Goal: Task Accomplishment & Management: Manage account settings

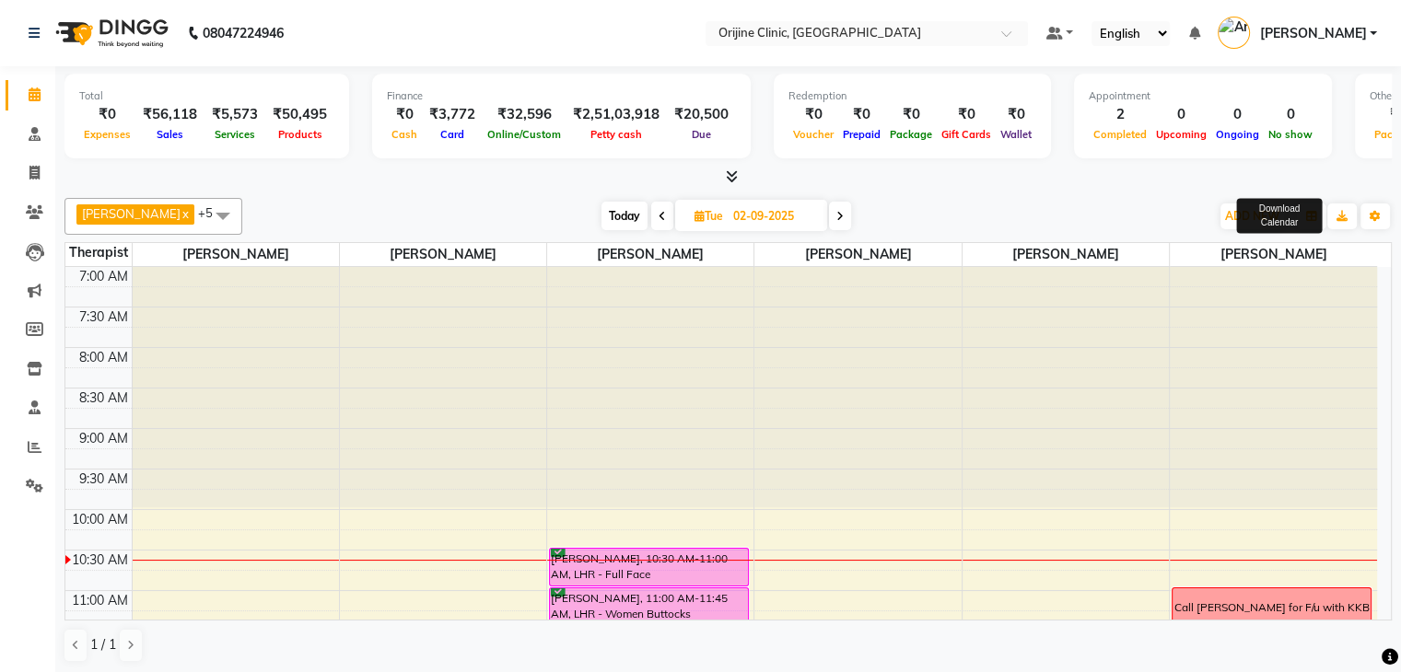
scroll to position [269, 0]
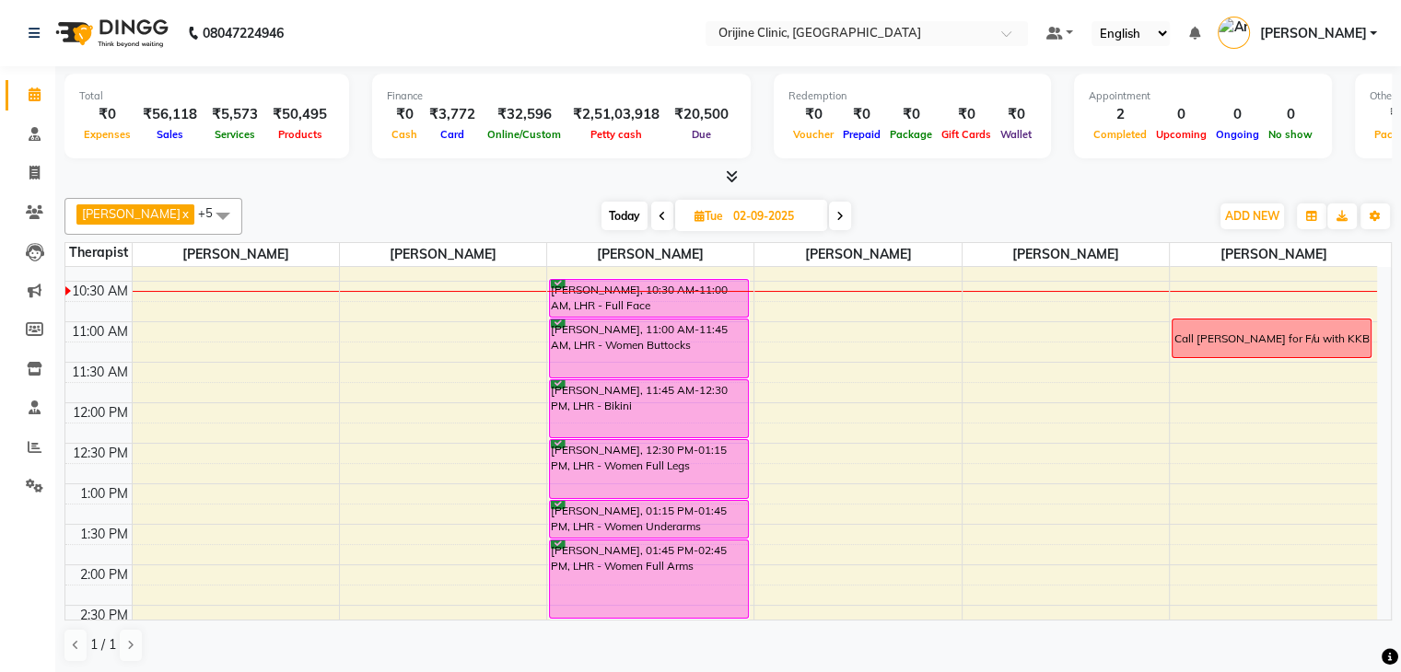
click at [631, 211] on span "Today" at bounding box center [624, 216] width 46 height 29
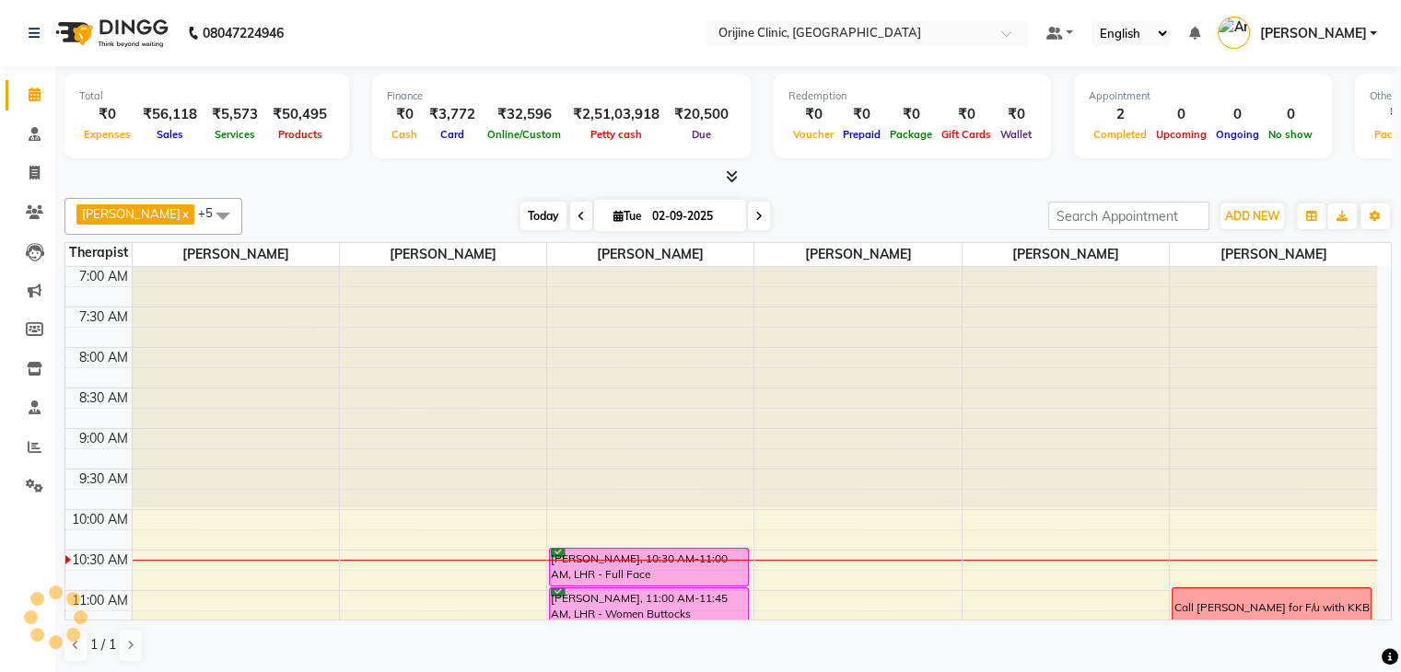
scroll to position [242, 0]
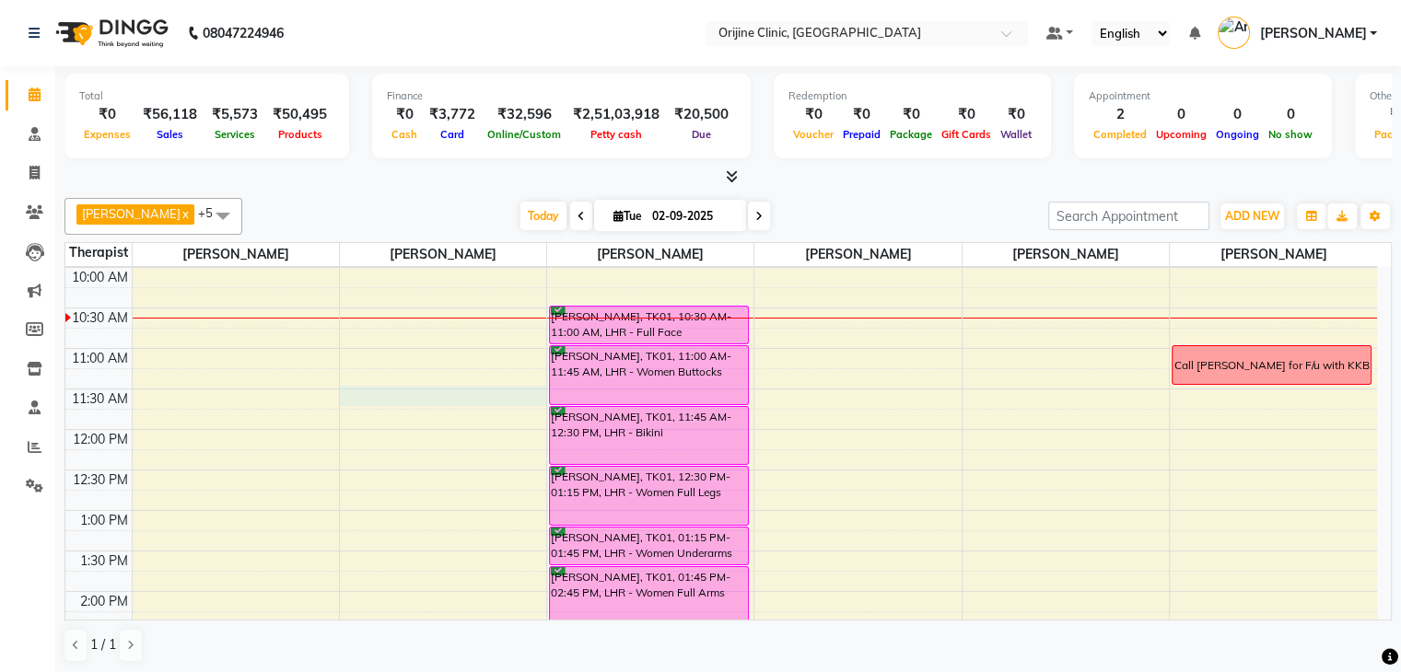
click at [443, 387] on div "7:00 AM 7:30 AM 8:00 AM 8:30 AM 9:00 AM 9:30 AM 10:00 AM 10:30 AM 11:00 AM 11:3…" at bounding box center [721, 551] width 1312 height 1053
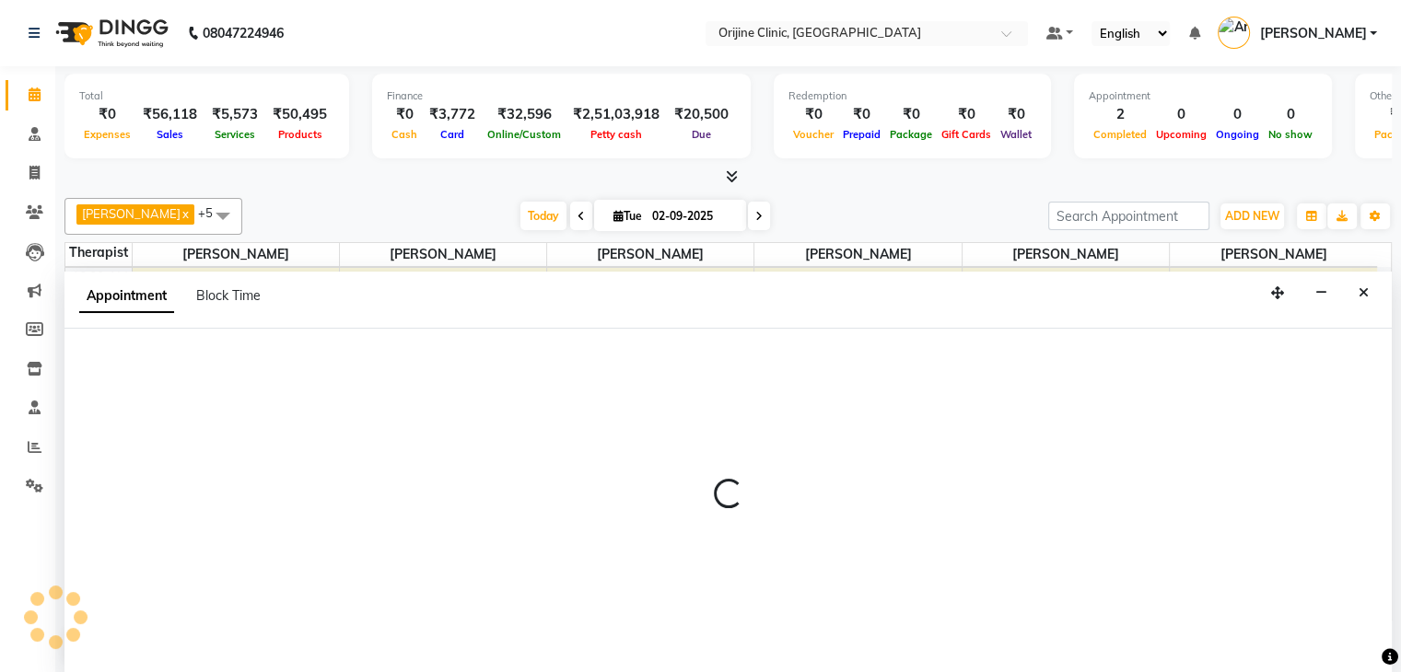
scroll to position [1, 0]
select select "10775"
select select "tentative"
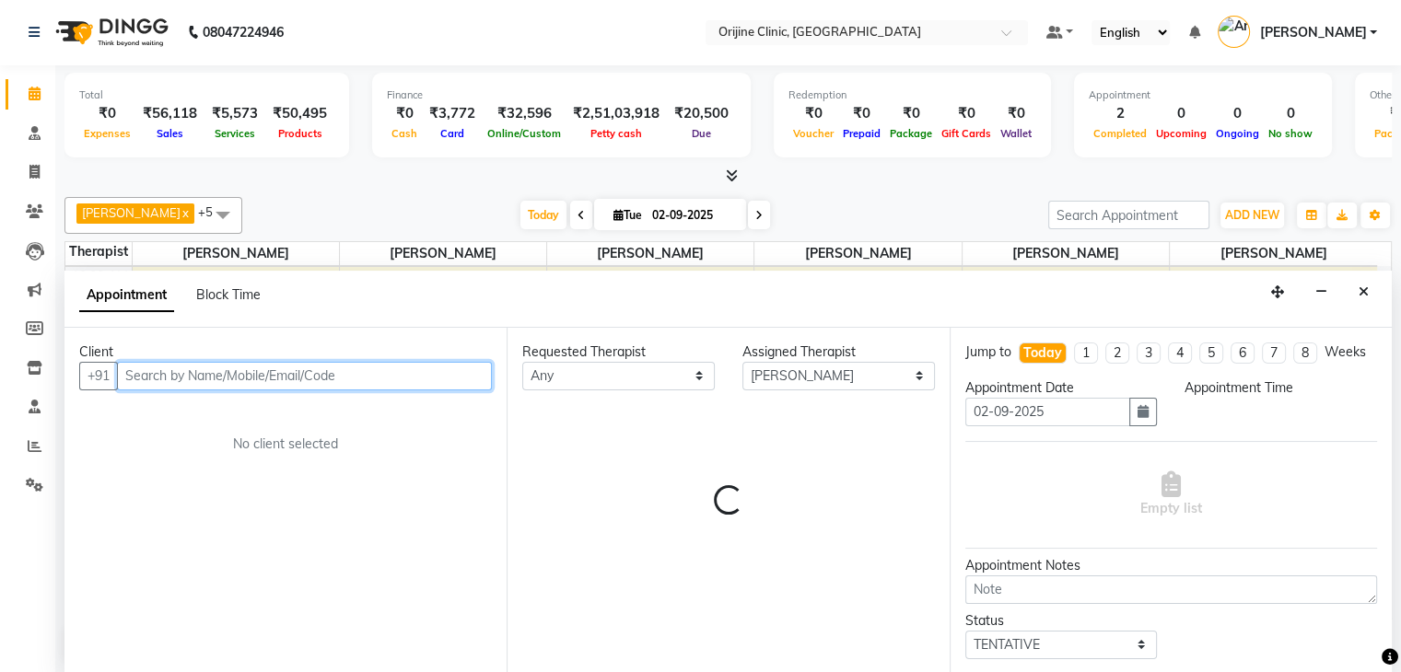
select select "690"
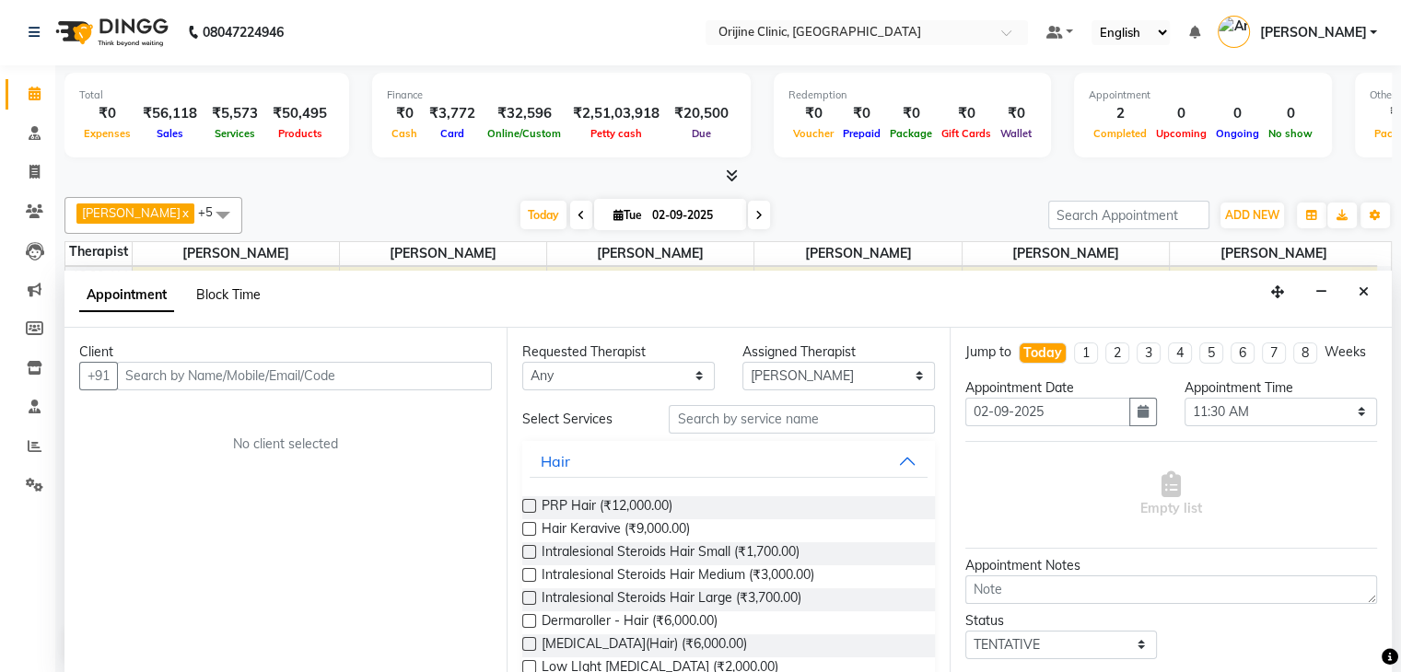
click at [217, 289] on span "Block Time" at bounding box center [228, 294] width 64 height 17
select select "10775"
select select "690"
select select "705"
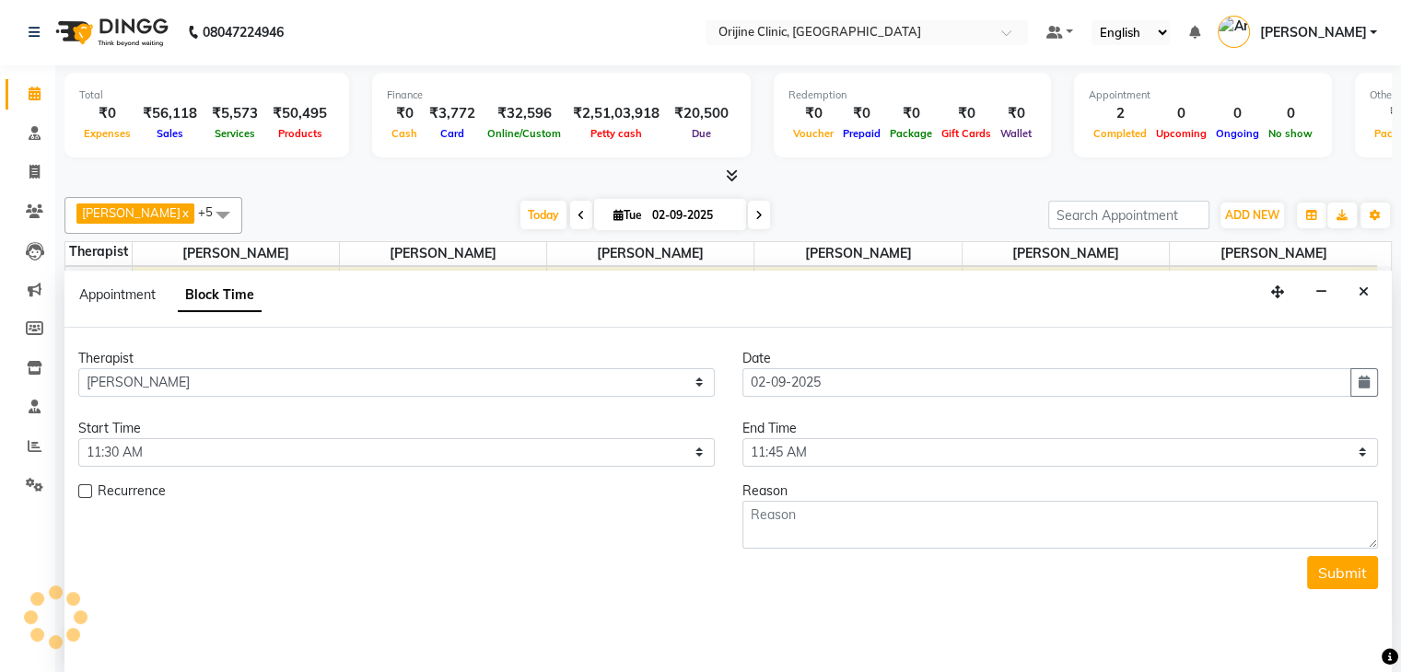
scroll to position [242, 0]
click at [115, 450] on select "Select 08:00 AM 08:15 AM 08:30 AM 08:45 AM 09:00 AM 09:15 AM 09:30 AM 09:45 AM …" at bounding box center [396, 452] width 636 height 29
select select "720"
click at [78, 438] on select "Select 08:00 AM 08:15 AM 08:30 AM 08:45 AM 09:00 AM 09:15 AM 09:30 AM 09:45 AM …" at bounding box center [396, 452] width 636 height 29
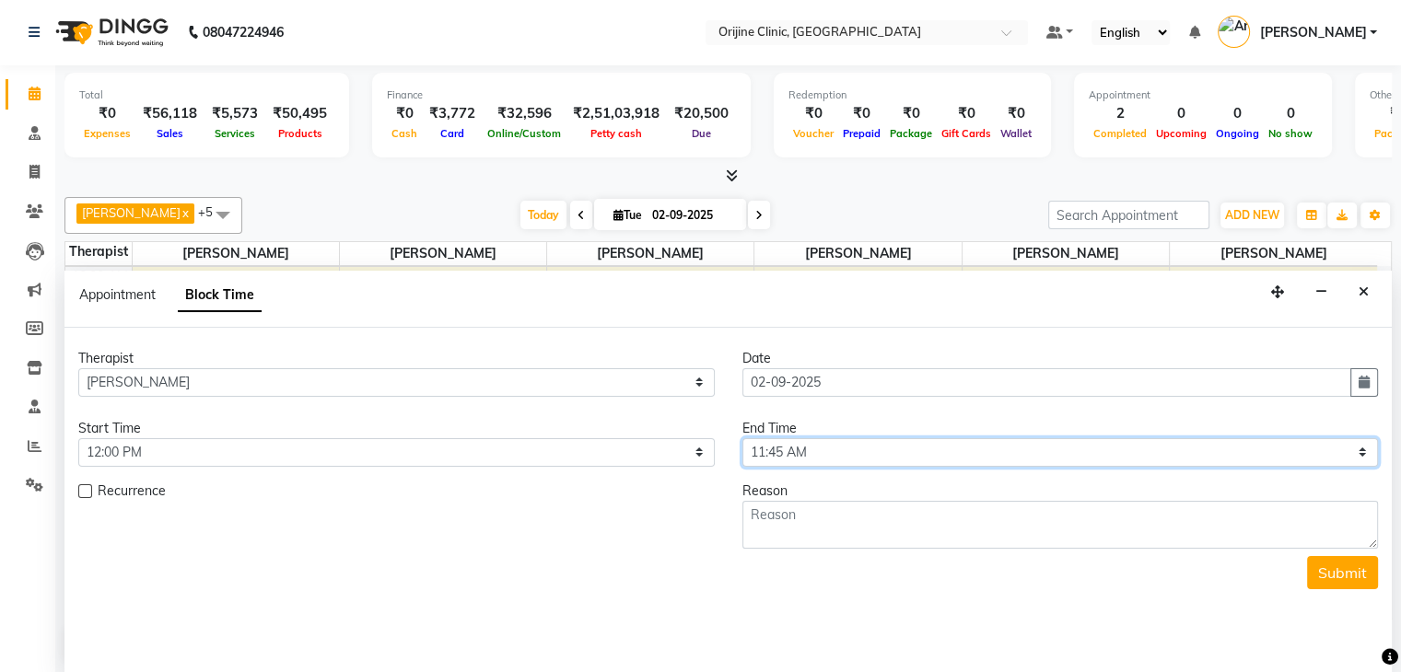
click at [1084, 454] on select "Select 08:00 AM 08:15 AM 08:30 AM 08:45 AM 09:00 AM 09:15 AM 09:30 AM 09:45 AM …" at bounding box center [1060, 452] width 636 height 29
select select "780"
click at [742, 438] on select "Select 08:00 AM 08:15 AM 08:30 AM 08:45 AM 09:00 AM 09:15 AM 09:30 AM 09:45 AM …" at bounding box center [1060, 452] width 636 height 29
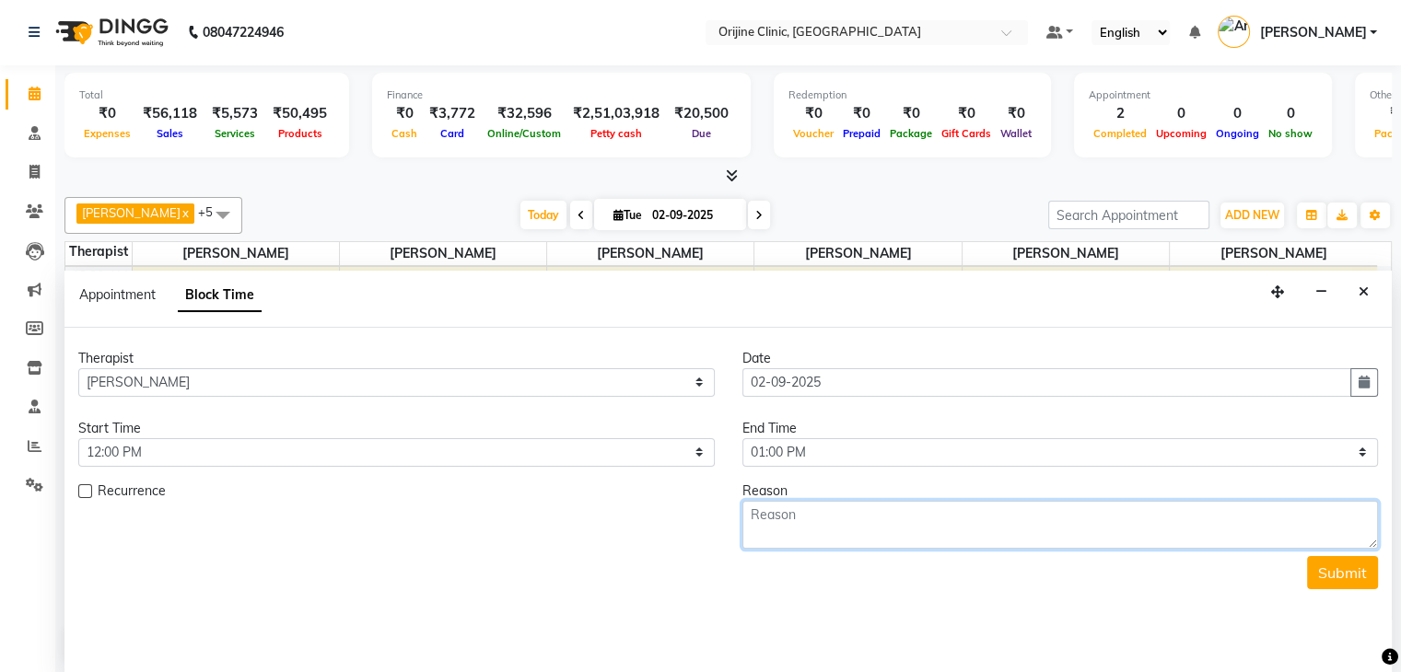
click at [778, 516] on textarea at bounding box center [1060, 525] width 636 height 48
type textarea "Dr Surbhi Bhatiya,8888160301,"
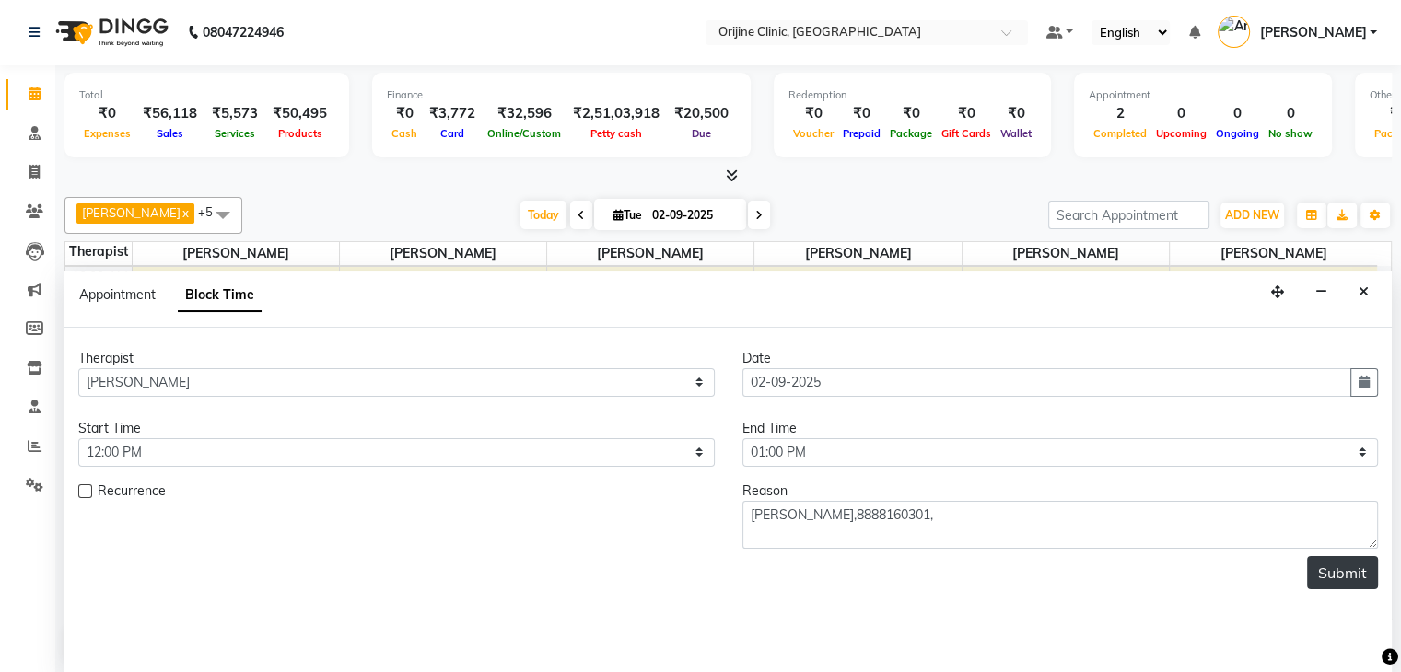
click at [1350, 583] on button "Submit" at bounding box center [1342, 572] width 71 height 33
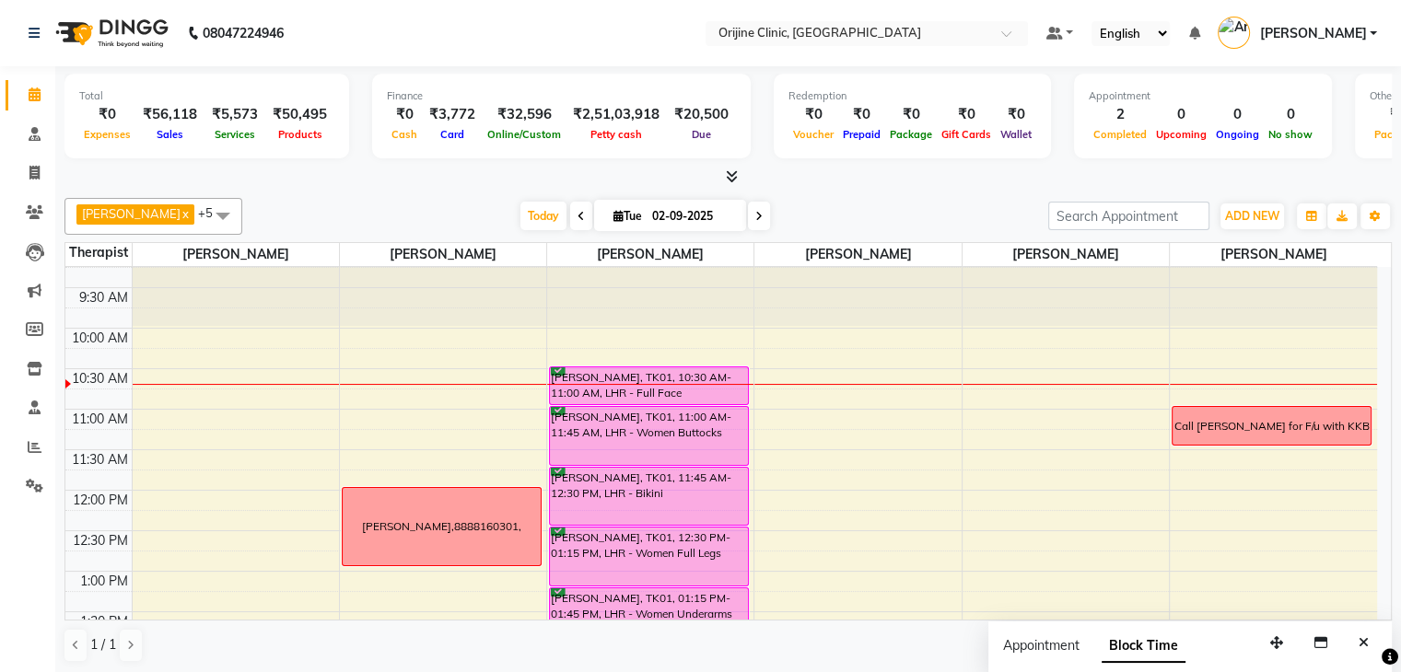
scroll to position [179, 0]
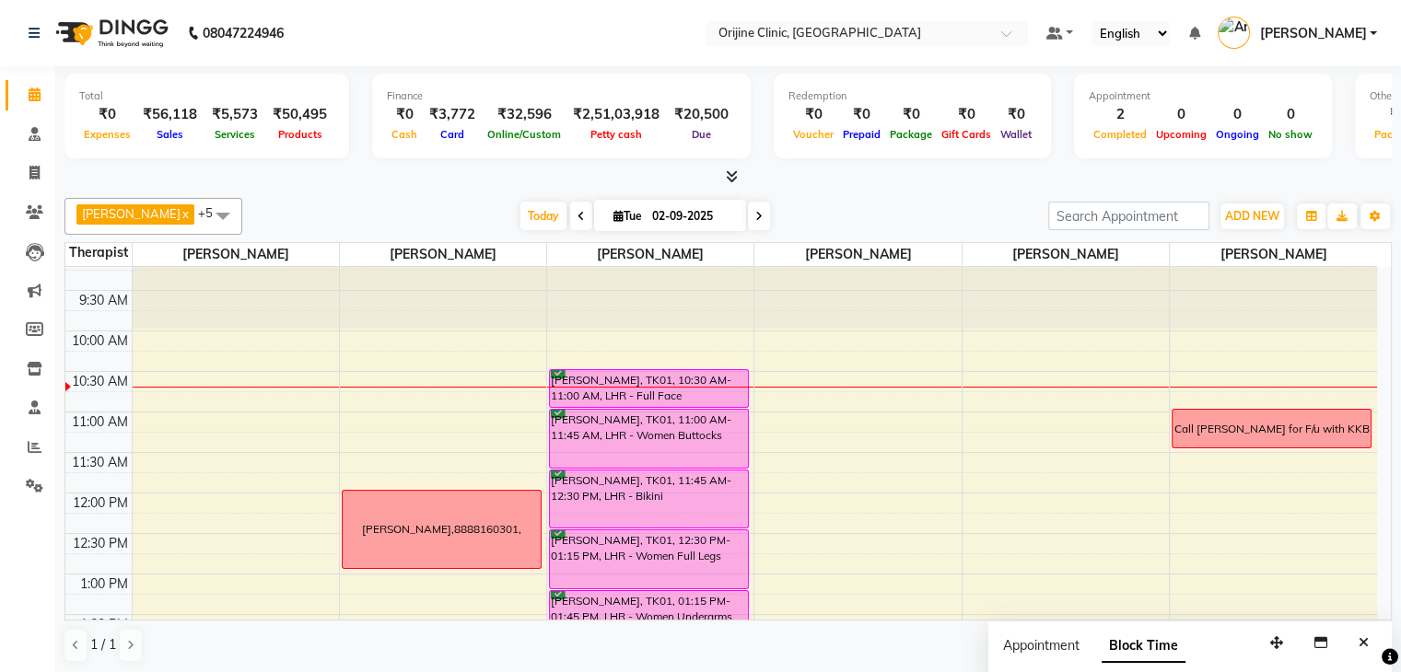
click at [578, 221] on span at bounding box center [581, 216] width 22 height 29
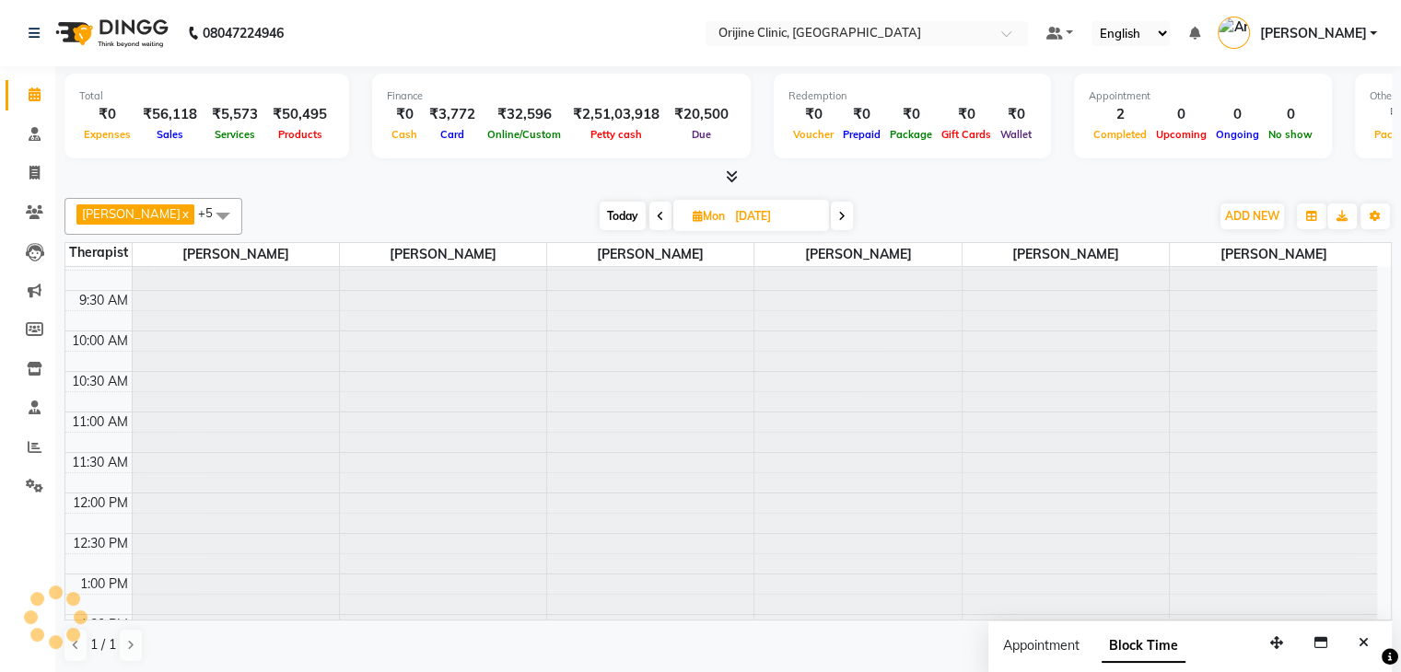
scroll to position [242, 0]
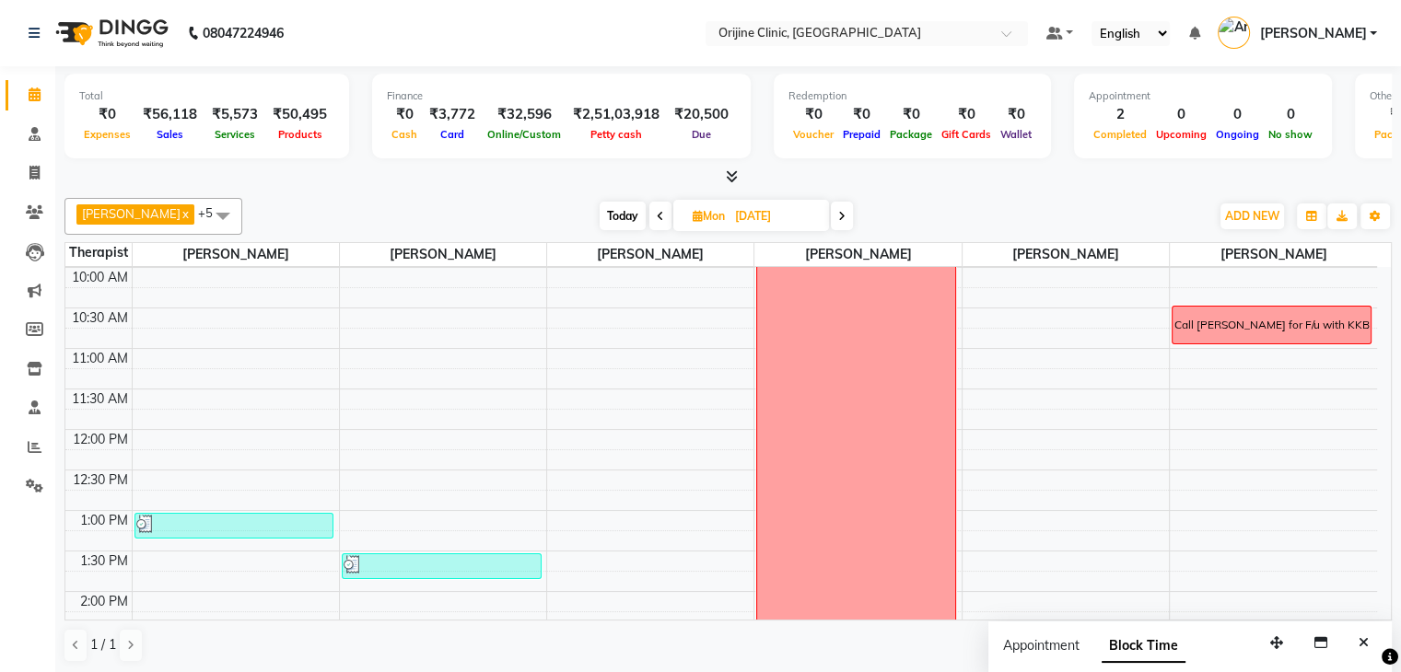
click at [578, 221] on div "Today Mon 01-09-2025" at bounding box center [725, 217] width 949 height 28
click at [663, 218] on span at bounding box center [660, 216] width 22 height 29
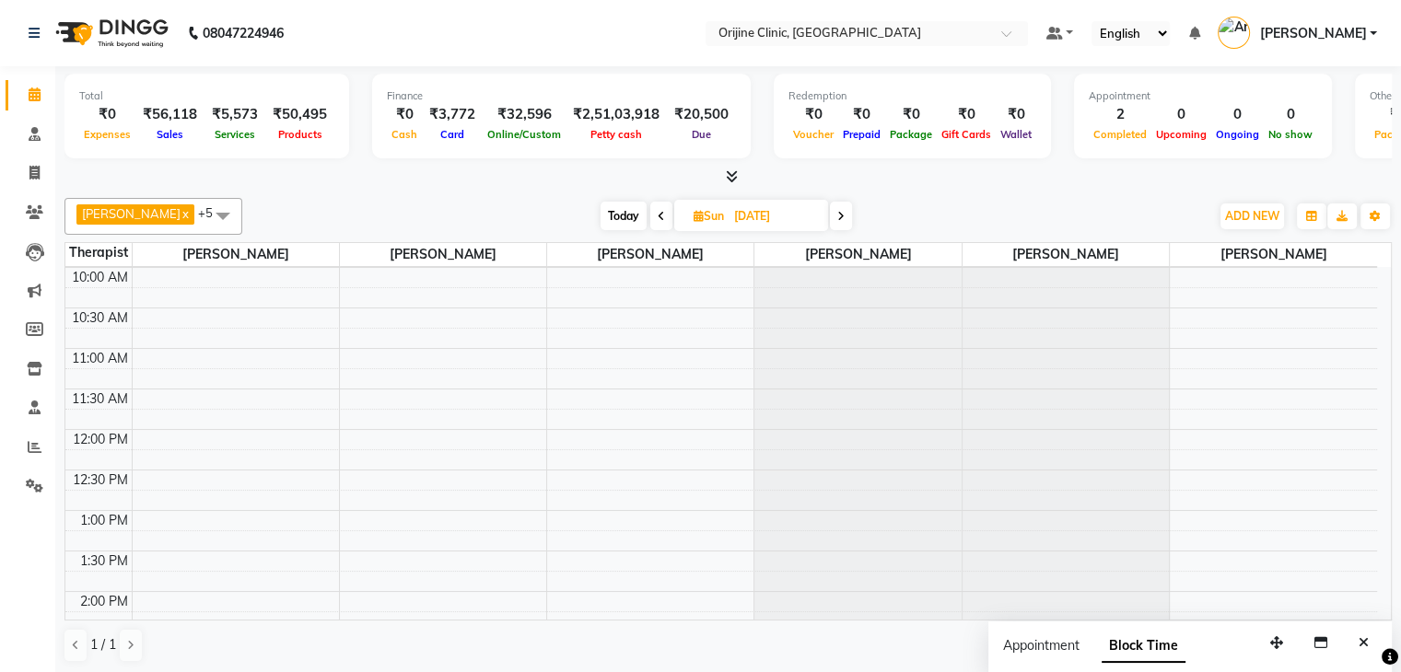
click at [663, 218] on icon at bounding box center [661, 216] width 7 height 11
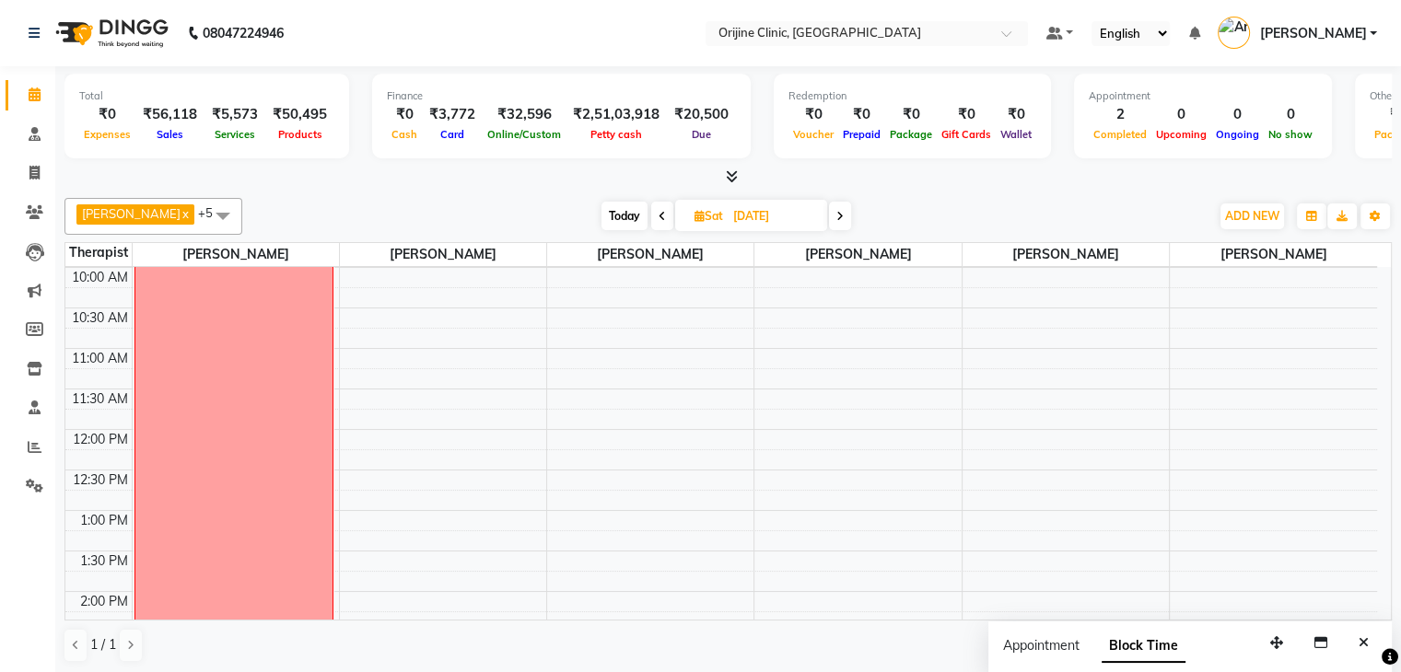
click at [663, 218] on icon at bounding box center [662, 216] width 7 height 11
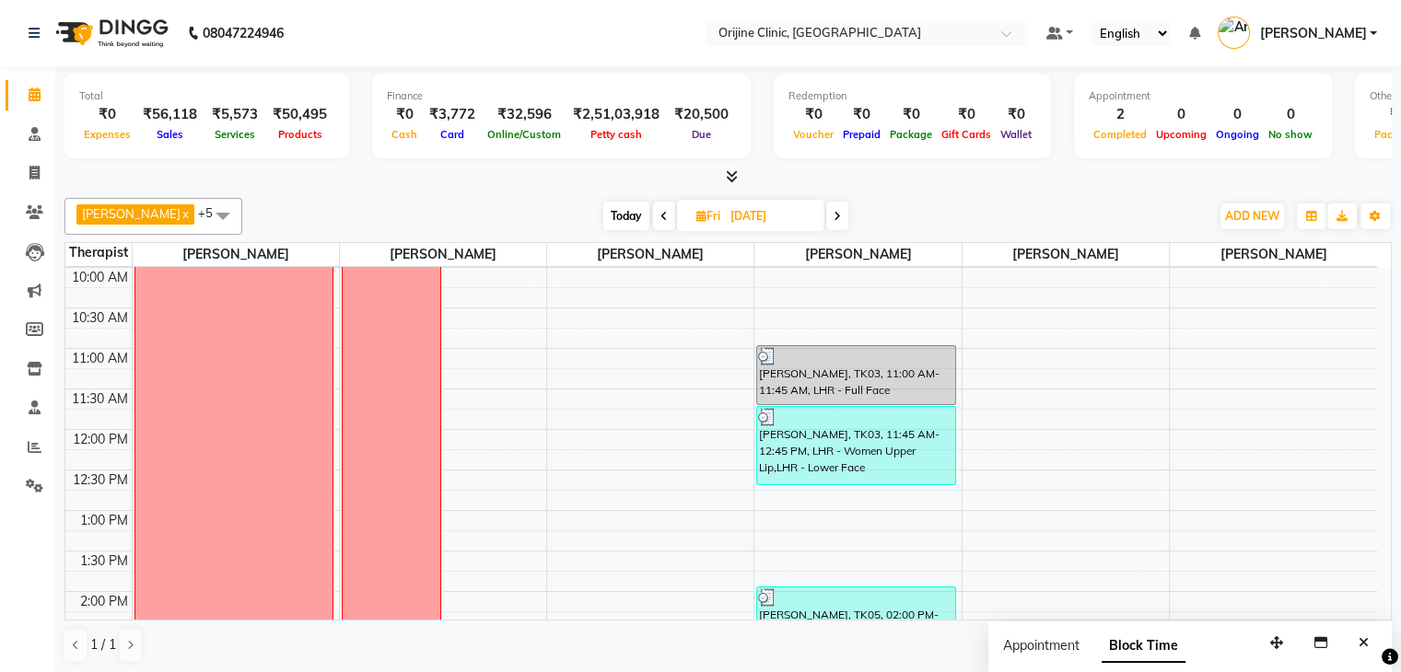
click at [663, 218] on icon at bounding box center [663, 216] width 7 height 11
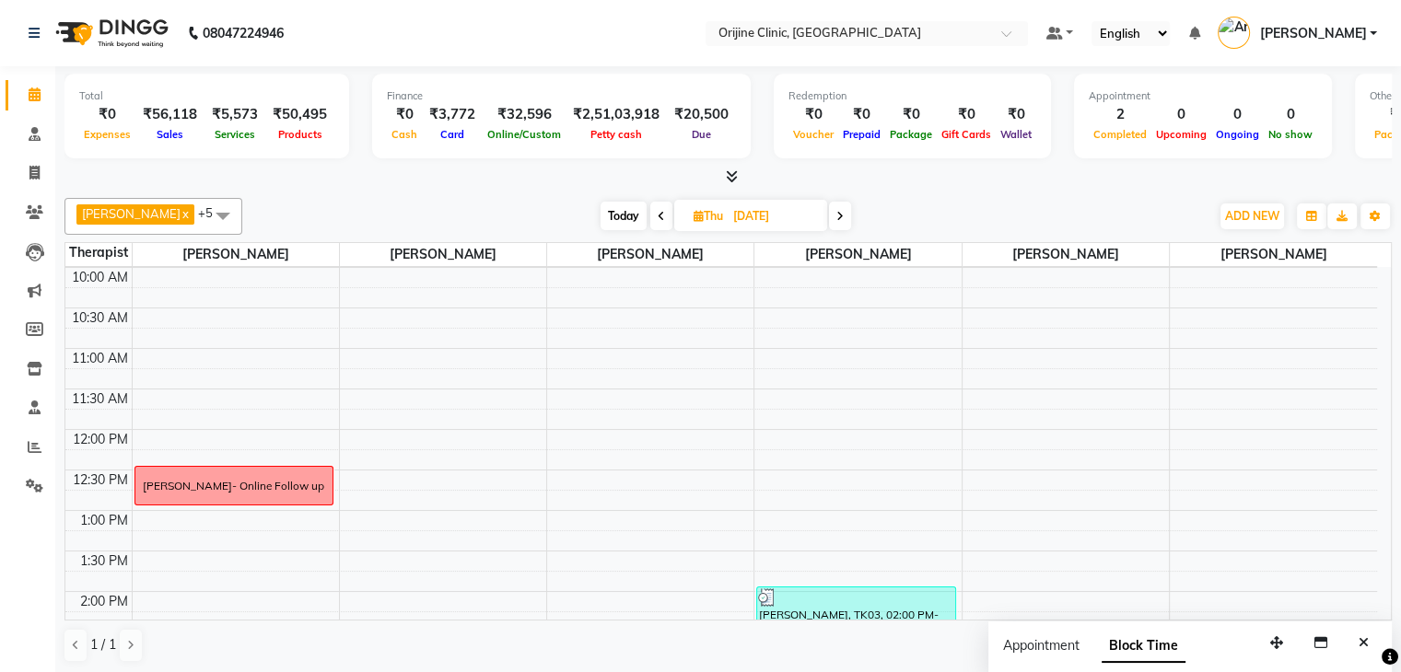
click at [663, 218] on icon at bounding box center [661, 216] width 7 height 11
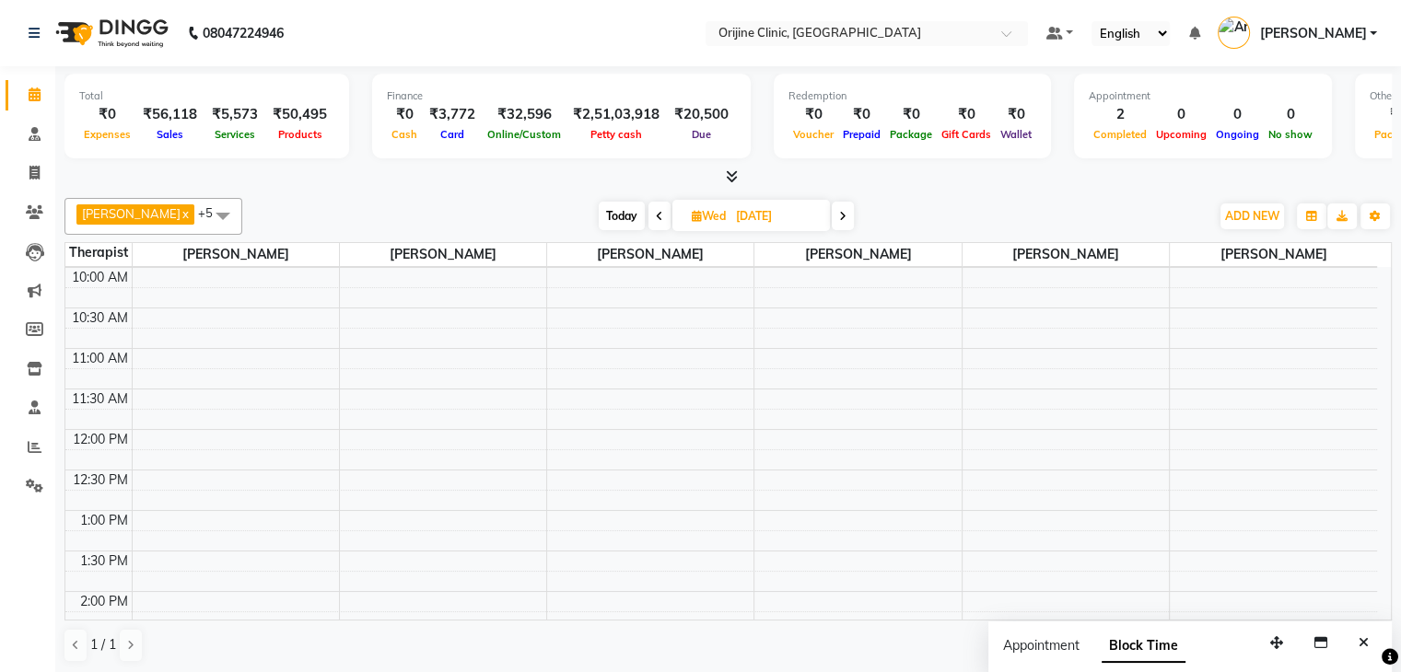
click at [663, 218] on span at bounding box center [659, 216] width 22 height 29
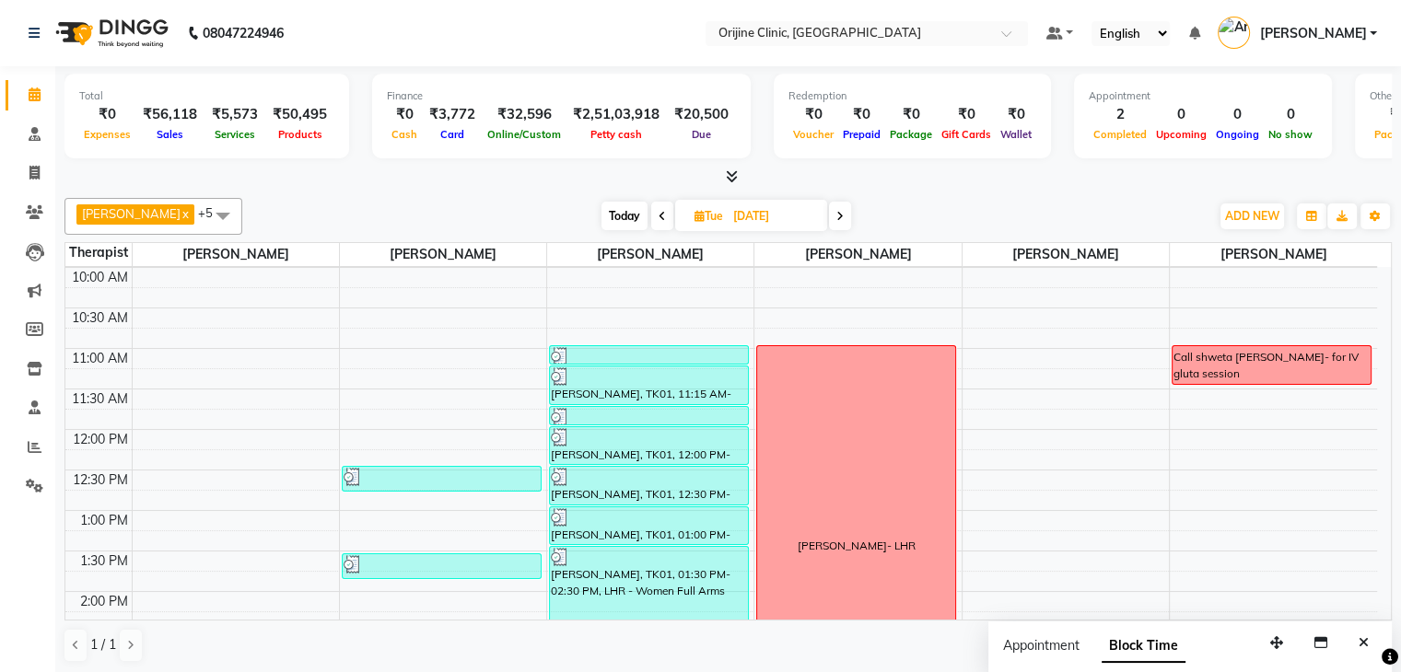
click at [663, 218] on icon at bounding box center [662, 216] width 7 height 11
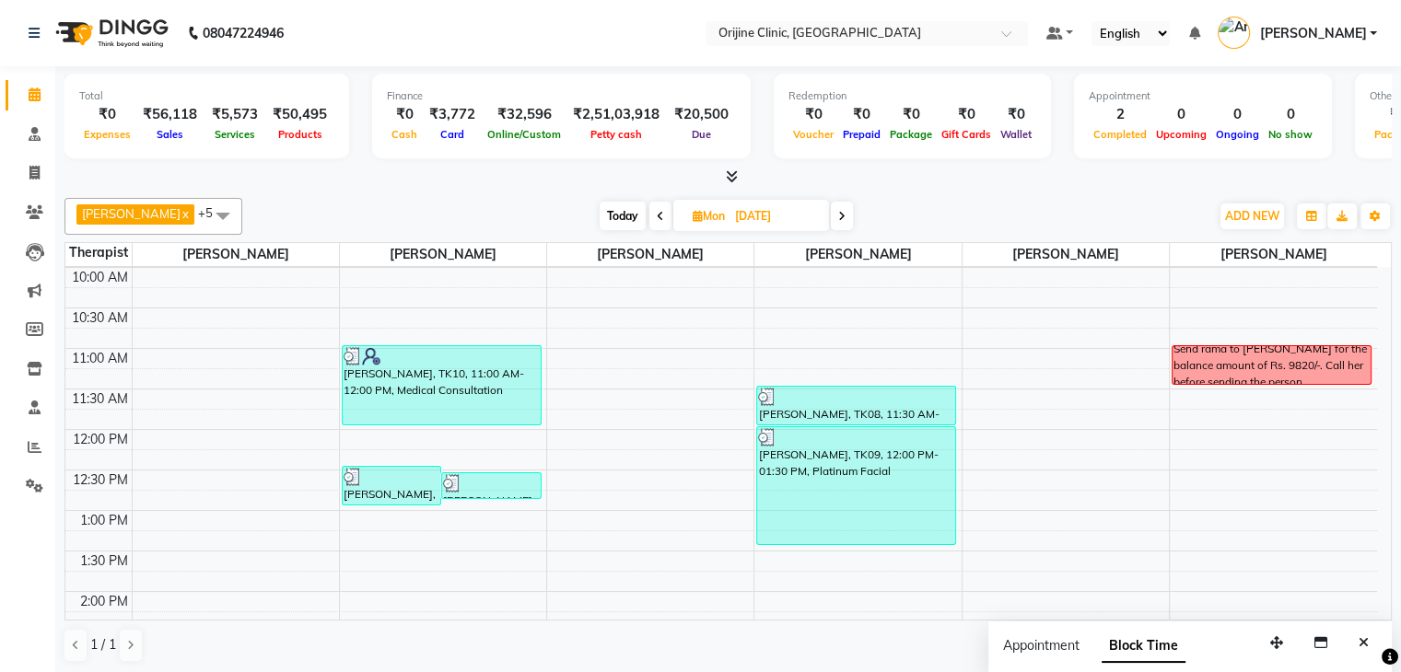
click at [663, 218] on span at bounding box center [660, 216] width 22 height 29
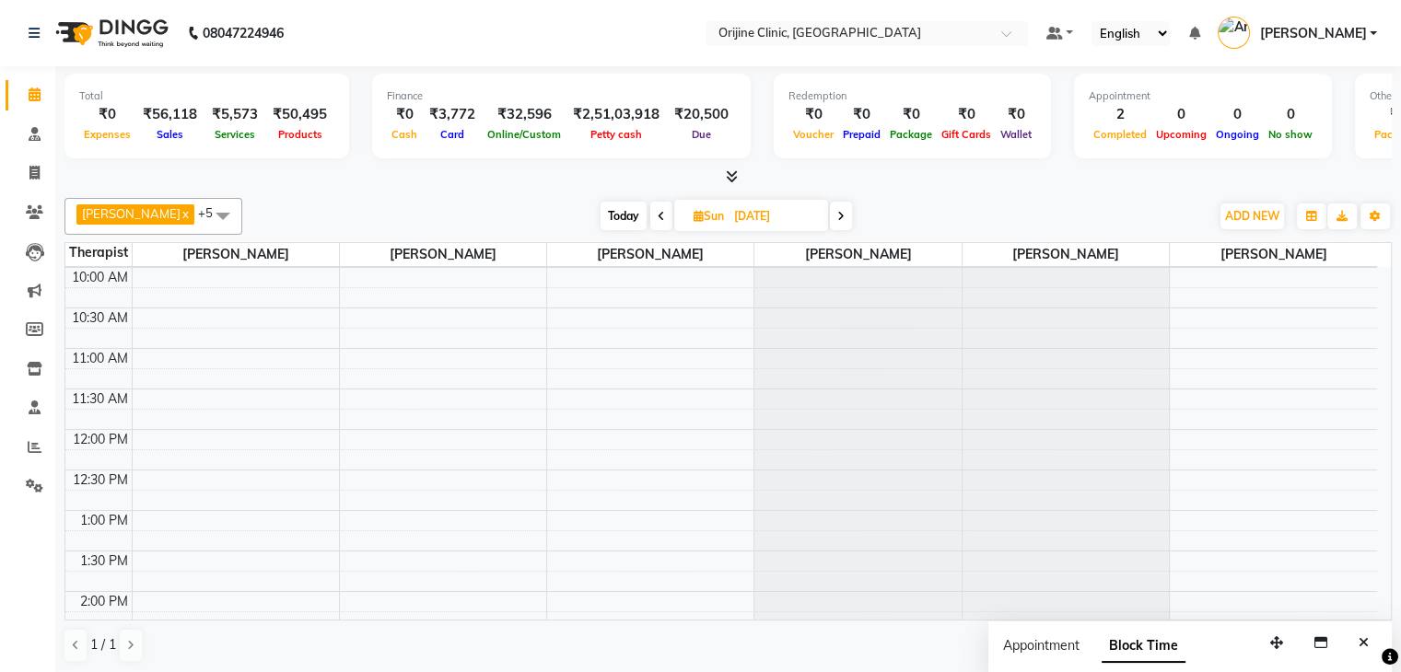
click at [663, 218] on icon at bounding box center [661, 216] width 7 height 11
type input "23-08-2025"
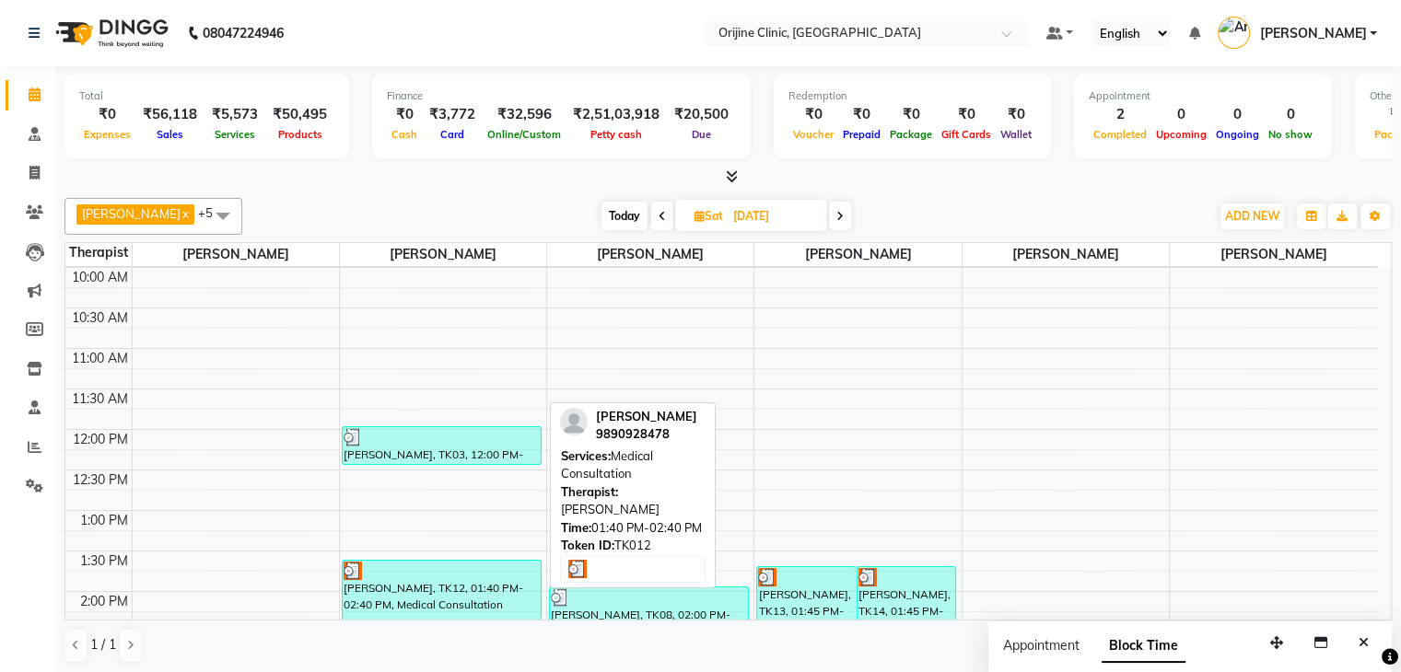
click at [416, 605] on div "Dr. Yojana Pokarna, TK12, 01:40 PM-02:40 PM, Medical Consultation" at bounding box center [442, 599] width 198 height 77
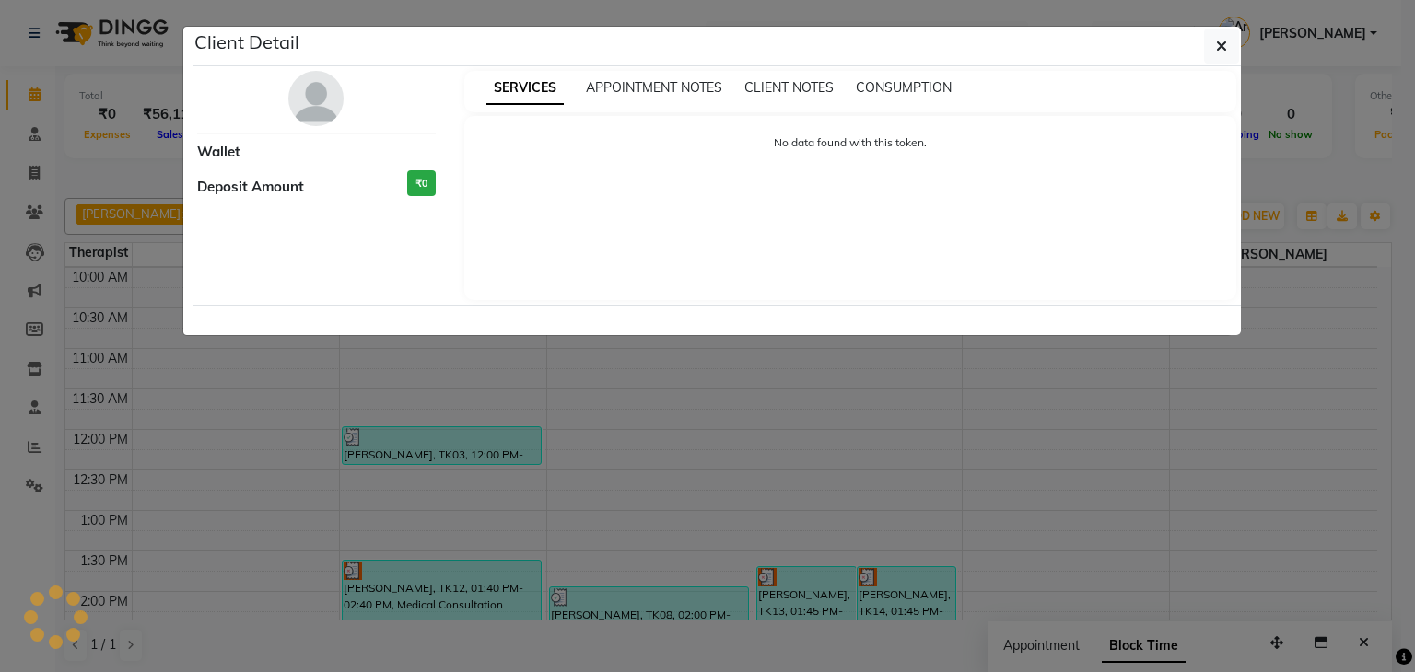
select select "3"
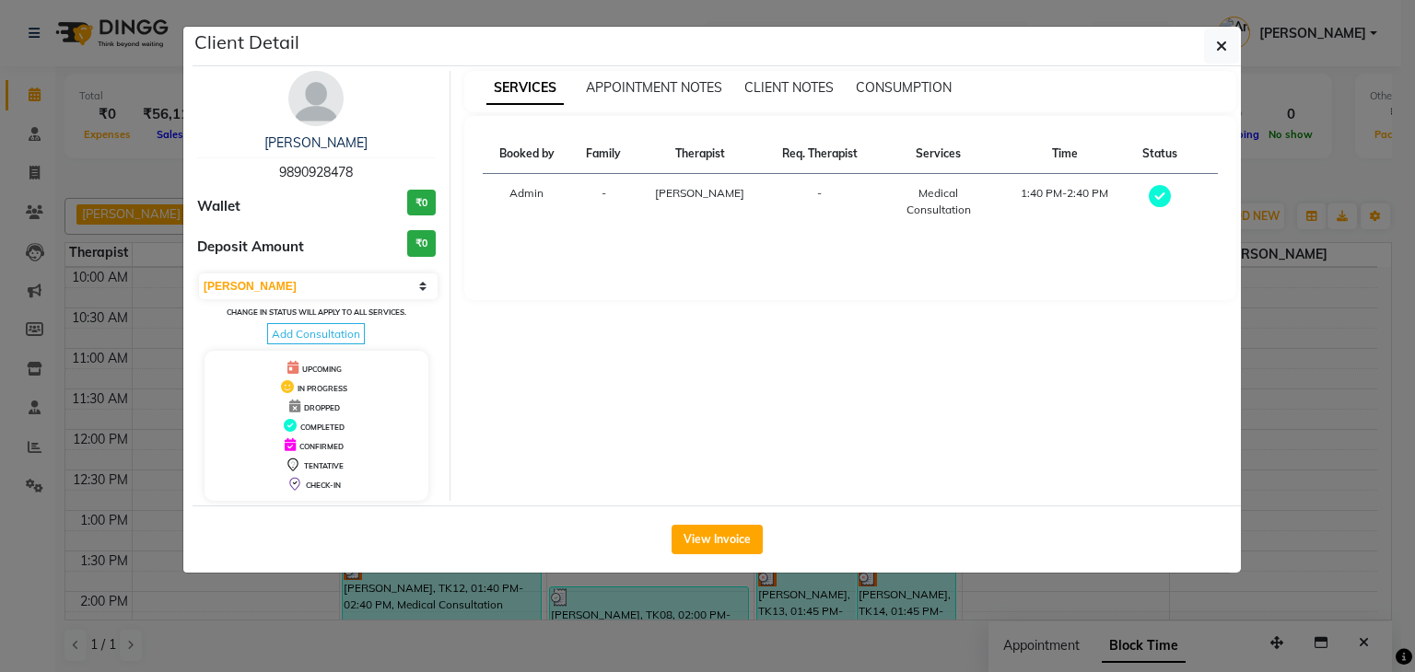
click at [962, 185] on div "Medical Consultation" at bounding box center [938, 201] width 104 height 33
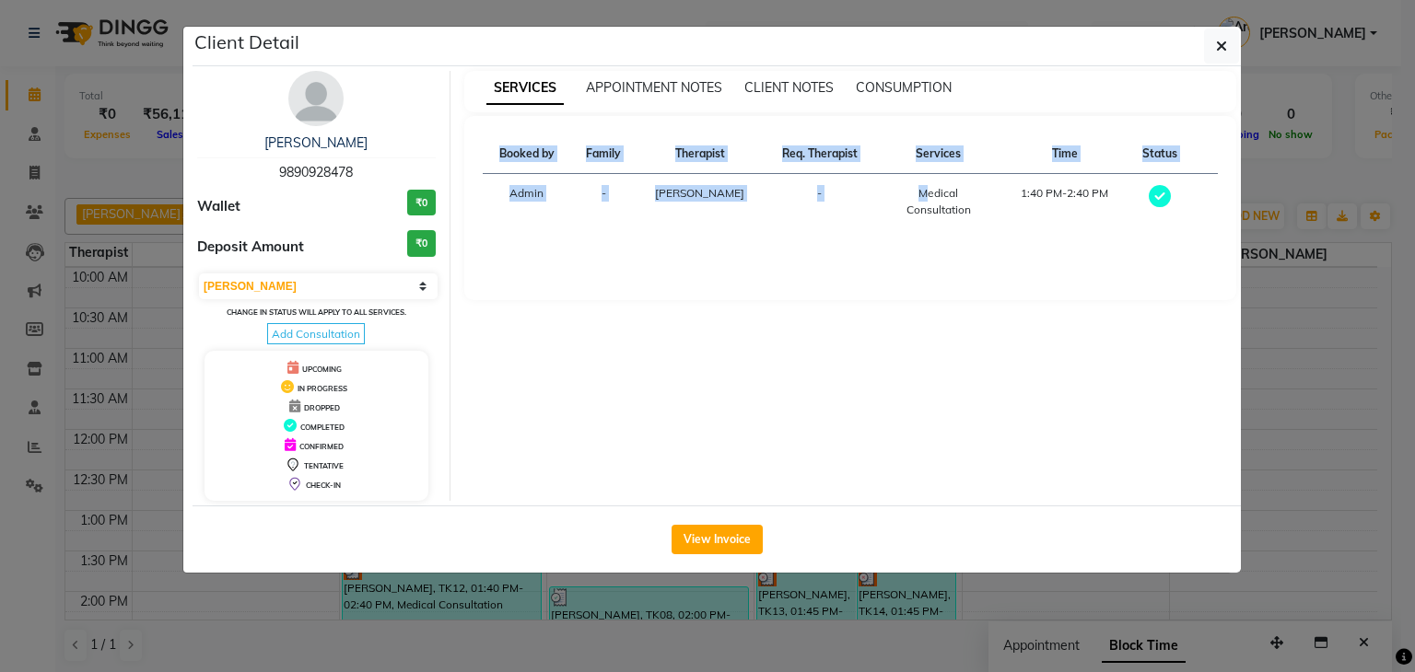
drag, startPoint x: 919, startPoint y: 192, endPoint x: 991, endPoint y: 235, distance: 83.4
click at [991, 235] on div "Booked by Family Therapist Req. Therapist Services Time Status Admin - Dr. Krit…" at bounding box center [851, 189] width 736 height 110
drag, startPoint x: 920, startPoint y: 189, endPoint x: 970, endPoint y: 216, distance: 56.5
click at [970, 216] on div "Medical Consultation" at bounding box center [938, 201] width 104 height 33
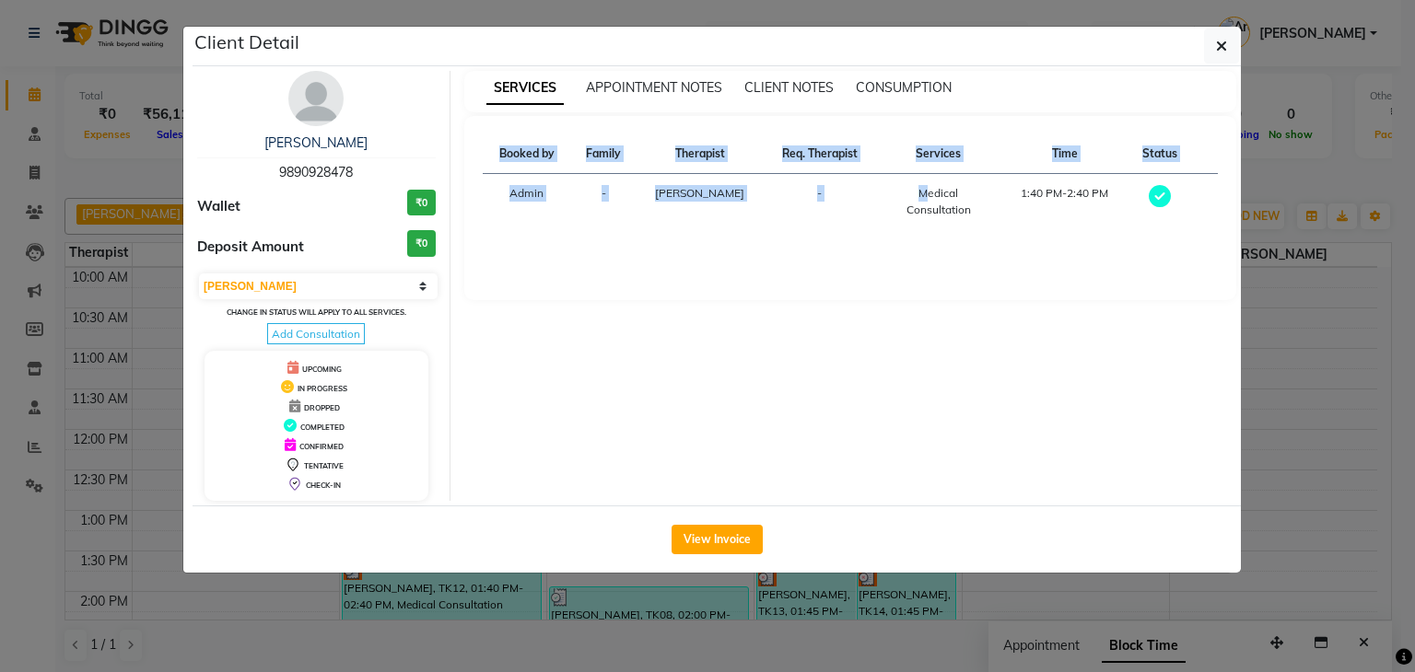
copy div "Medical Consultation"
click at [1212, 45] on button "button" at bounding box center [1221, 46] width 35 height 35
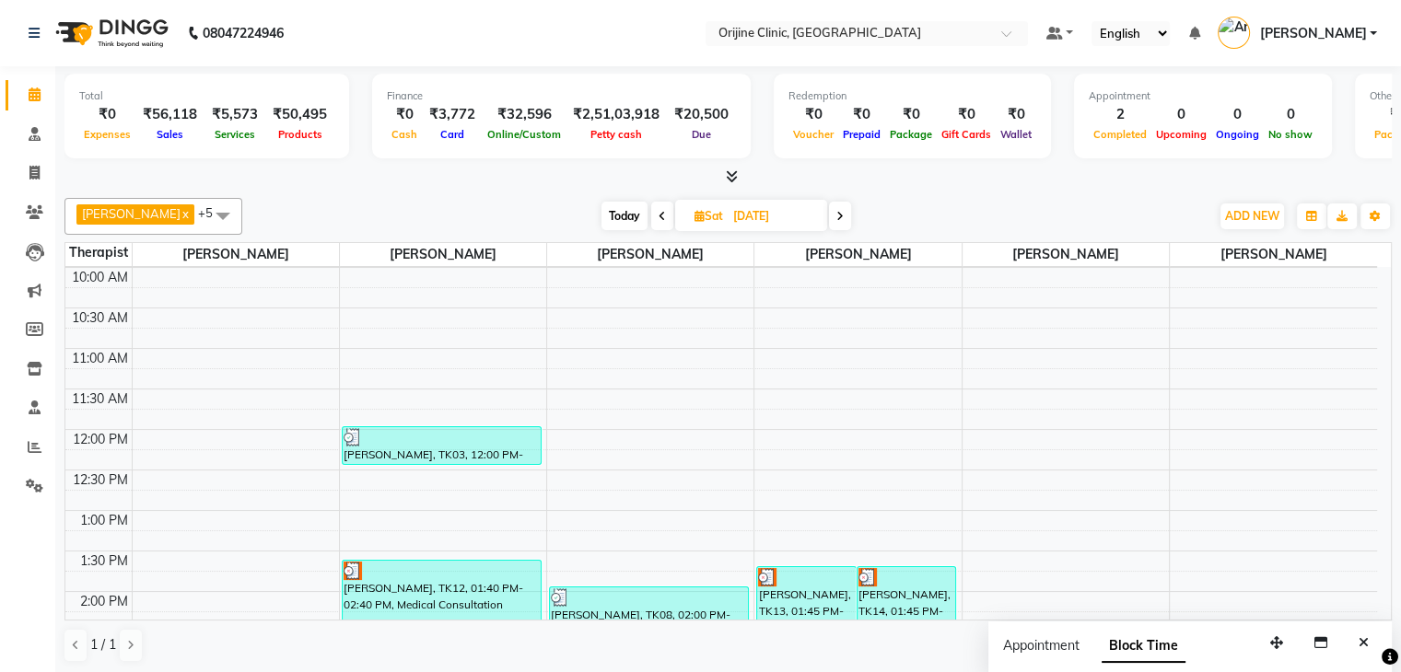
click at [629, 218] on span "Today" at bounding box center [624, 216] width 46 height 29
type input "02-09-2025"
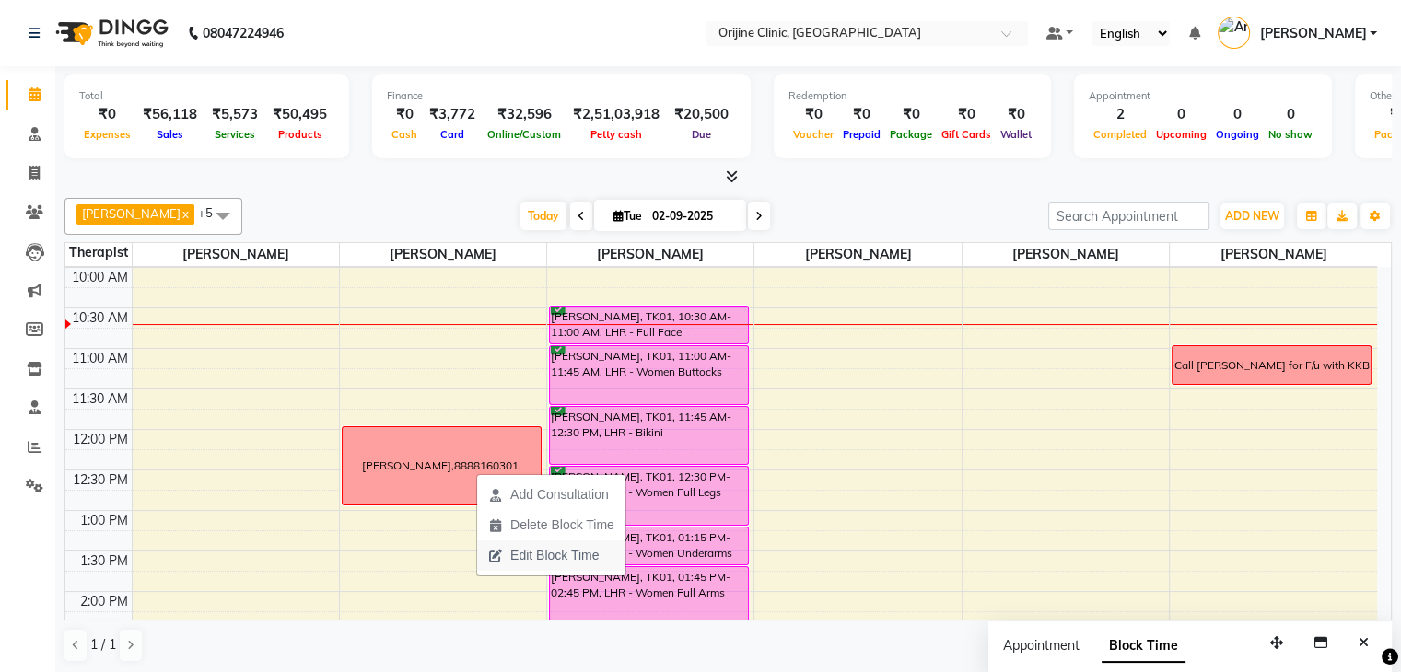
click at [544, 565] on span "Edit Block Time" at bounding box center [554, 555] width 88 height 19
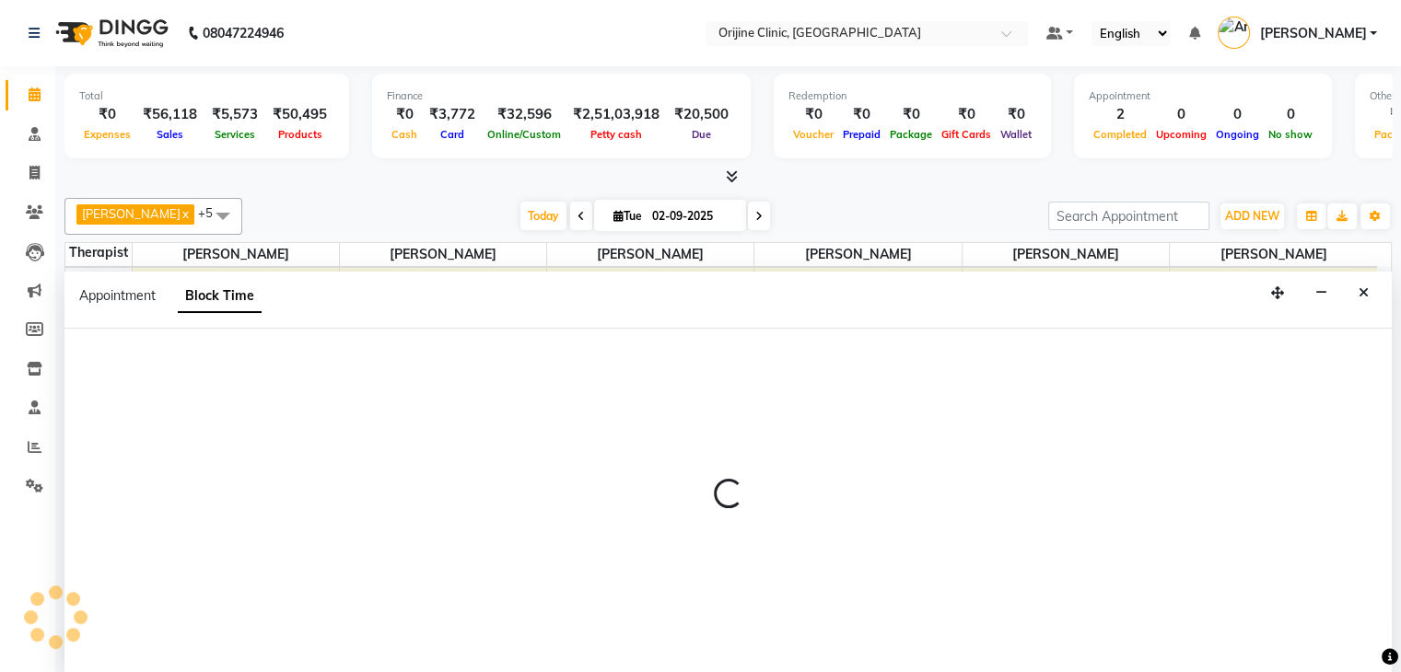
scroll to position [1, 0]
select select "10775"
select select "720"
select select "780"
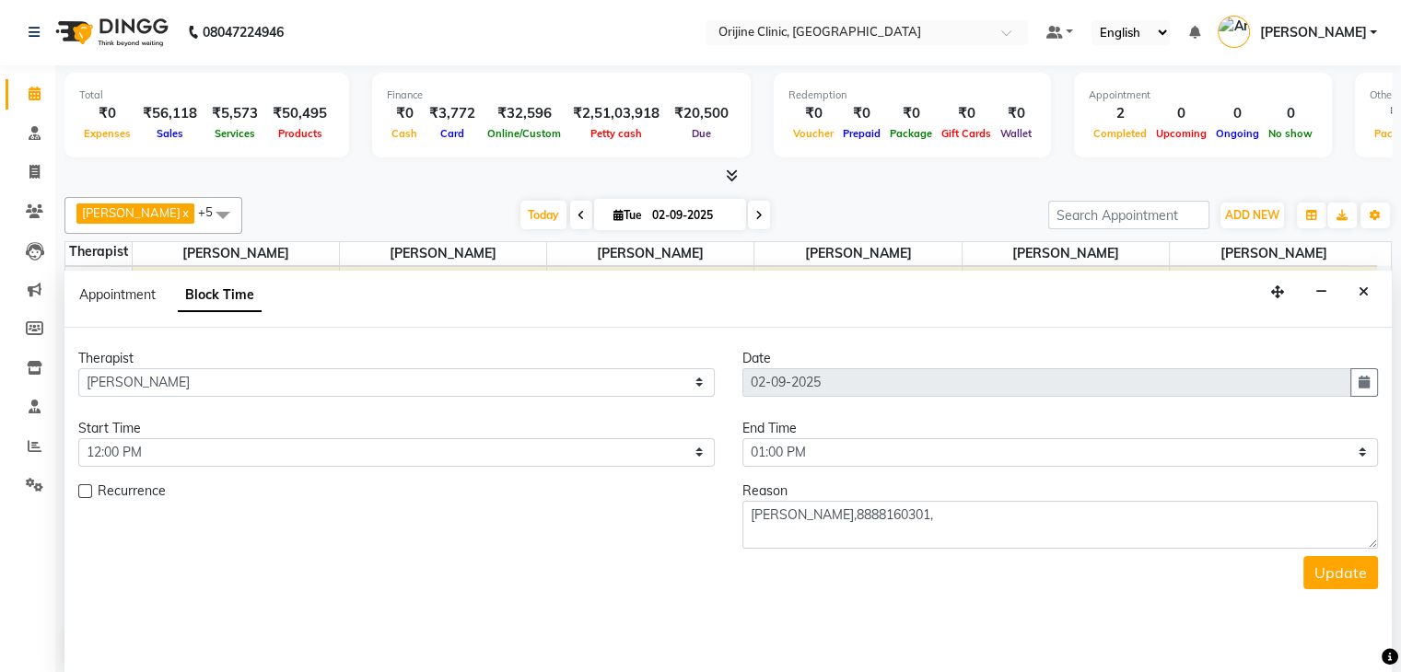
scroll to position [242, 0]
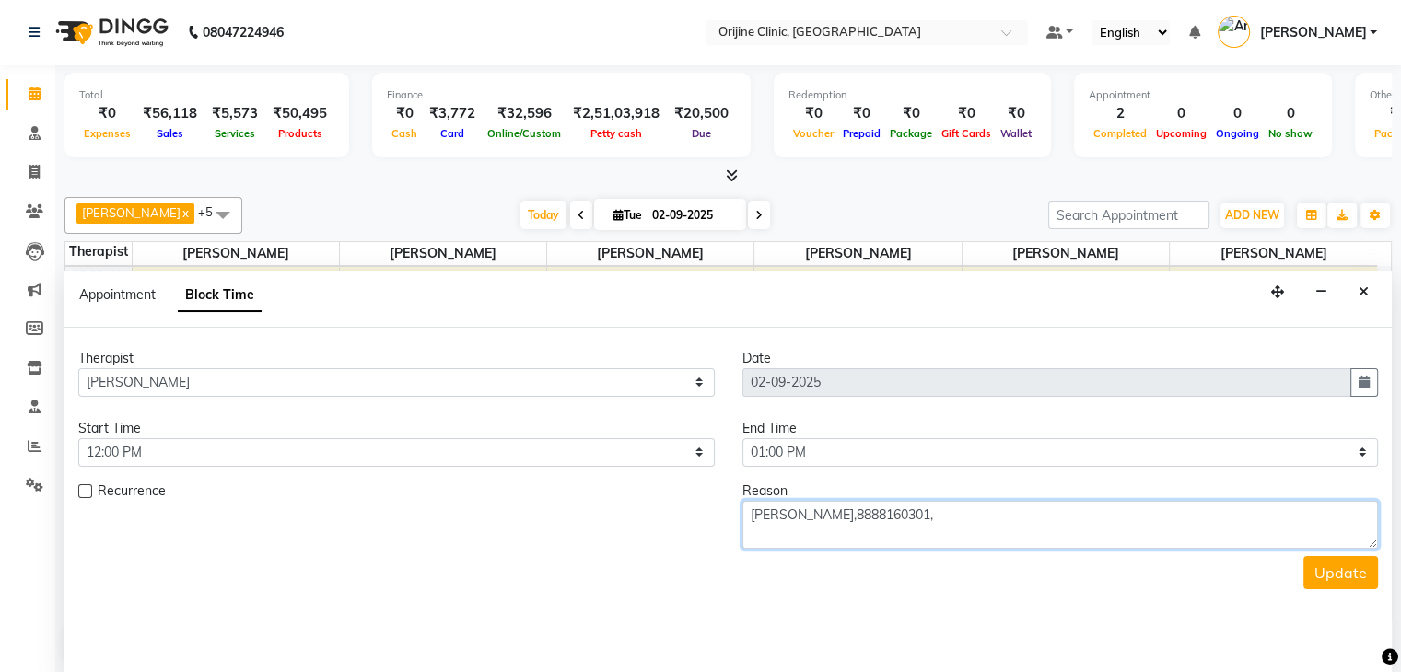
click at [967, 521] on textarea "Dr Surbhi Bhatiya,8888160301," at bounding box center [1060, 525] width 636 height 48
paste textarea "Medical Consultation"
drag, startPoint x: 938, startPoint y: 514, endPoint x: 860, endPoint y: 528, distance: 79.5
click at [860, 528] on textarea "Dr Surbhi Bhatiya,8888160301,Medical Consultation" at bounding box center [1060, 525] width 636 height 48
click at [996, 513] on textarea "Dr Surbhi Bhatiya,Medical Consultation" at bounding box center [1060, 525] width 636 height 48
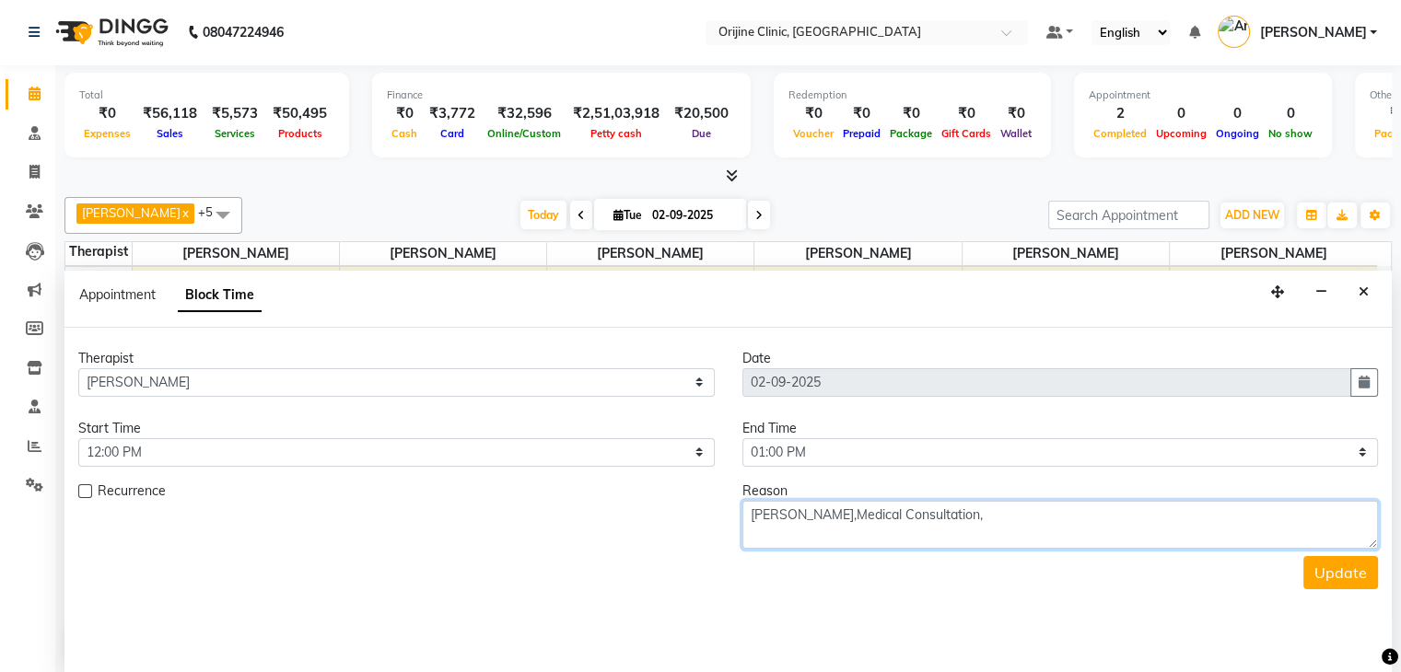
paste textarea "8888160301,"
type textarea "Dr Surbhi Bhatiya,Medical Consultation,8888160301,"
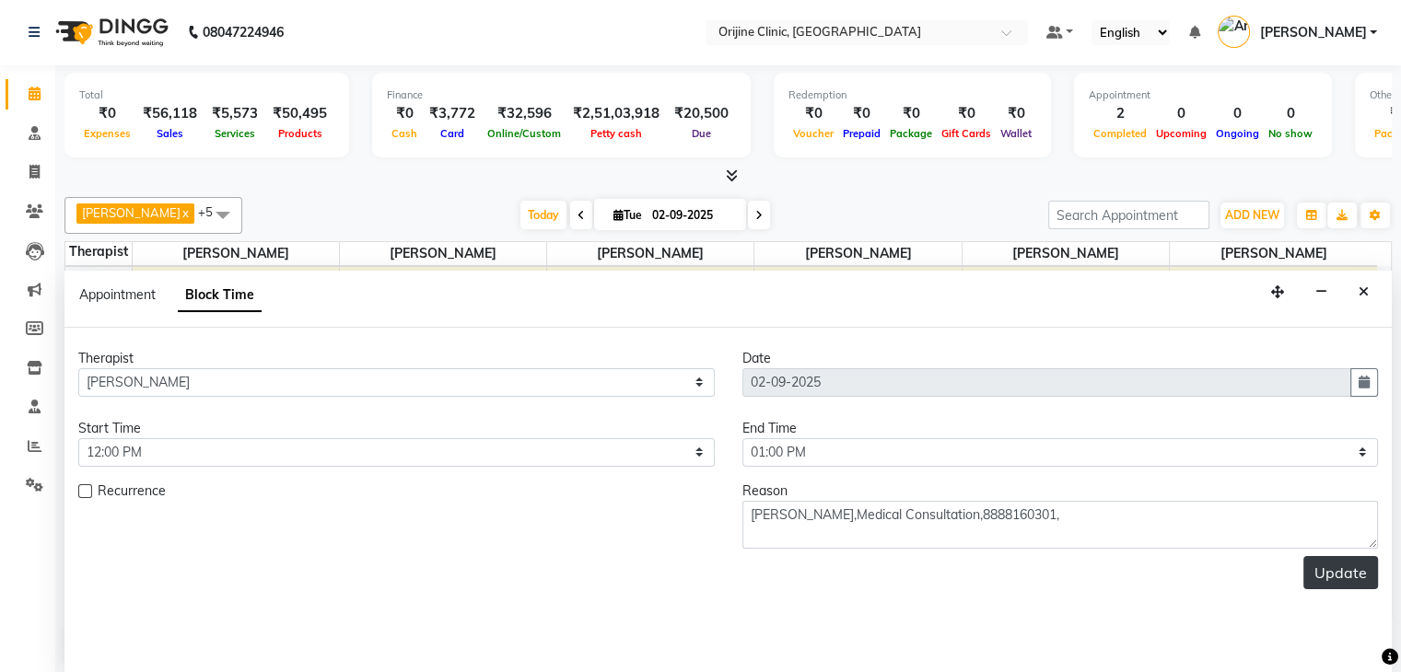
click at [1375, 574] on button "Update" at bounding box center [1340, 572] width 75 height 33
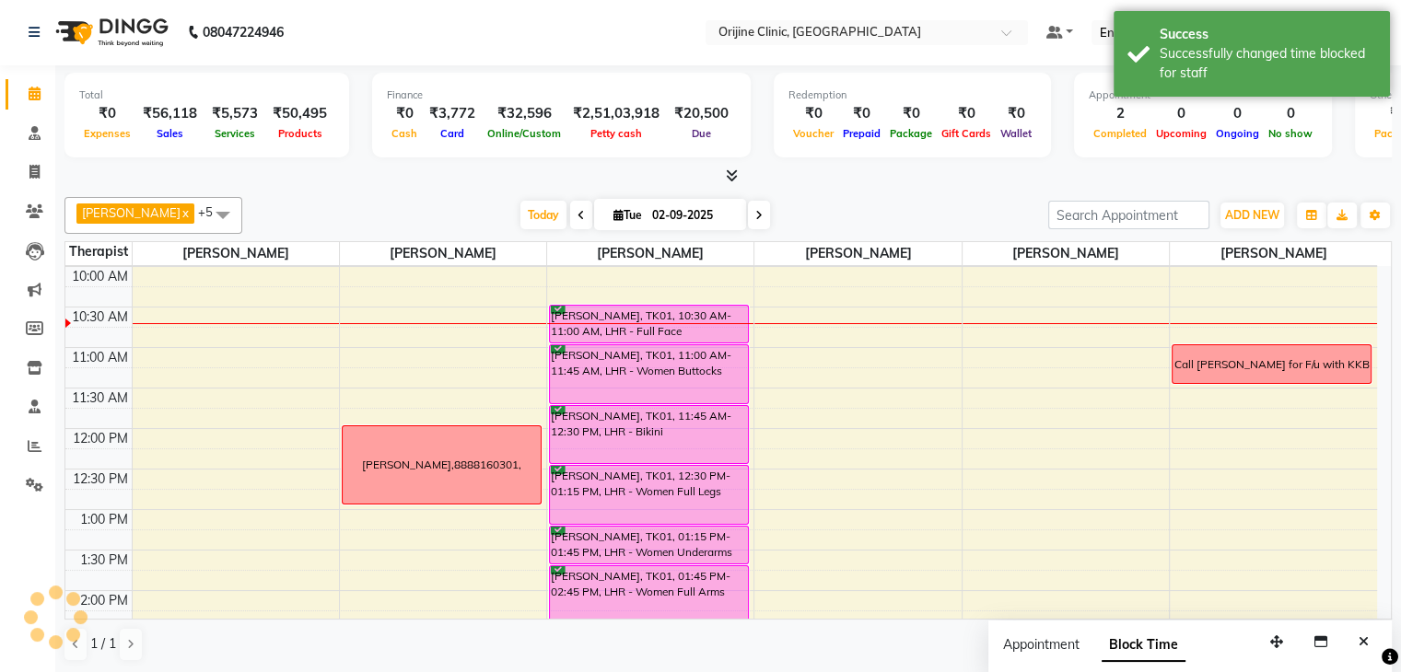
scroll to position [0, 0]
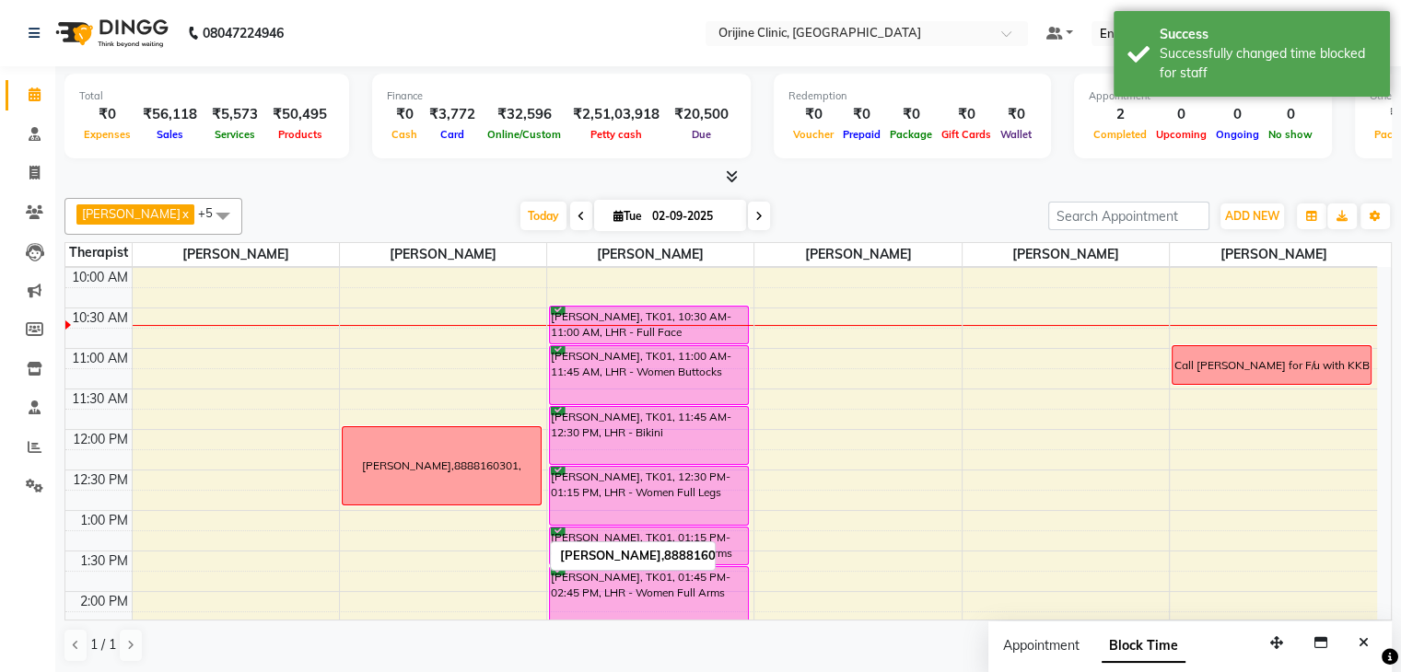
click at [461, 488] on div "Dr Surbhi Bhatiya,8888160301," at bounding box center [442, 465] width 198 height 77
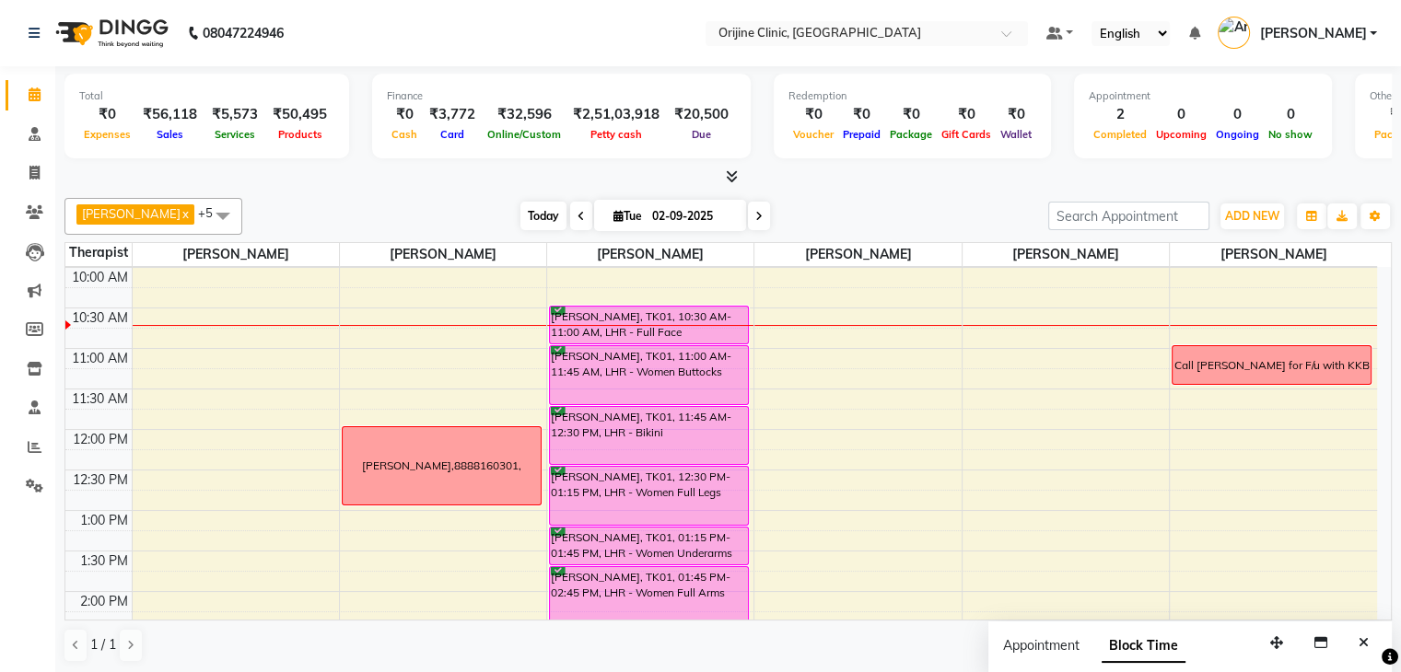
click at [530, 206] on span "Today" at bounding box center [543, 216] width 46 height 29
click at [431, 472] on div "Dr Surbhi Bhatiya,8888160301," at bounding box center [442, 465] width 198 height 77
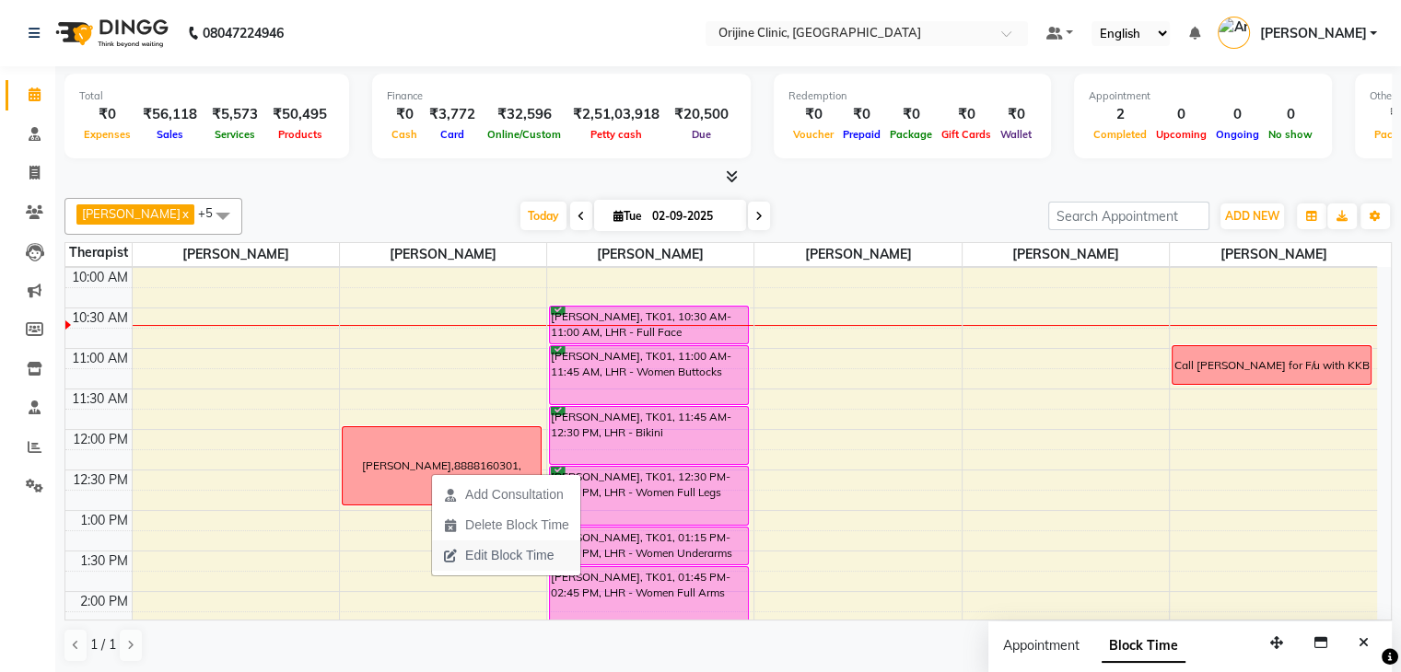
click at [495, 557] on span "Edit Block Time" at bounding box center [509, 555] width 88 height 19
select select "10775"
select select "720"
select select "780"
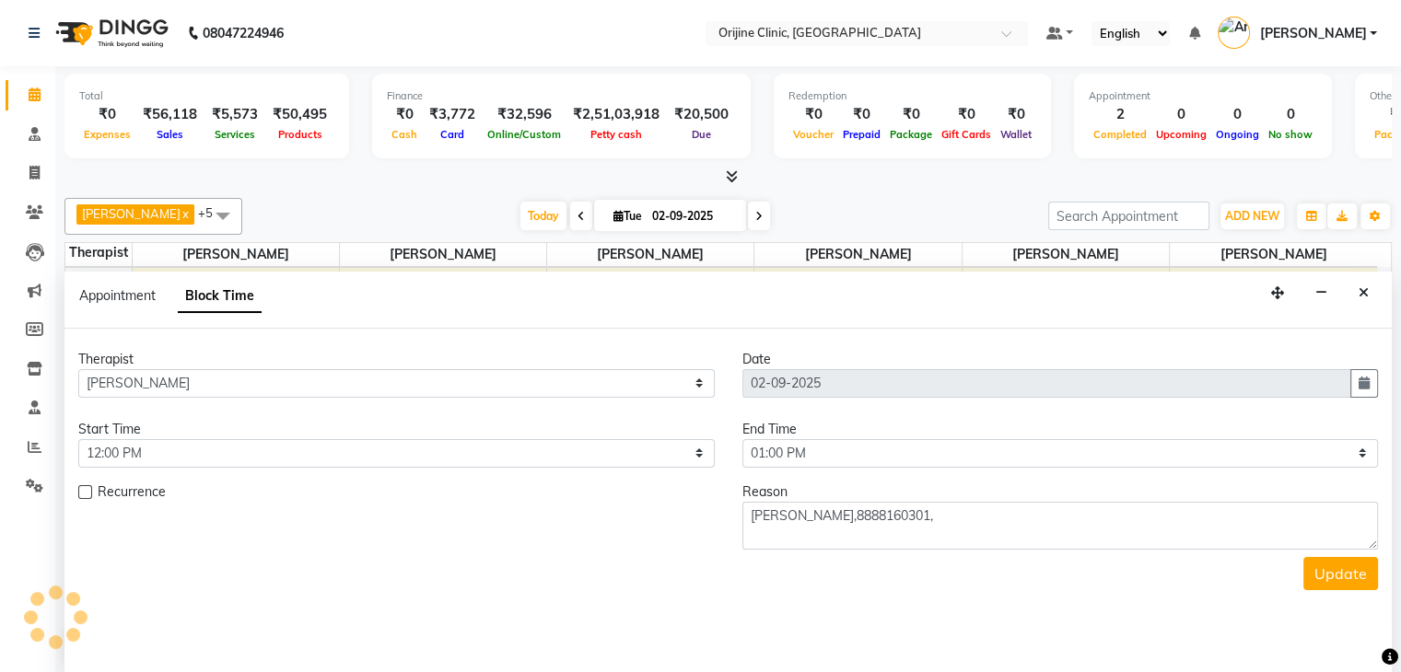
scroll to position [1, 0]
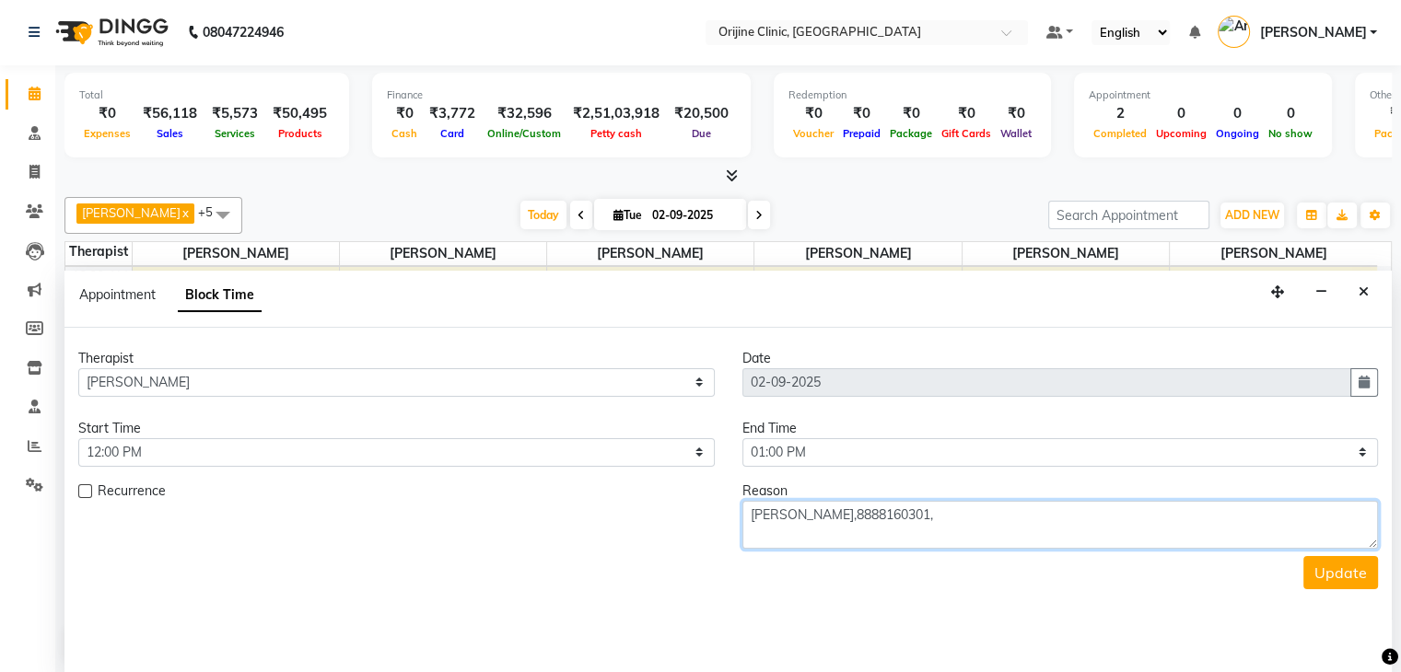
click at [857, 516] on textarea "Dr Surbhi Bhatiya,8888160301," at bounding box center [1060, 525] width 636 height 48
click at [858, 515] on textarea "Dr Surbhi Bhatiya,8888160301," at bounding box center [1060, 525] width 636 height 48
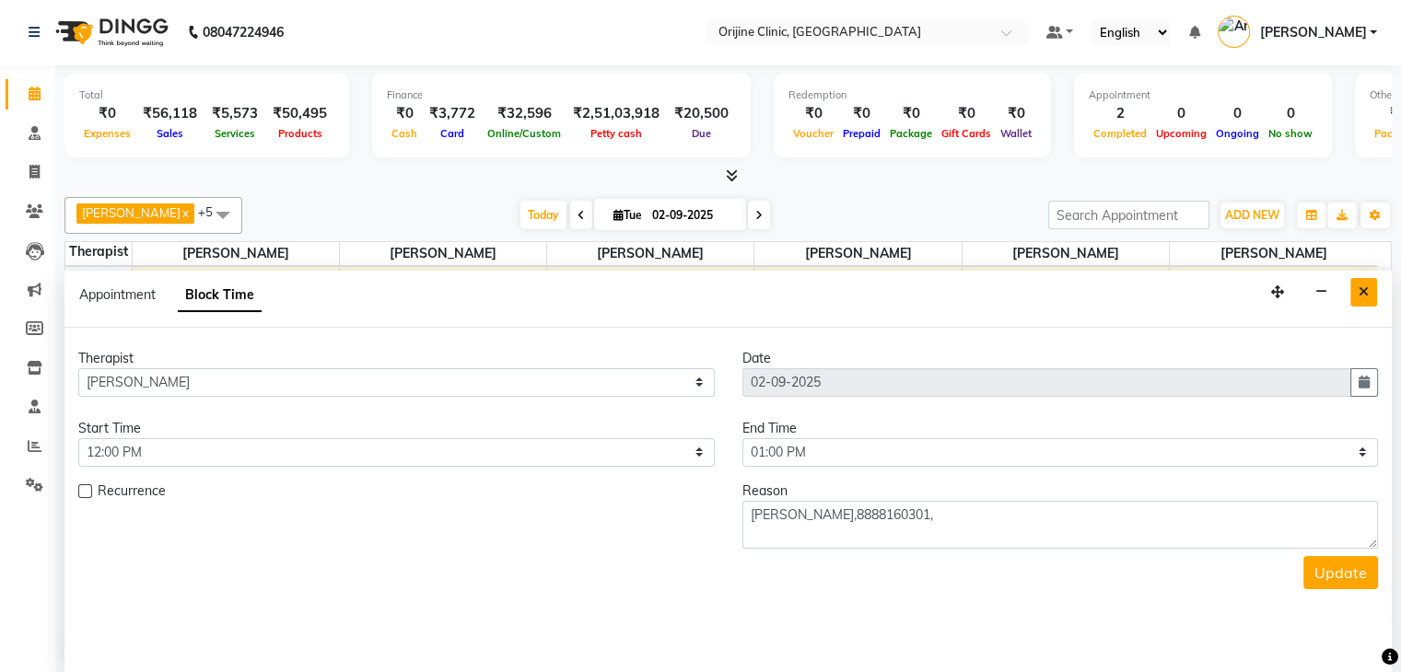
click at [1370, 294] on button "Close" at bounding box center [1363, 292] width 27 height 29
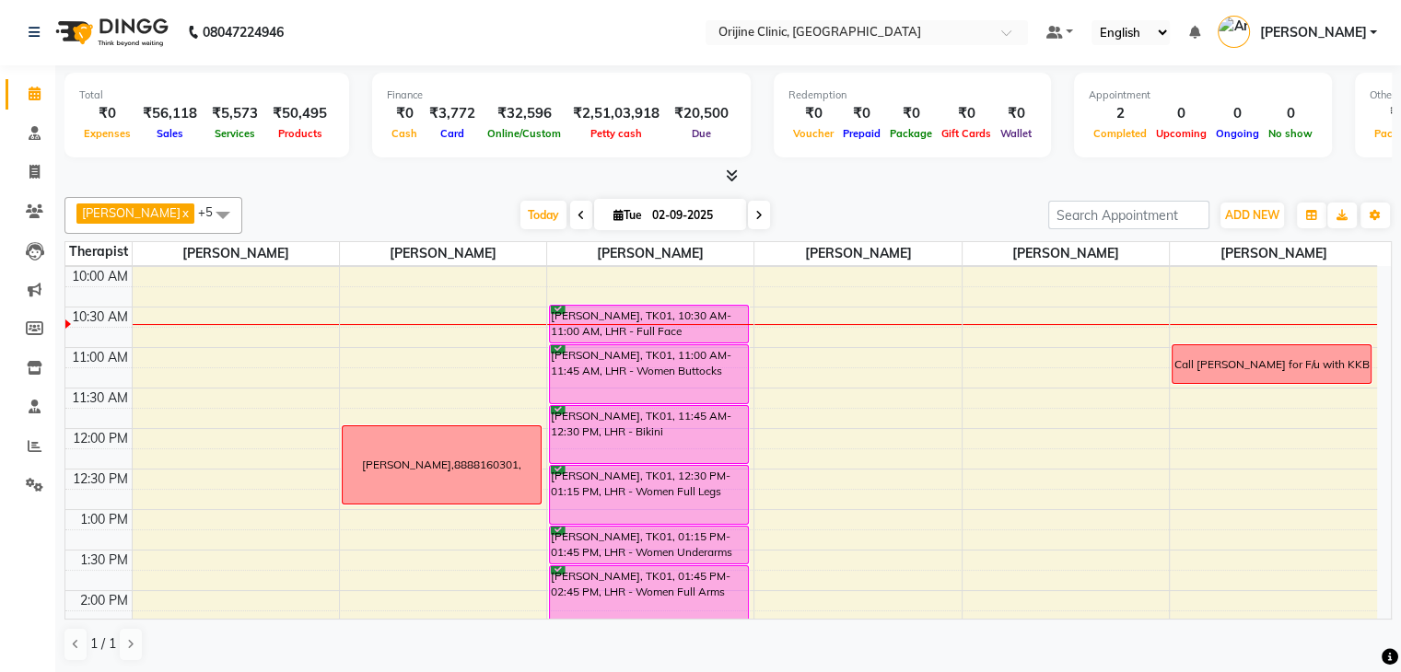
click at [577, 213] on icon at bounding box center [580, 215] width 7 height 11
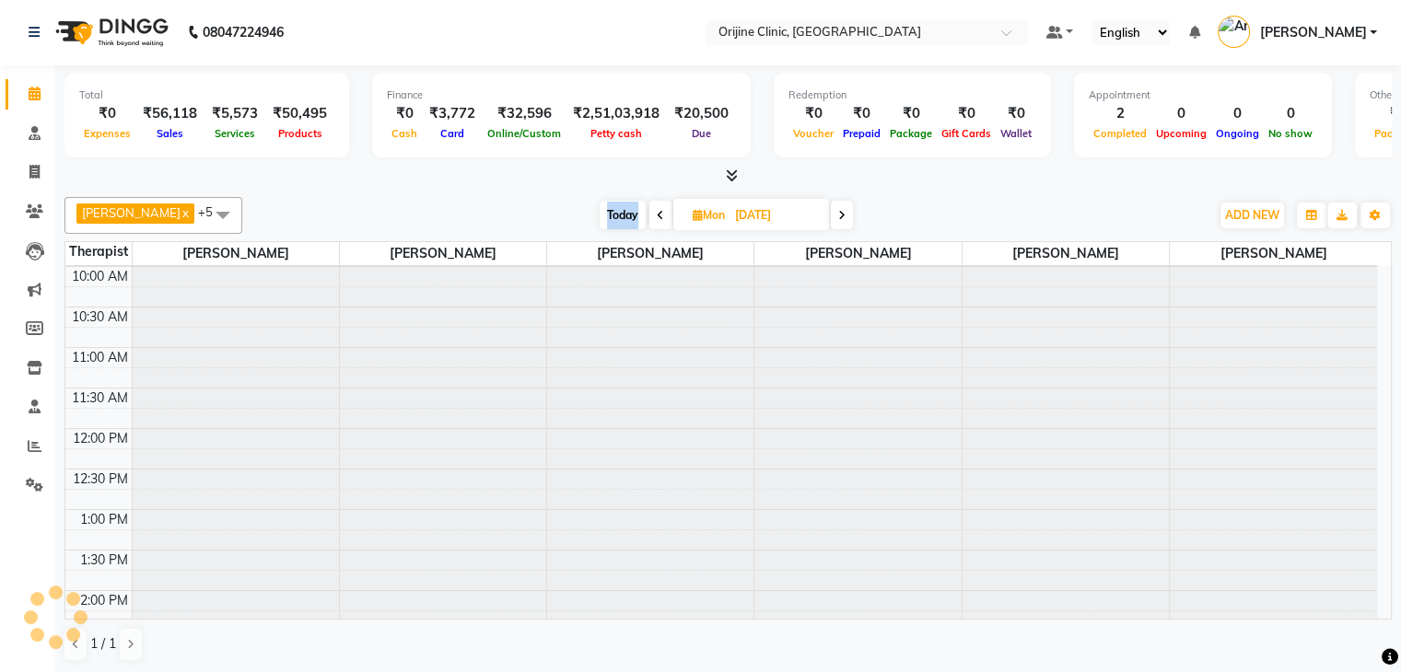
scroll to position [242, 0]
click at [577, 213] on div "Today Mon 01-09-2025" at bounding box center [725, 216] width 949 height 28
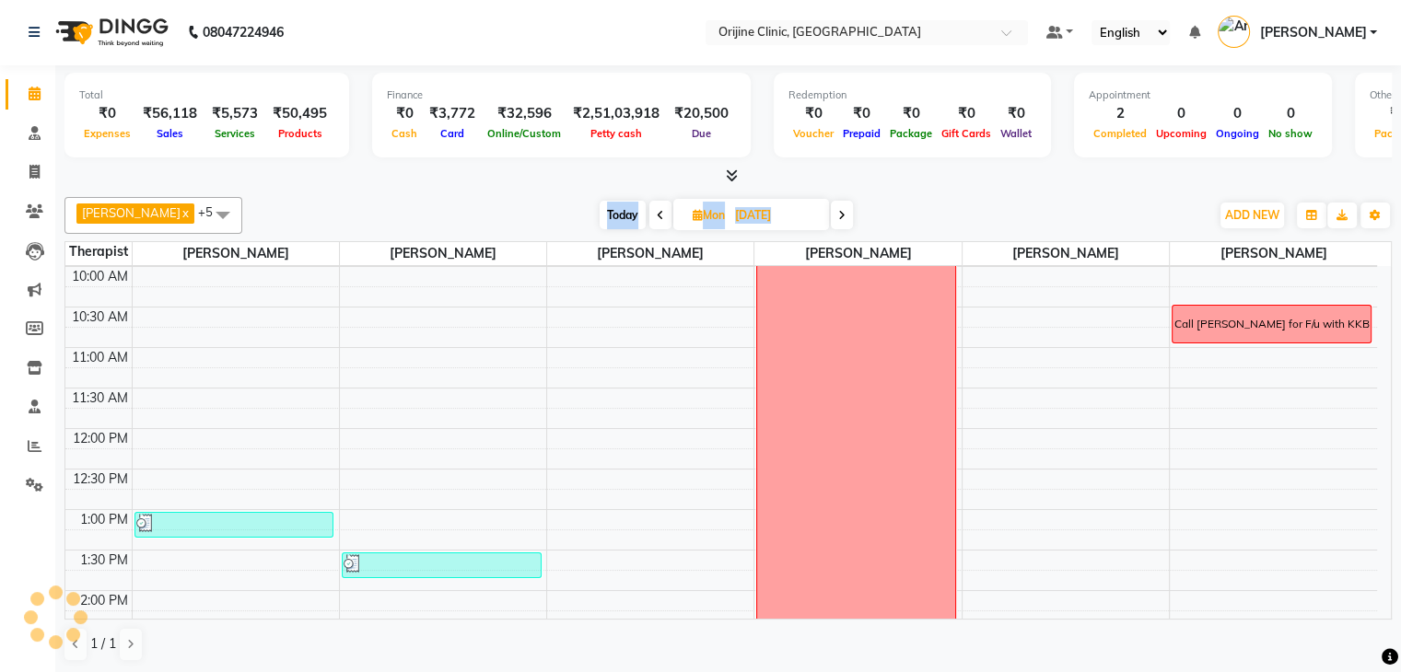
click at [577, 213] on div "Today Mon 01-09-2025" at bounding box center [725, 216] width 949 height 28
click at [649, 217] on span at bounding box center [660, 215] width 22 height 29
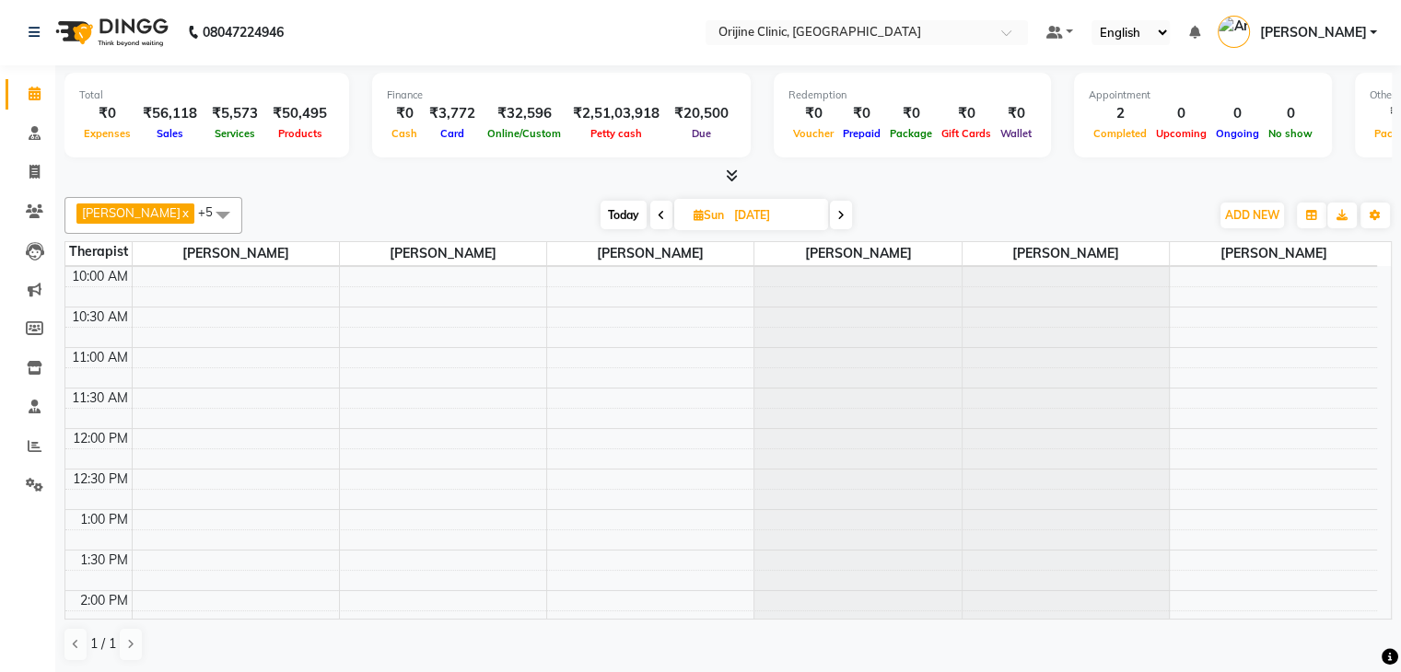
click at [667, 213] on span at bounding box center [661, 215] width 22 height 29
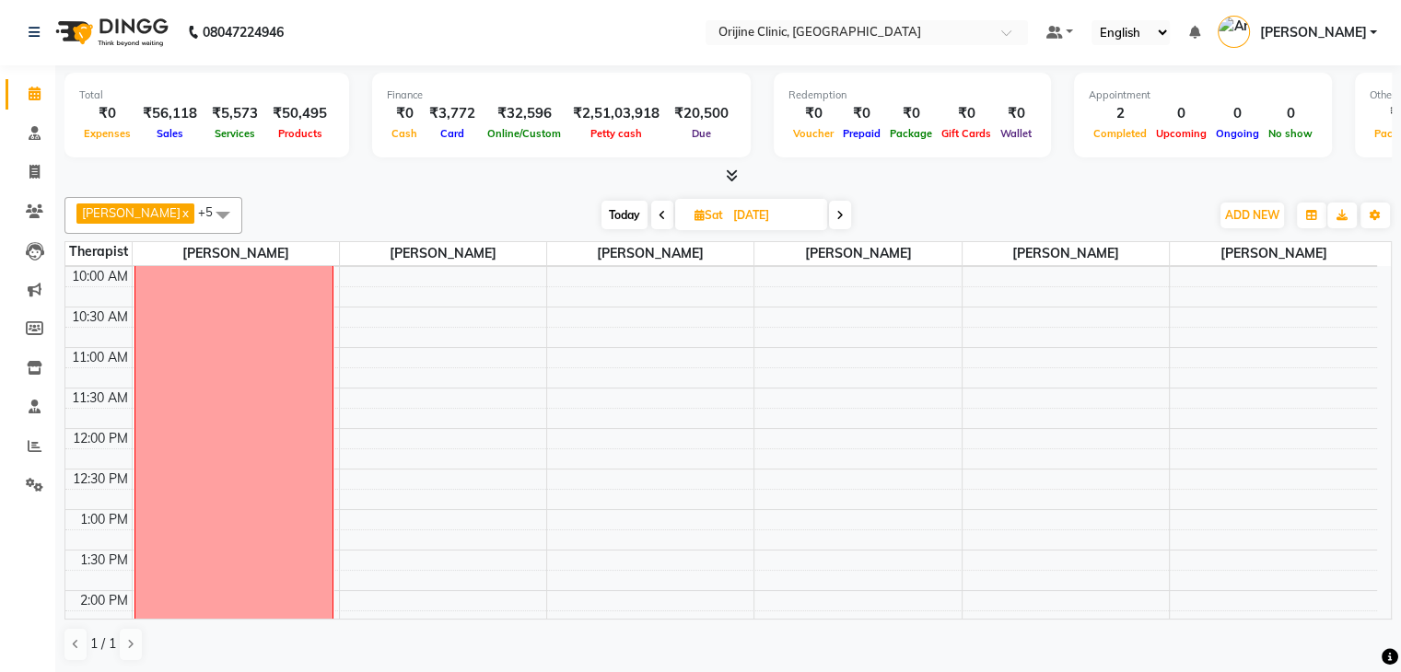
click at [667, 213] on span at bounding box center [662, 215] width 22 height 29
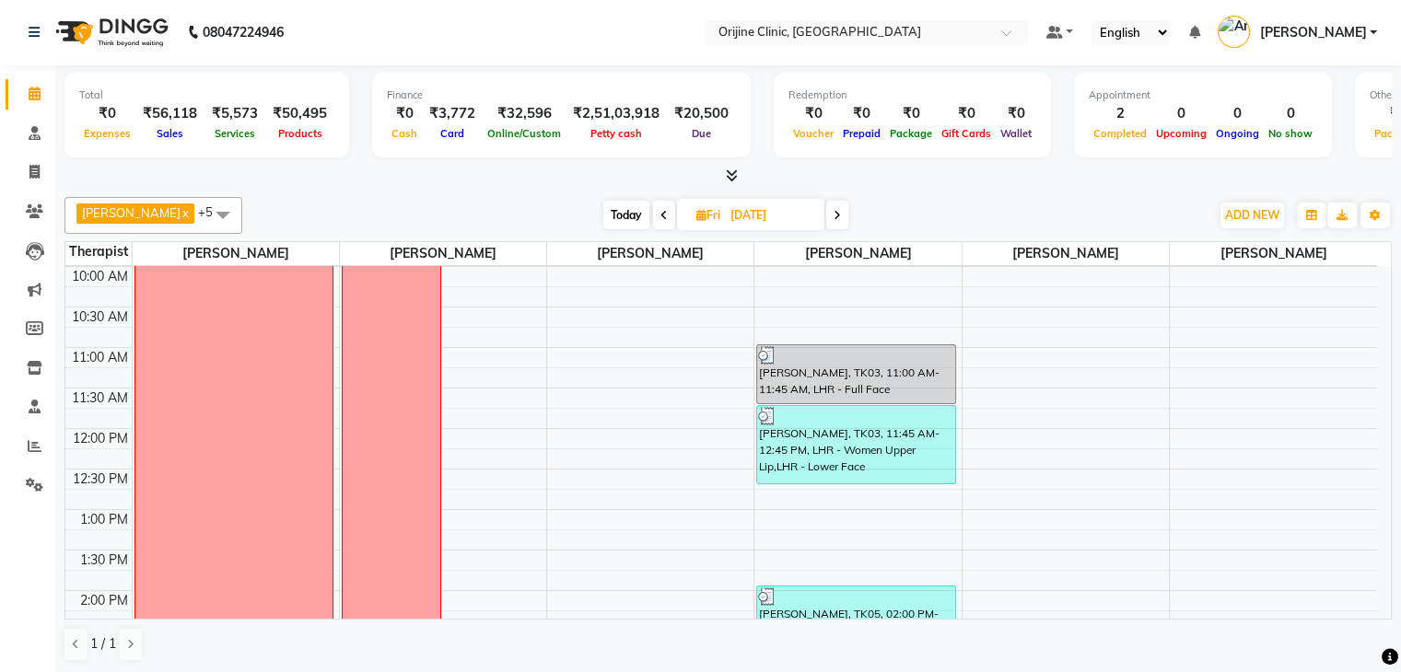
click at [667, 213] on span at bounding box center [664, 215] width 22 height 29
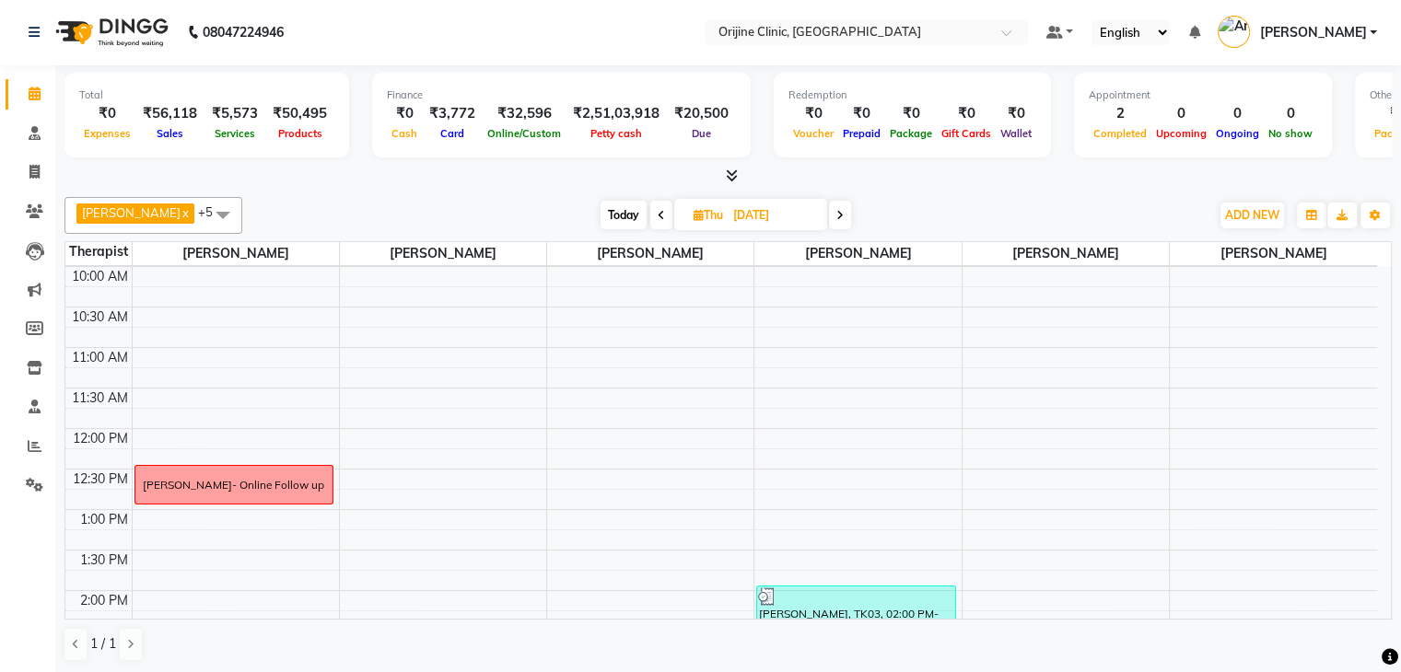
click at [667, 213] on span at bounding box center [661, 215] width 22 height 29
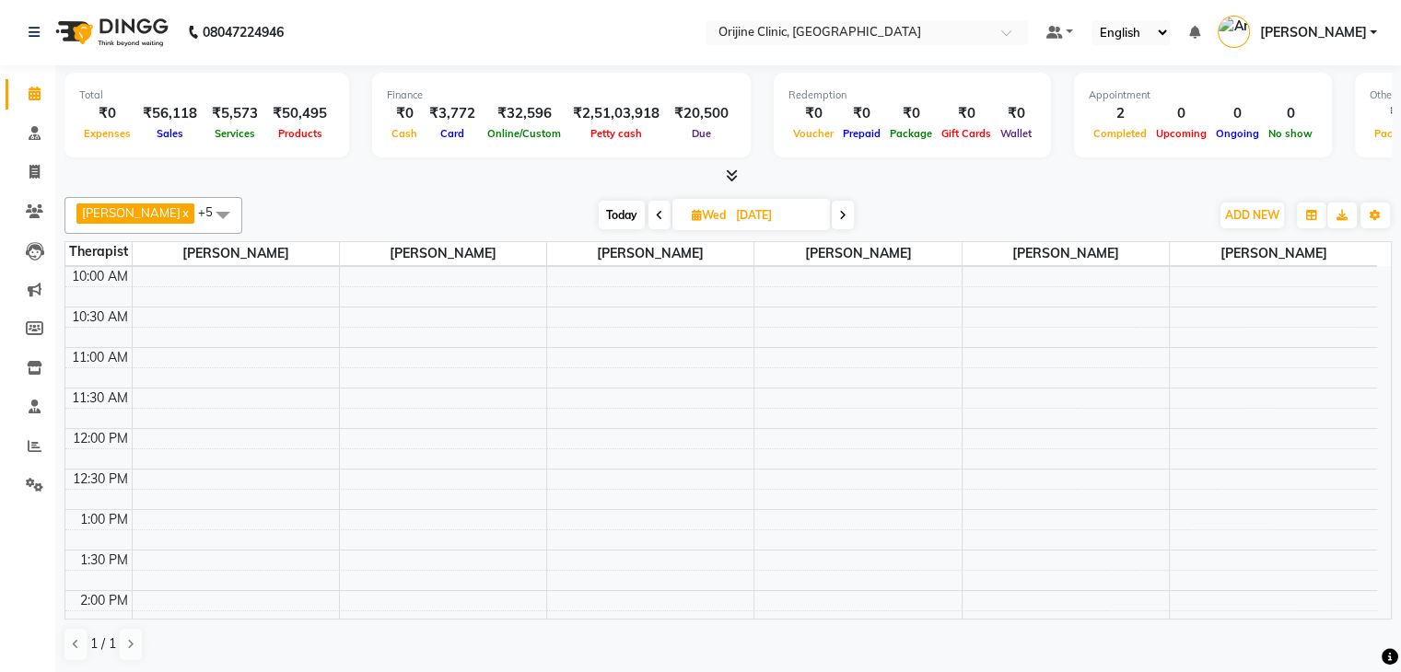
click at [667, 213] on span at bounding box center [659, 215] width 22 height 29
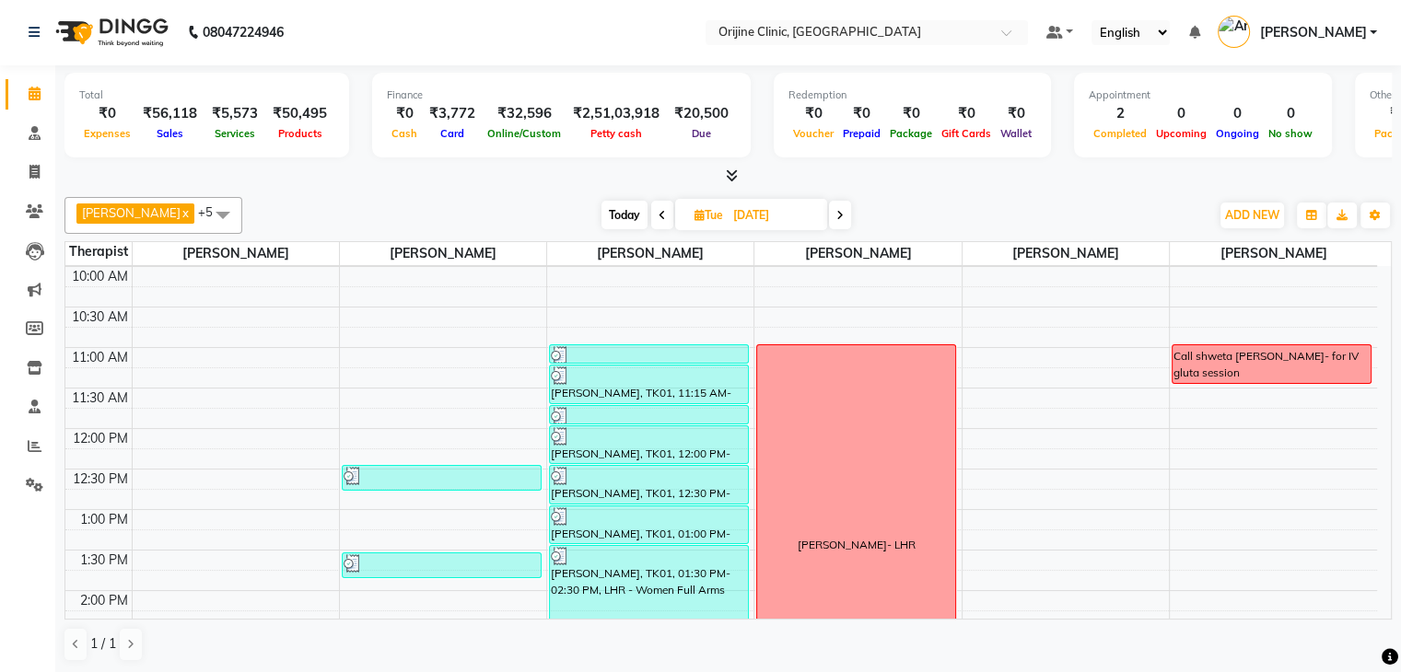
click at [667, 213] on span at bounding box center [662, 215] width 22 height 29
type input "25-08-2025"
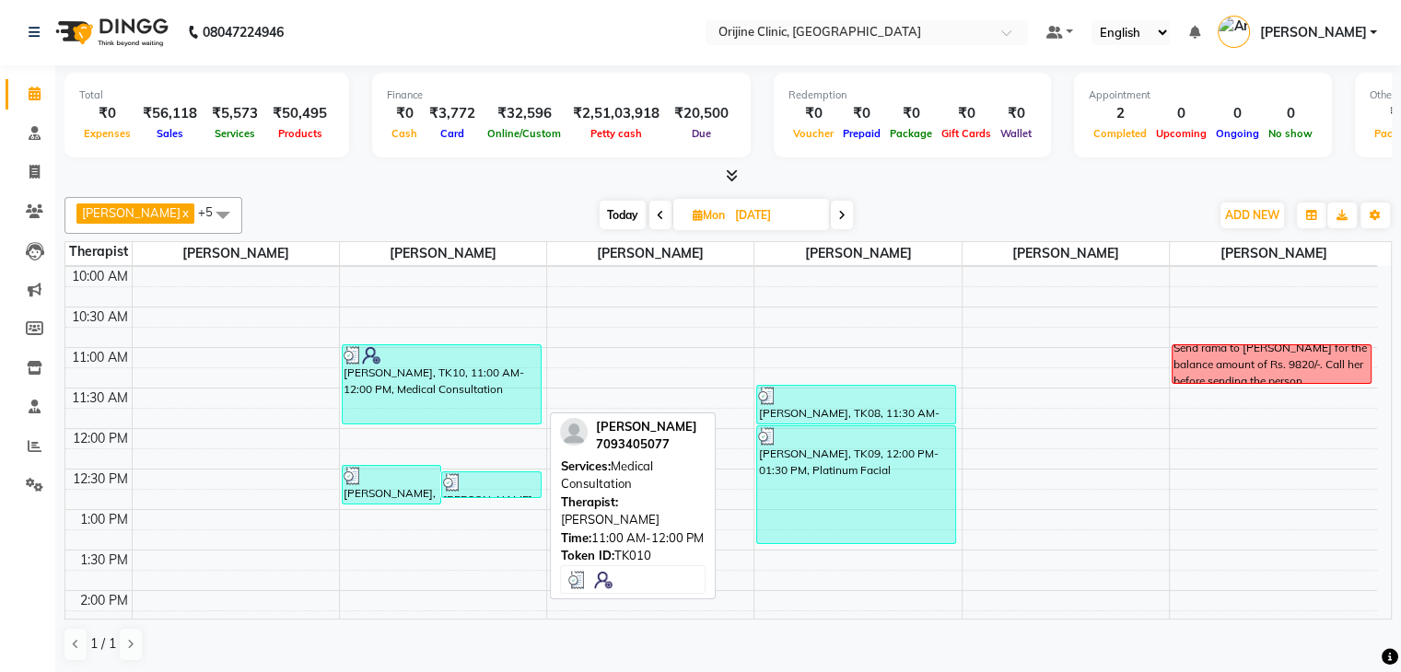
click at [424, 402] on div "Anjani Kumari, TK10, 11:00 AM-12:00 PM, Medical Consultation" at bounding box center [442, 384] width 198 height 78
select select "3"
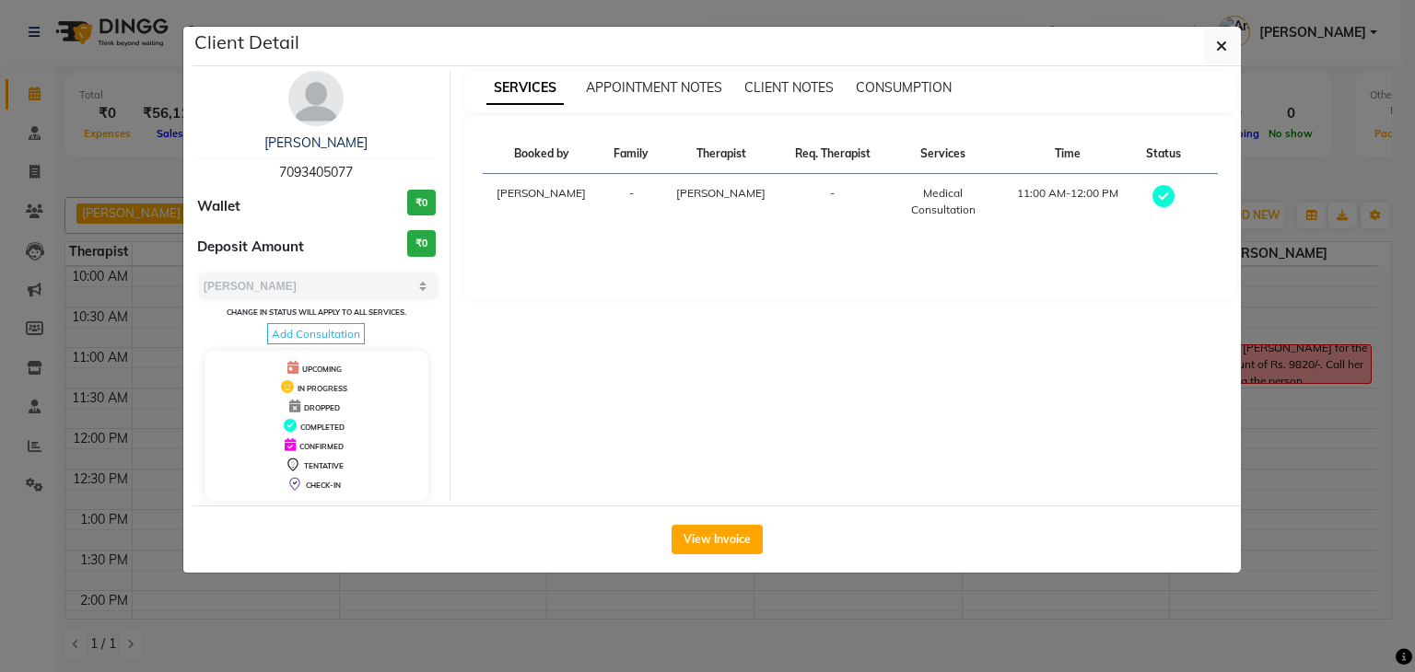
drag, startPoint x: 925, startPoint y: 192, endPoint x: 984, endPoint y: 227, distance: 69.0
click at [984, 227] on td "Medical Consultation" at bounding box center [943, 202] width 118 height 56
copy div "Medical Consultation"
click at [1215, 46] on button "button" at bounding box center [1221, 46] width 35 height 35
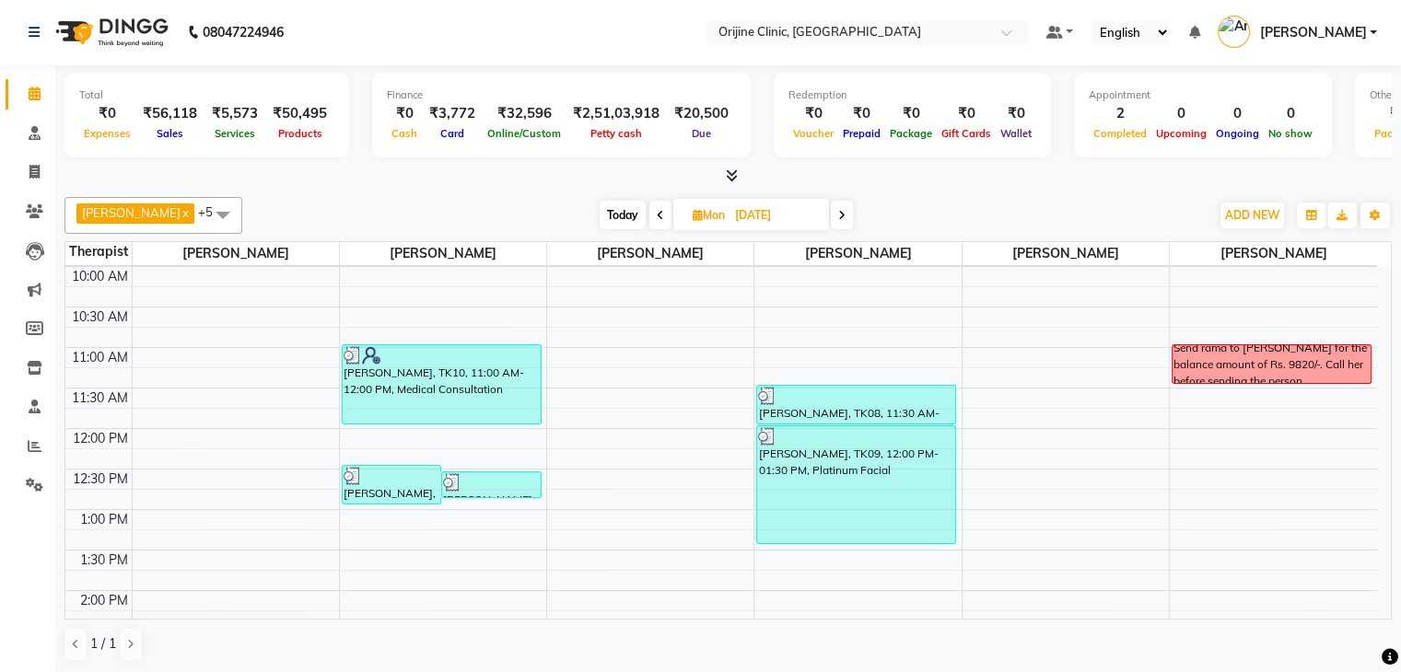
click at [631, 215] on span "Today" at bounding box center [623, 215] width 46 height 29
type input "02-09-2025"
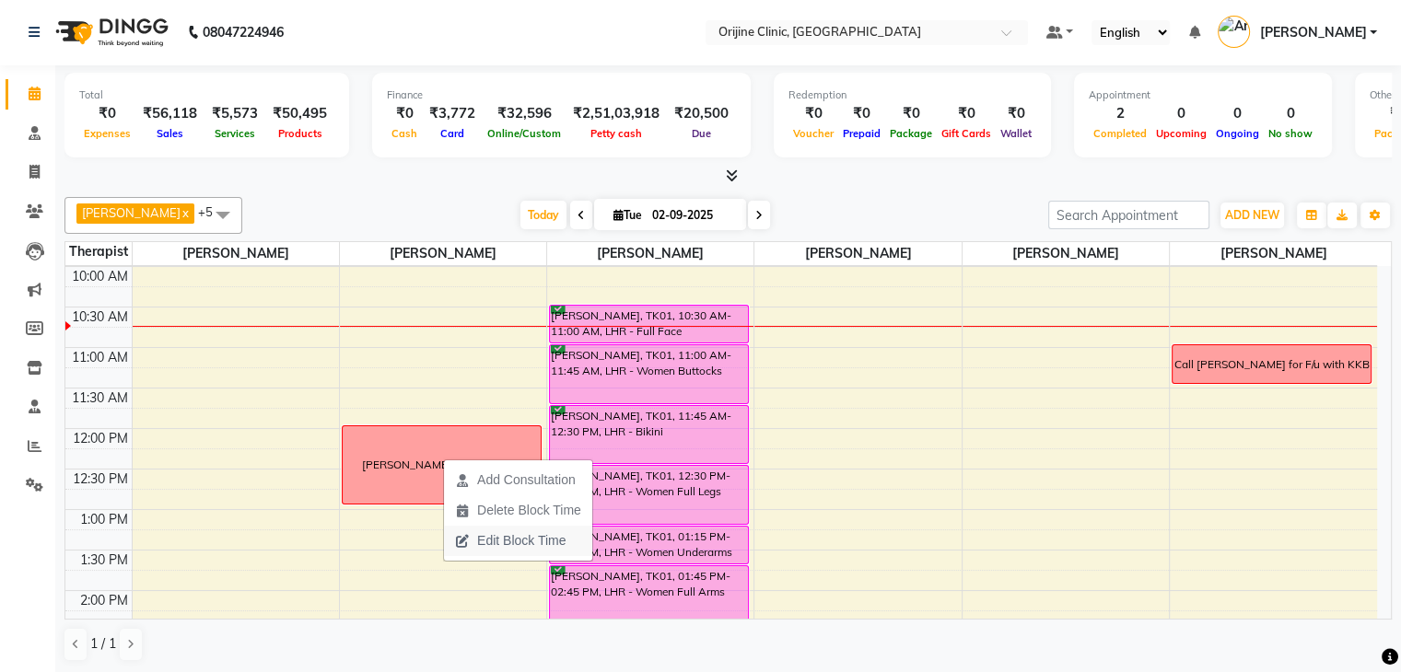
click at [538, 531] on span "Edit Block Time" at bounding box center [521, 540] width 88 height 19
select select "10775"
select select "720"
select select "780"
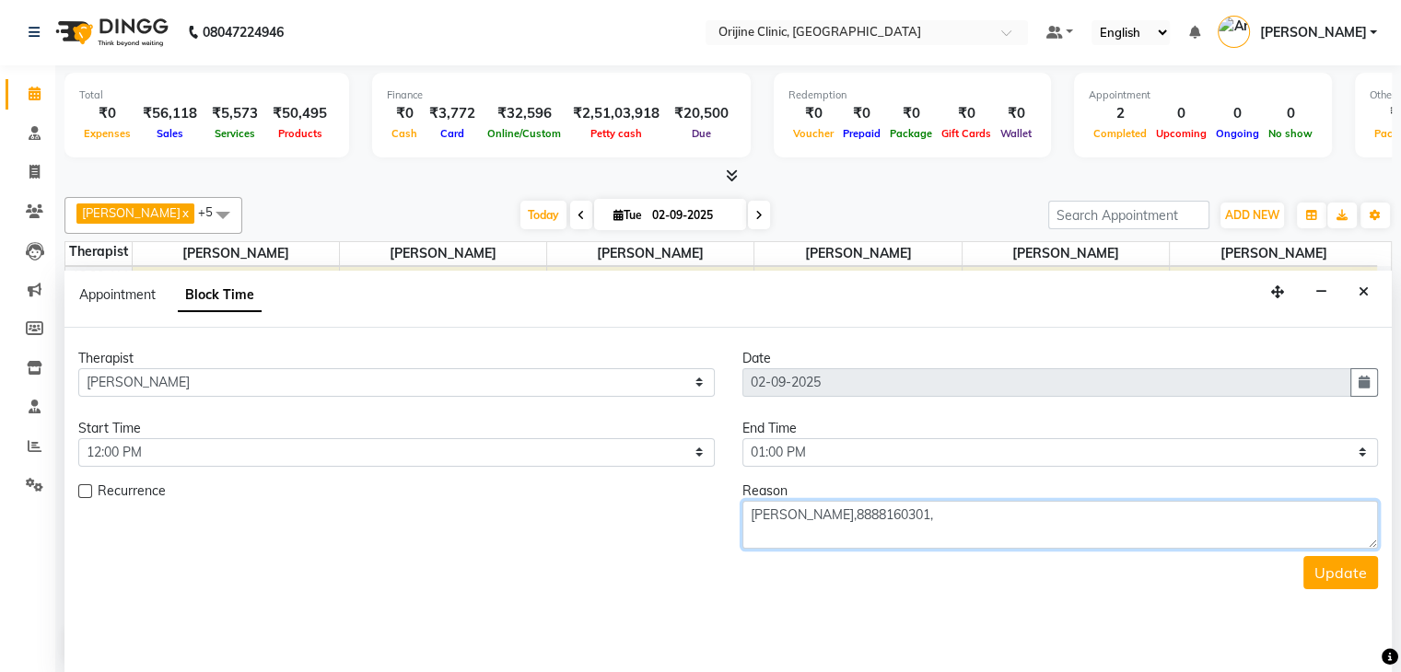
click at [857, 518] on textarea "Dr Surbhi Bhatiya,8888160301," at bounding box center [1060, 525] width 636 height 48
paste textarea "Medical Consultation"
click at [855, 512] on textarea "Dr Surbhi BhatiyaMedical Consultation,8888160301," at bounding box center [1060, 525] width 636 height 48
type textarea "Dr Surbhi Bhatiya,Medical Consultation,8888160301,"
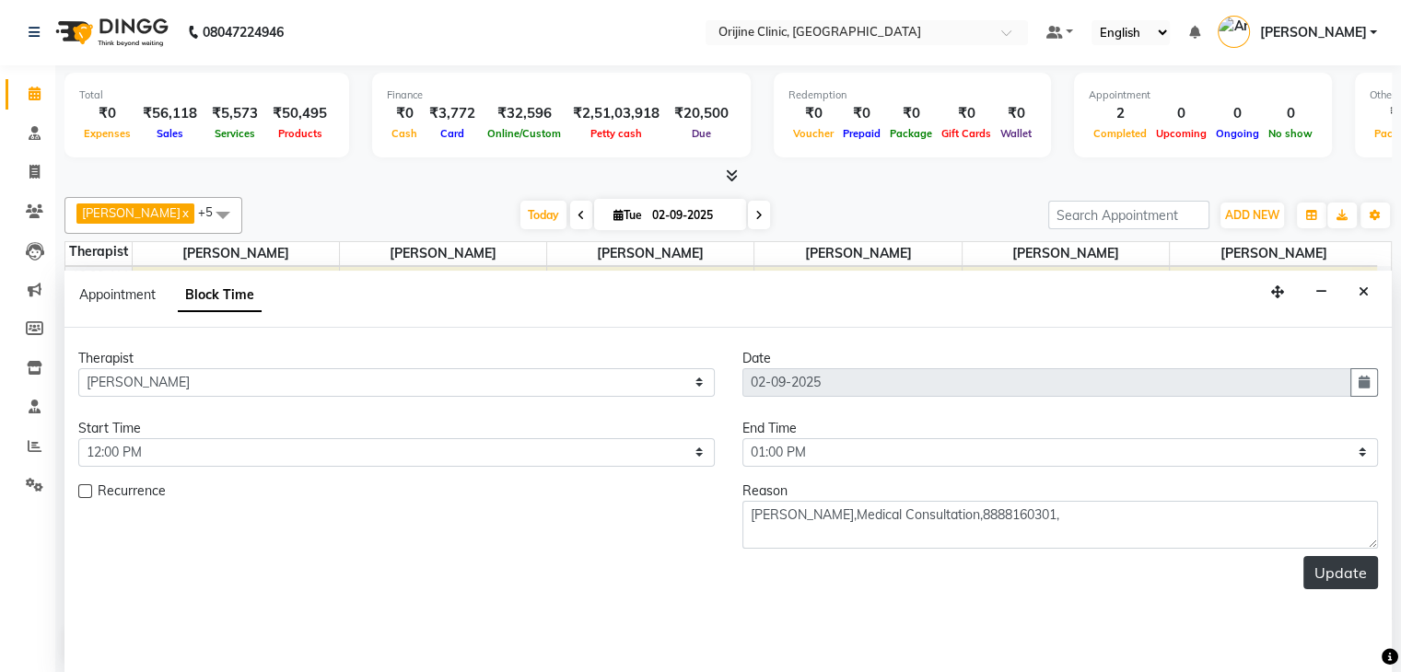
click at [1338, 563] on button "Update" at bounding box center [1340, 572] width 75 height 33
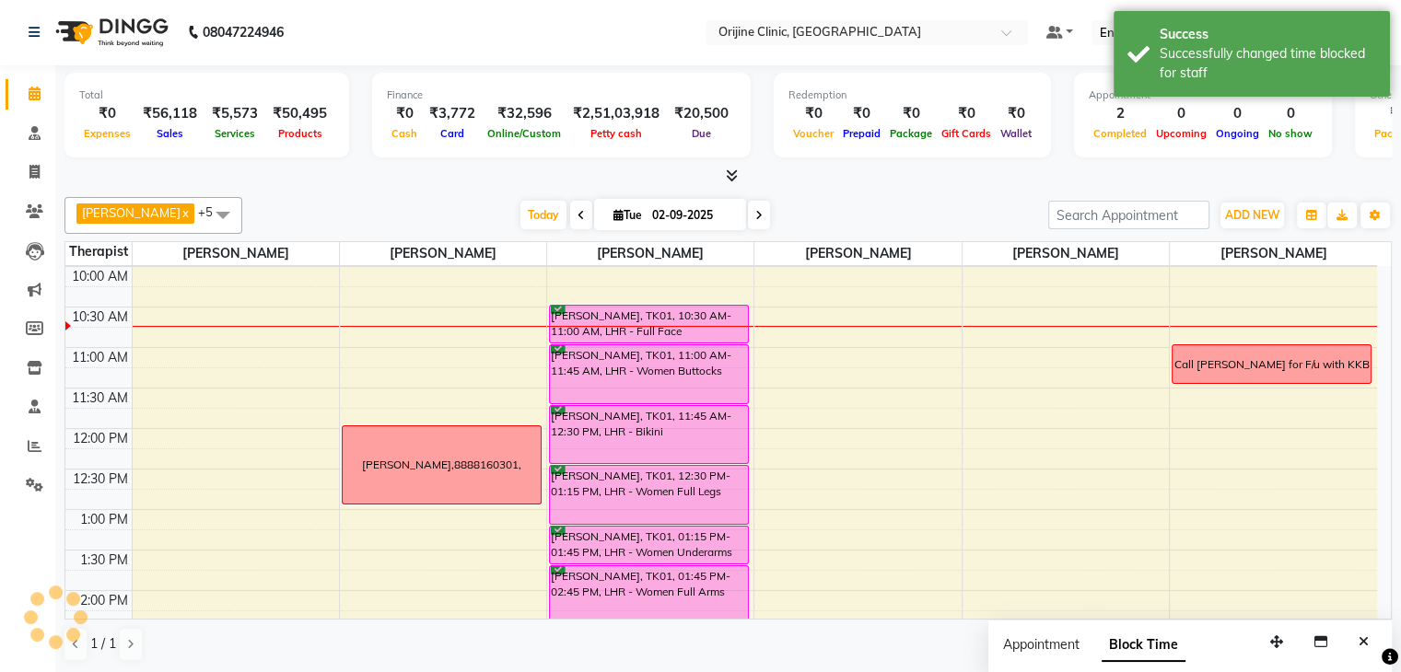
scroll to position [0, 0]
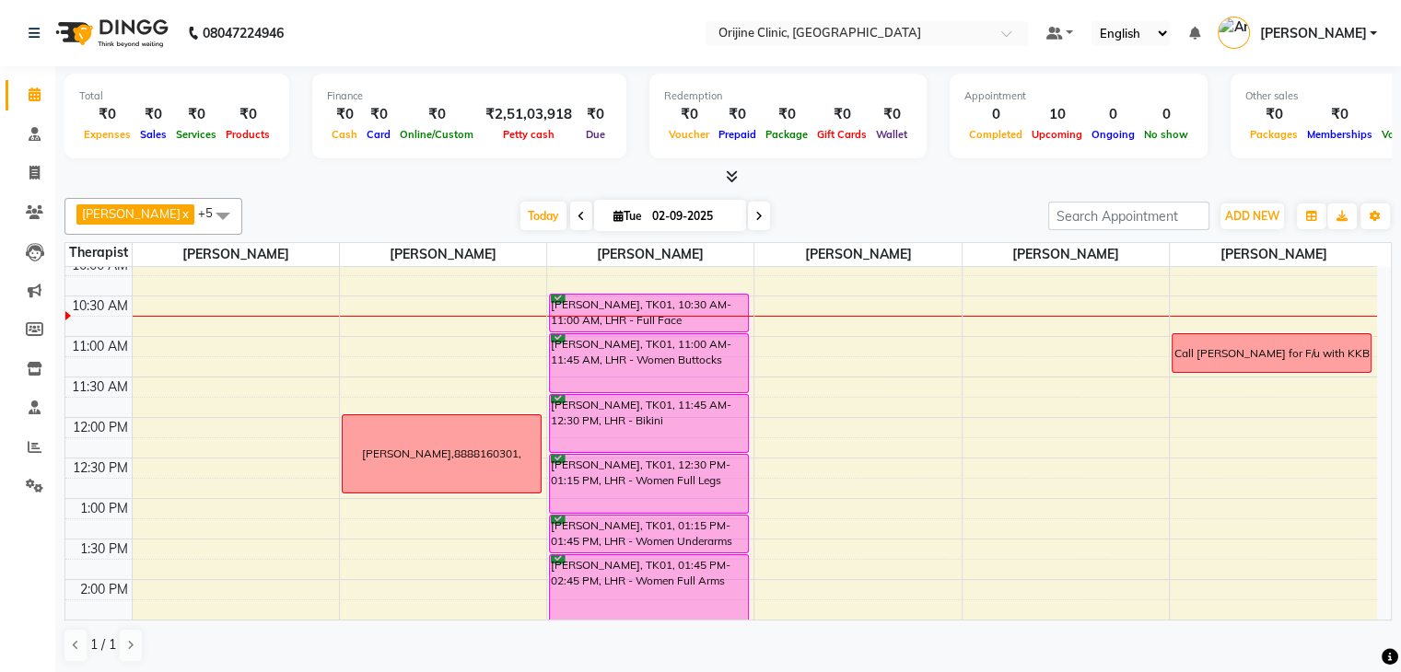
scroll to position [280, 0]
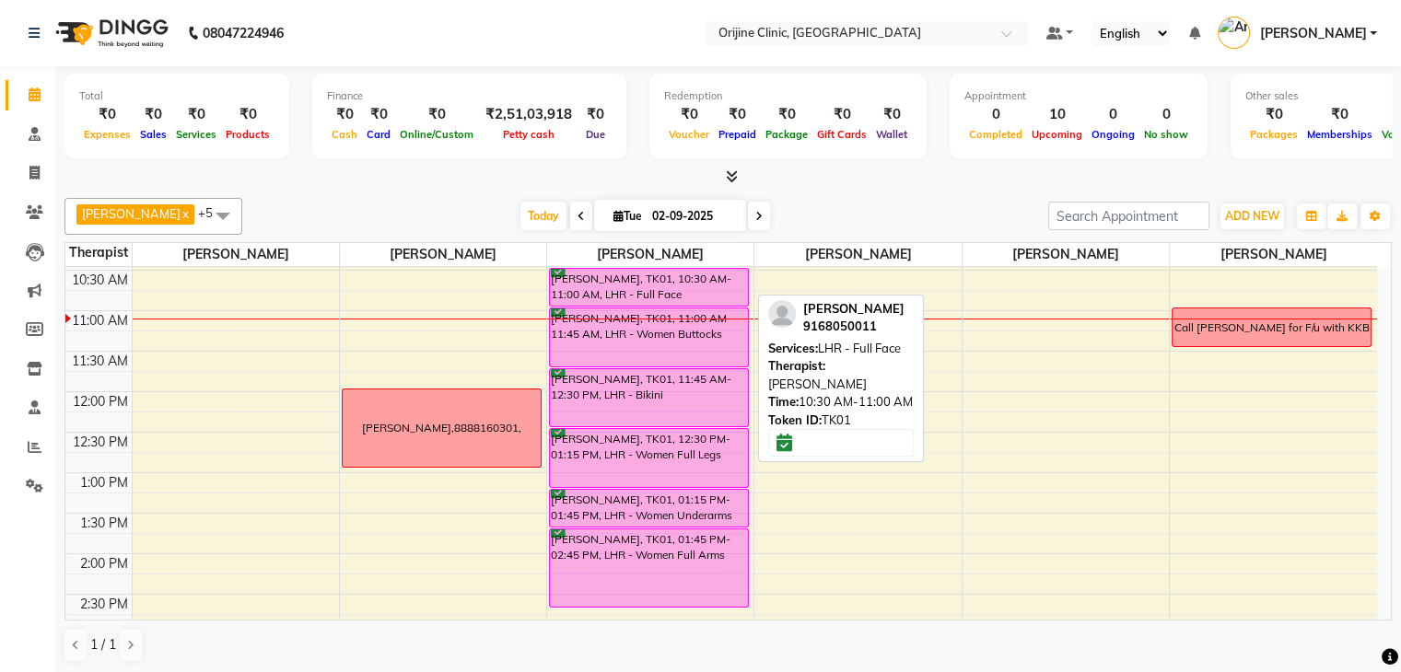
click at [644, 275] on div "Akanksha Sharma, TK01, 10:30 AM-11:00 AM, LHR - Full Face" at bounding box center [649, 287] width 198 height 37
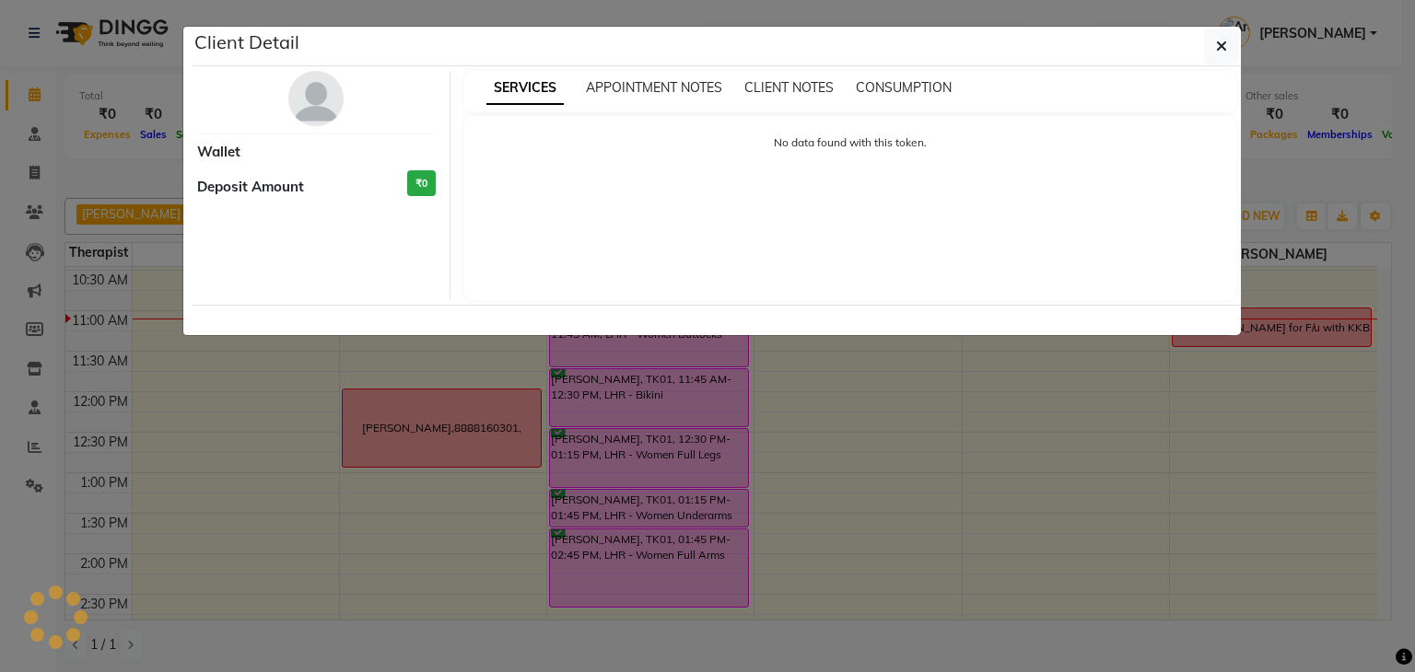
select select "6"
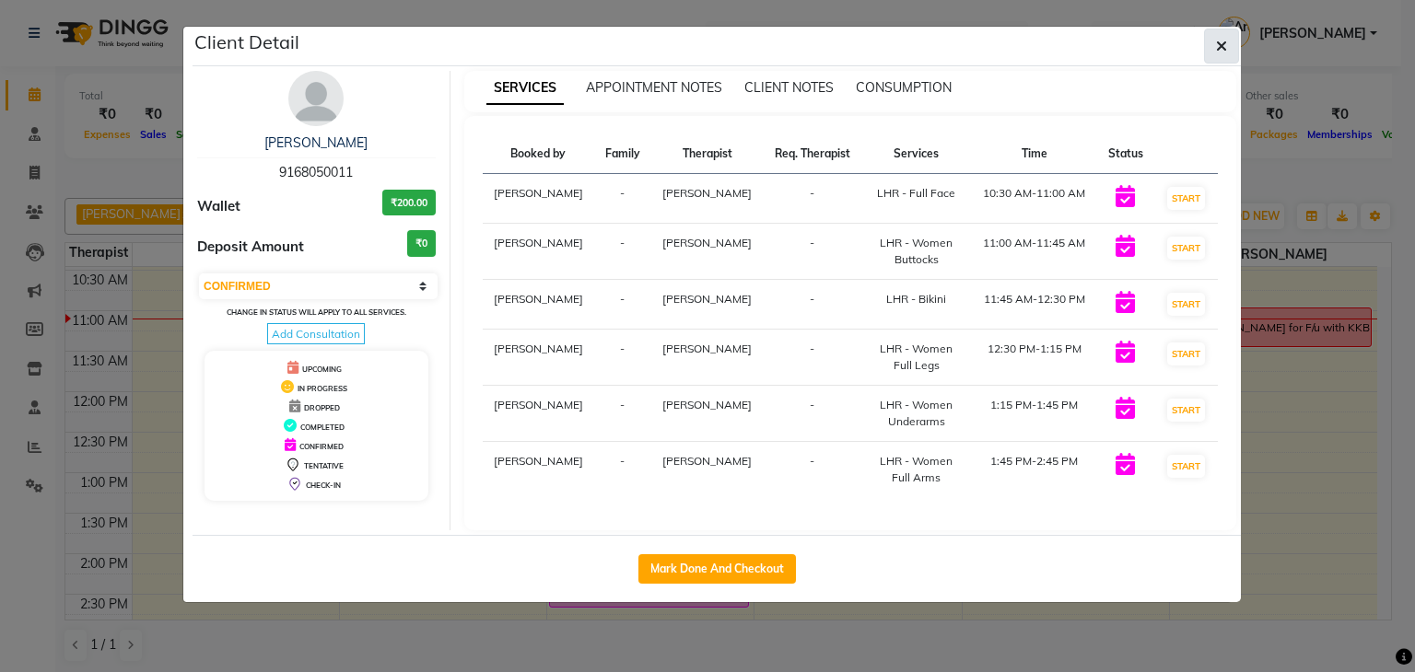
click at [1232, 41] on button "button" at bounding box center [1221, 46] width 35 height 35
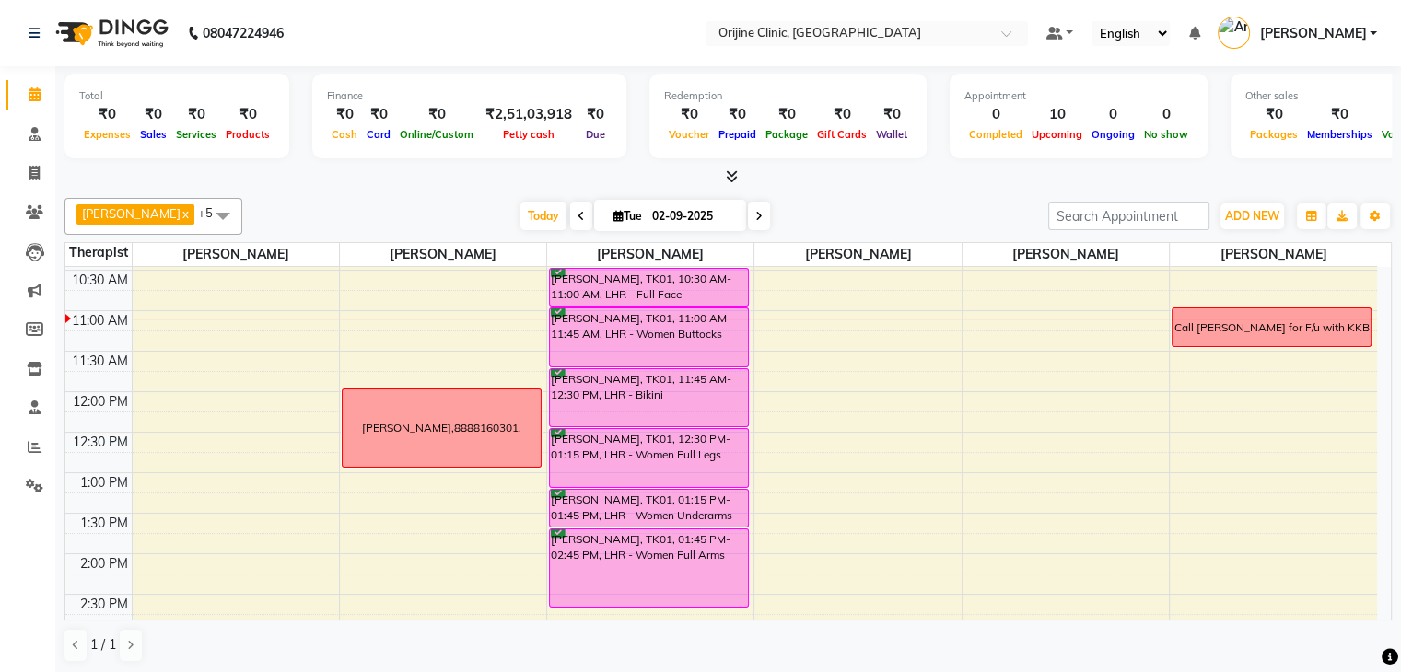
click at [760, 215] on icon at bounding box center [758, 216] width 7 height 11
type input "03-09-2025"
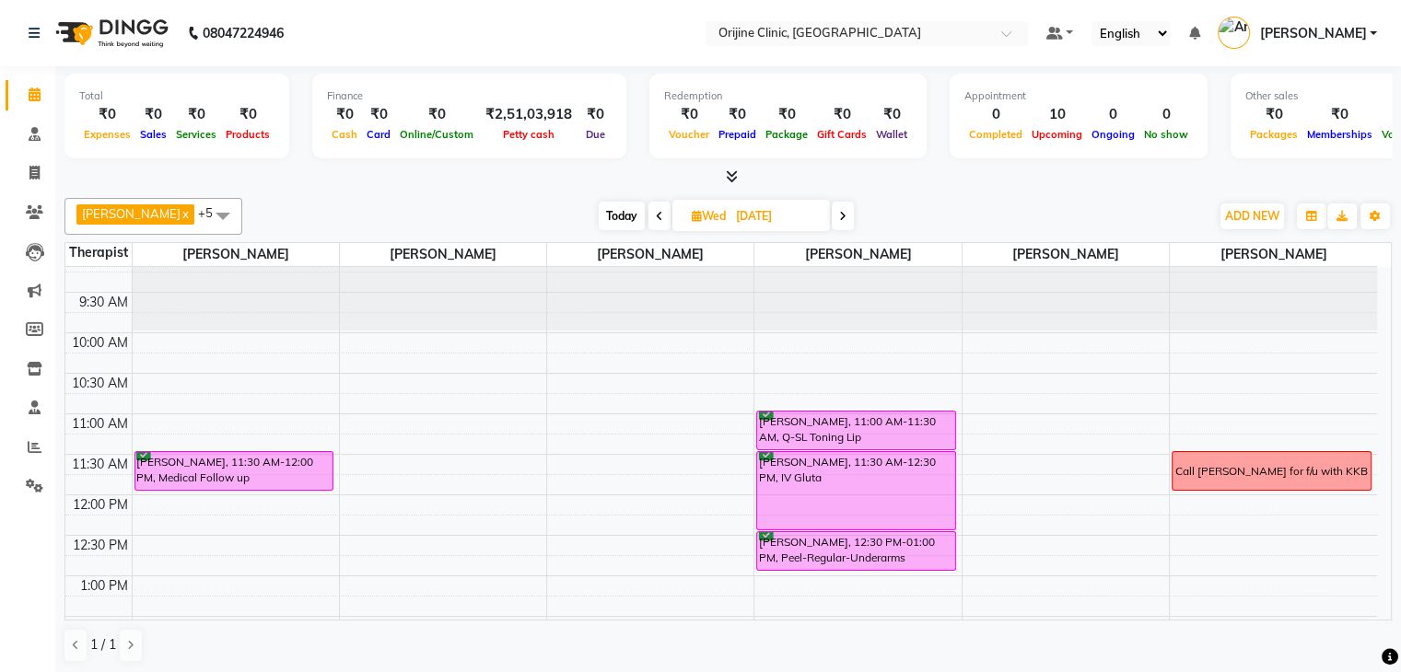
scroll to position [141, 0]
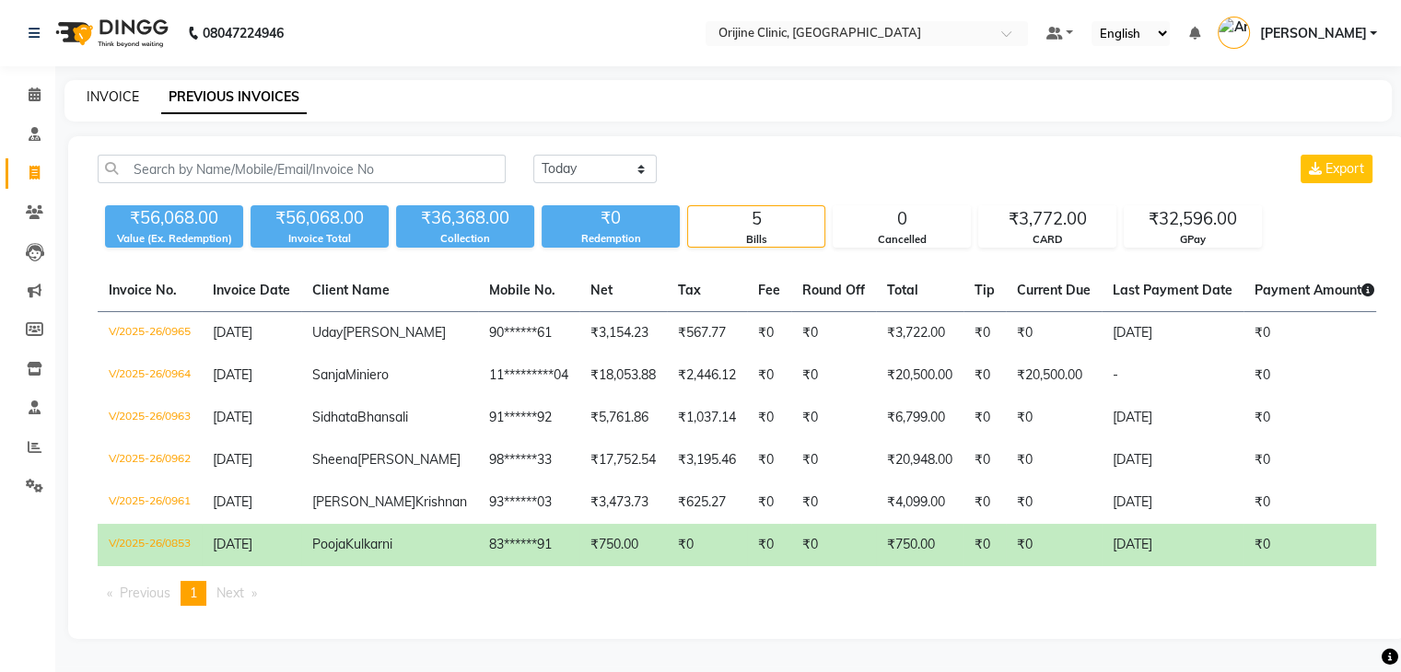
drag, startPoint x: 0, startPoint y: 0, endPoint x: 114, endPoint y: 101, distance: 152.7
click at [114, 101] on link "INVOICE" at bounding box center [113, 96] width 52 height 17
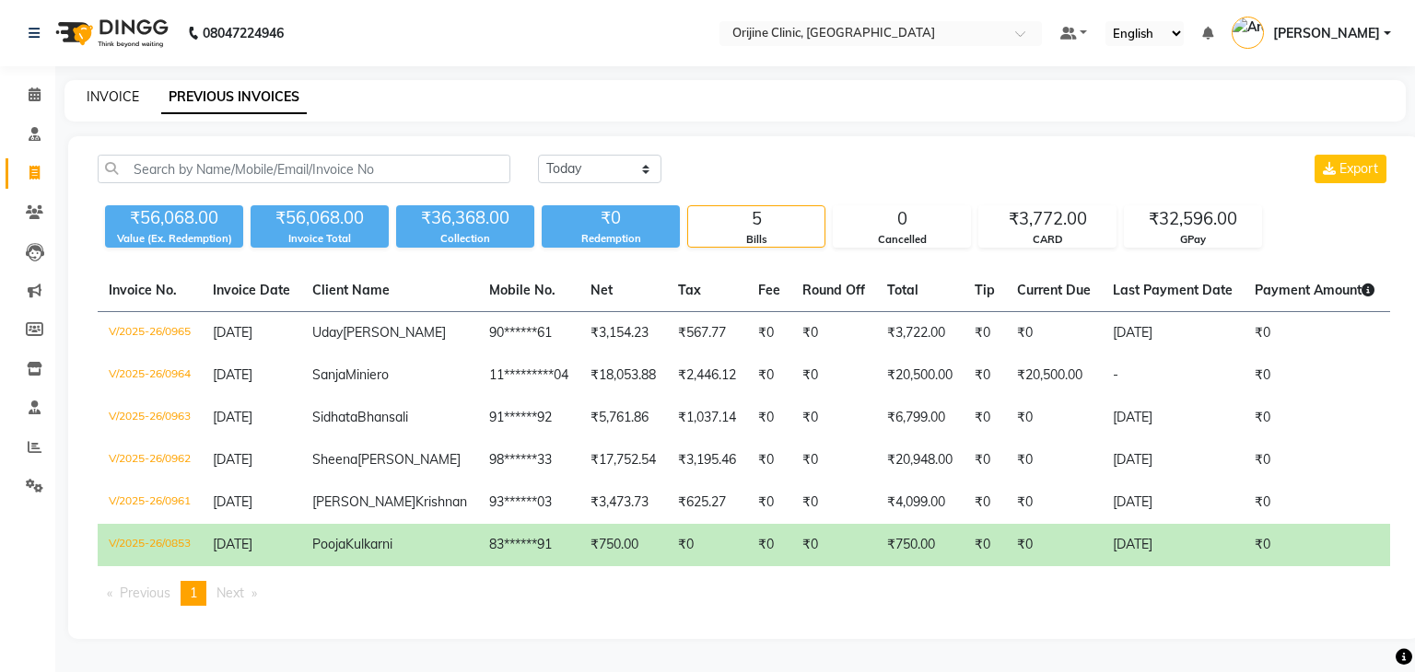
select select "702"
select select "service"
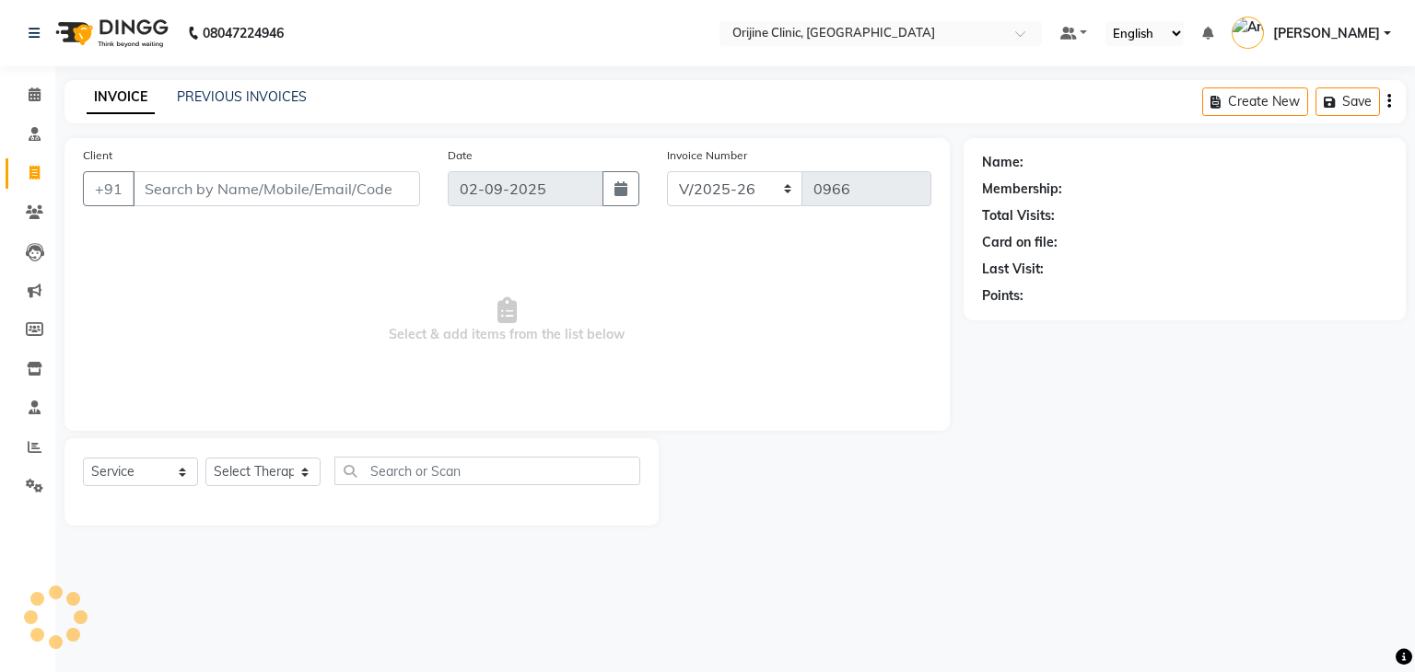
click at [195, 184] on input "Client" at bounding box center [276, 188] width 287 height 35
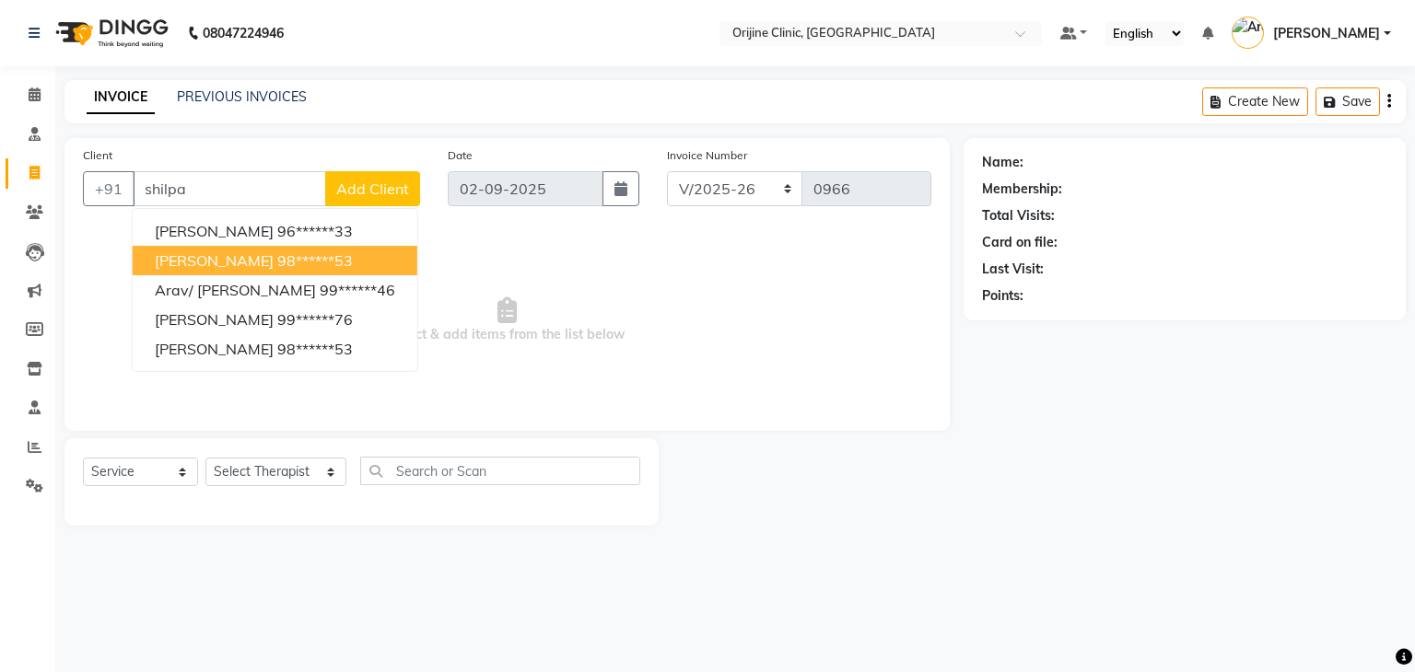
click at [209, 262] on span "Shilpa Arora" at bounding box center [214, 260] width 119 height 18
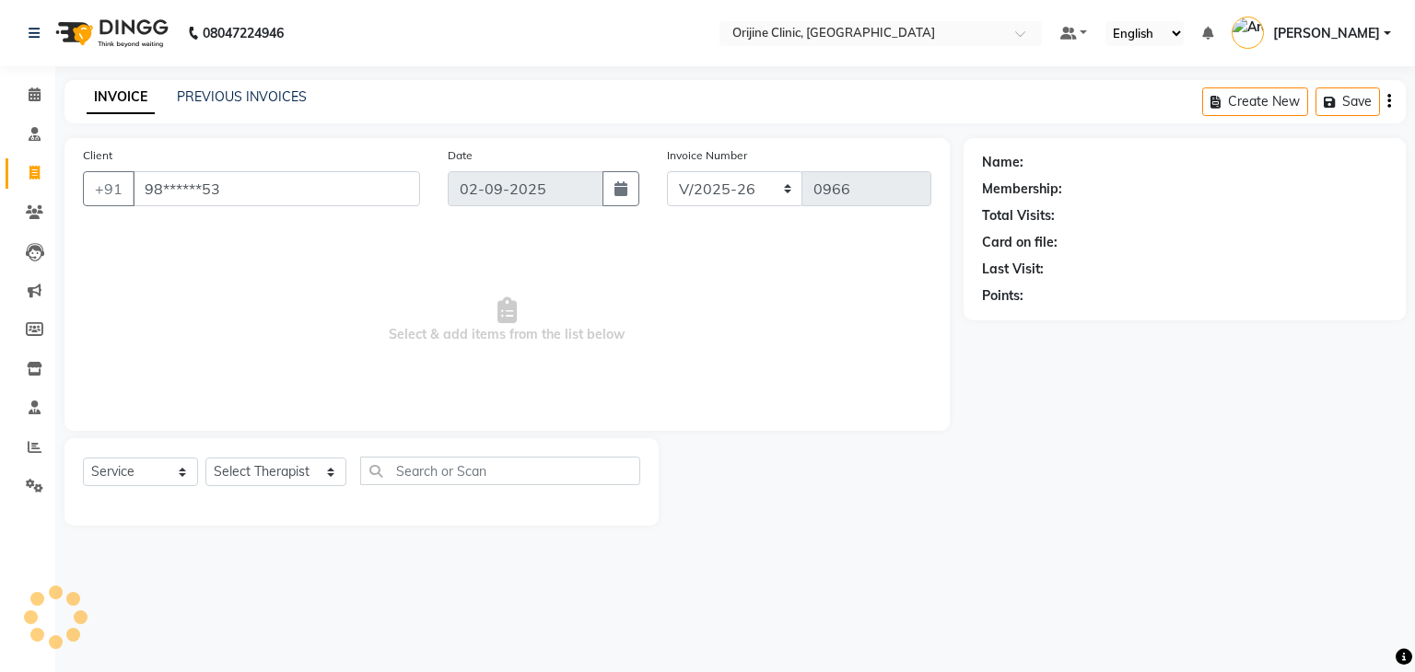
type input "98******53"
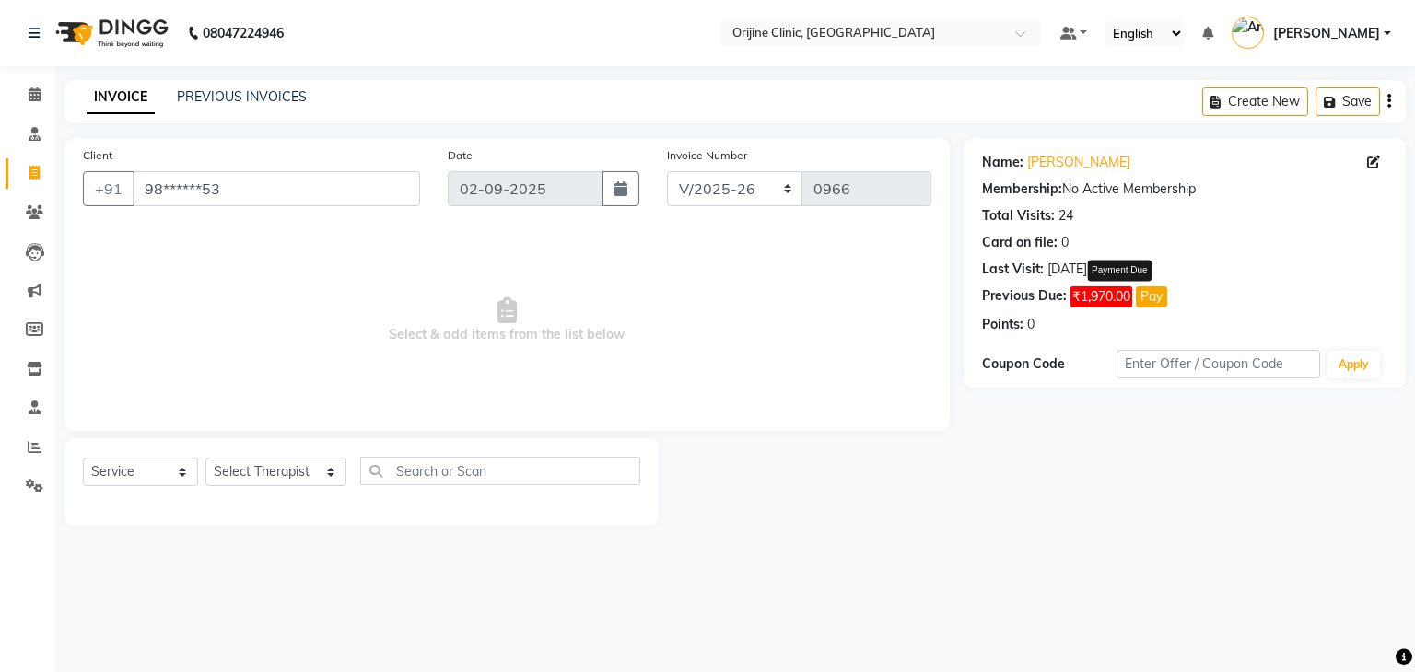
click at [1154, 298] on button "Pay" at bounding box center [1151, 296] width 31 height 21
select select "1"
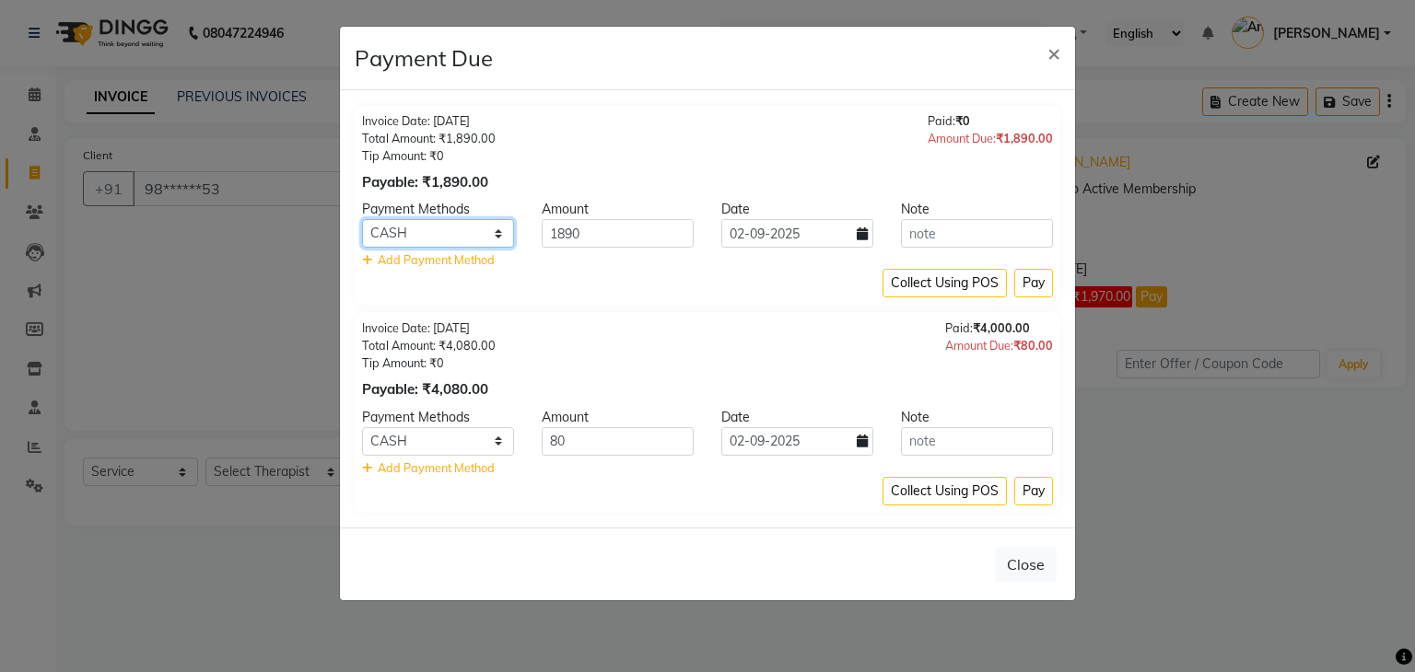
click at [498, 230] on select "GPay PayTM Complimentary Bank CARD UPI GMoney ONLINE CASH PhonePe Cheque Family" at bounding box center [438, 233] width 152 height 29
select select "5"
click at [362, 219] on select "GPay PayTM Complimentary Bank CARD UPI GMoney ONLINE CASH PhonePe Cheque Family" at bounding box center [438, 233] width 152 height 29
click at [944, 237] on input "text" at bounding box center [977, 233] width 152 height 29
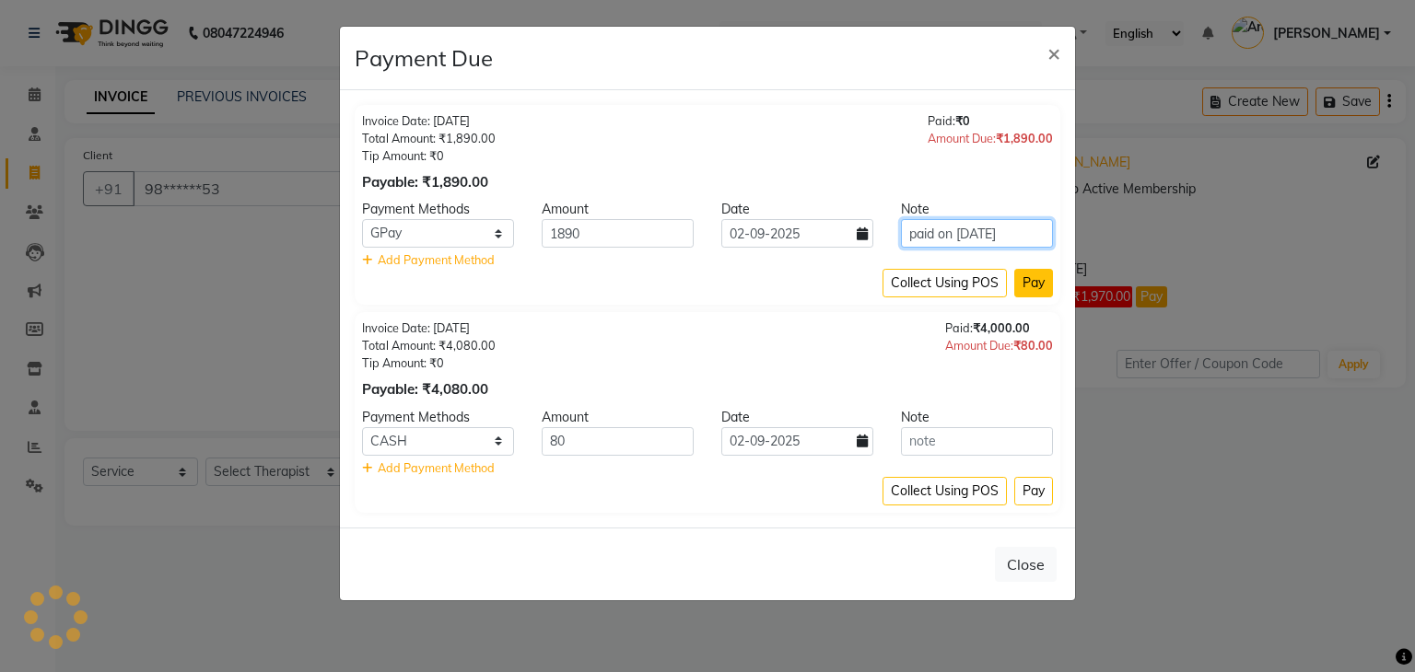
type input "paid on 01/09/2025"
click at [1032, 282] on button "Pay" at bounding box center [1033, 283] width 39 height 29
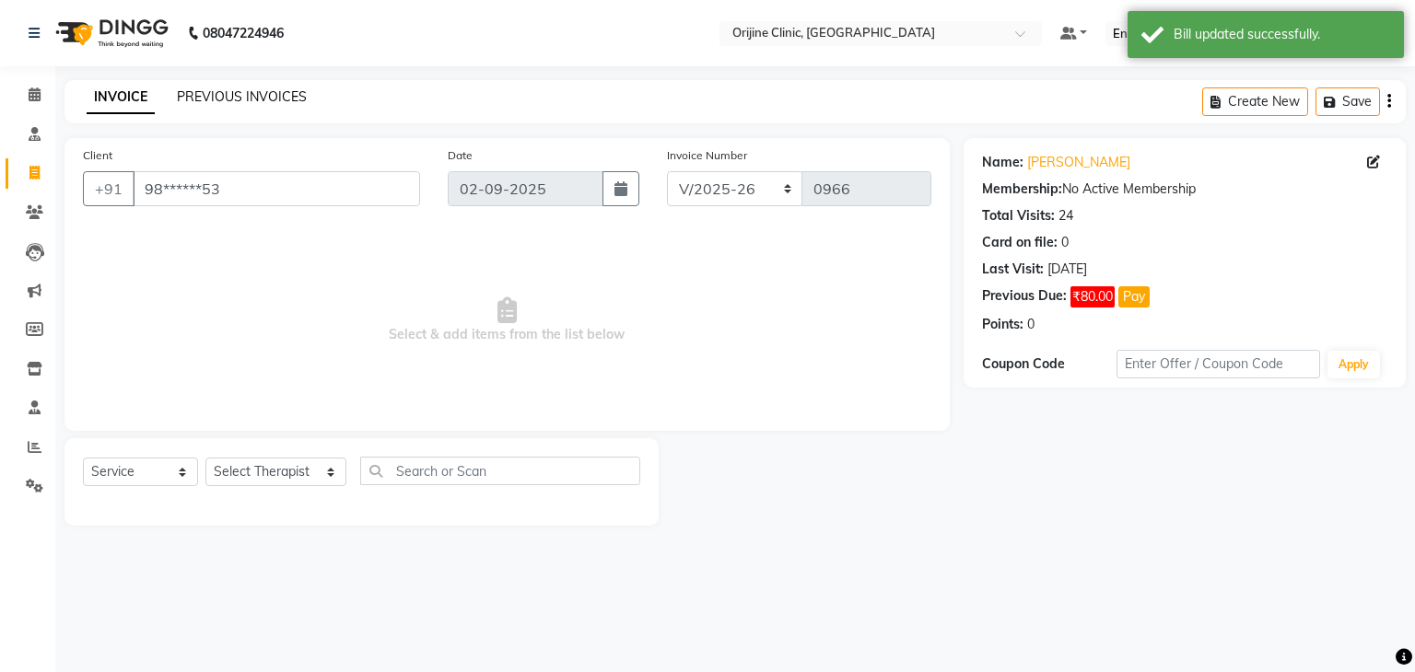
click at [207, 98] on link "PREVIOUS INVOICES" at bounding box center [242, 96] width 130 height 17
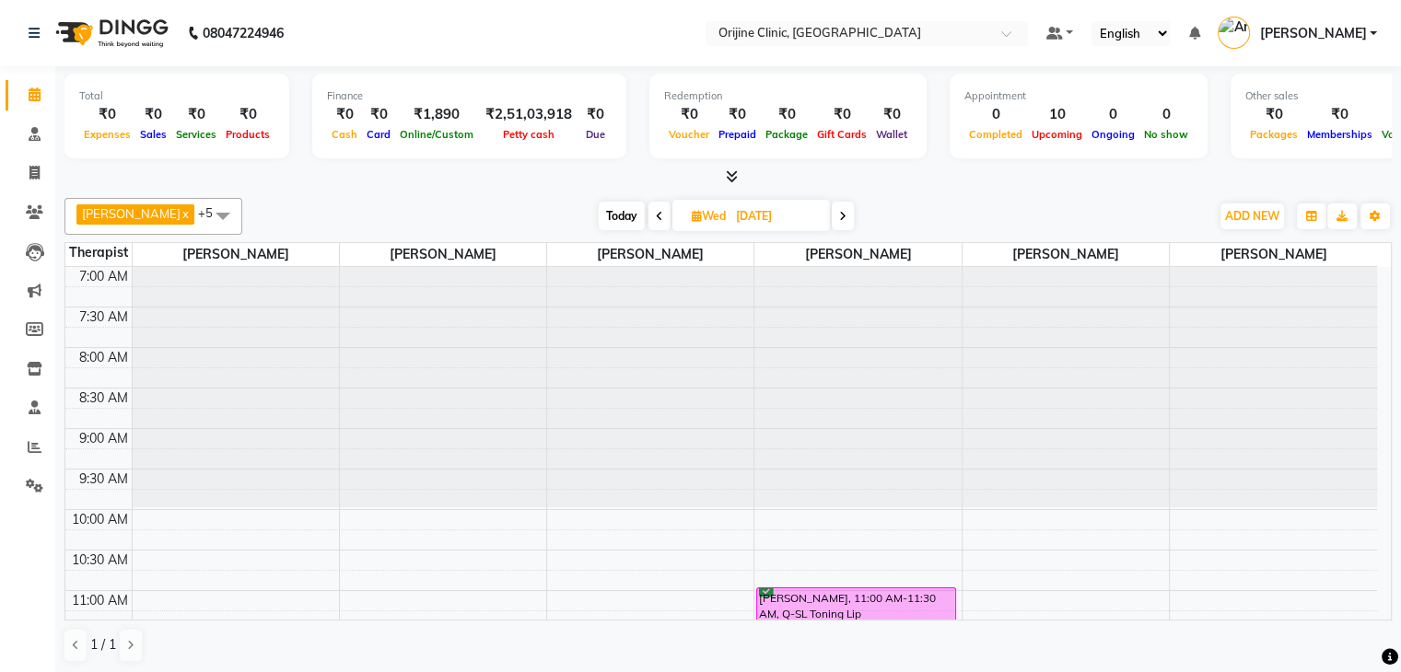
click at [694, 211] on icon at bounding box center [697, 216] width 10 height 12
select select "9"
select select "2025"
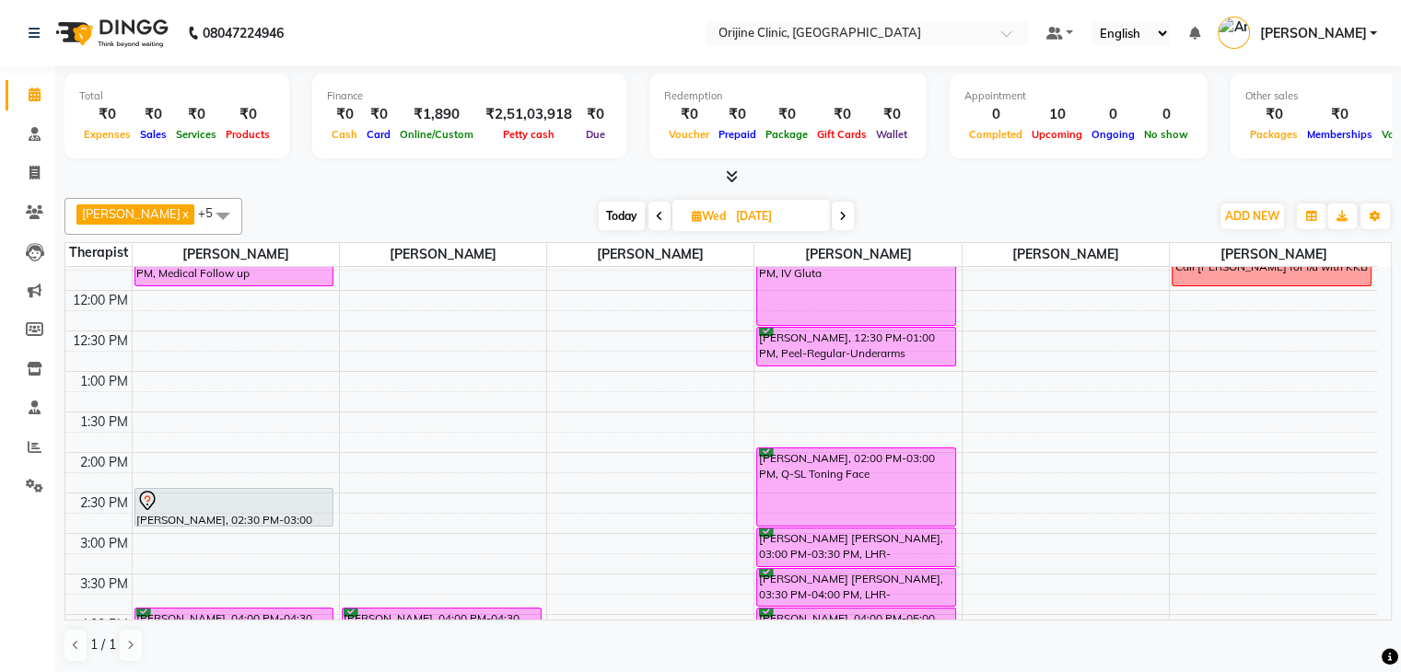
scroll to position [73, 0]
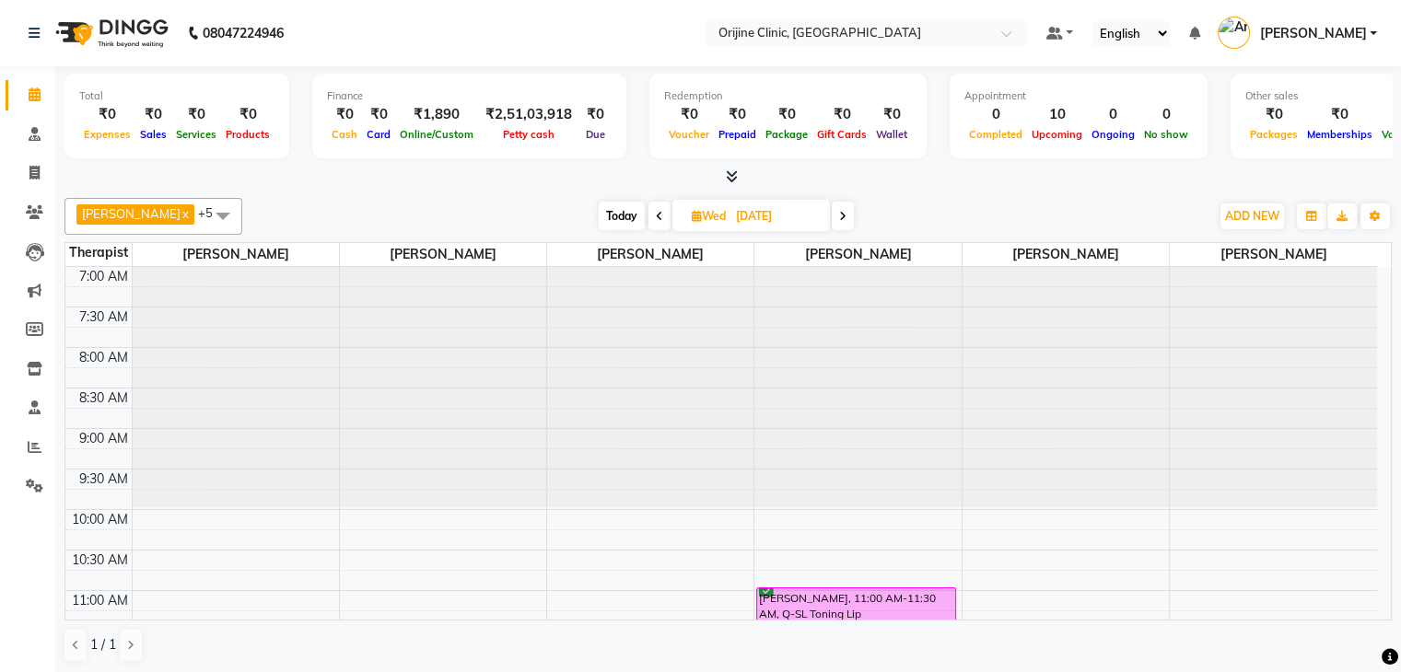
click at [845, 216] on icon at bounding box center [842, 216] width 7 height 11
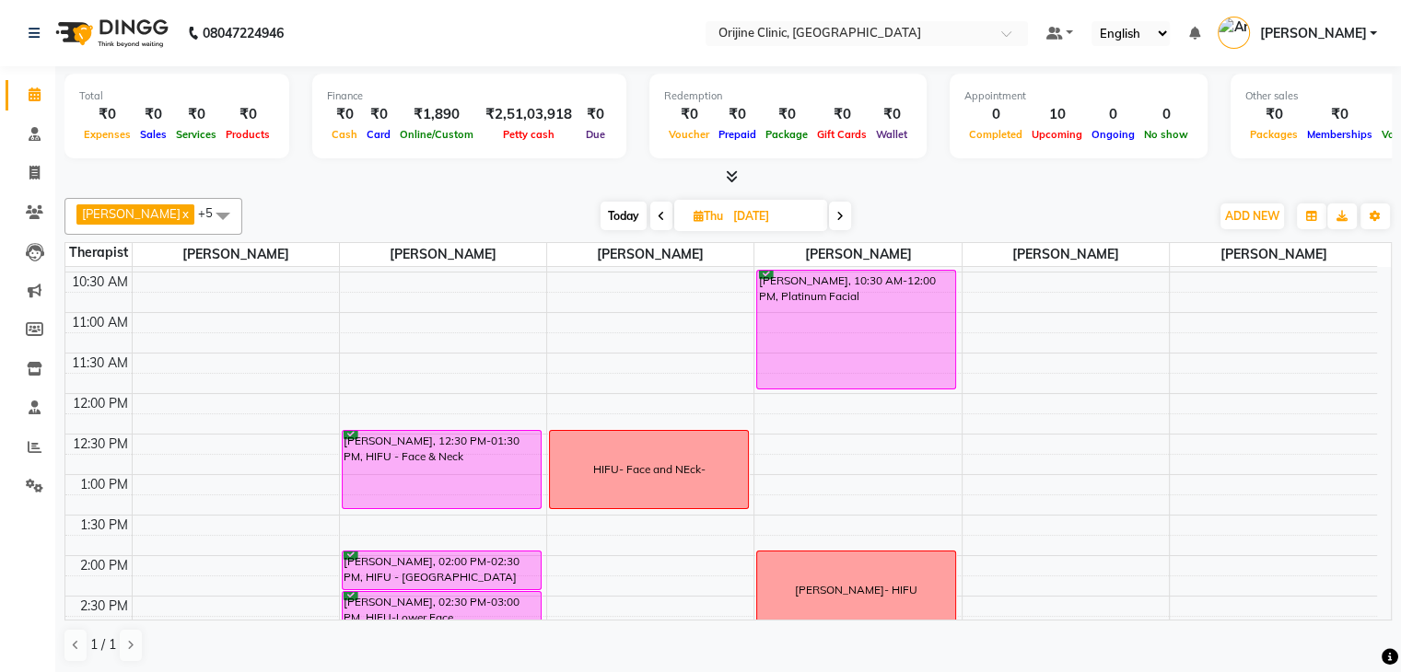
scroll to position [286, 0]
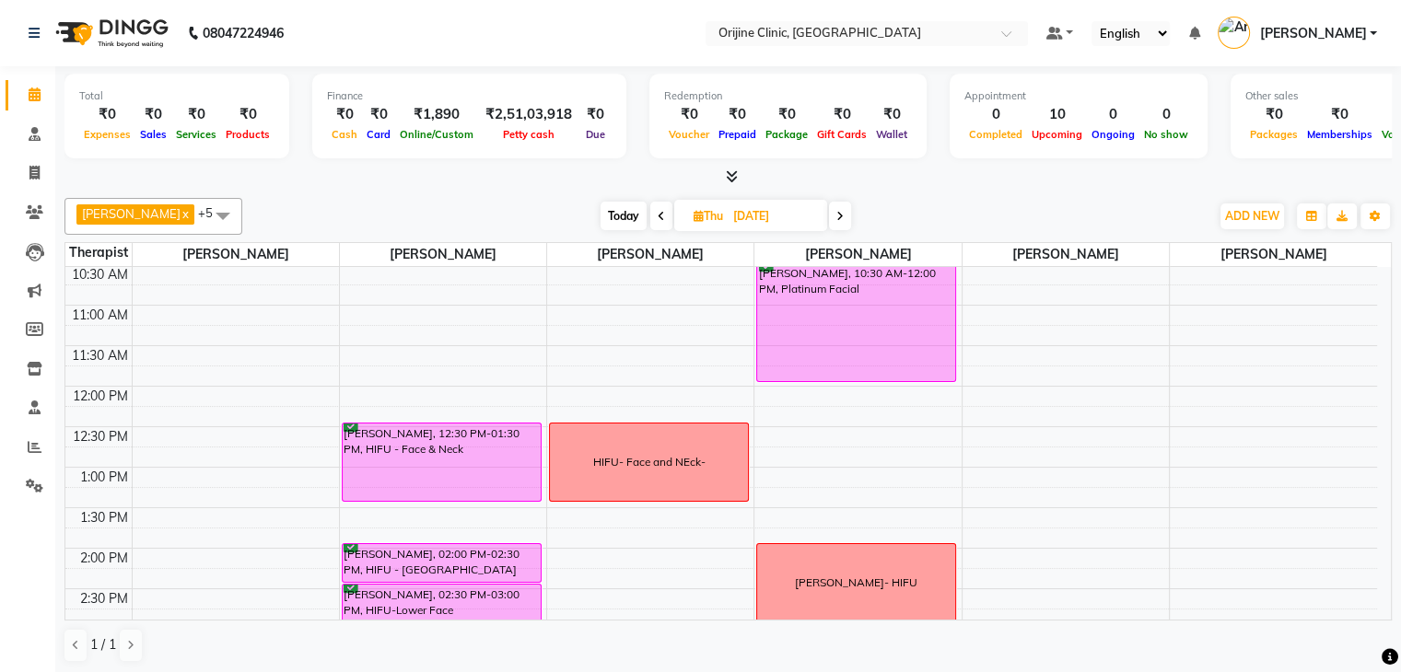
click at [621, 215] on span "Today" at bounding box center [623, 216] width 46 height 29
type input "02-09-2025"
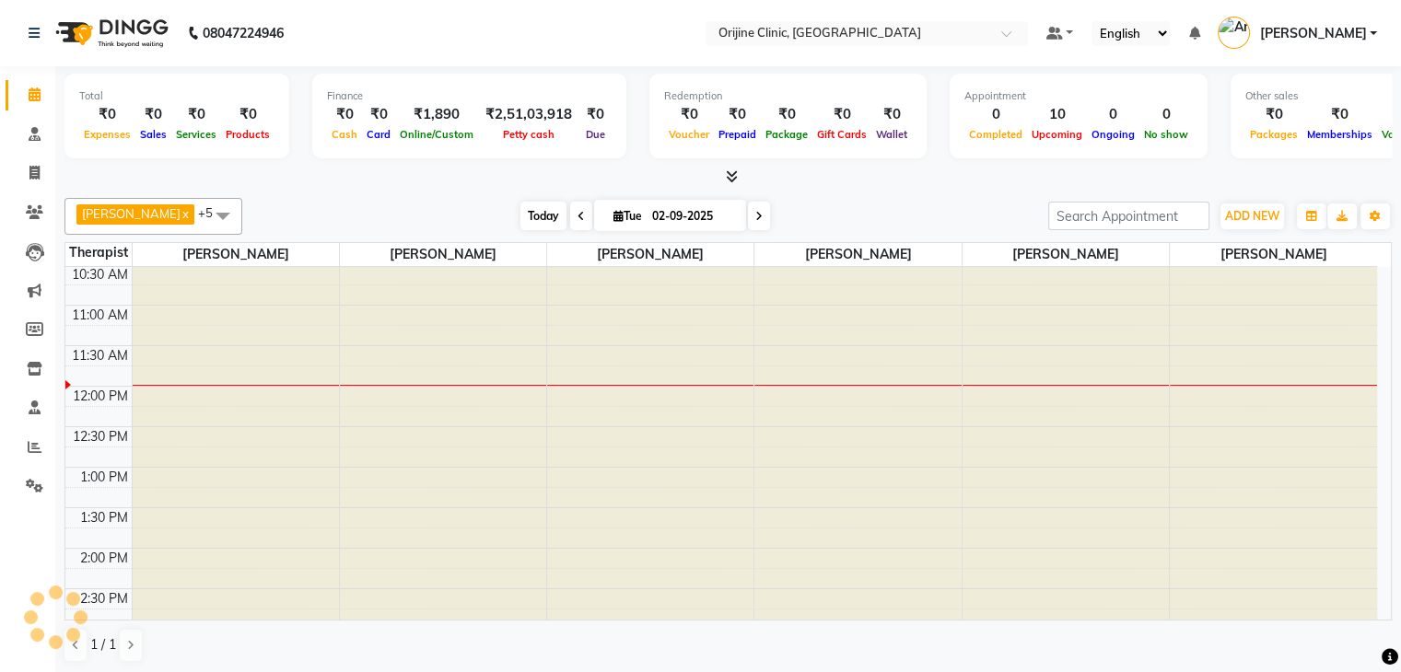
scroll to position [402, 0]
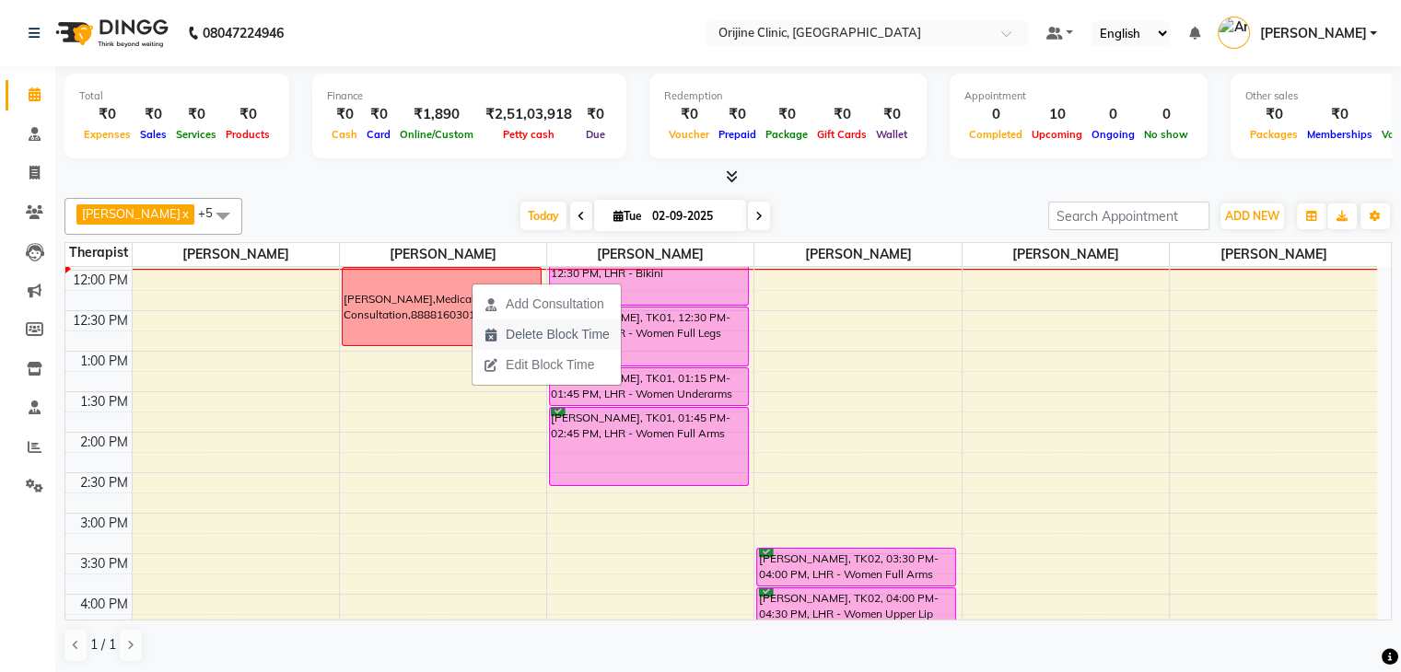
click at [552, 337] on span "Delete Block Time" at bounding box center [558, 334] width 104 height 19
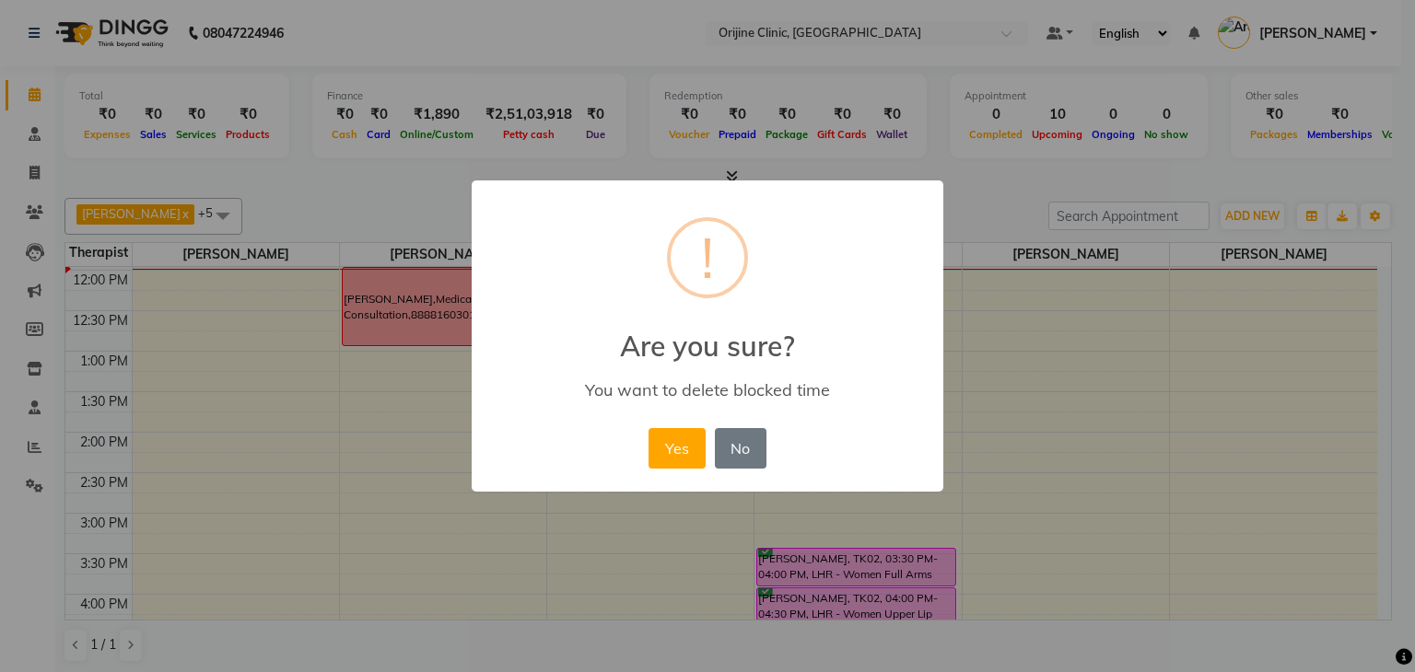
click at [648, 428] on button "Yes" at bounding box center [676, 448] width 56 height 41
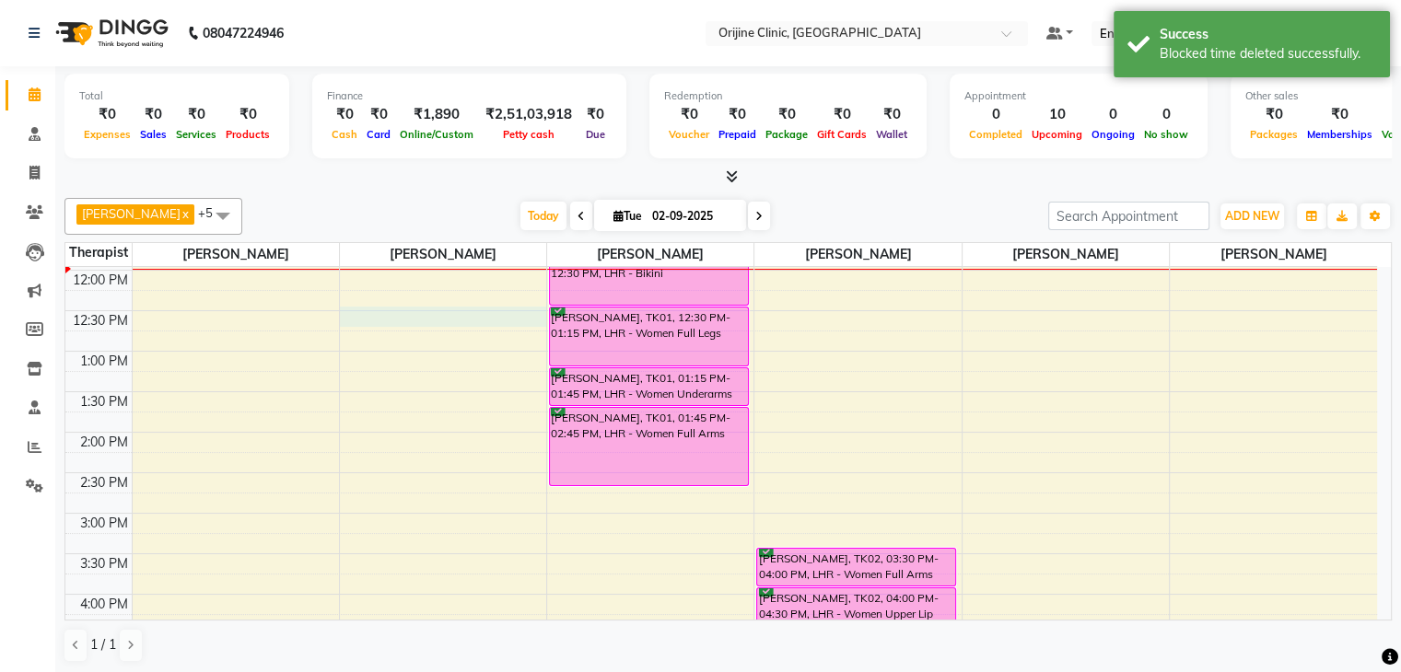
click at [391, 307] on div "7:00 AM 7:30 AM 8:00 AM 8:30 AM 9:00 AM 9:30 AM 10:00 AM 10:30 AM 11:00 AM 11:3…" at bounding box center [721, 392] width 1312 height 1053
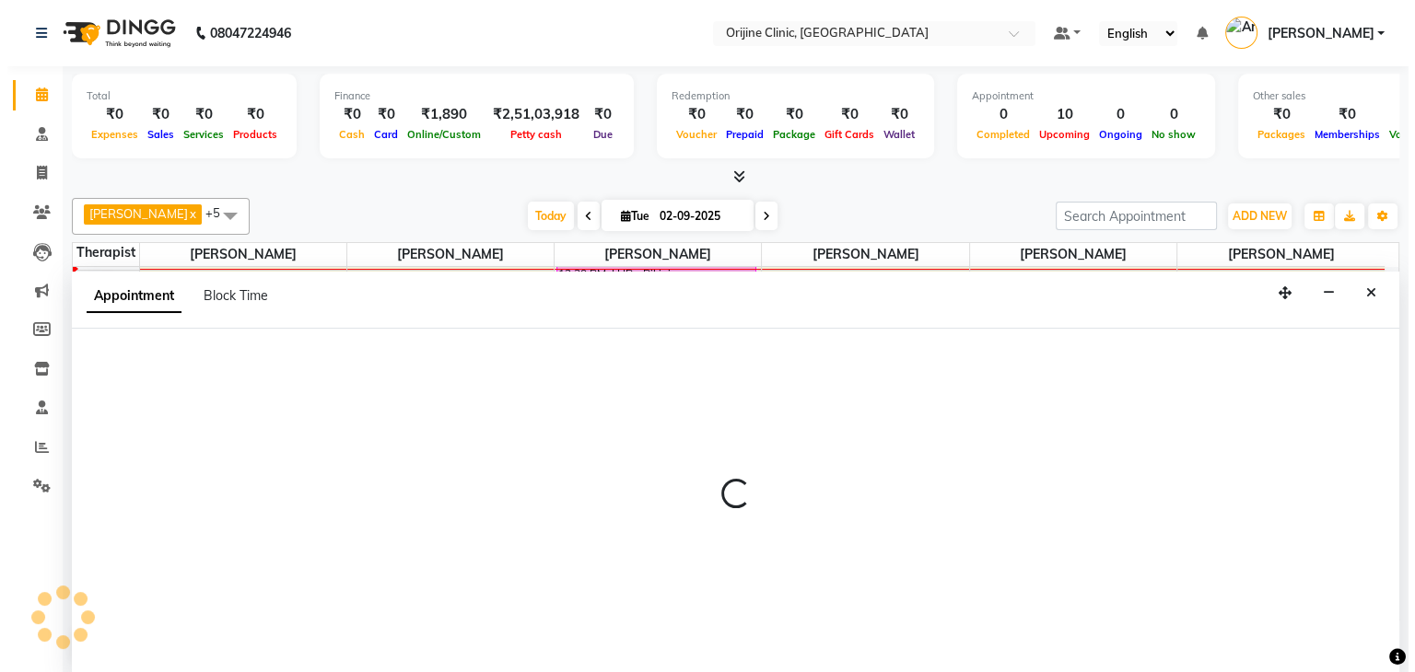
scroll to position [1, 0]
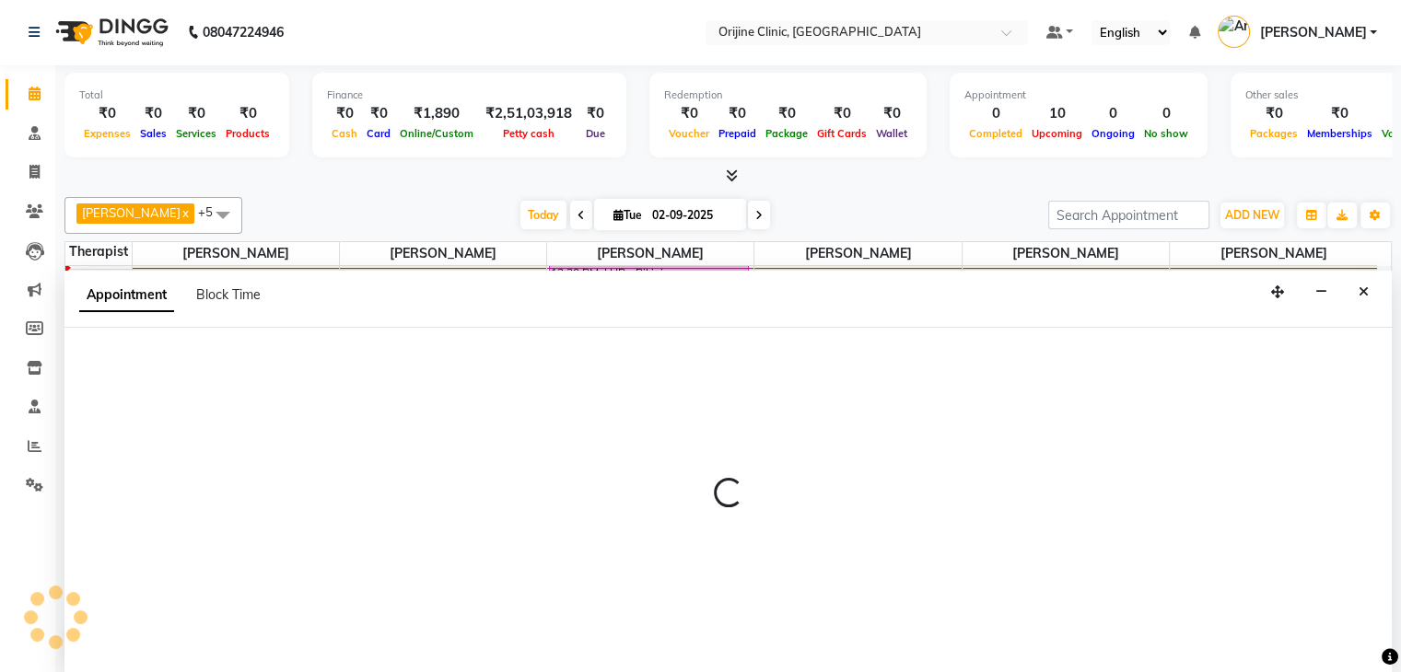
select select "10775"
select select "750"
select select "tentative"
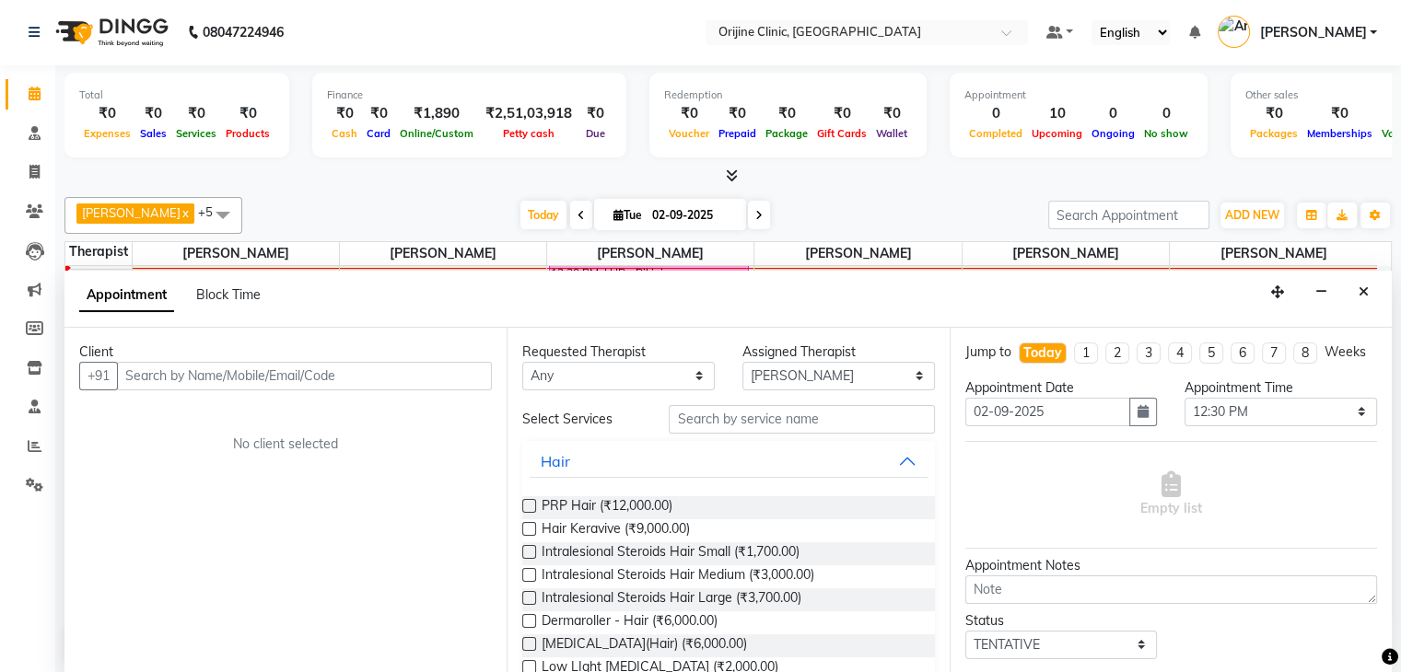
click at [328, 374] on input "text" at bounding box center [304, 376] width 375 height 29
click at [226, 376] on input "text" at bounding box center [304, 376] width 375 height 29
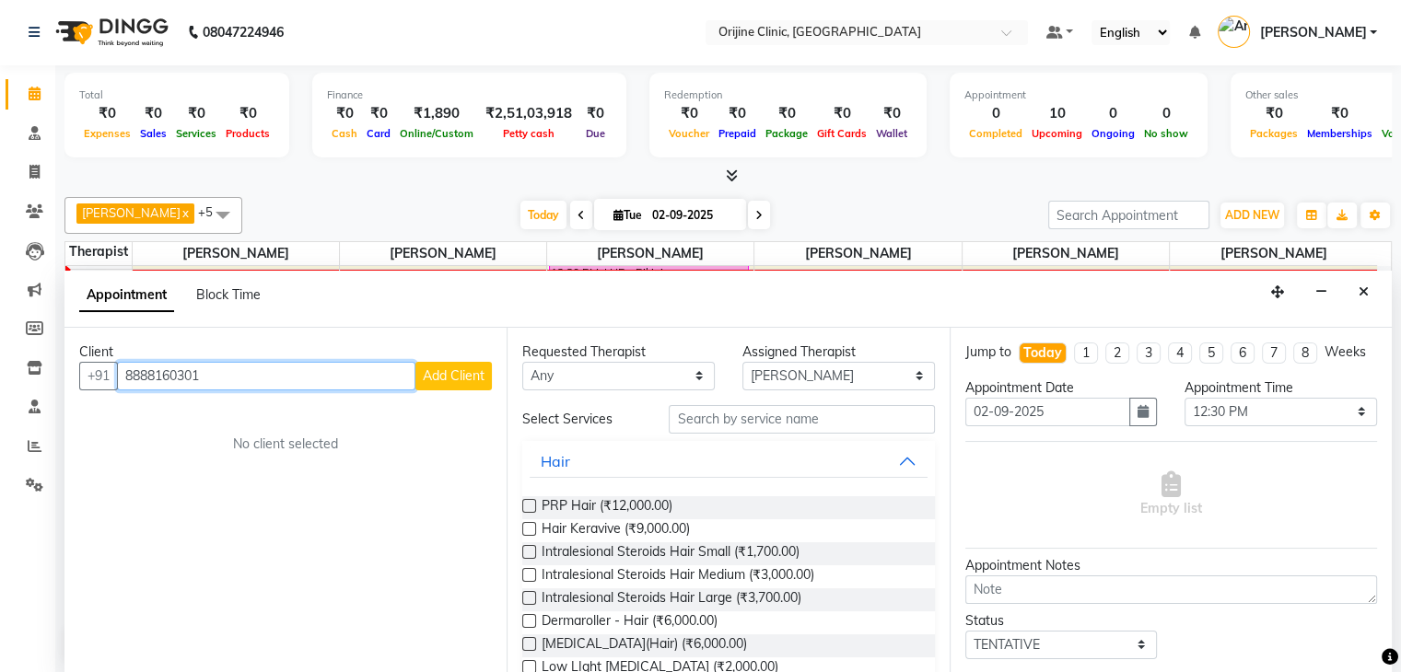
type input "8888160301"
click at [454, 375] on span "Add Client" at bounding box center [454, 375] width 62 height 17
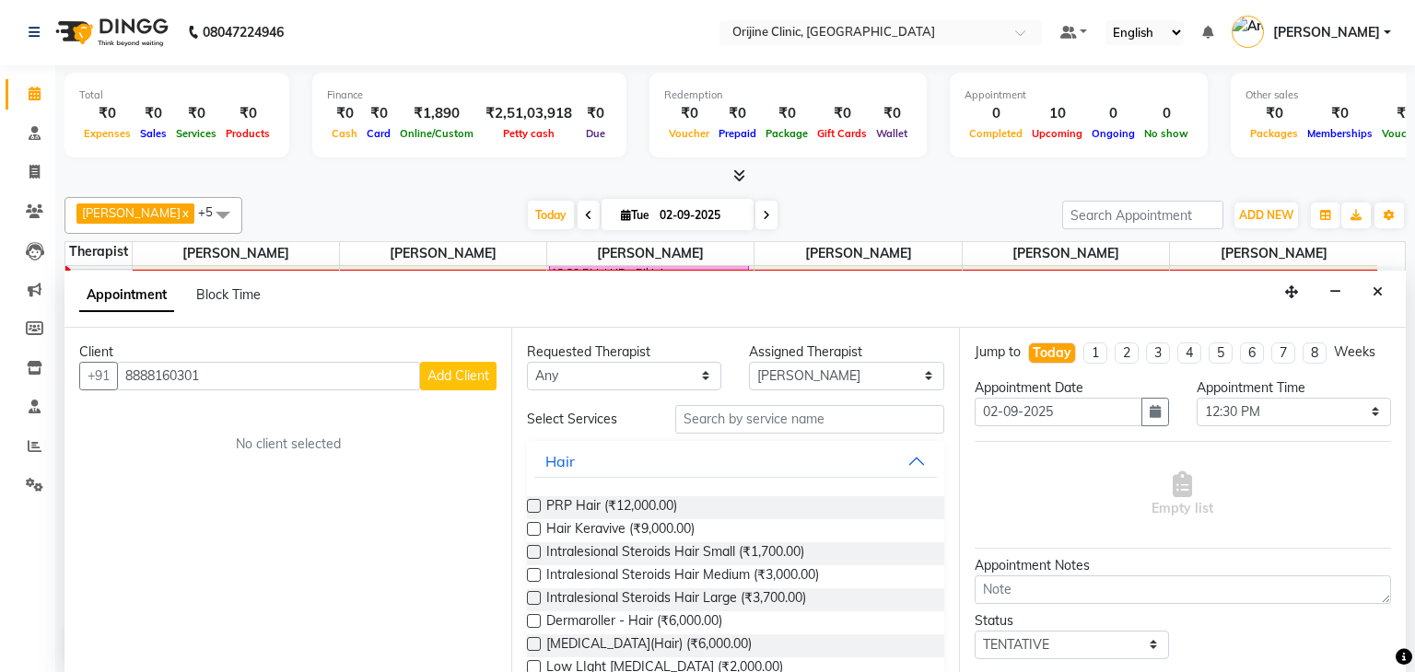
select select "22"
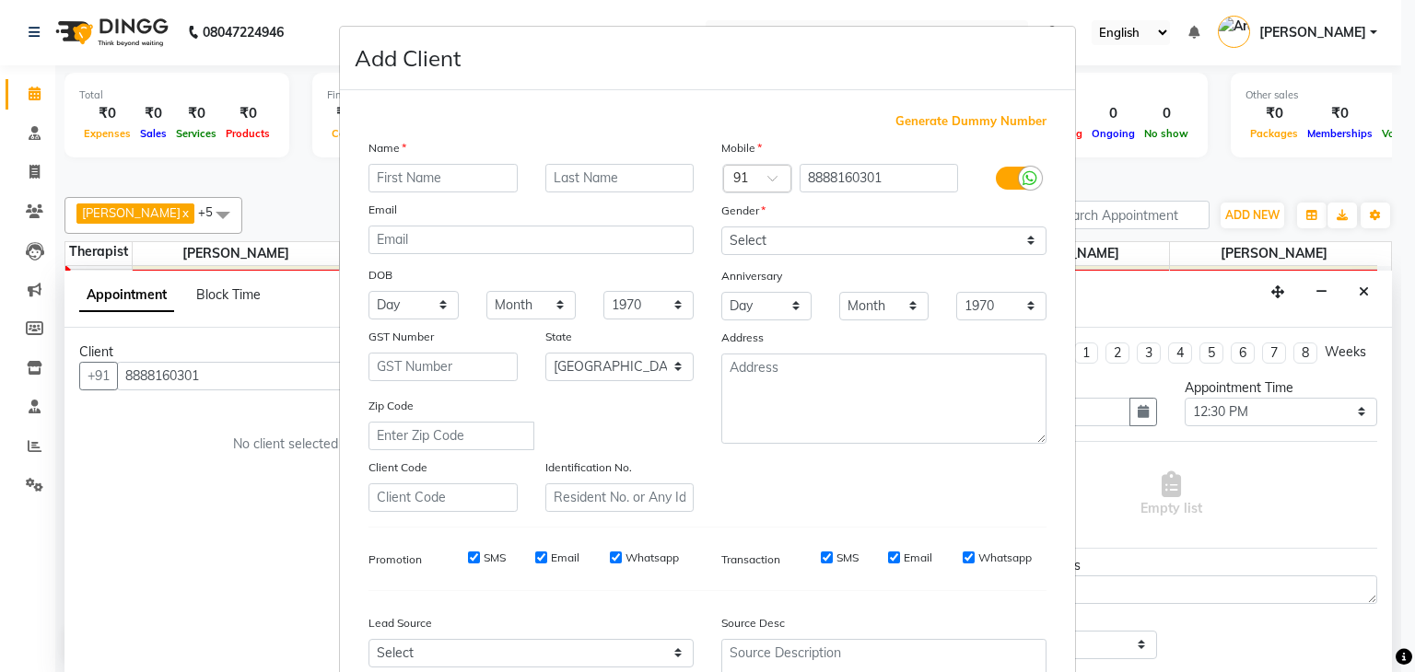
click at [446, 186] on input "text" at bounding box center [442, 178] width 149 height 29
type input "Surbhi"
click at [648, 182] on input "text" at bounding box center [619, 178] width 149 height 29
type input "Bhatia"
click at [784, 247] on select "Select Male Female Other Prefer Not To Say" at bounding box center [883, 241] width 325 height 29
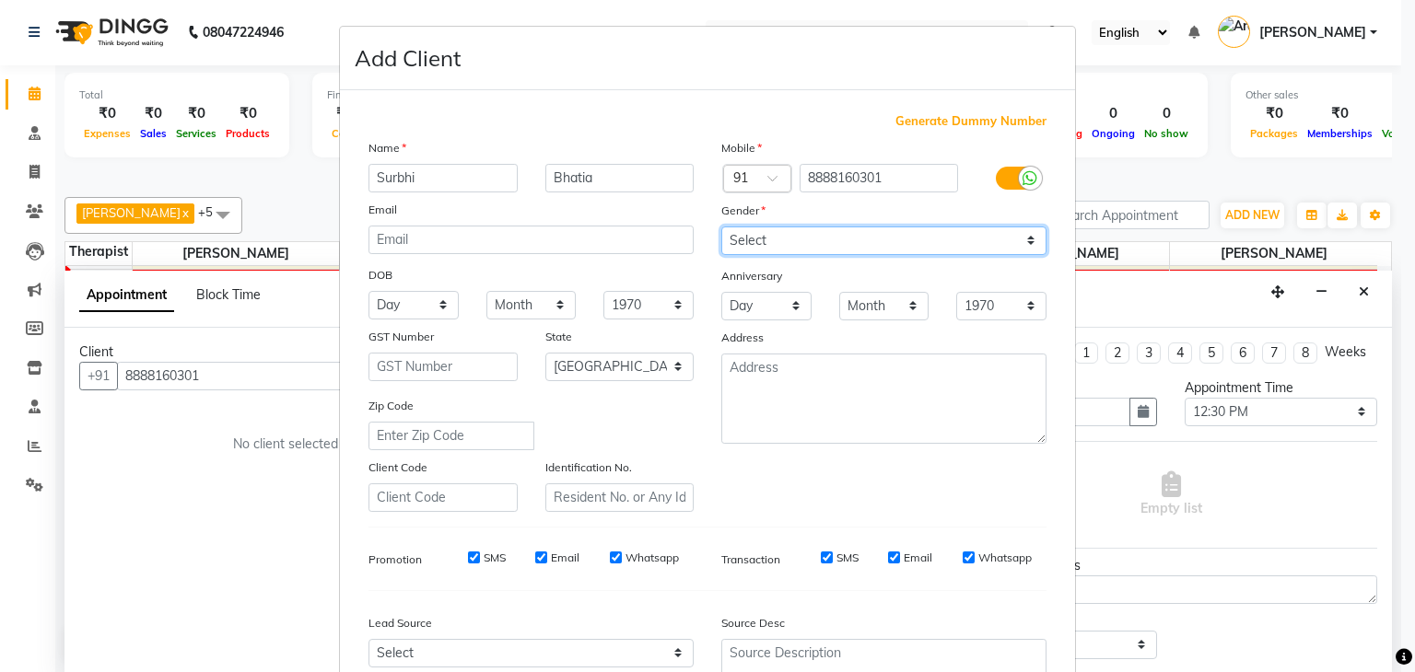
select select "female"
click at [721, 227] on select "Select Male Female Other Prefer Not To Say" at bounding box center [883, 241] width 325 height 29
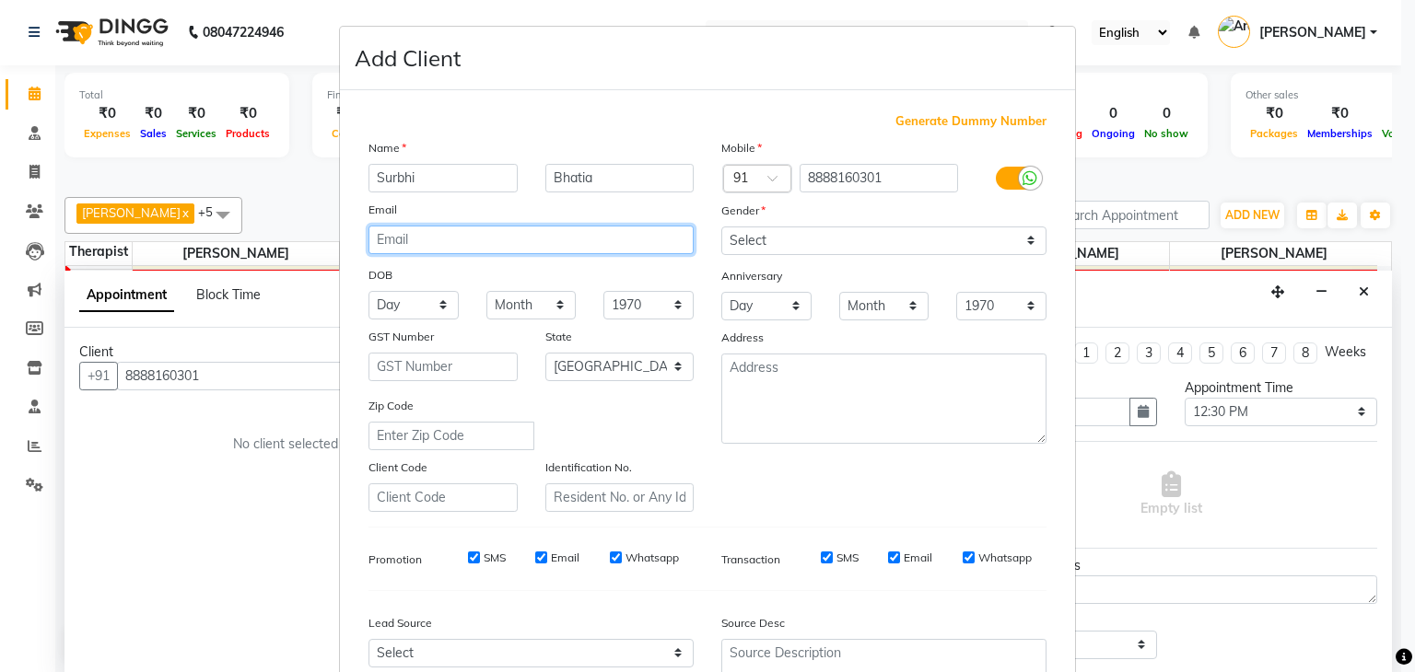
click at [553, 248] on input "email" at bounding box center [530, 240] width 325 height 29
type input "lifeberrieshealthcare@gmail.com"
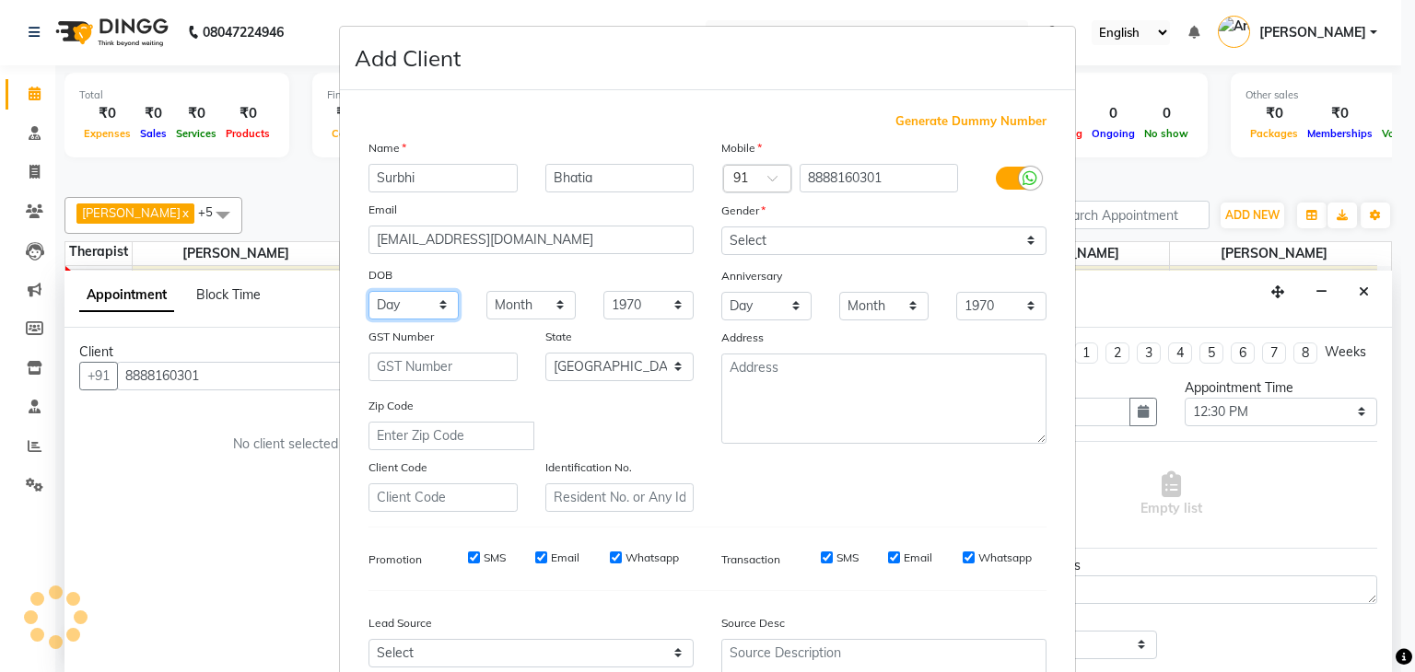
click at [432, 310] on select "Day 01 02 03 04 05 06 07 08 09 10 11 12 13 14 15 16 17 18 19 20 21 22 23 24 25 …" at bounding box center [413, 305] width 90 height 29
select select "18"
click at [368, 293] on select "Day 01 02 03 04 05 06 07 08 09 10 11 12 13 14 15 16 17 18 19 20 21 22 23 24 25 …" at bounding box center [413, 305] width 90 height 29
click at [504, 310] on select "Month January February March April May June July August September October Novem…" at bounding box center [531, 305] width 90 height 29
select select "01"
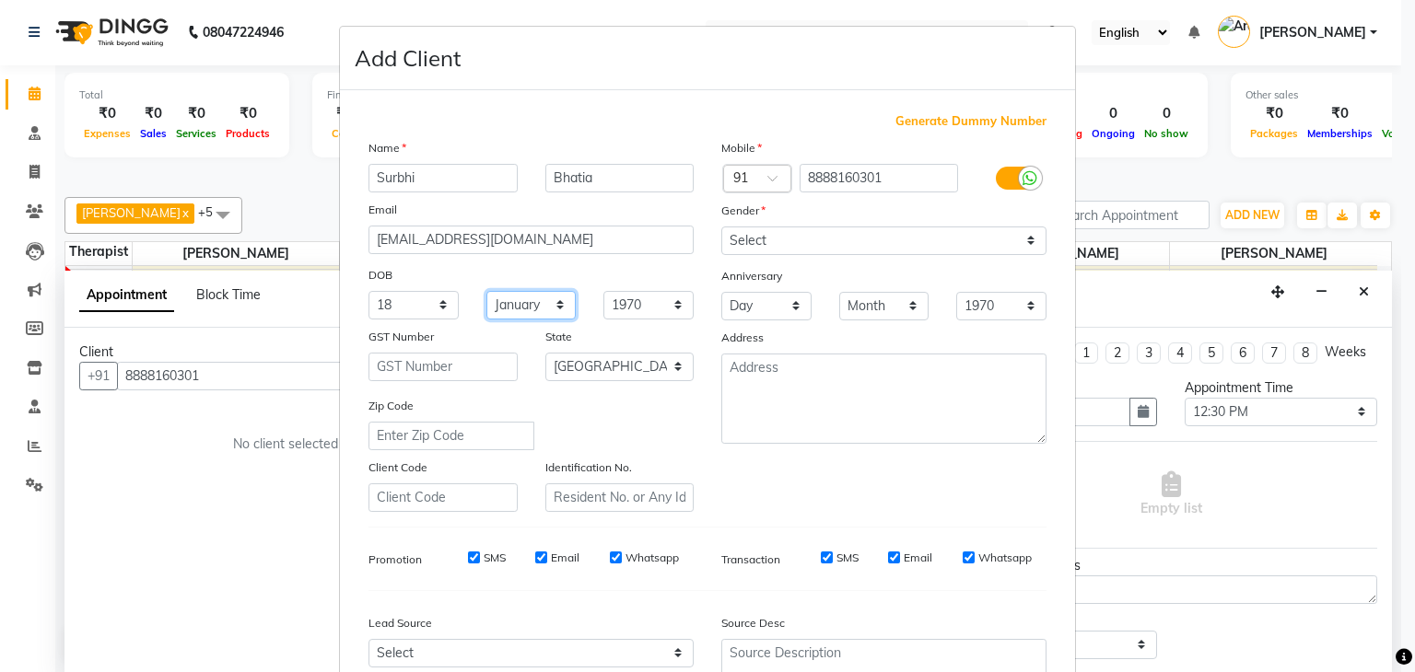
click at [486, 293] on select "Month January February March April May June July August September October Novem…" at bounding box center [531, 305] width 90 height 29
click at [623, 309] on select "1940 1941 1942 1943 1944 1945 1946 1947 1948 1949 1950 1951 1952 1953 1954 1955…" at bounding box center [648, 305] width 90 height 29
select select "1989"
click at [603, 293] on select "1940 1941 1942 1943 1944 1945 1946 1947 1948 1949 1950 1951 1952 1953 1954 1955…" at bounding box center [648, 305] width 90 height 29
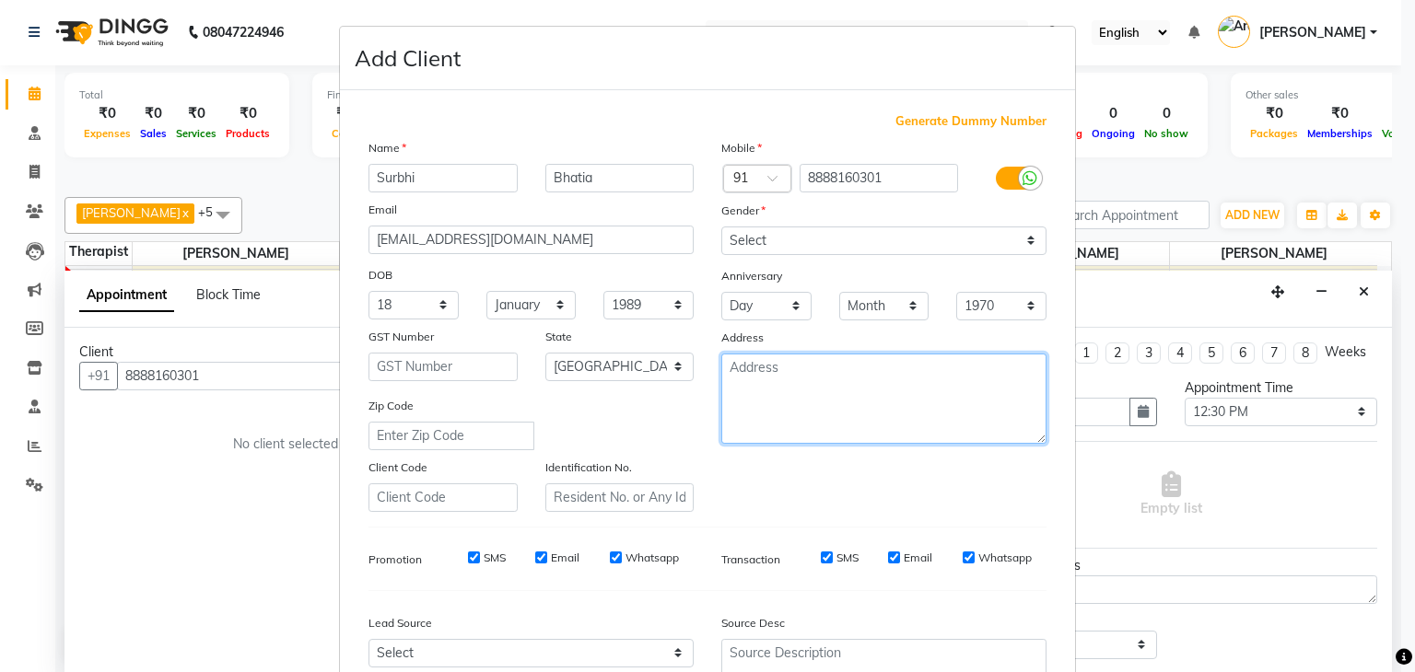
click at [764, 397] on textarea at bounding box center [883, 399] width 325 height 90
type textarea "Viman Nagar, Pune"
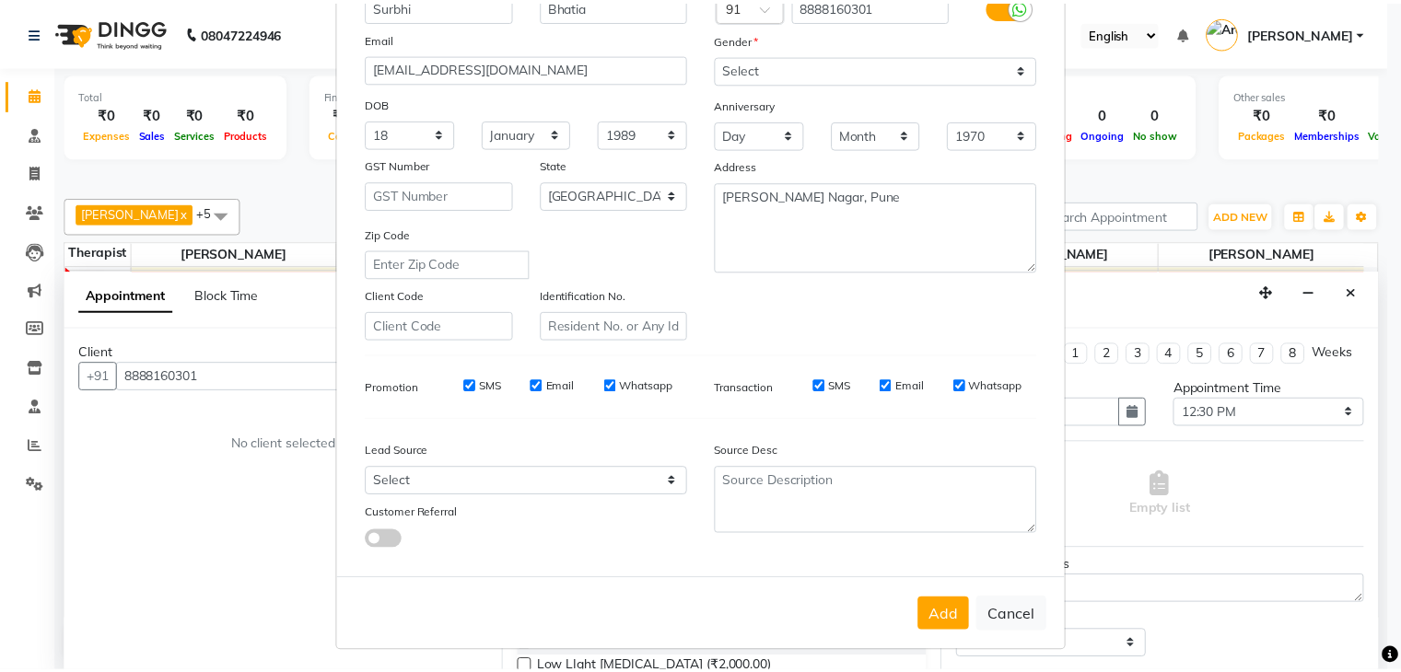
scroll to position [187, 0]
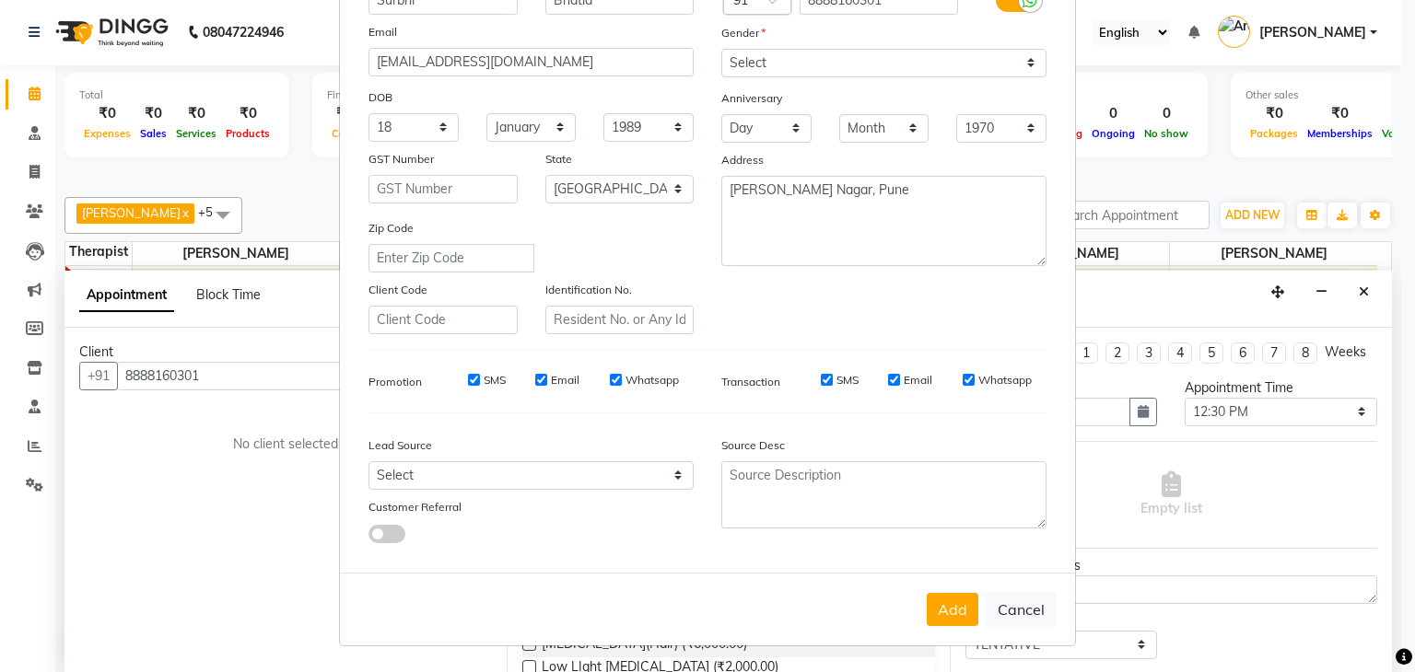
click at [468, 374] on input "SMS" at bounding box center [474, 380] width 12 height 12
checkbox input "false"
click at [535, 374] on input "Email" at bounding box center [541, 380] width 12 height 12
checkbox input "false"
click at [610, 375] on input "Whatsapp" at bounding box center [616, 380] width 12 height 12
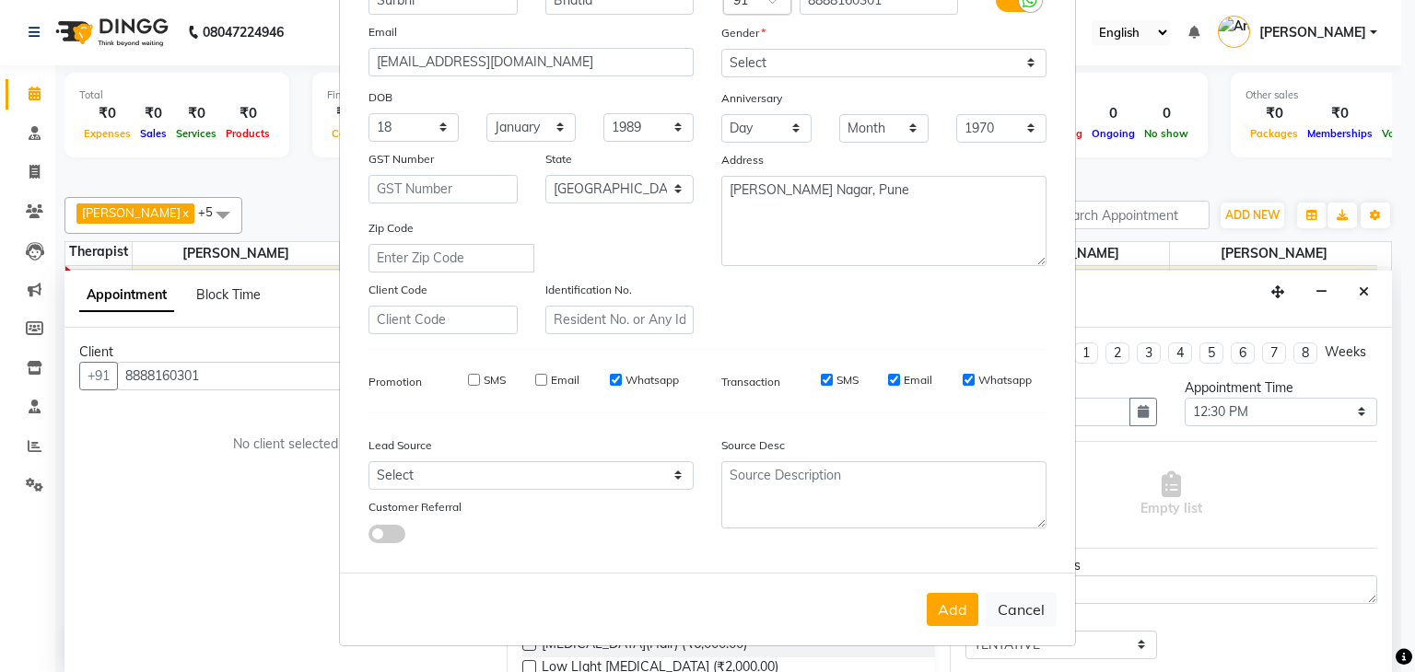
checkbox input "false"
click at [821, 376] on input "SMS" at bounding box center [827, 380] width 12 height 12
checkbox input "false"
click at [888, 375] on input "Email" at bounding box center [894, 380] width 12 height 12
checkbox input "false"
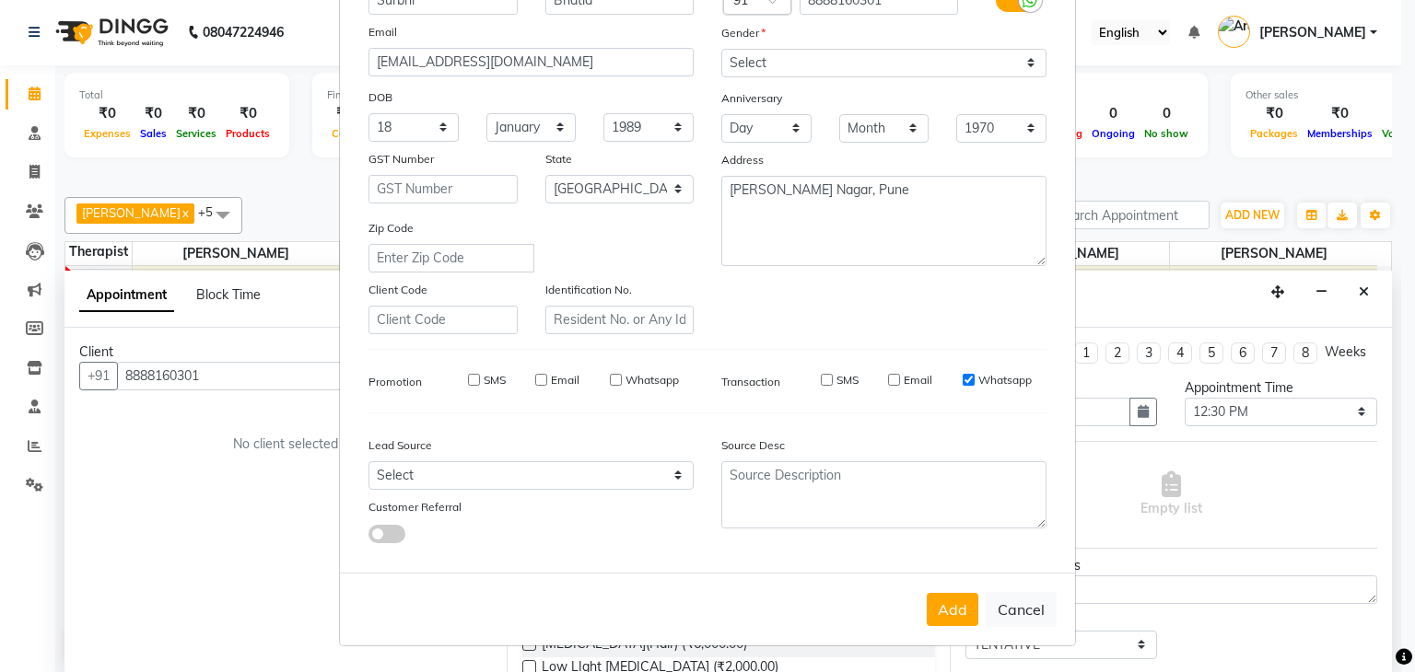
click at [962, 374] on input "Whatsapp" at bounding box center [968, 380] width 12 height 12
checkbox input "false"
click at [944, 613] on button "Add" at bounding box center [953, 609] width 52 height 33
type input "88******01"
select select
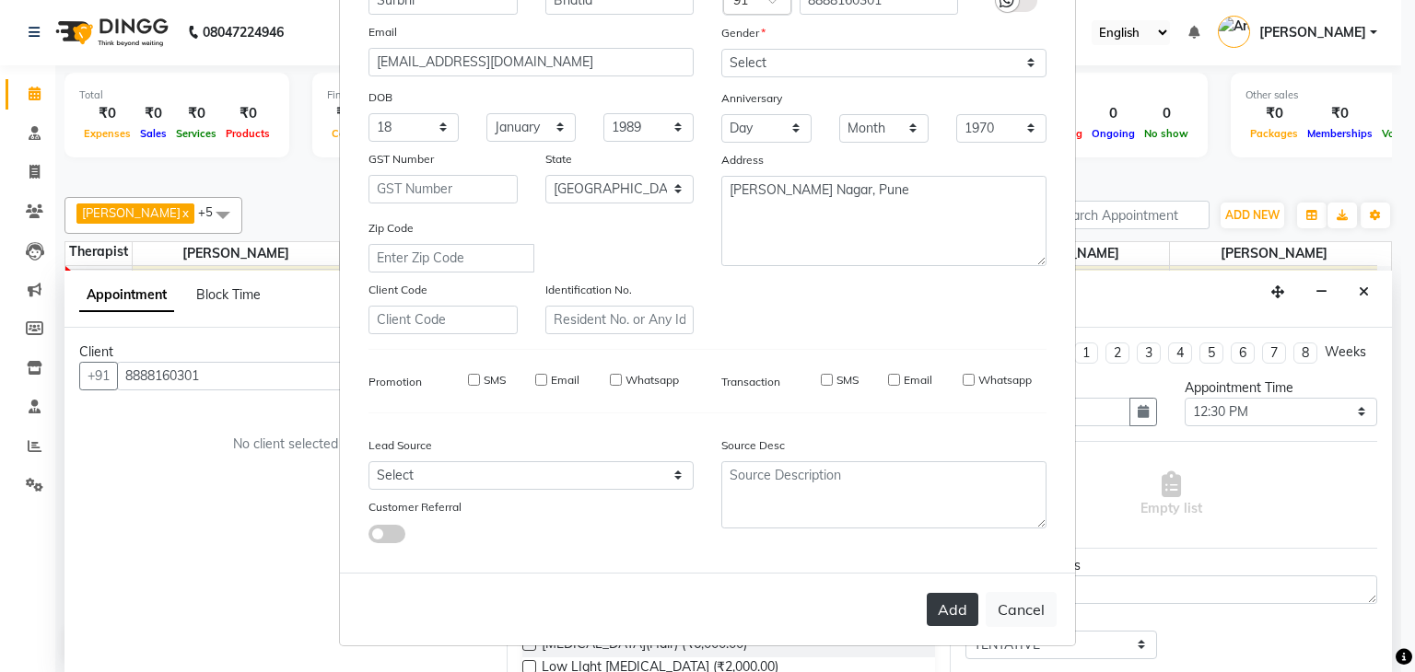
select select
select select "null"
select select
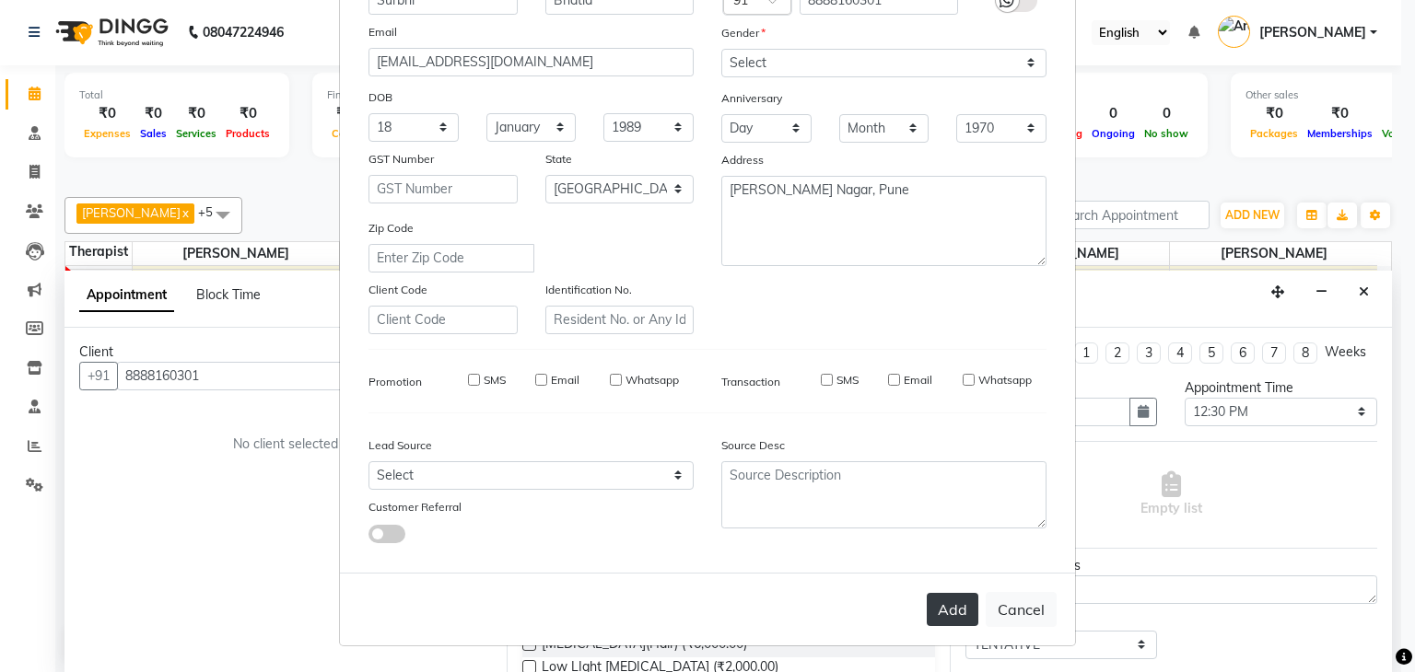
select select
checkbox input "false"
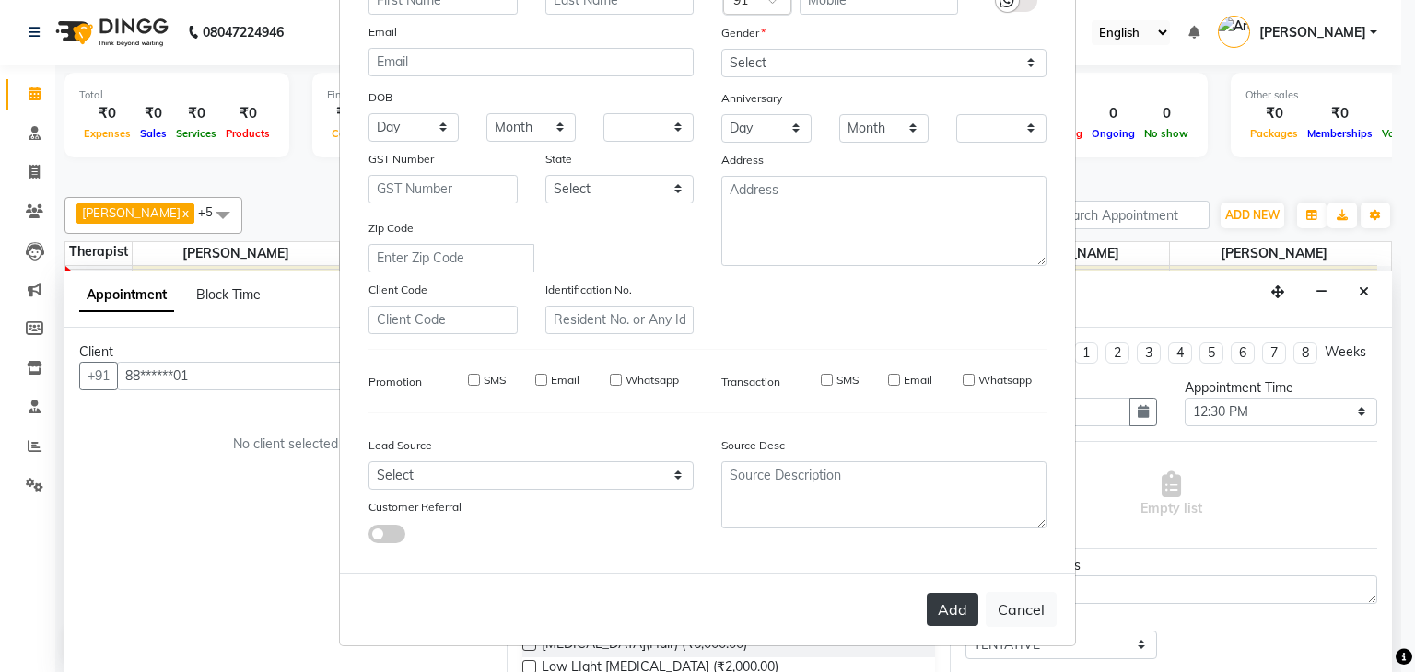
checkbox input "false"
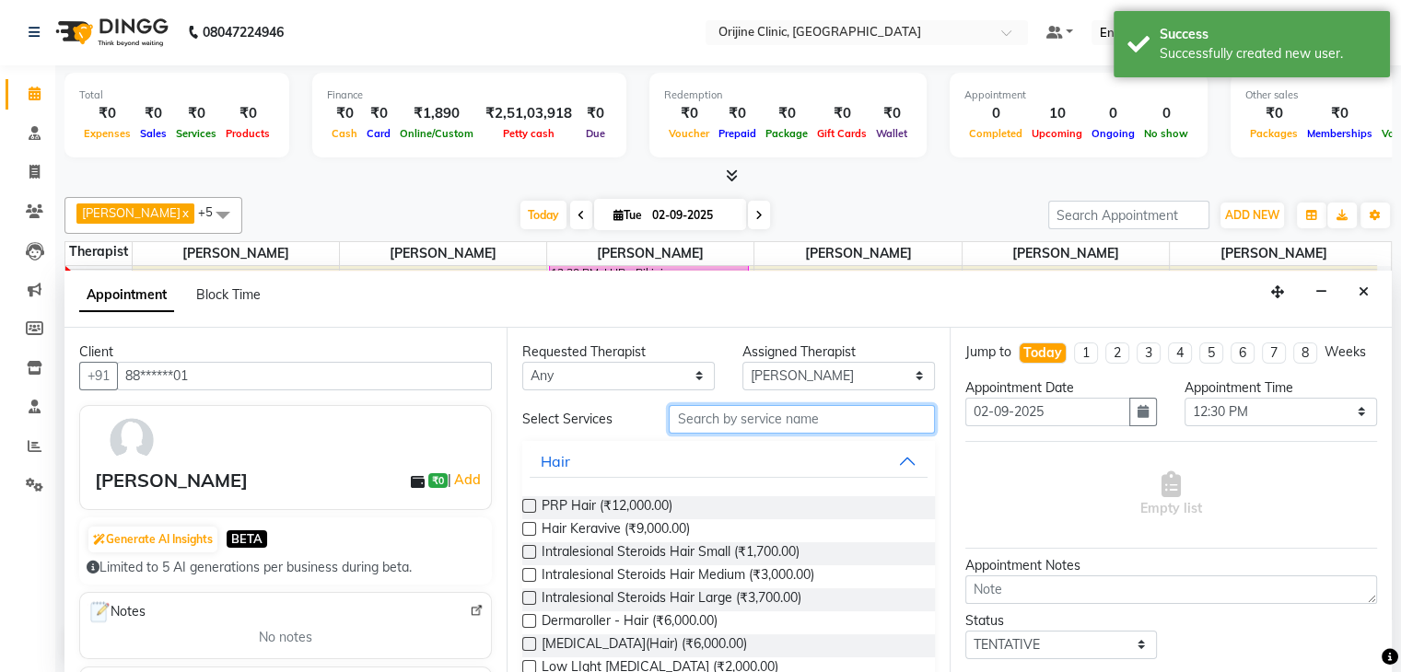
click at [770, 421] on input "text" at bounding box center [801, 419] width 265 height 29
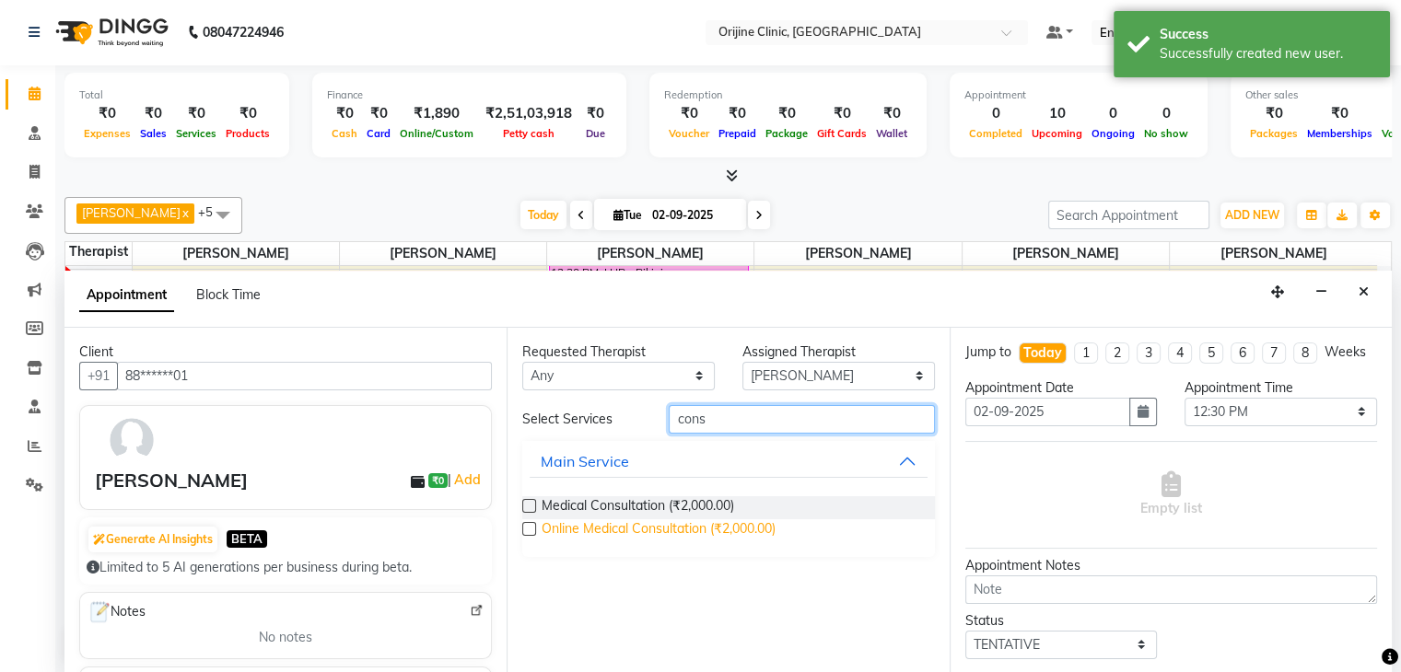
type input "cons"
click at [752, 524] on span "Online Medical Consultation (₹2,000.00)" at bounding box center [659, 530] width 234 height 23
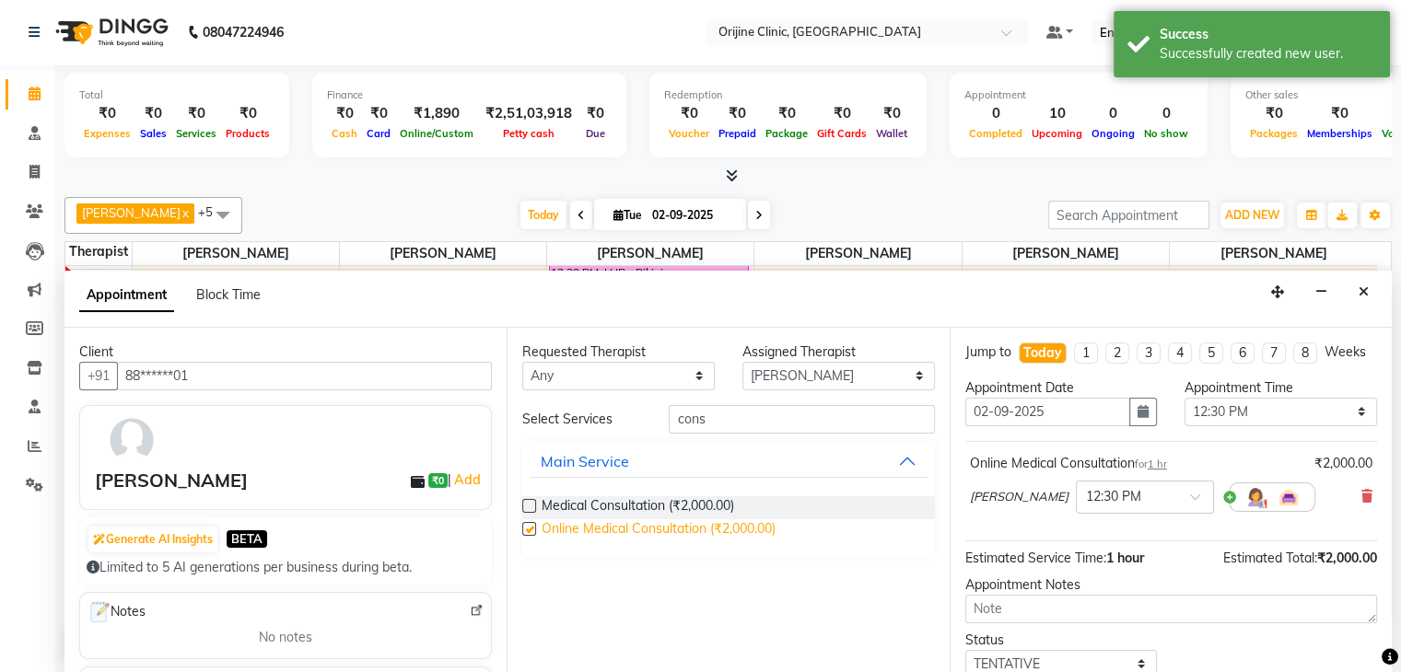
checkbox input "false"
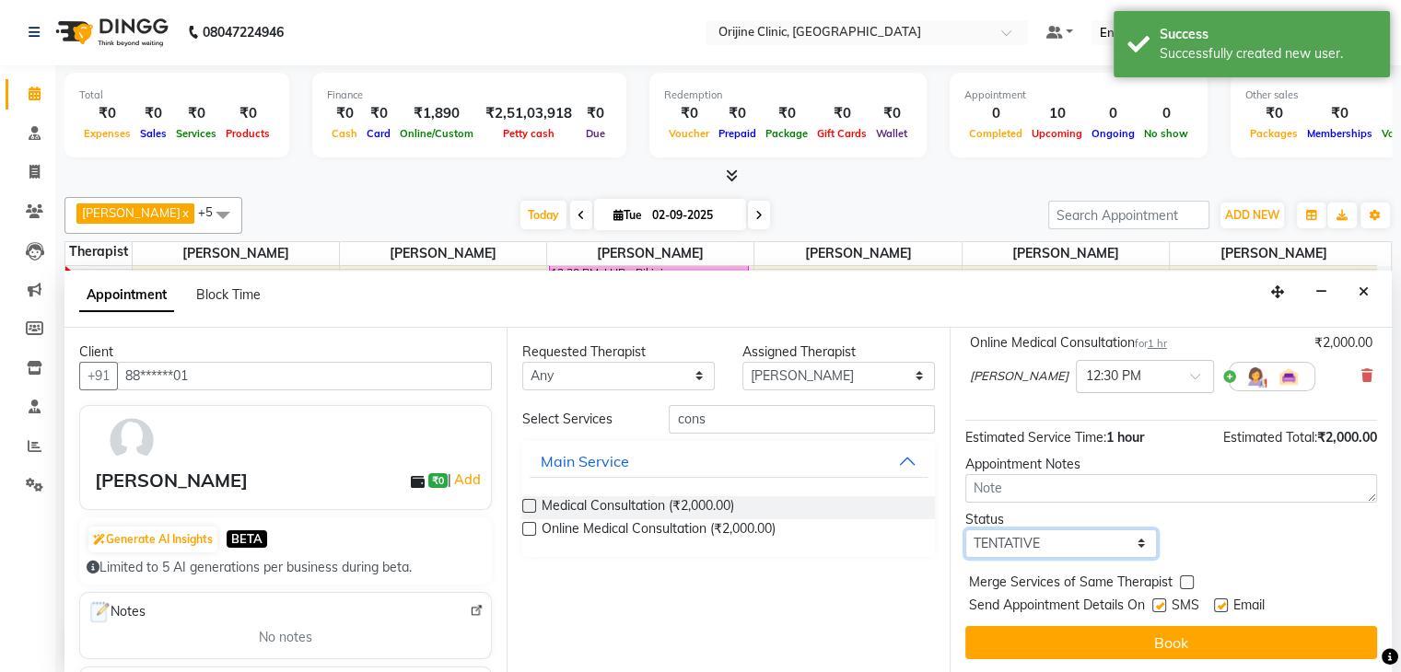
click at [1103, 532] on select "Select TENTATIVE CONFIRM CHECK-IN UPCOMING" at bounding box center [1061, 544] width 192 height 29
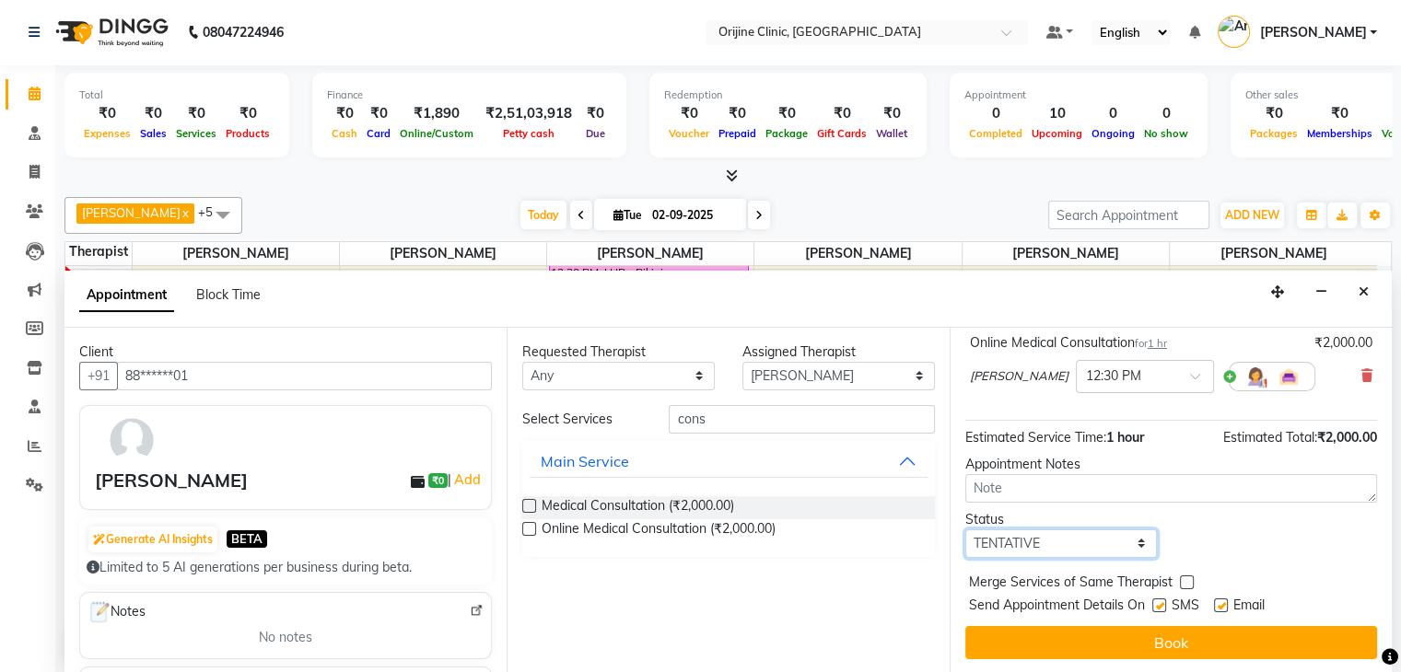
select select "confirm booking"
click at [965, 530] on select "Select TENTATIVE CONFIRM CHECK-IN UPCOMING" at bounding box center [1061, 544] width 192 height 29
click at [1155, 605] on label at bounding box center [1159, 606] width 14 height 14
click at [1155, 605] on input "checkbox" at bounding box center [1158, 607] width 12 height 12
checkbox input "false"
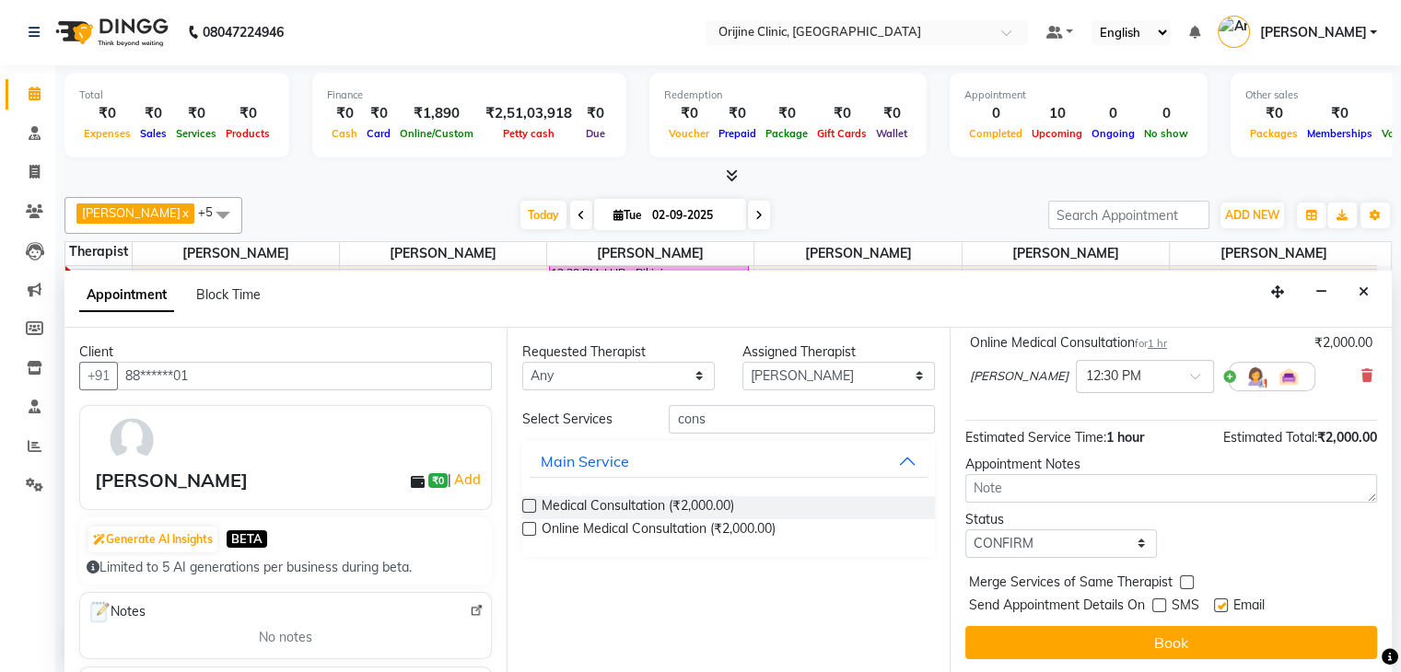
click at [1218, 603] on label at bounding box center [1221, 606] width 14 height 14
click at [1218, 603] on input "checkbox" at bounding box center [1220, 607] width 12 height 12
checkbox input "false"
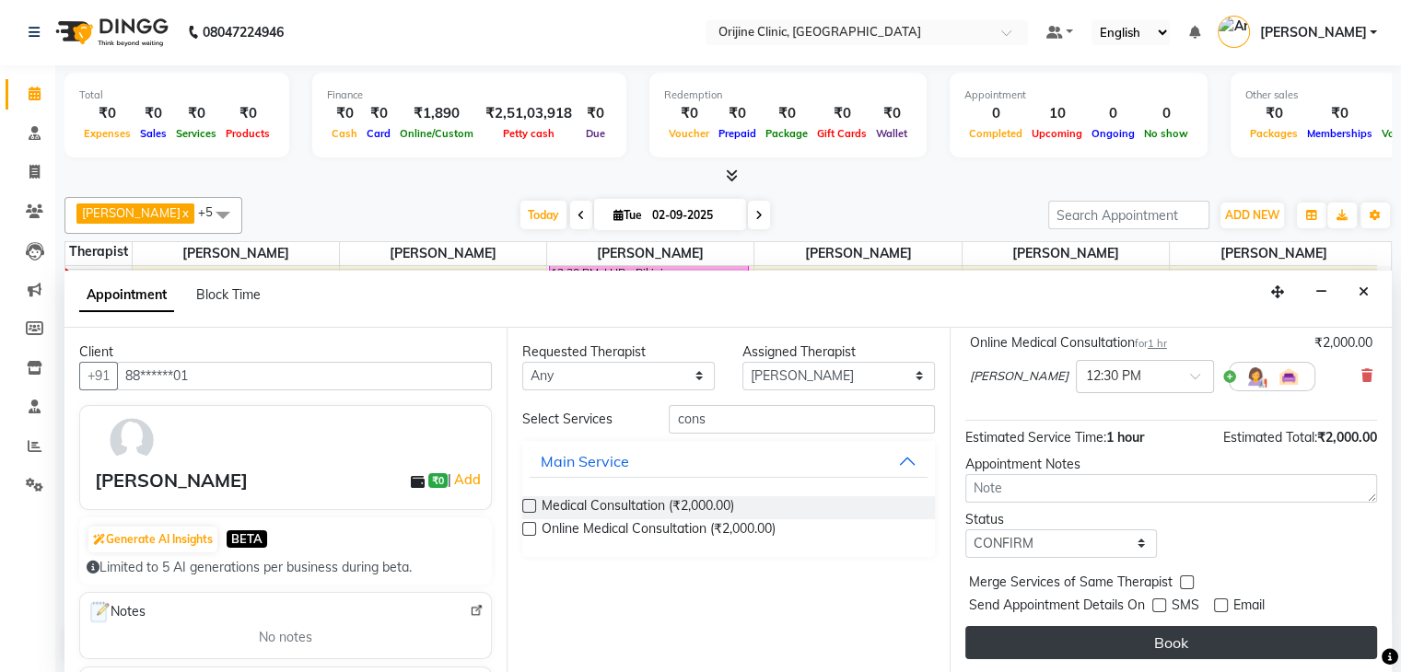
click at [1212, 630] on button "Book" at bounding box center [1171, 642] width 412 height 33
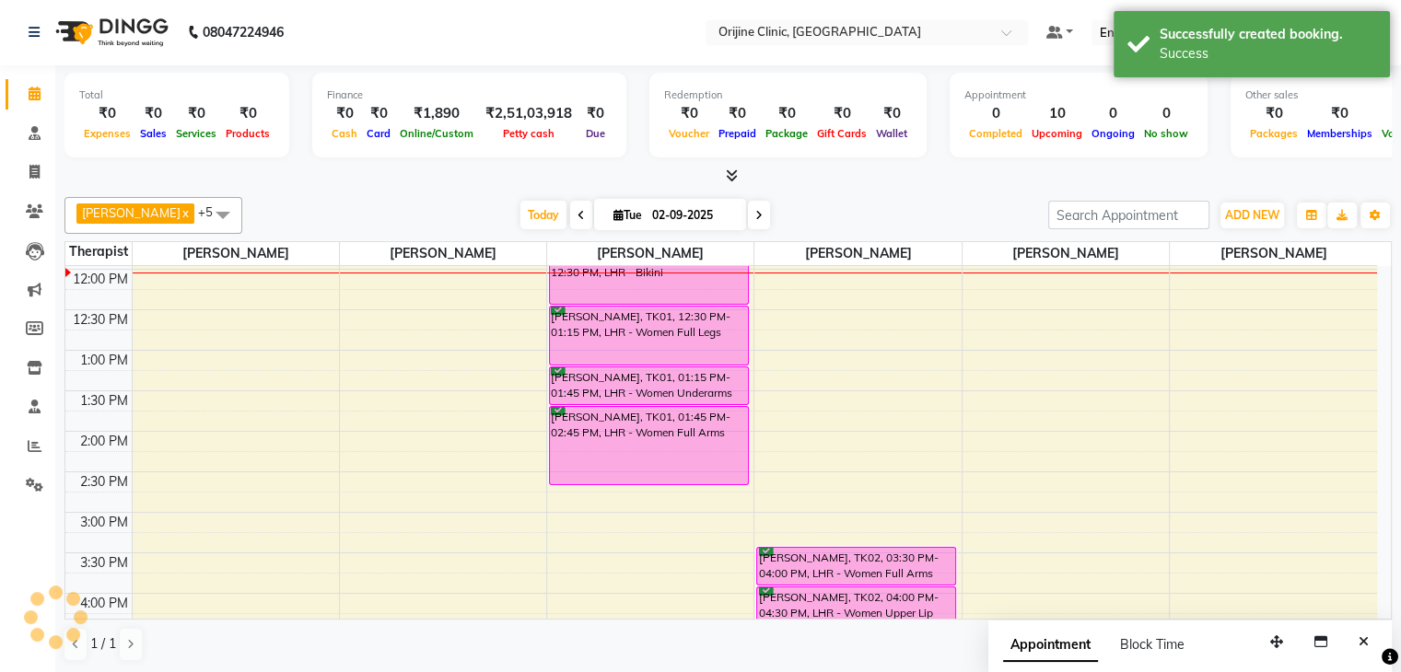
scroll to position [0, 0]
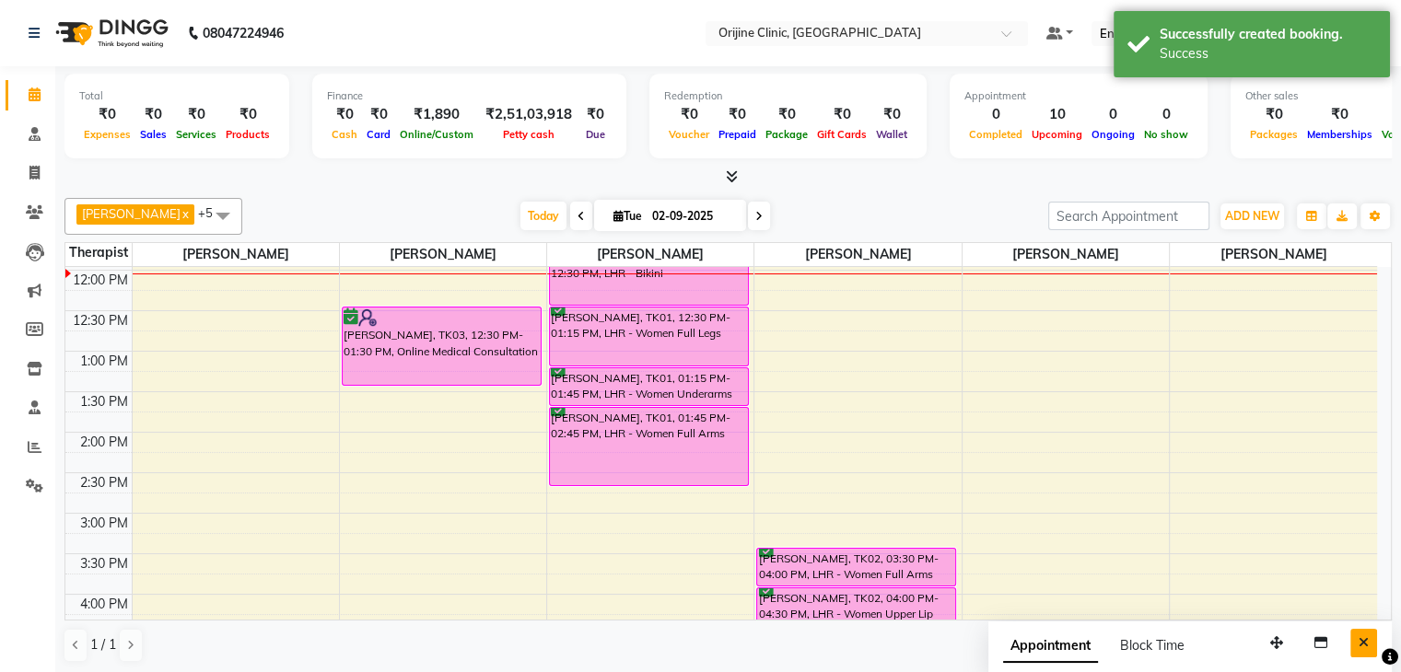
click at [1369, 636] on button "Close" at bounding box center [1363, 643] width 27 height 29
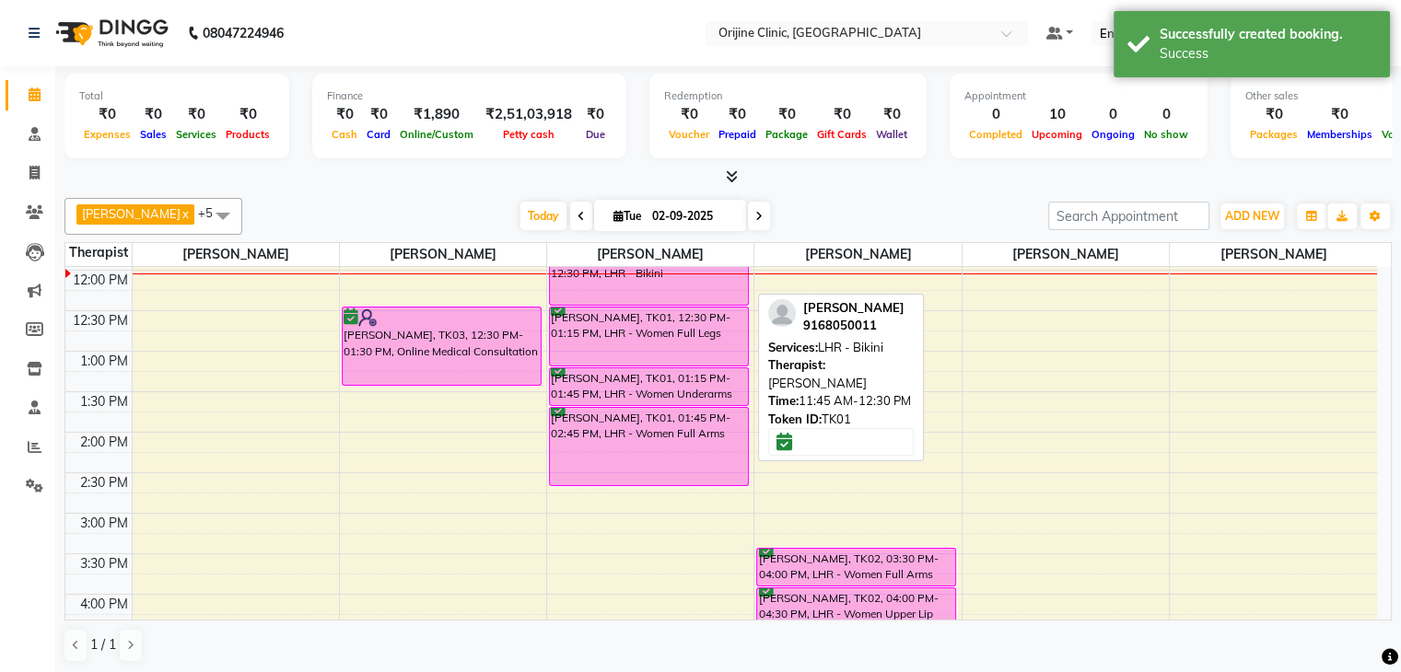
click at [652, 266] on div "Akanksha Sharma, TK01, 11:45 AM-12:30 PM, LHR - Bikini" at bounding box center [649, 276] width 198 height 57
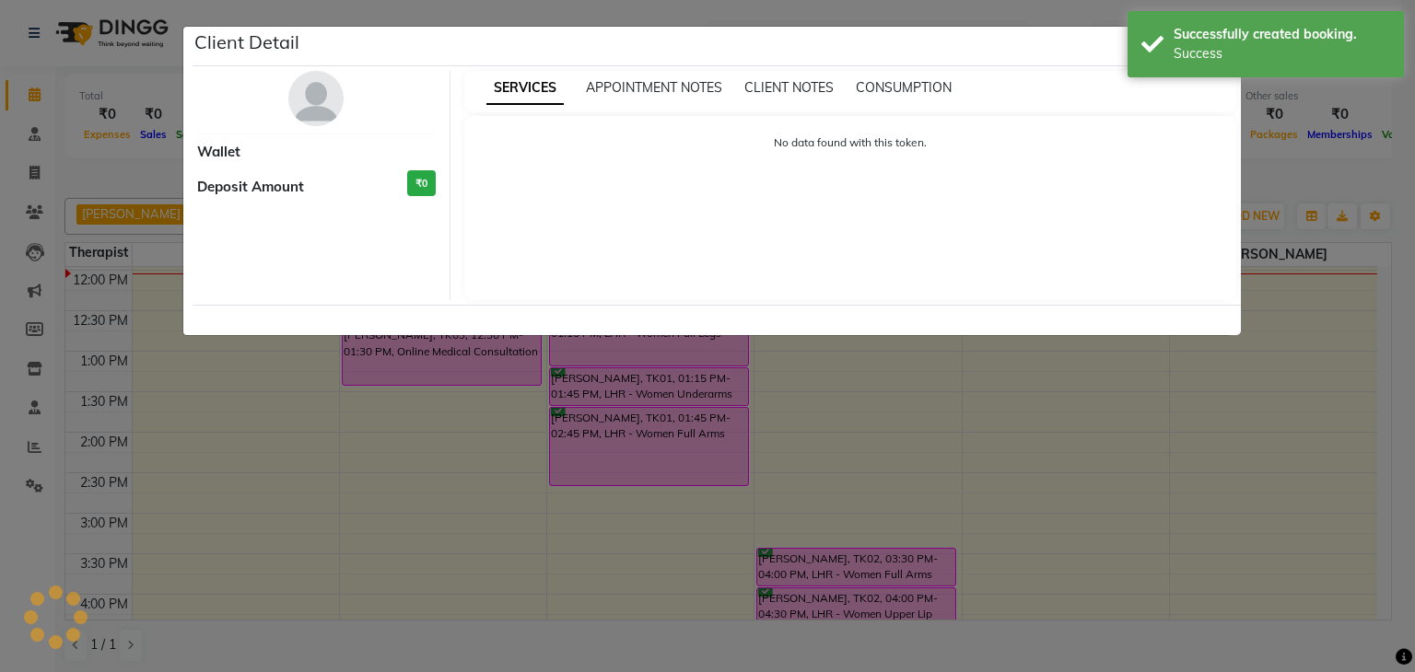
select select "6"
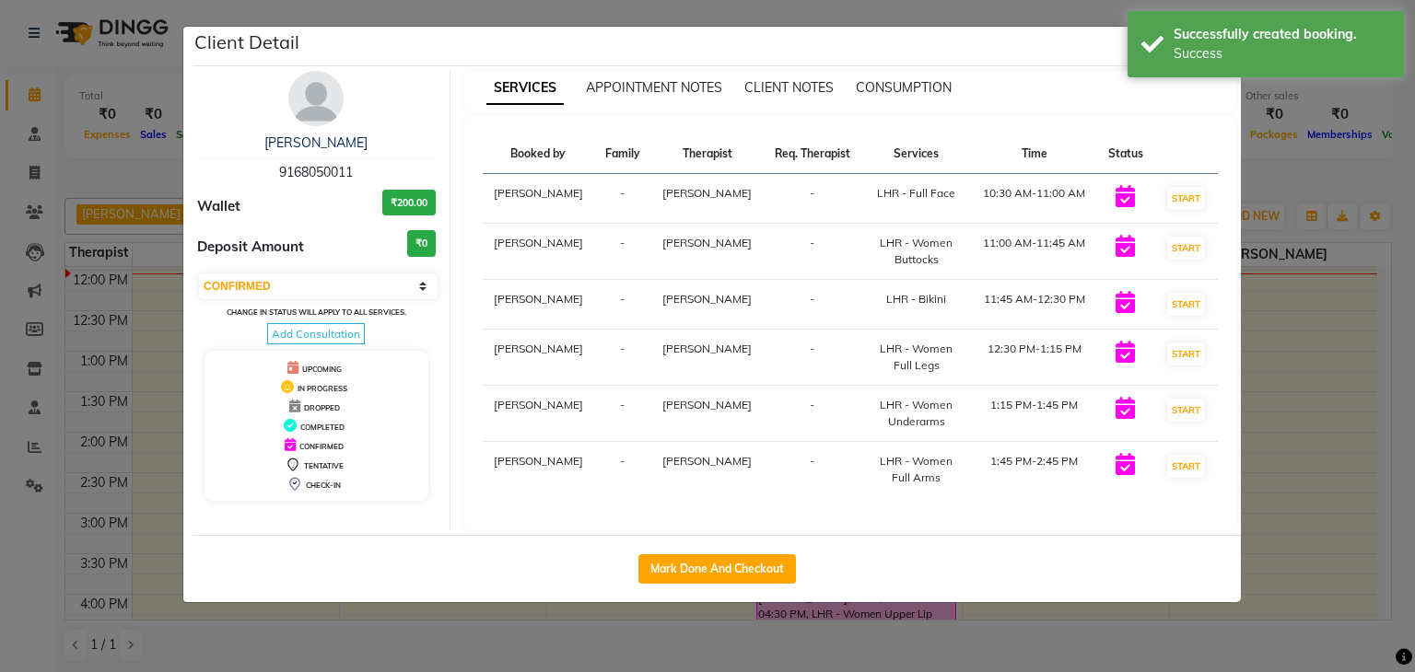
click at [947, 38] on div "Client Detail" at bounding box center [716, 47] width 1048 height 40
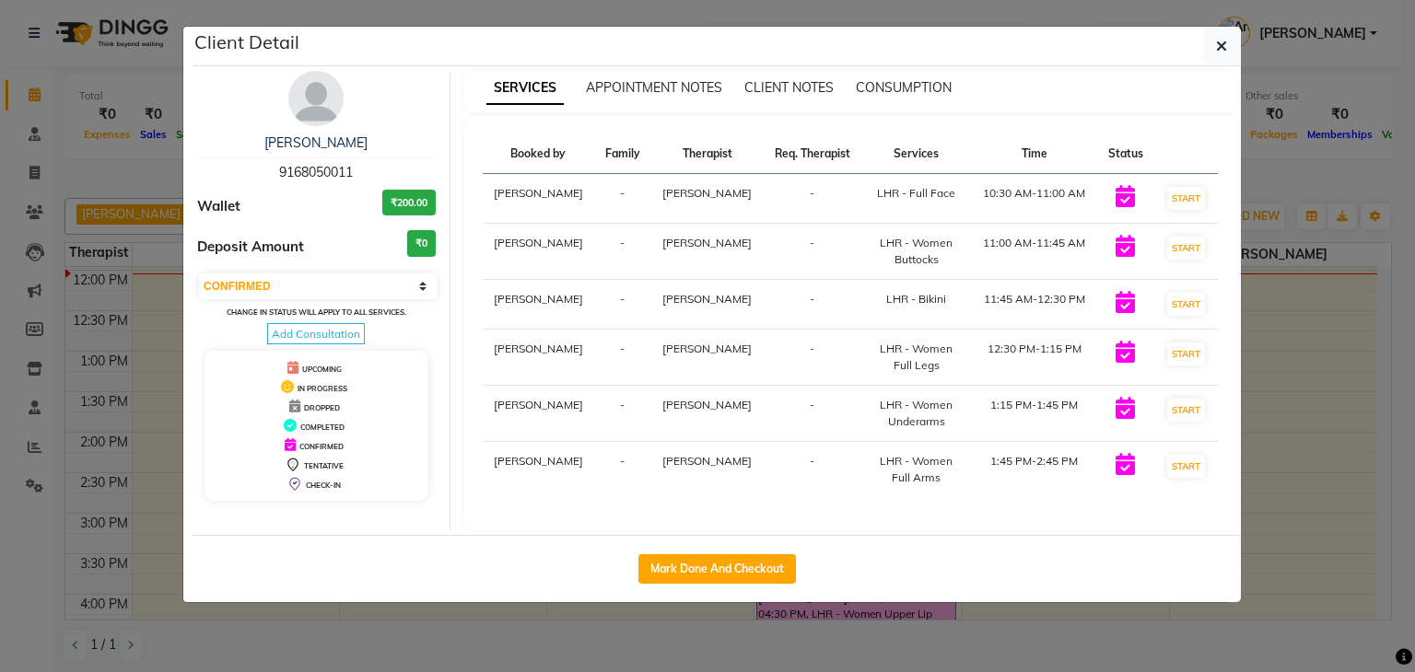
click at [996, 43] on div "Client Detail" at bounding box center [716, 47] width 1048 height 40
click at [1220, 46] on icon "button" at bounding box center [1221, 46] width 11 height 15
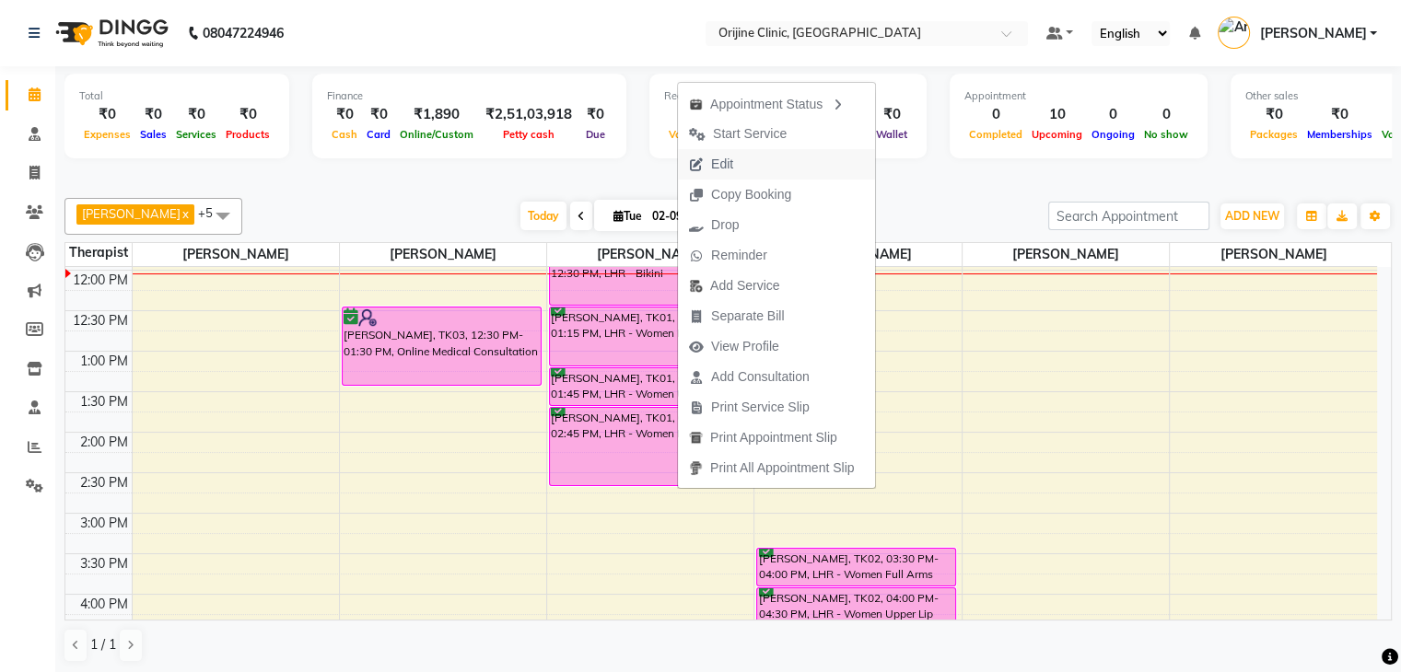
click at [731, 162] on span "Edit" at bounding box center [722, 164] width 22 height 19
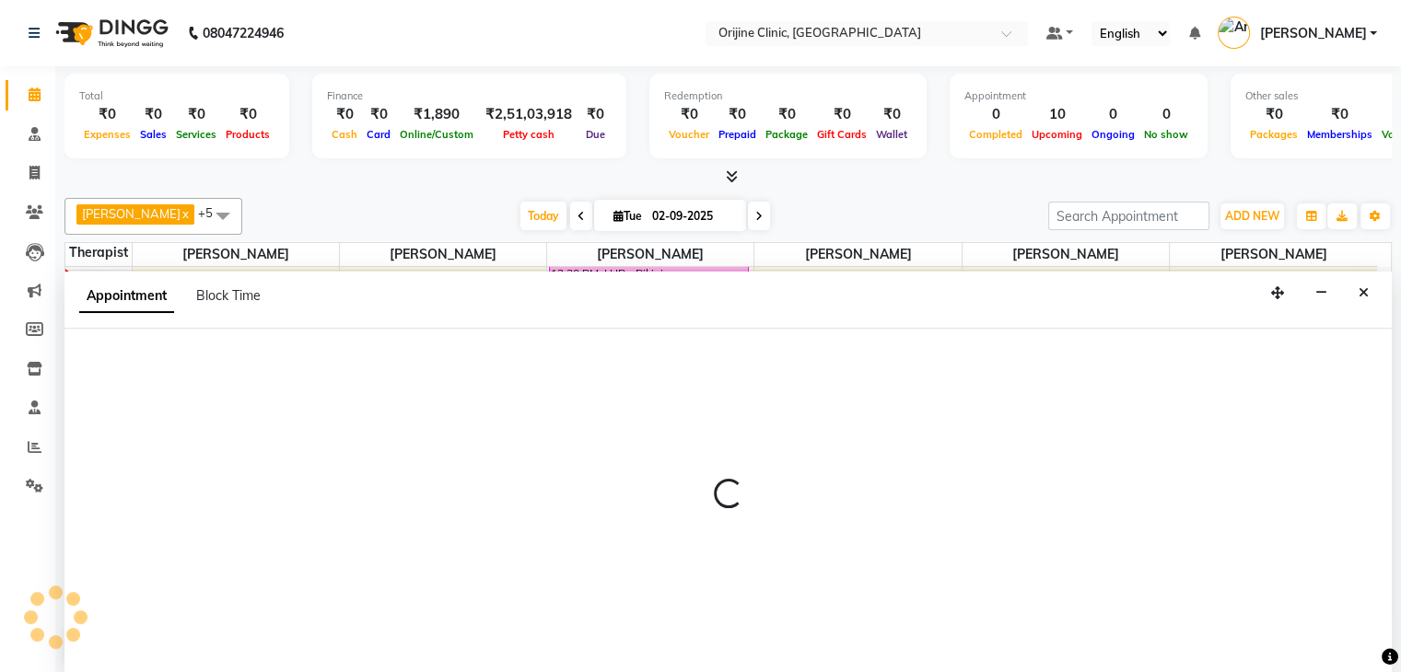
scroll to position [1, 0]
select select "confirm booking"
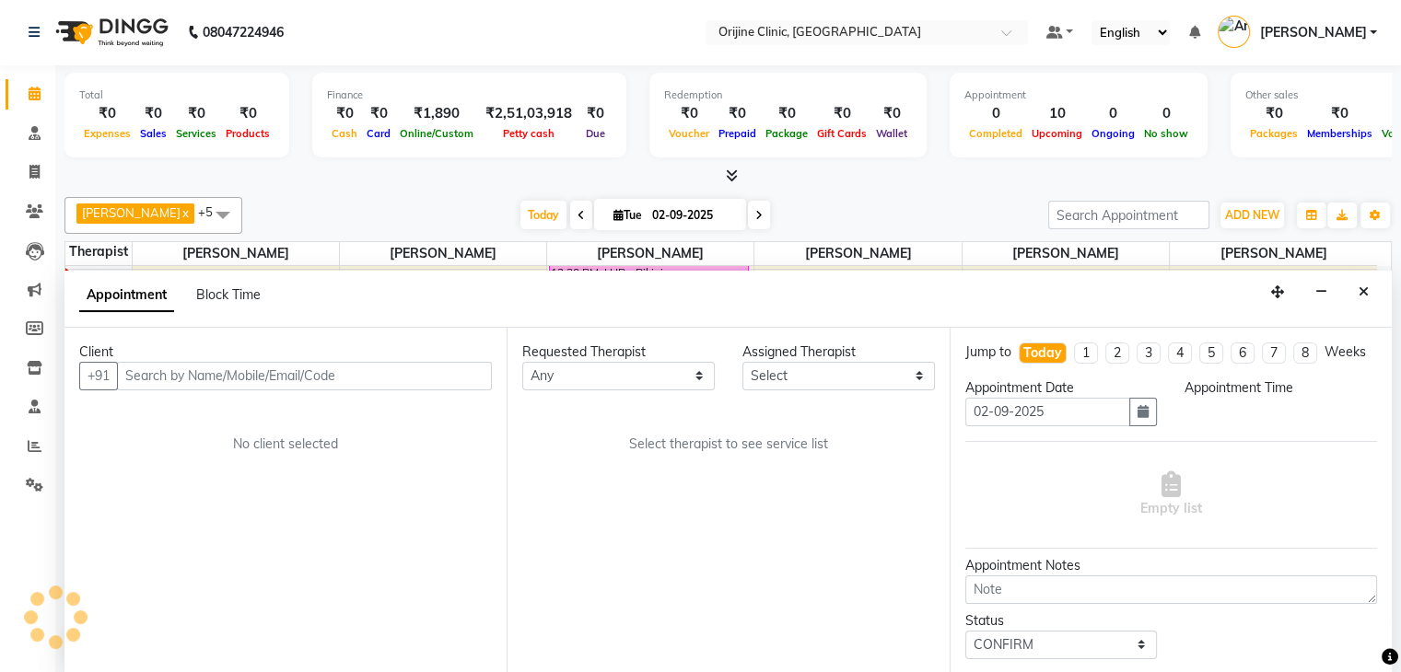
select select "10776"
select select "630"
select select "746"
select select "1131"
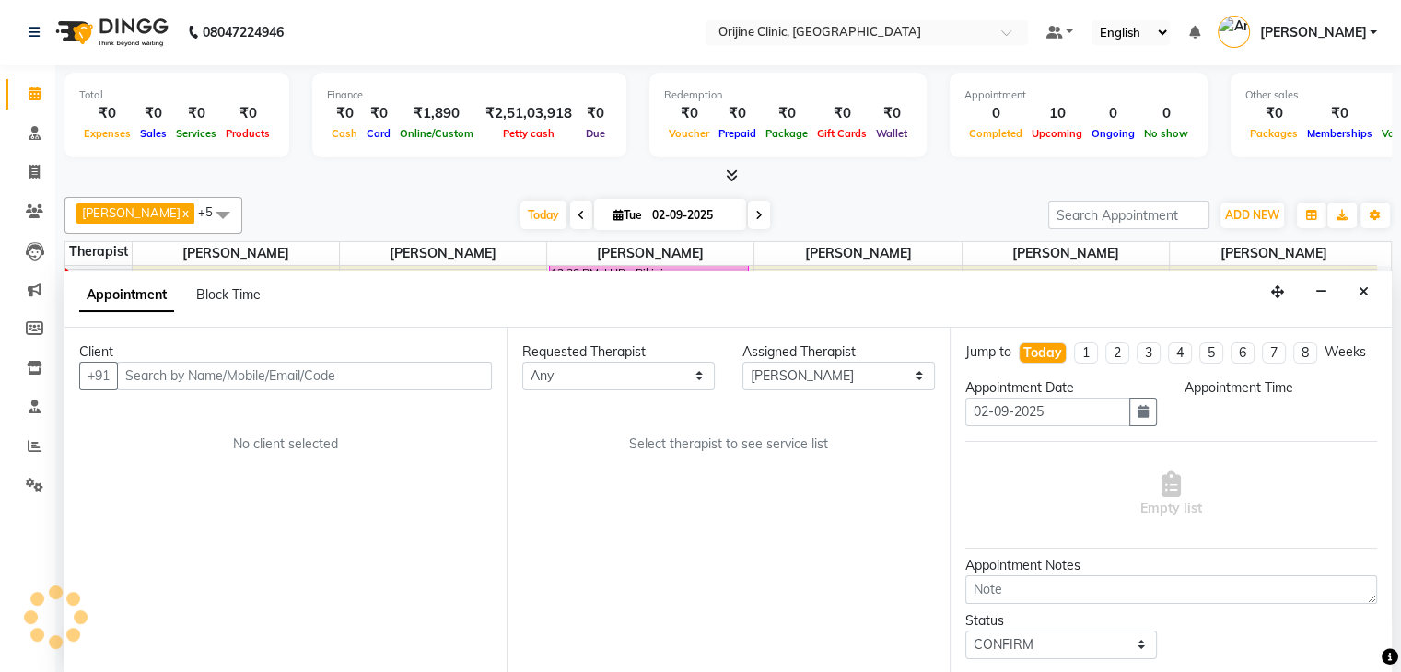
select select "1132"
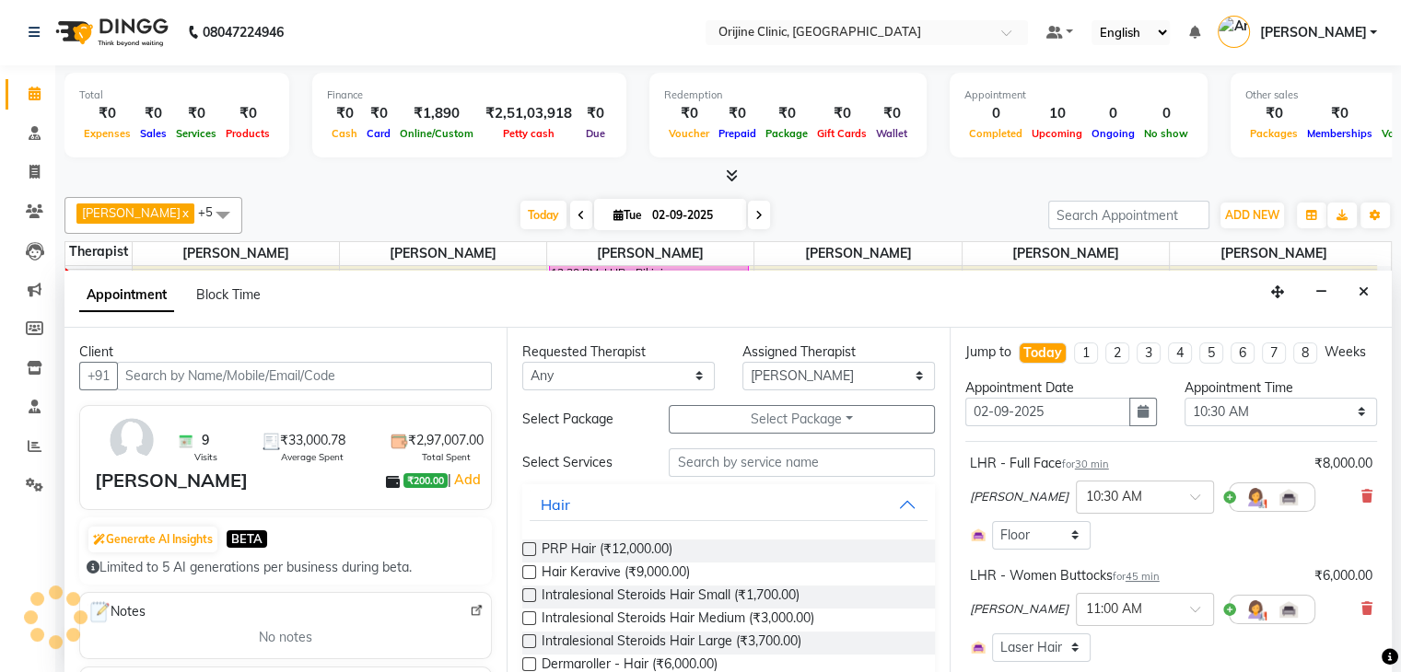
select select "1133"
select select "1132"
click at [1363, 287] on icon "Close" at bounding box center [1363, 292] width 10 height 13
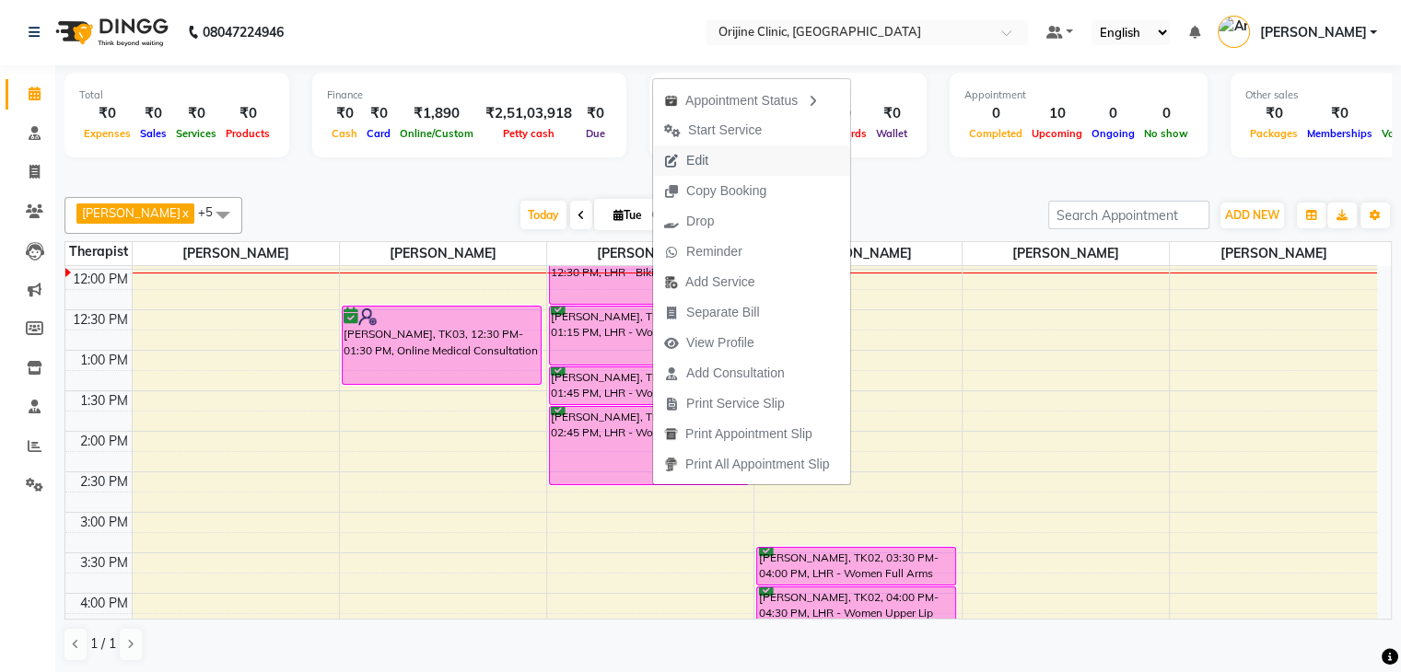
click at [709, 163] on span "Edit" at bounding box center [686, 161] width 66 height 30
select select "630"
select select "confirm booking"
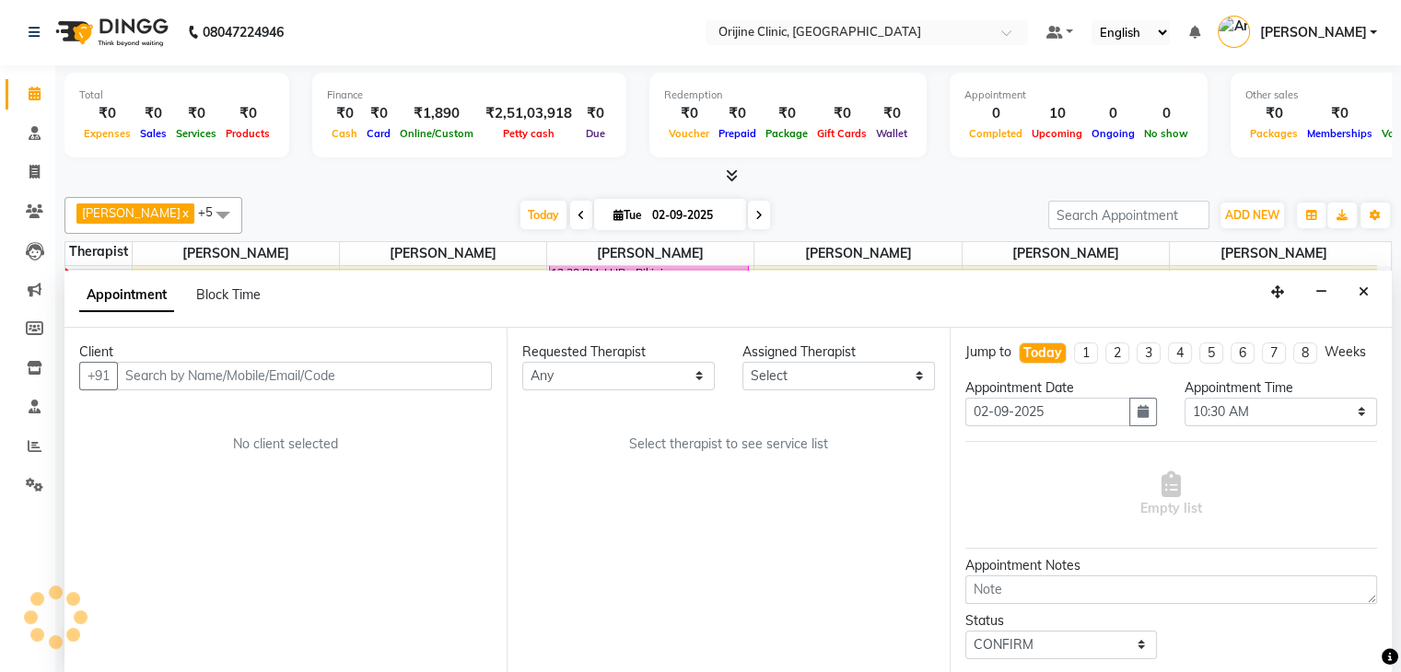
select select "10776"
select select "1132"
select select "746"
select select "1133"
select select "1131"
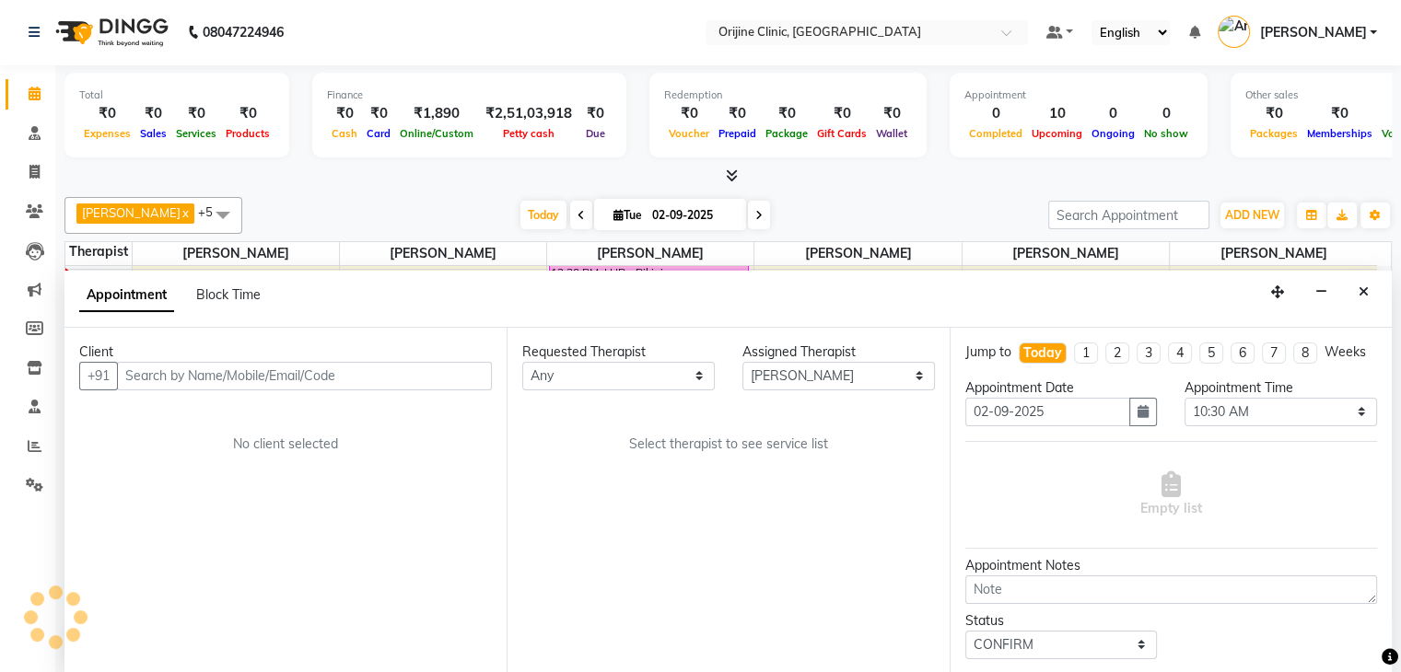
select select "1133"
select select "1132"
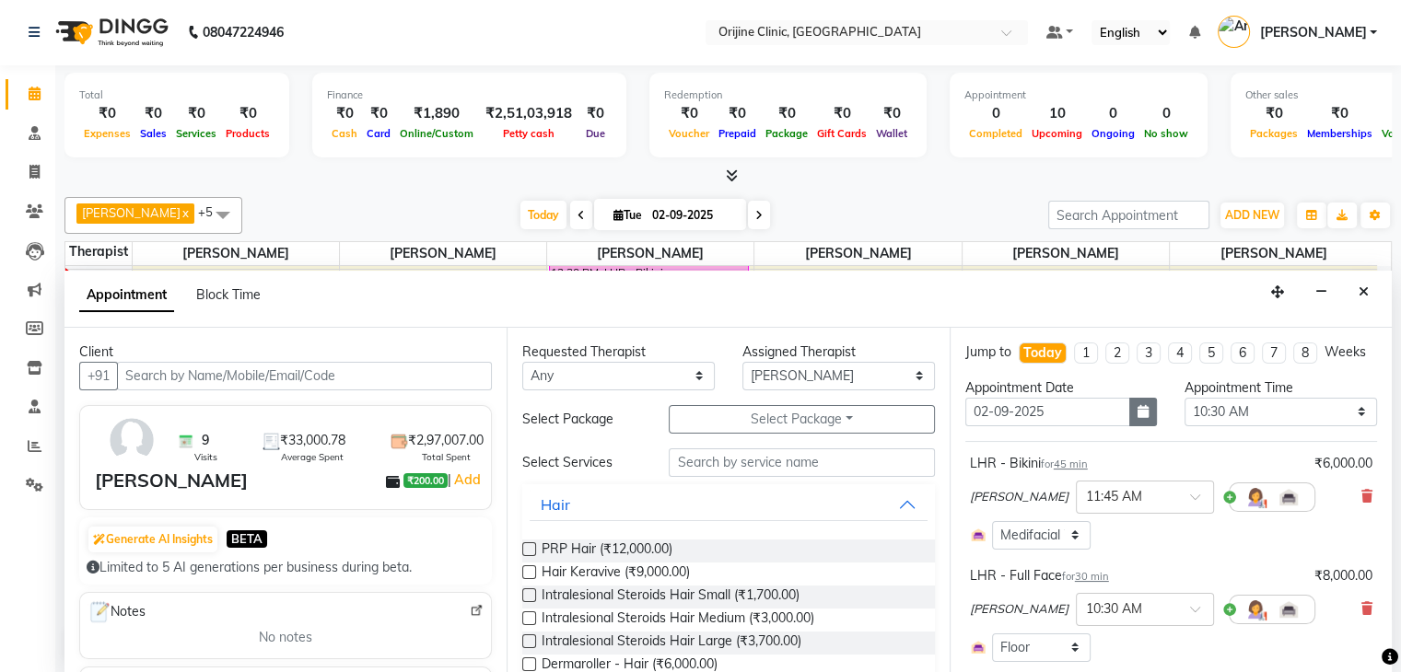
click at [1137, 418] on icon "button" at bounding box center [1142, 411] width 11 height 13
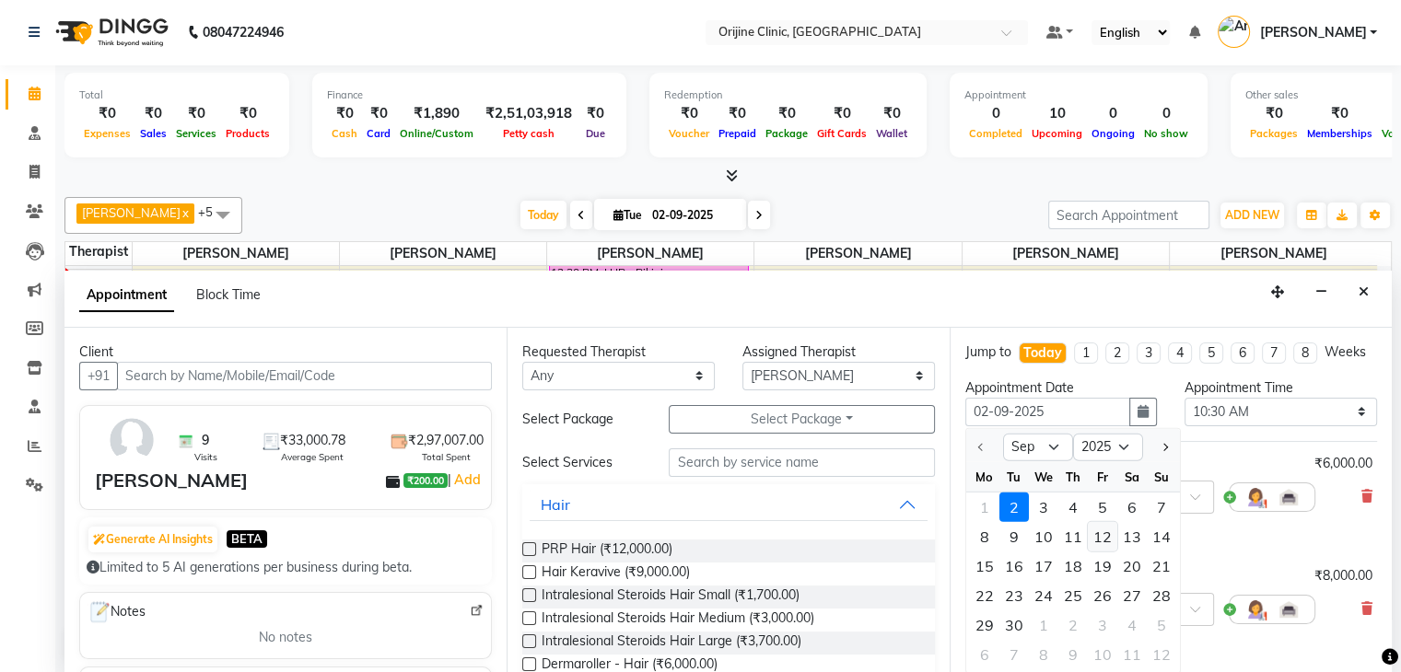
click at [1094, 547] on div "12" at bounding box center [1102, 536] width 29 height 29
type input "12-09-2025"
select select "630"
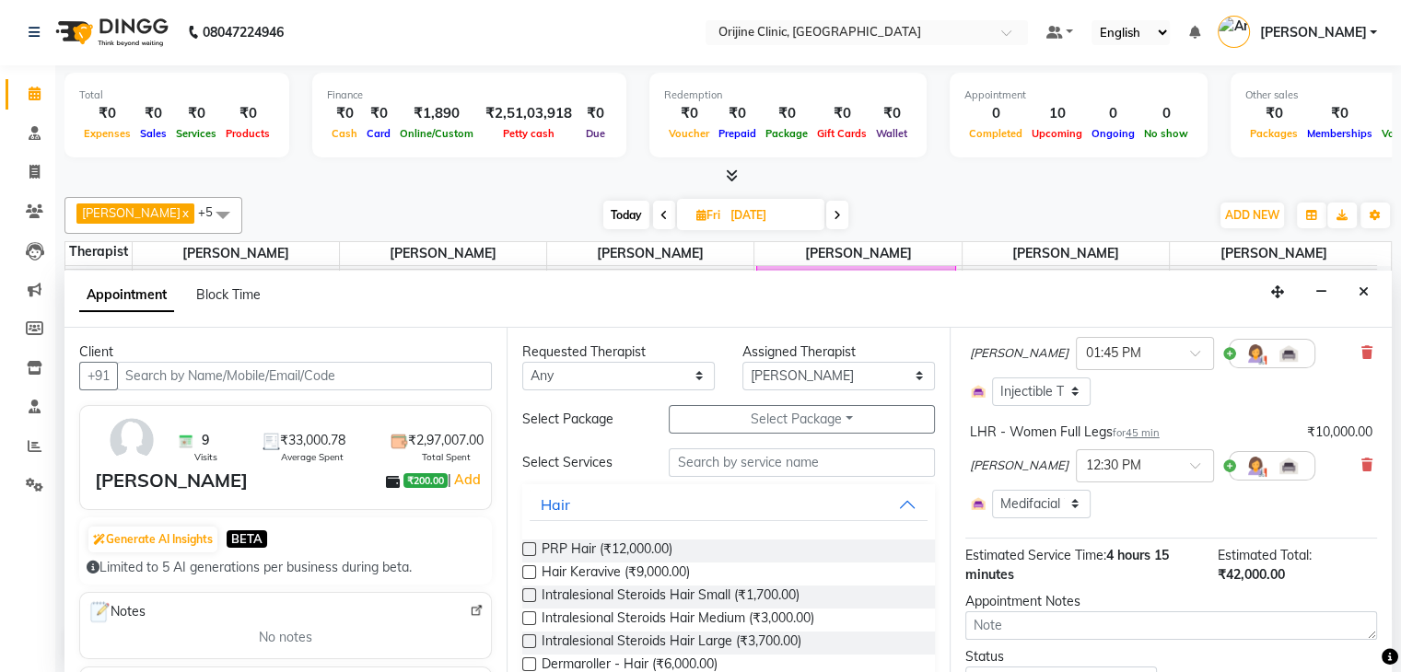
scroll to position [676, 0]
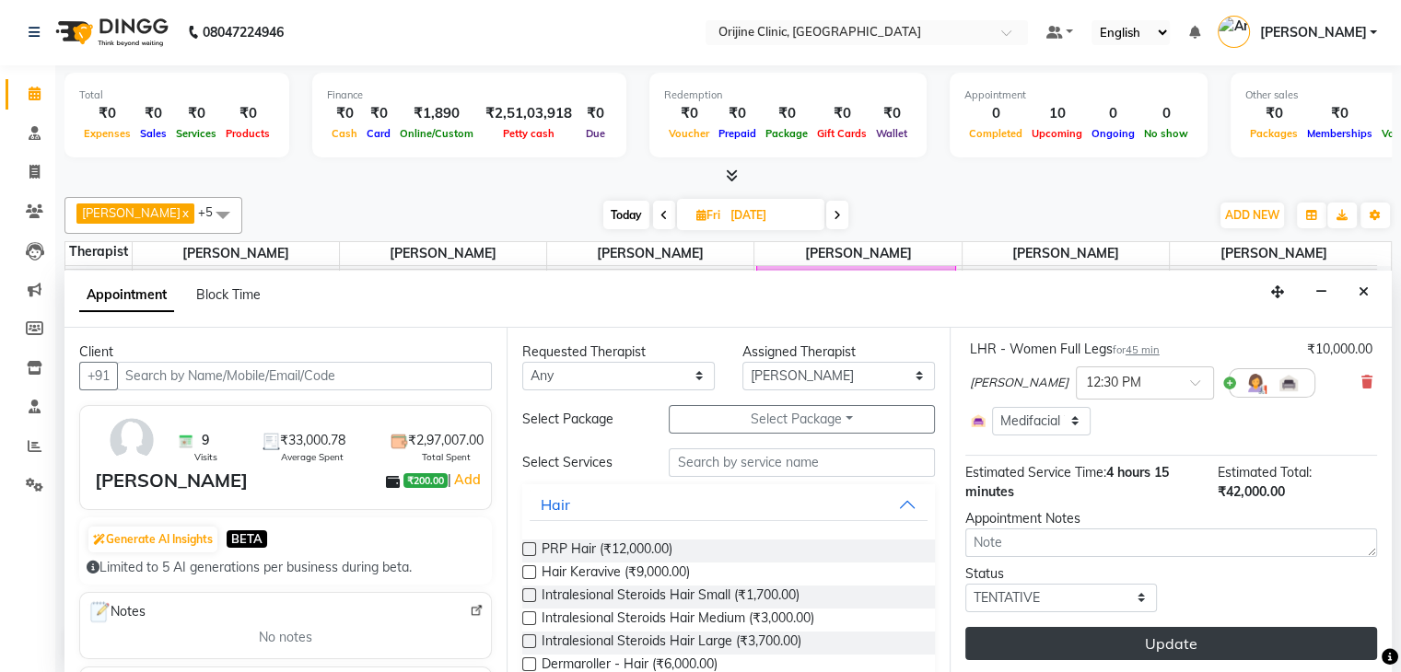
click at [1277, 640] on button "Update" at bounding box center [1171, 643] width 412 height 33
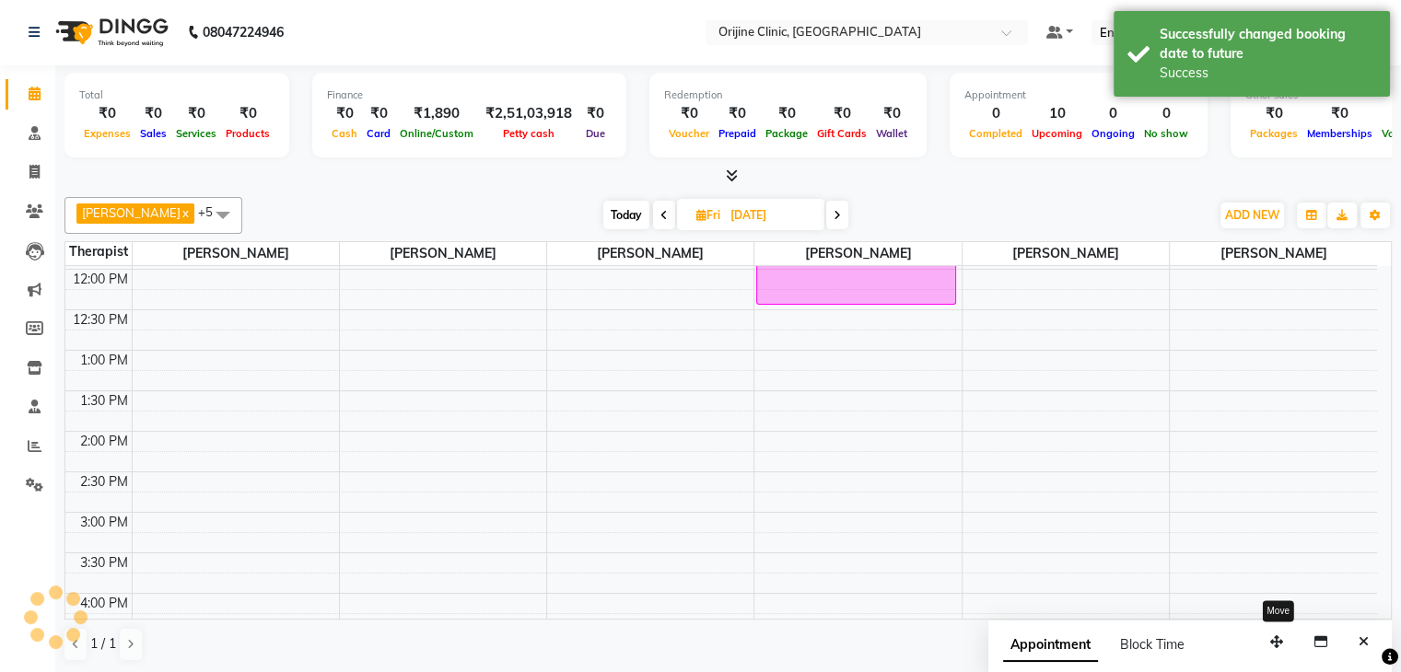
scroll to position [0, 0]
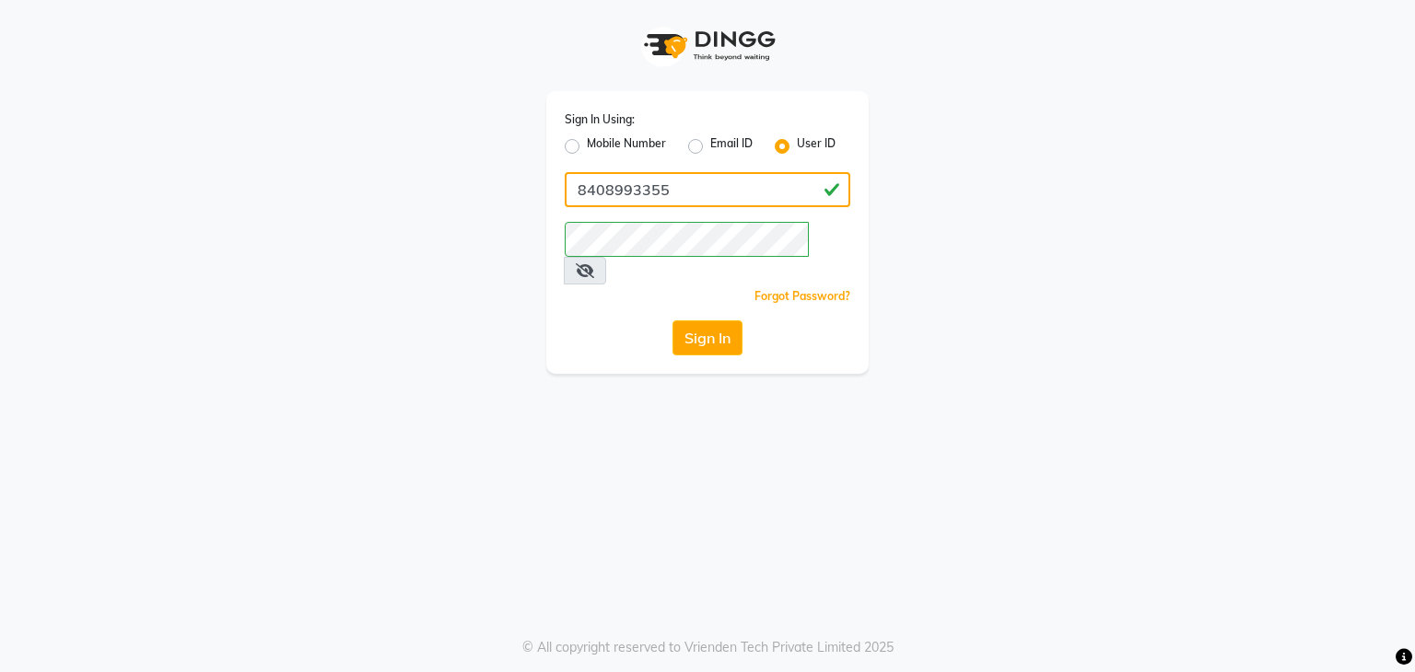
click at [694, 200] on input "8408993355" at bounding box center [708, 189] width 286 height 35
type input "8408993322"
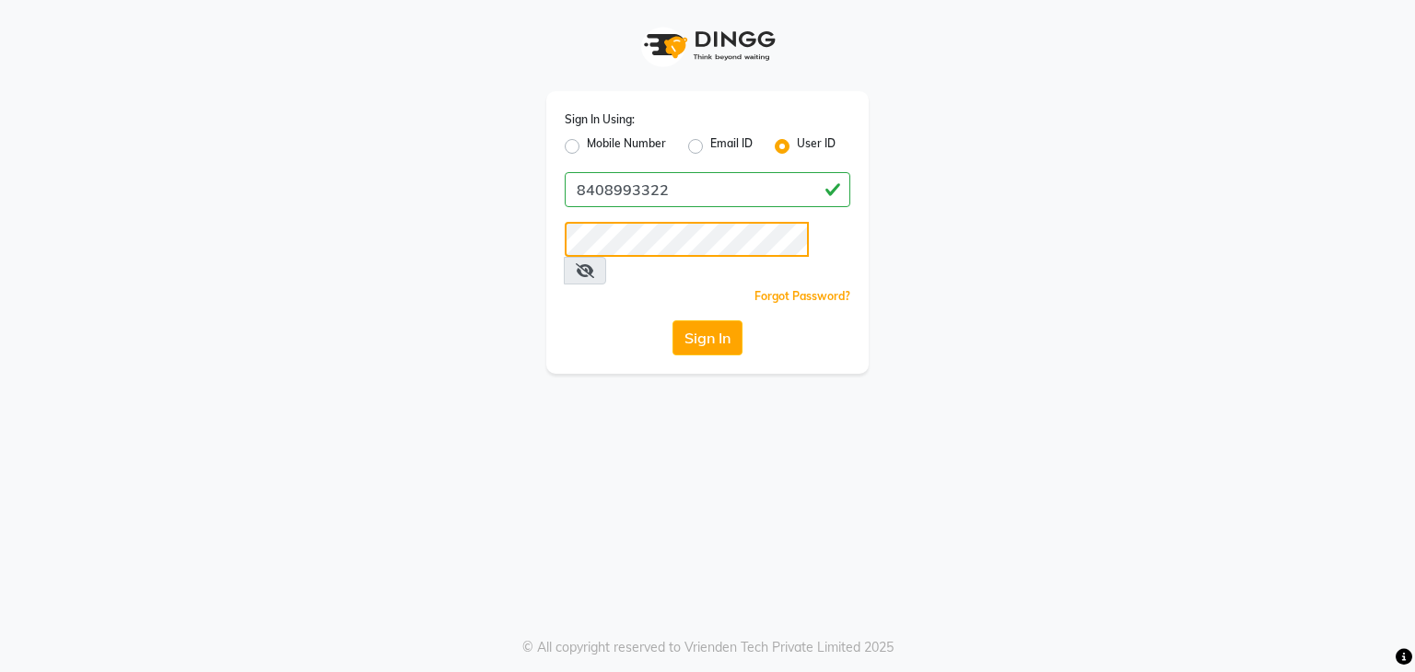
click at [672, 321] on button "Sign In" at bounding box center [707, 338] width 70 height 35
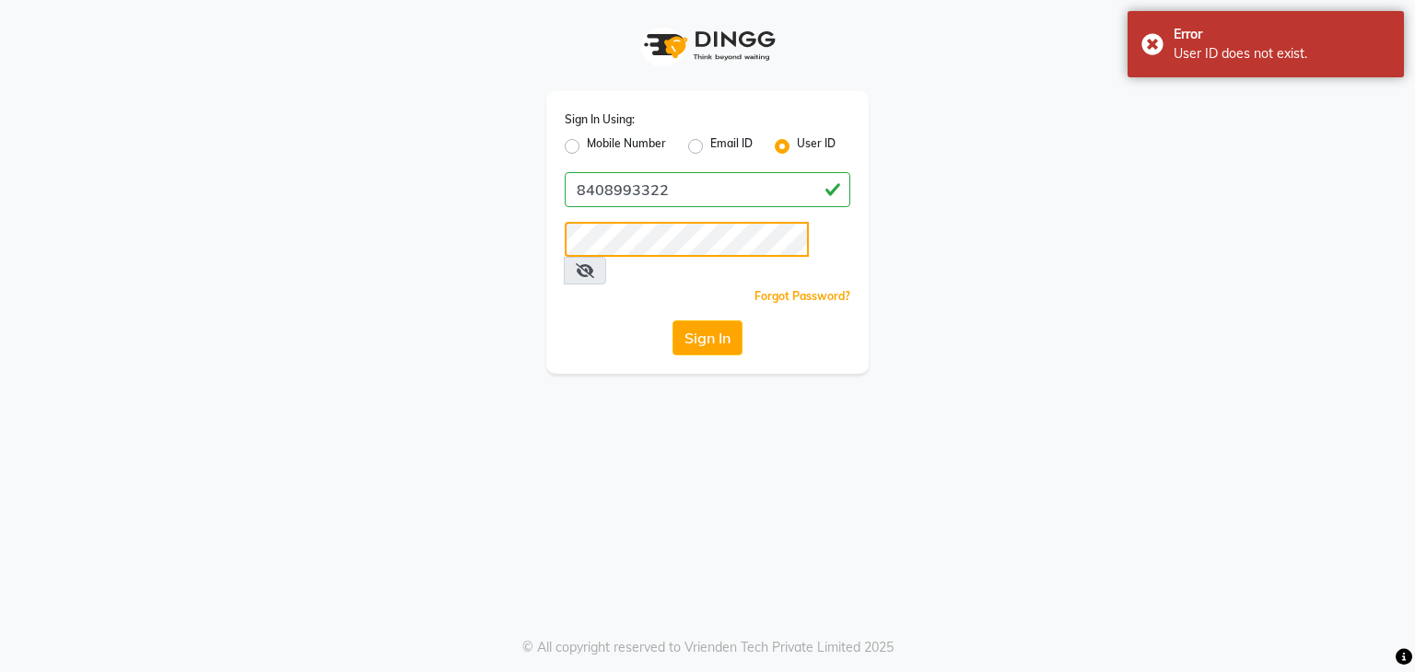
click at [672, 321] on button "Sign In" at bounding box center [707, 338] width 70 height 35
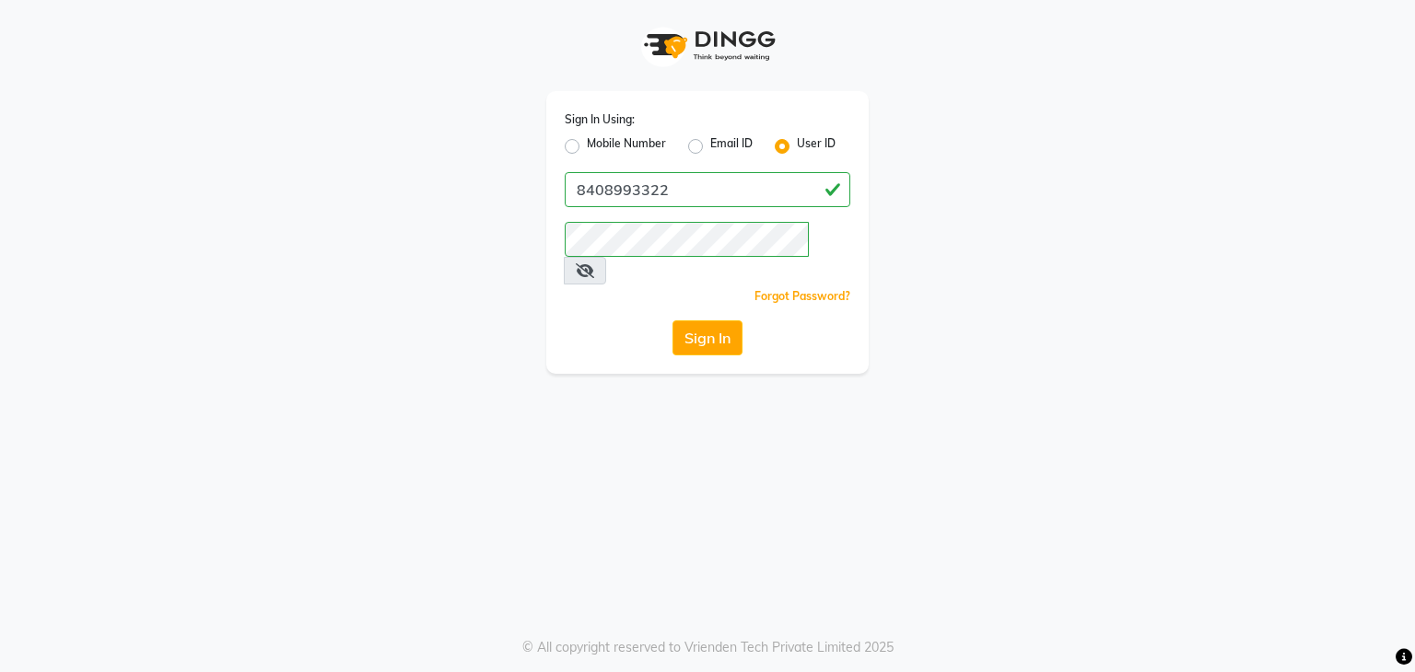
click at [599, 321] on div "Sign In" at bounding box center [708, 338] width 286 height 35
click at [594, 263] on icon at bounding box center [585, 270] width 18 height 15
click at [587, 150] on label "Mobile Number" at bounding box center [626, 146] width 79 height 22
click at [587, 147] on input "Mobile Number" at bounding box center [593, 141] width 12 height 12
radio input "true"
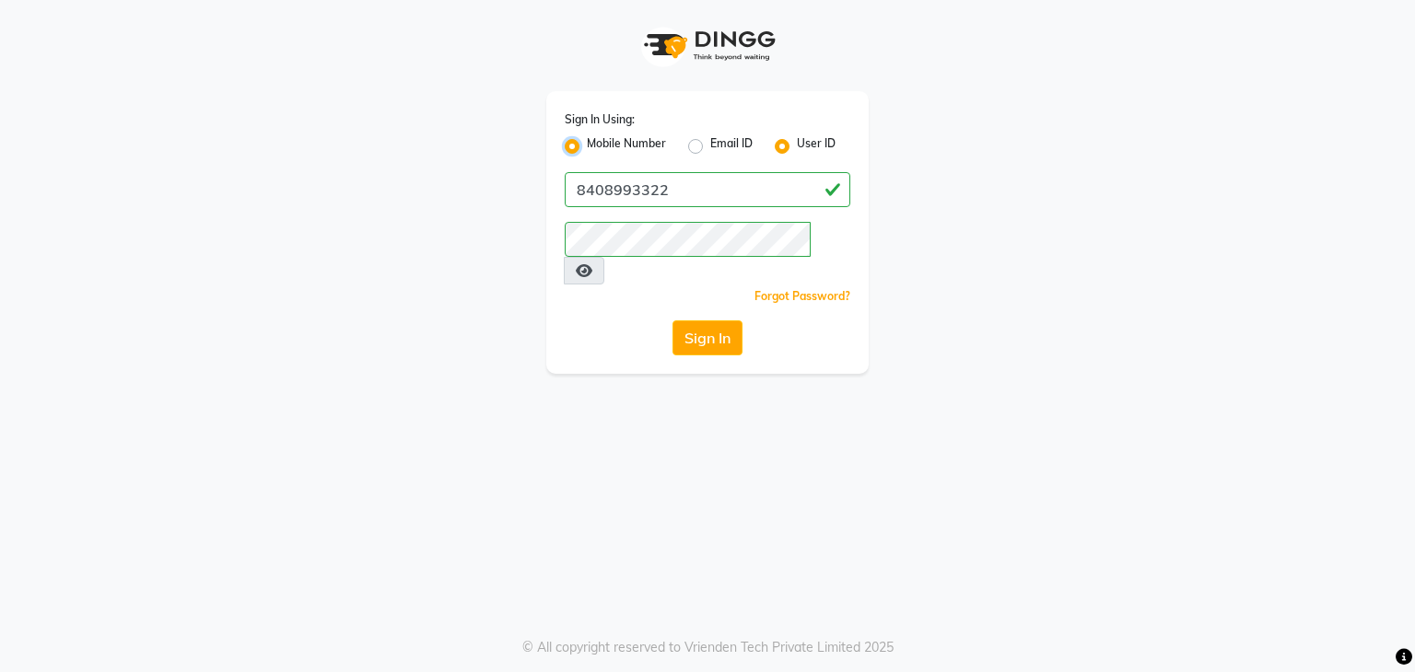
radio input "false"
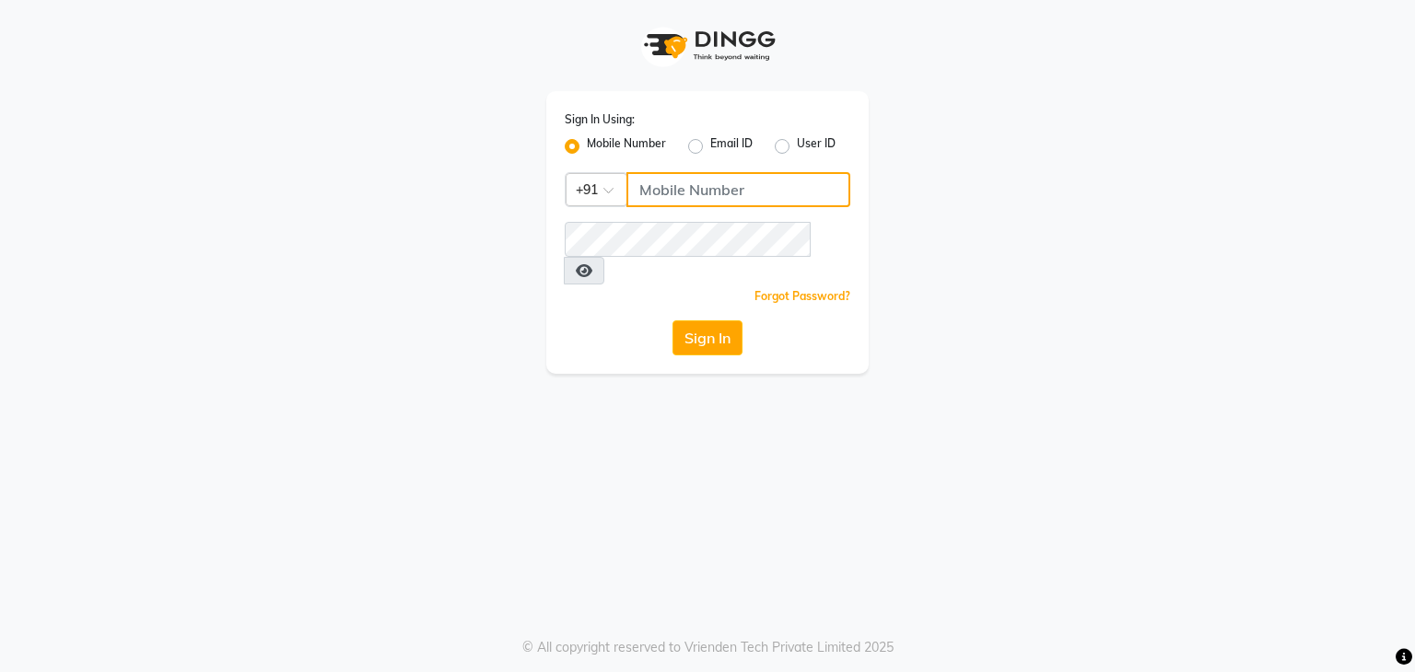
click at [667, 189] on input "Username" at bounding box center [738, 189] width 224 height 35
type input "8408993322"
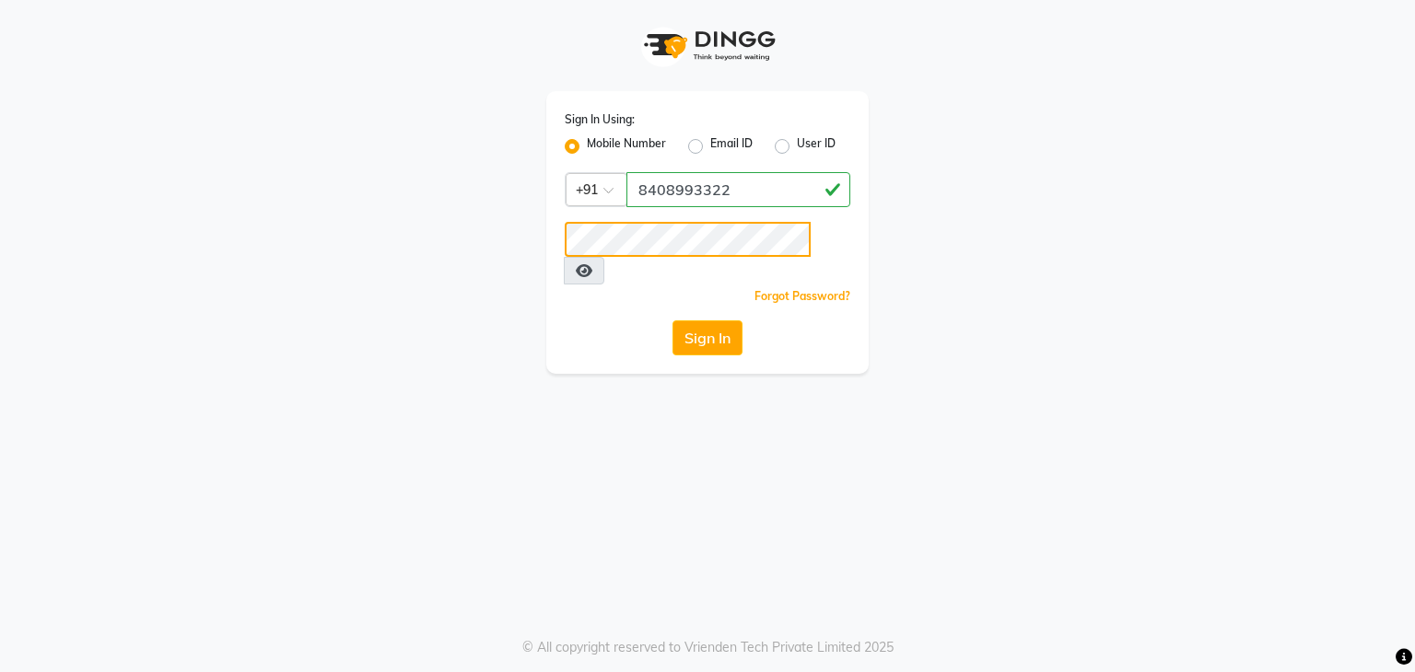
click at [672, 321] on button "Sign In" at bounding box center [707, 338] width 70 height 35
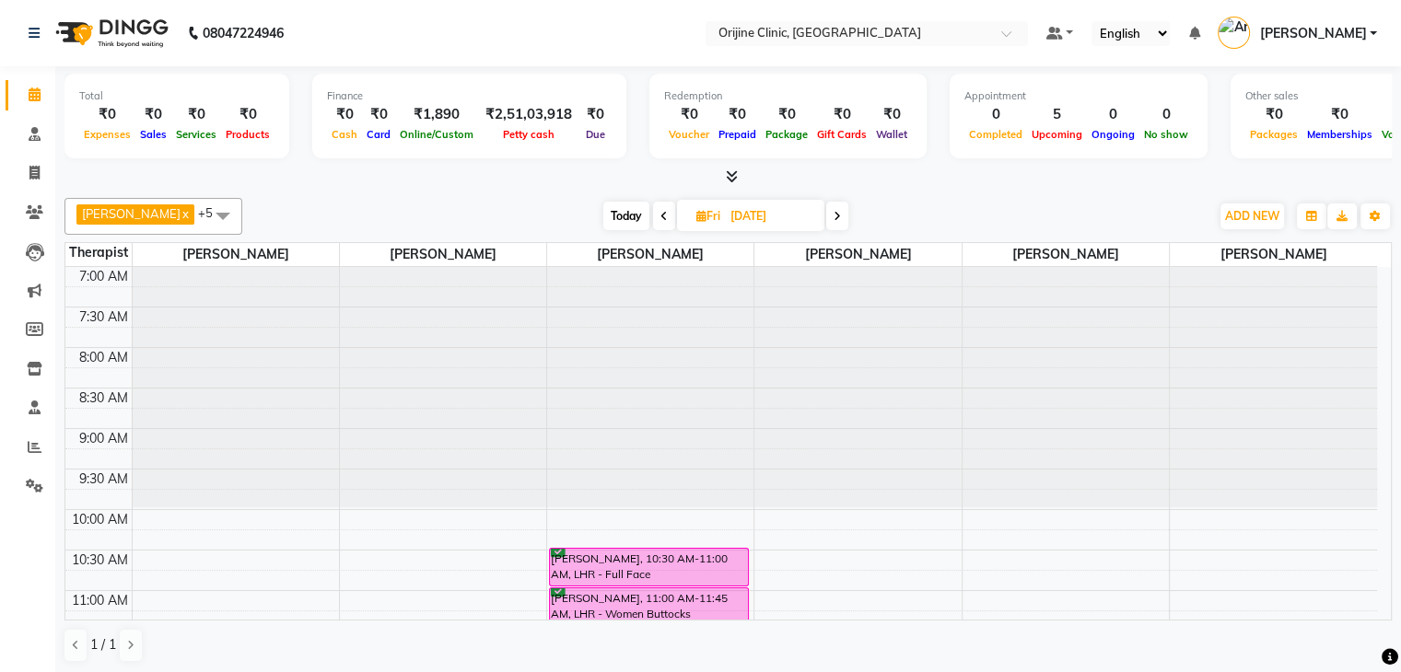
click at [378, 52] on nav "08047224946 Select Location × Orijine Clinic, Kalyani Nagar Default Panel My Pa…" at bounding box center [700, 33] width 1401 height 66
click at [701, 216] on icon at bounding box center [701, 216] width 10 height 12
select select "9"
select select "2025"
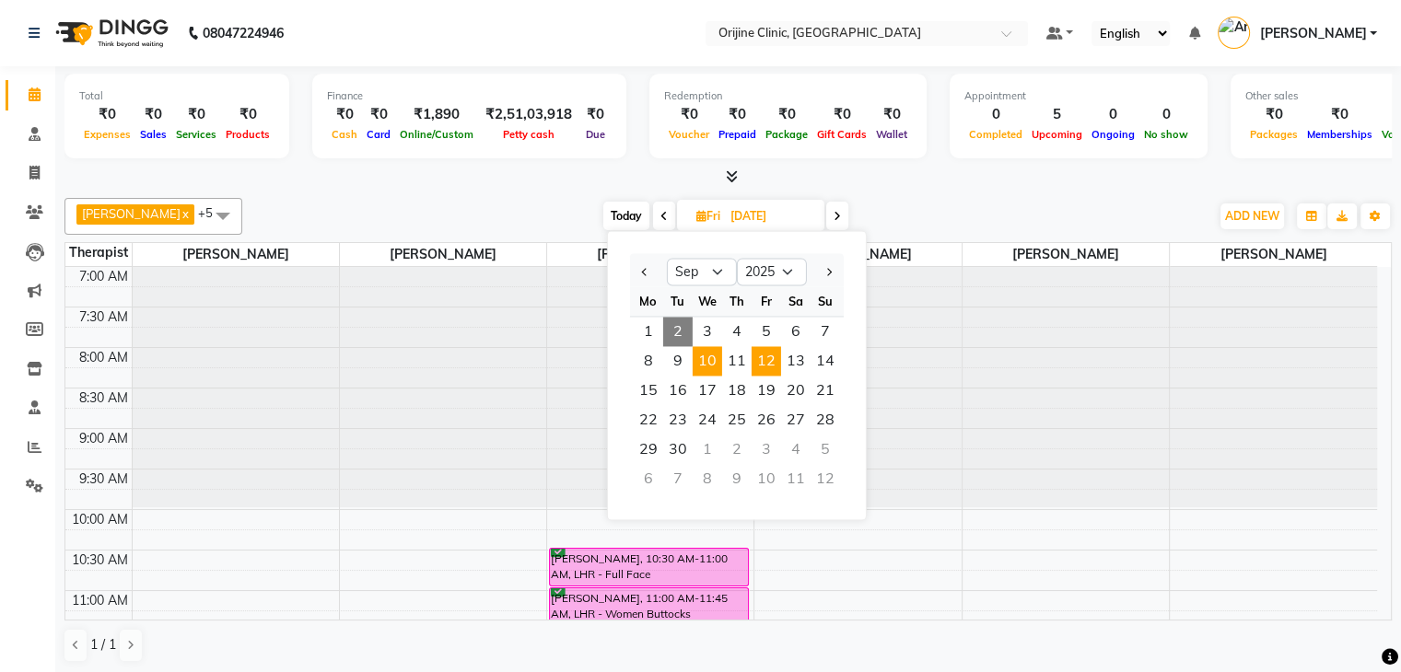
click at [705, 373] on span "10" at bounding box center [707, 360] width 29 height 29
type input "10-09-2025"
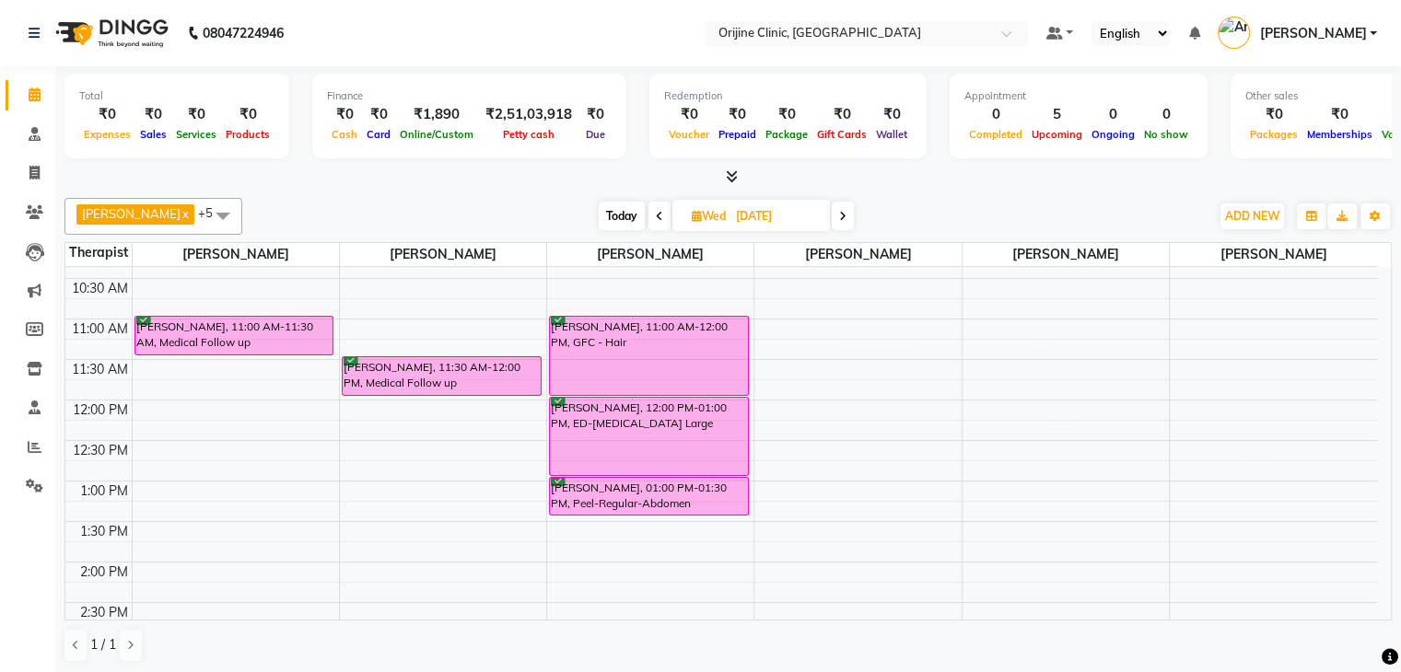
scroll to position [266, 0]
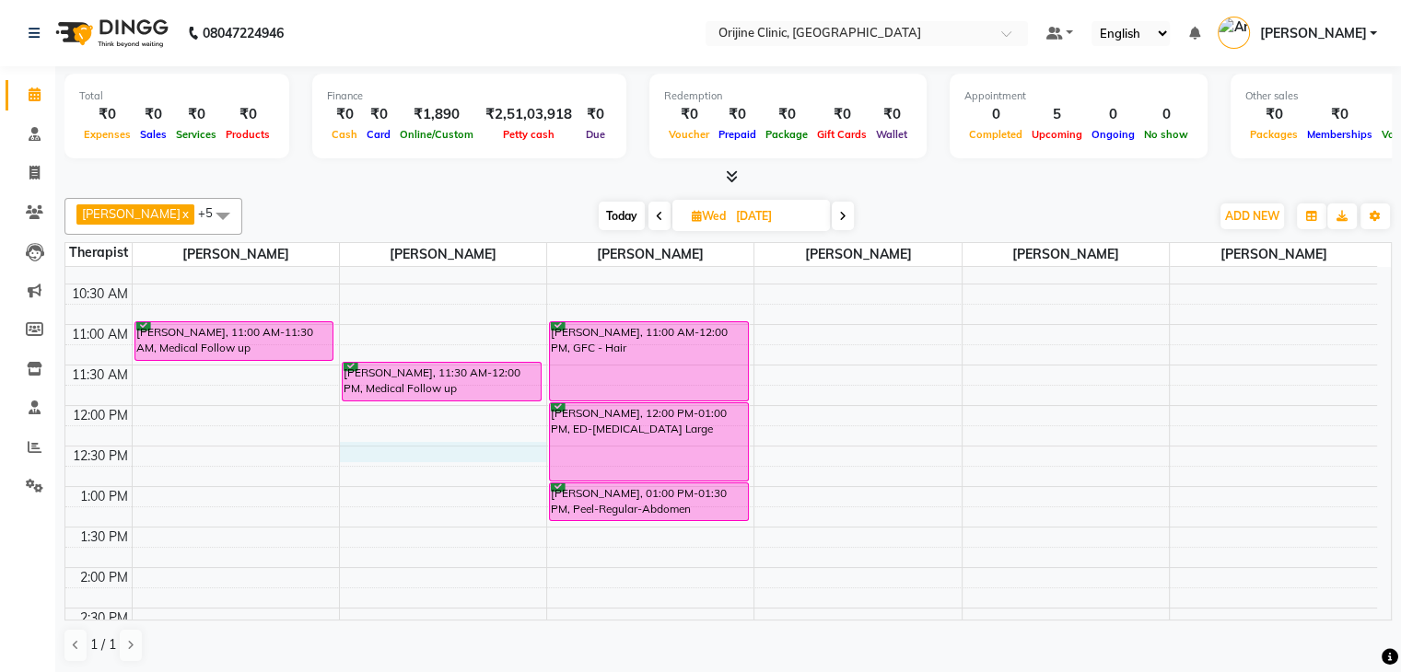
click at [460, 446] on div "7:00 AM 7:30 AM 8:00 AM 8:30 AM 9:00 AM 9:30 AM 10:00 AM 10:30 AM 11:00 AM 11:3…" at bounding box center [721, 527] width 1312 height 1053
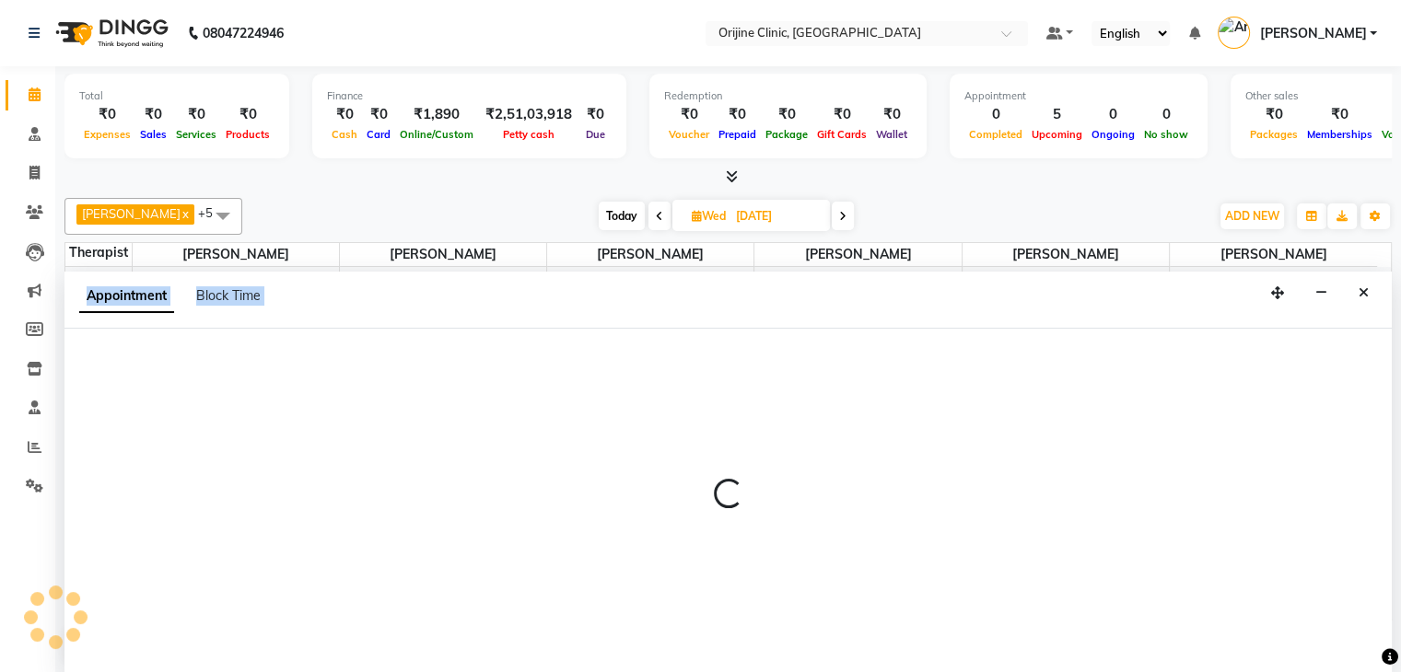
click at [460, 446] on div at bounding box center [727, 502] width 1327 height 346
select select "10775"
select select "750"
select select "tentative"
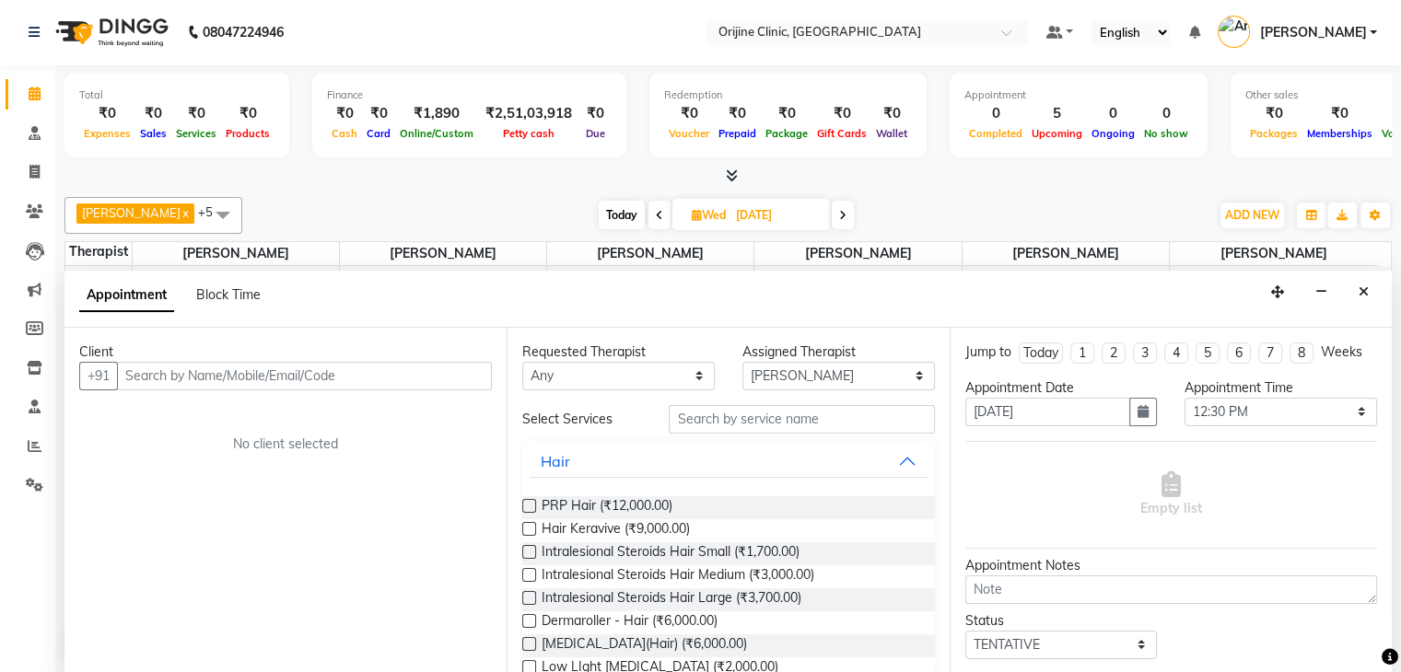
click at [244, 278] on div "Appointment Block Time" at bounding box center [181, 298] width 204 height 41
click at [236, 290] on span "Block Time" at bounding box center [228, 294] width 64 height 17
select select "10775"
select select "750"
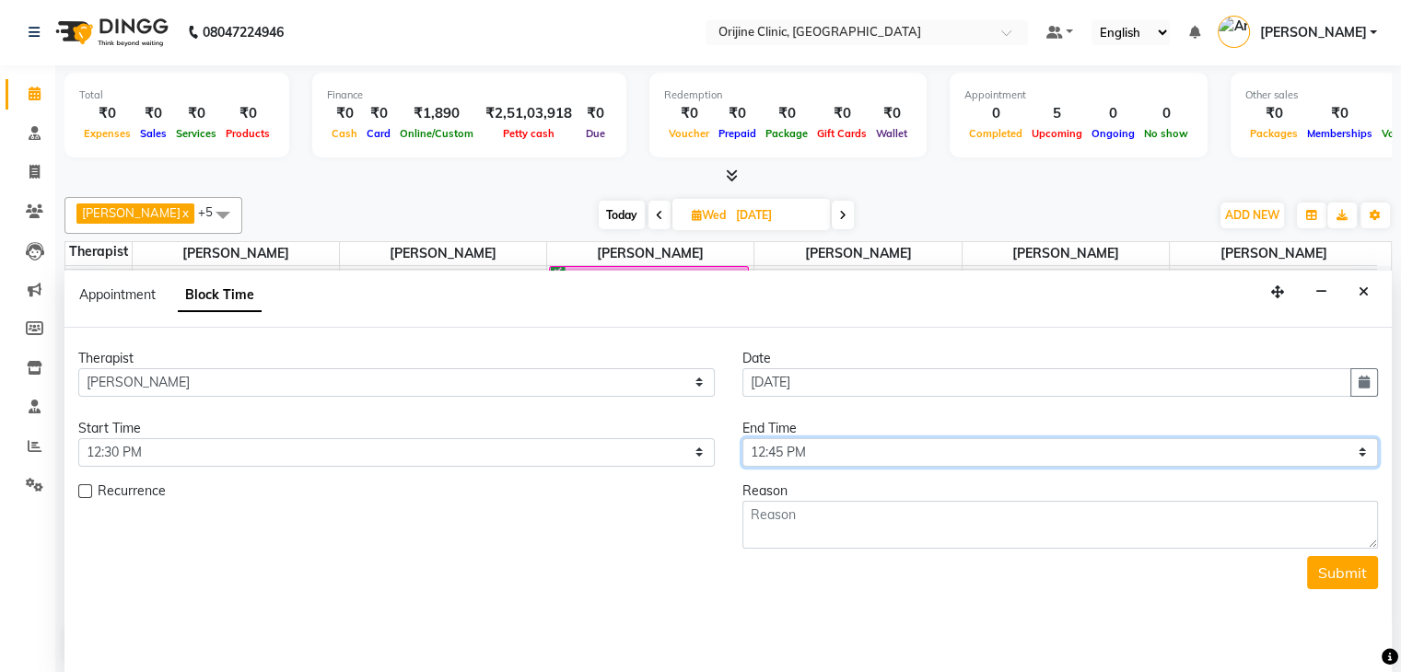
click at [845, 449] on select "Select 08:00 AM 08:15 AM 08:30 AM 08:45 AM 09:00 AM 09:15 AM 09:30 AM 09:45 AM …" at bounding box center [1060, 452] width 636 height 29
select select "810"
click at [742, 438] on select "Select 08:00 AM 08:15 AM 08:30 AM 08:45 AM 09:00 AM 09:15 AM 09:30 AM 09:45 AM …" at bounding box center [1060, 452] width 636 height 29
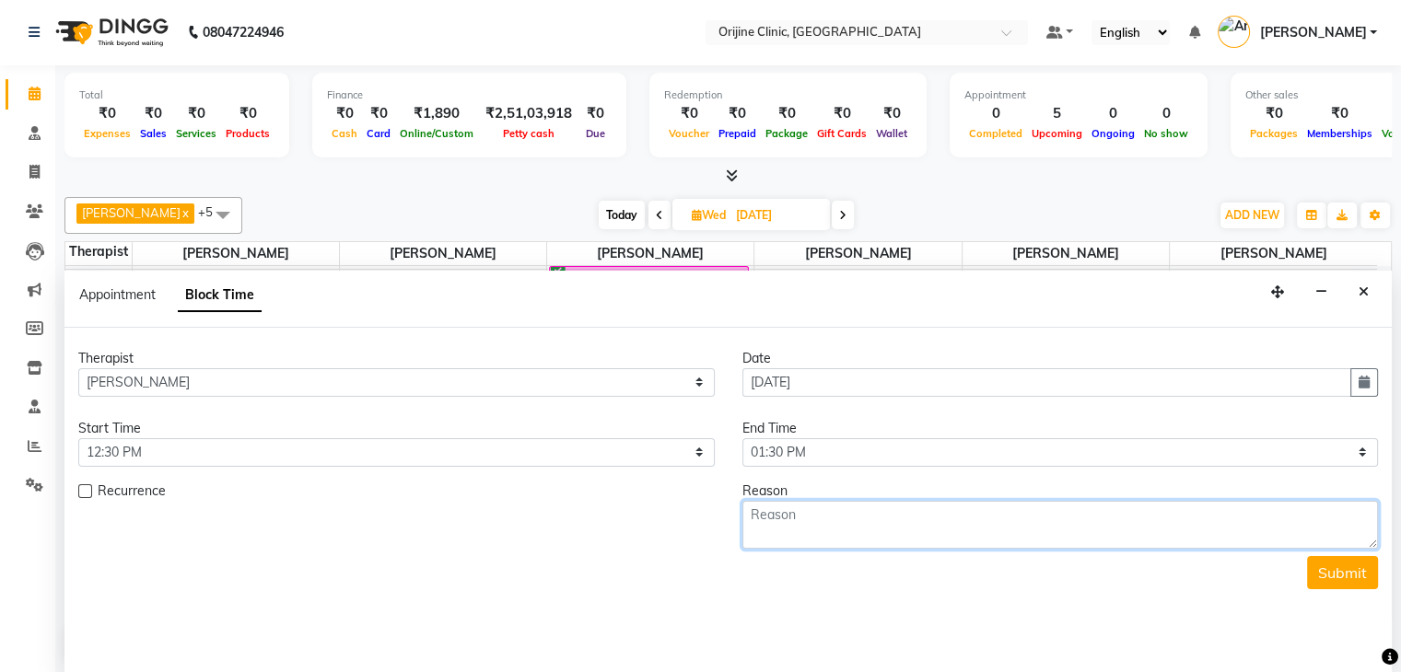
click at [821, 518] on textarea at bounding box center [1060, 525] width 636 height 48
click at [879, 517] on textarea "Dr. Surbhi Bhatia- NEw Consult" at bounding box center [1060, 525] width 636 height 48
click at [955, 517] on textarea "Dr. Surbhi Bhatia- New Consult" at bounding box center [1060, 525] width 636 height 48
type textarea "Dr. Surbhi Bhatia- New Consult with KKB"
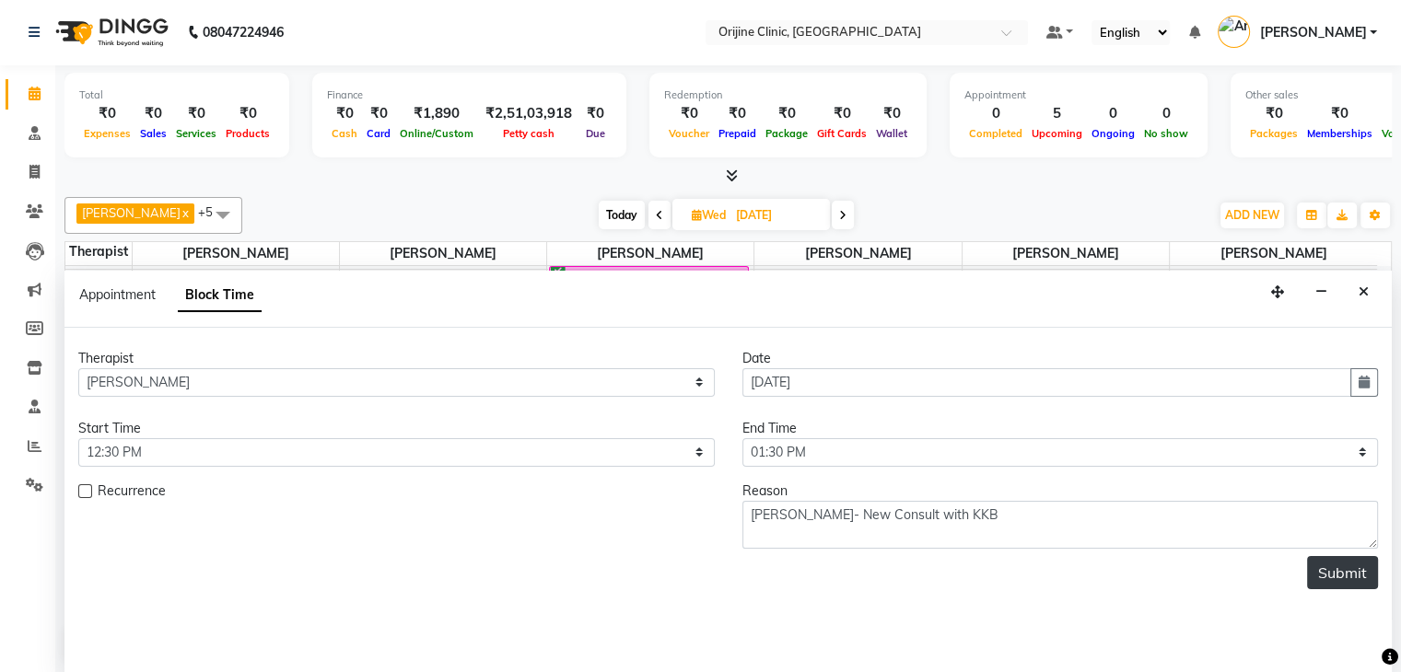
click at [1358, 564] on button "Submit" at bounding box center [1342, 572] width 71 height 33
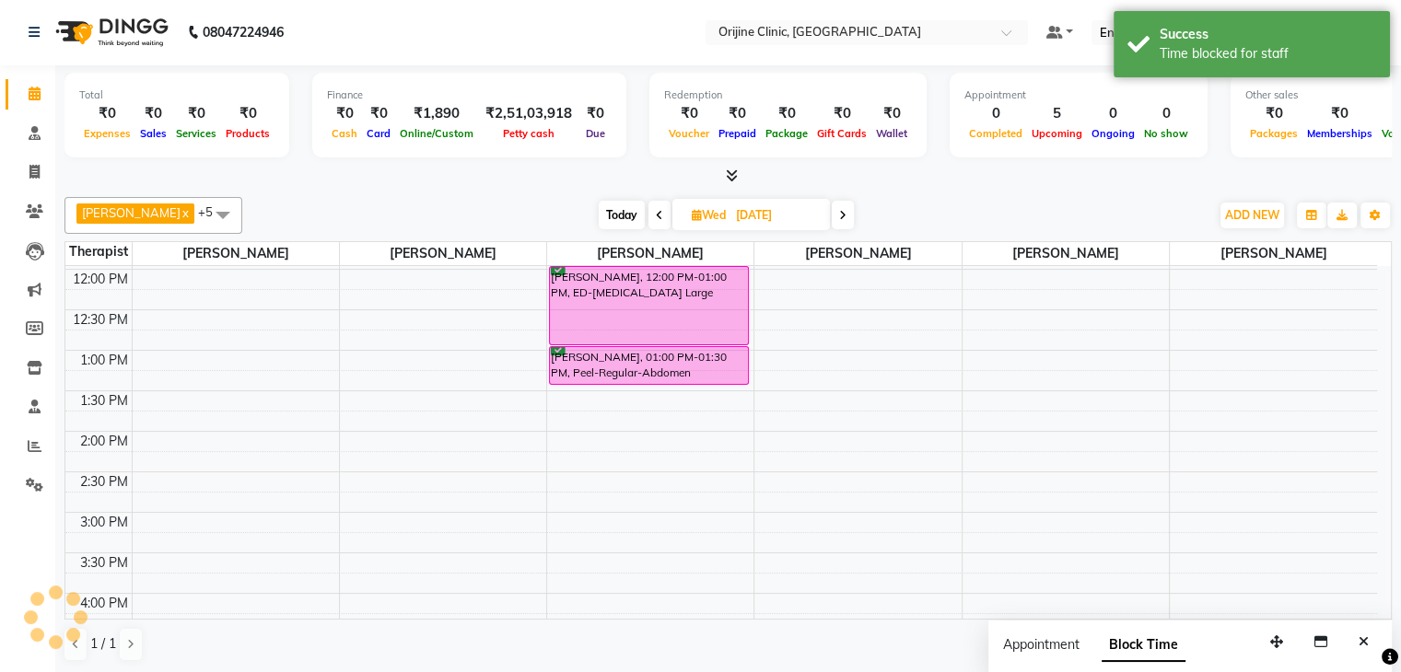
scroll to position [0, 0]
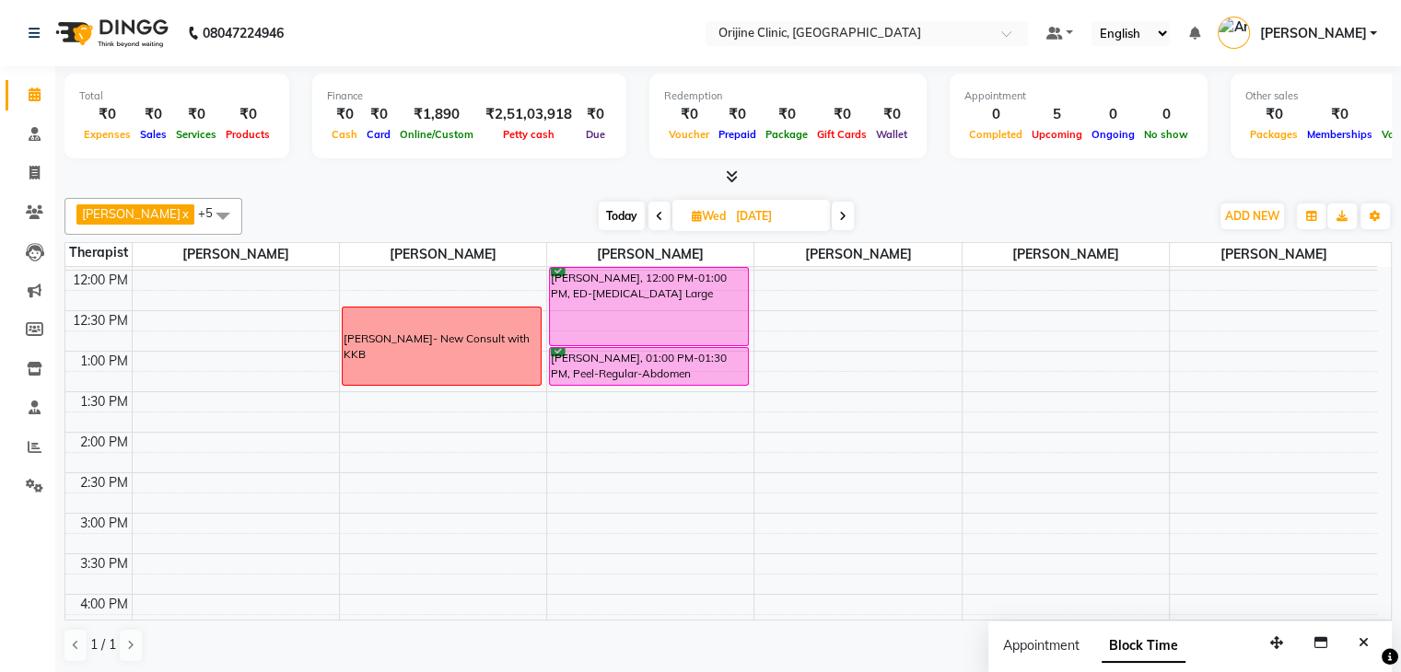
click at [626, 212] on span "Today" at bounding box center [622, 216] width 46 height 29
type input "02-09-2025"
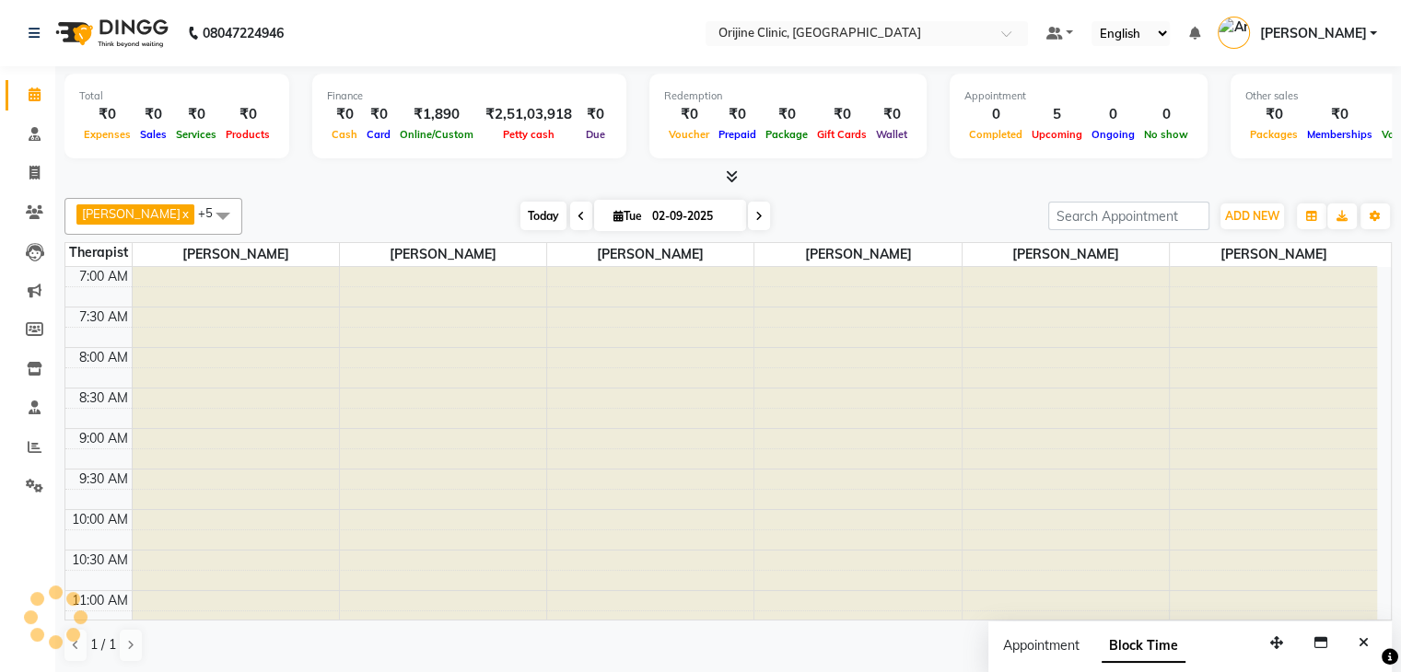
scroll to position [402, 0]
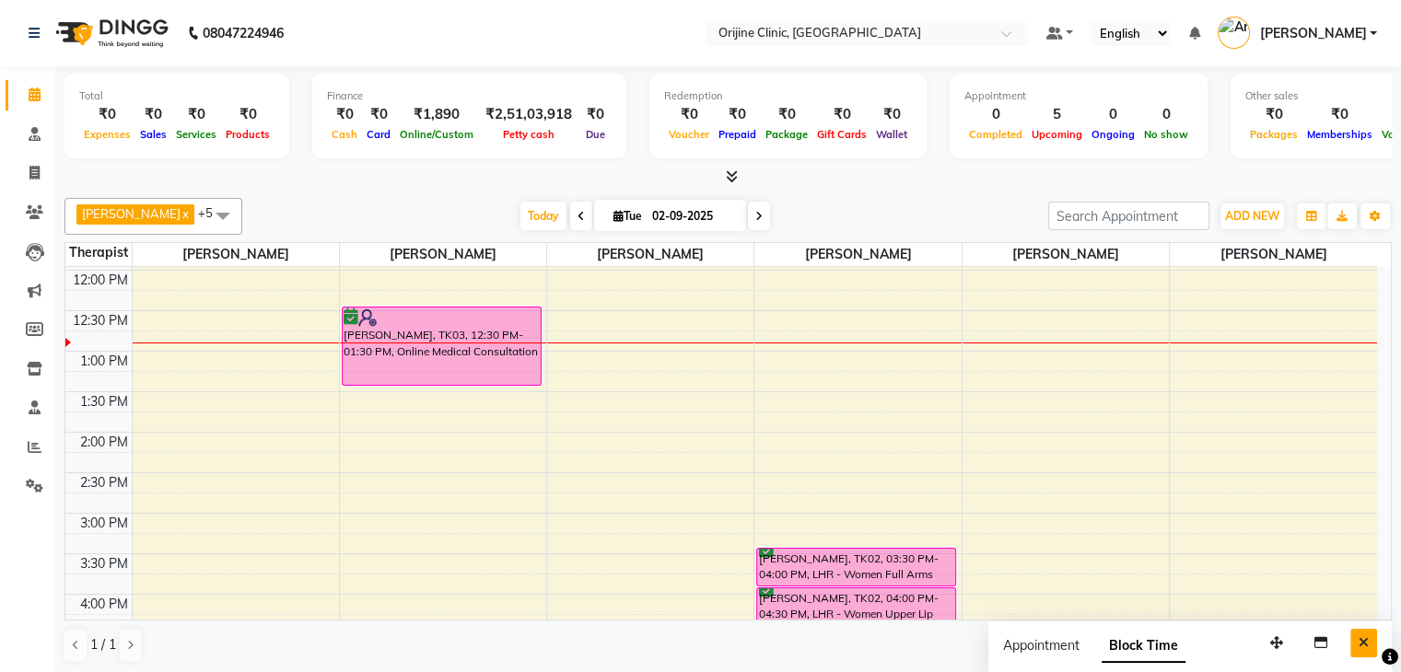
click at [1370, 638] on button "Close" at bounding box center [1363, 643] width 27 height 29
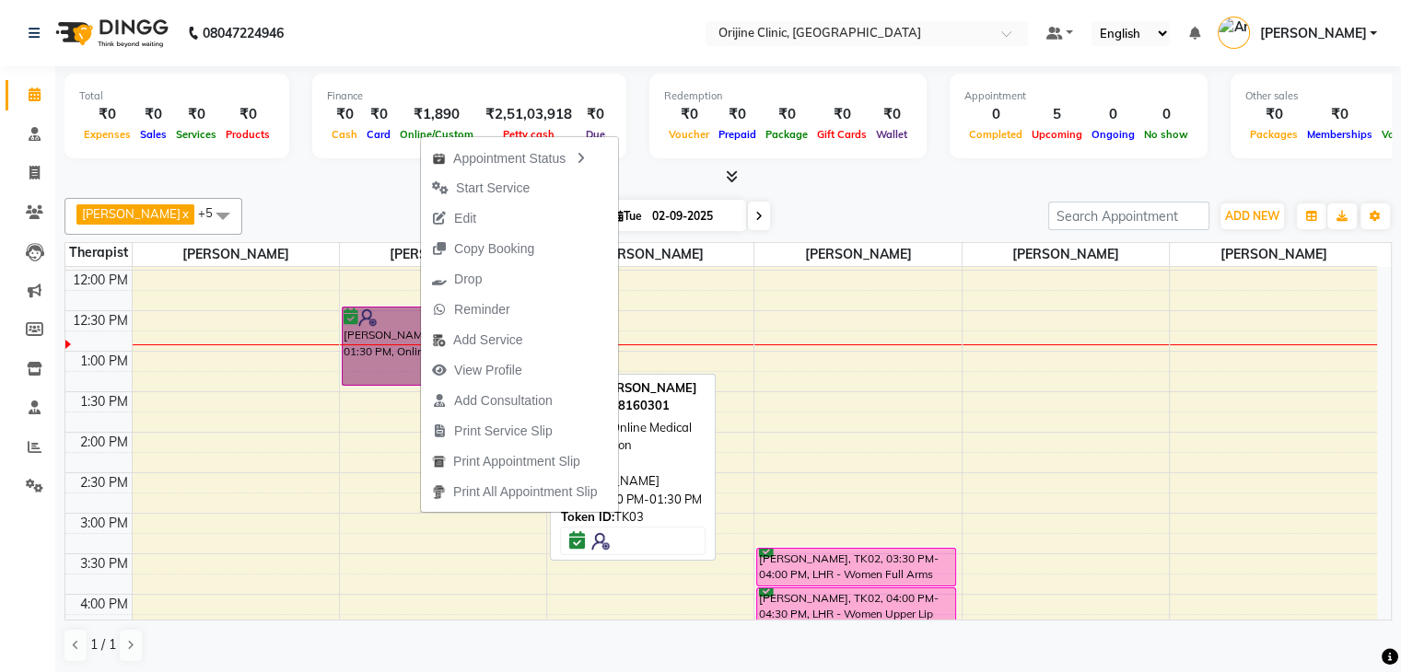
click at [386, 321] on link "Surbhi Bhatia, TK03, 12:30 PM-01:30 PM, Online Medical Consultation" at bounding box center [442, 346] width 200 height 79
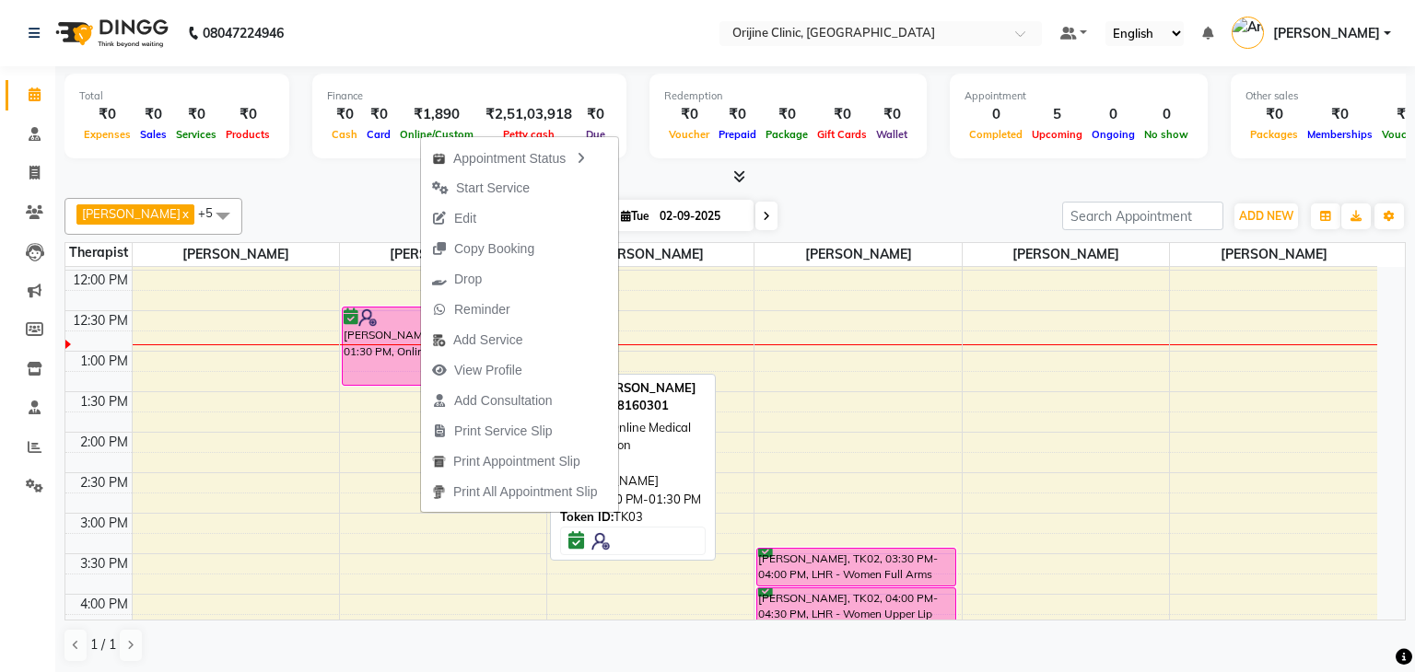
select select "6"
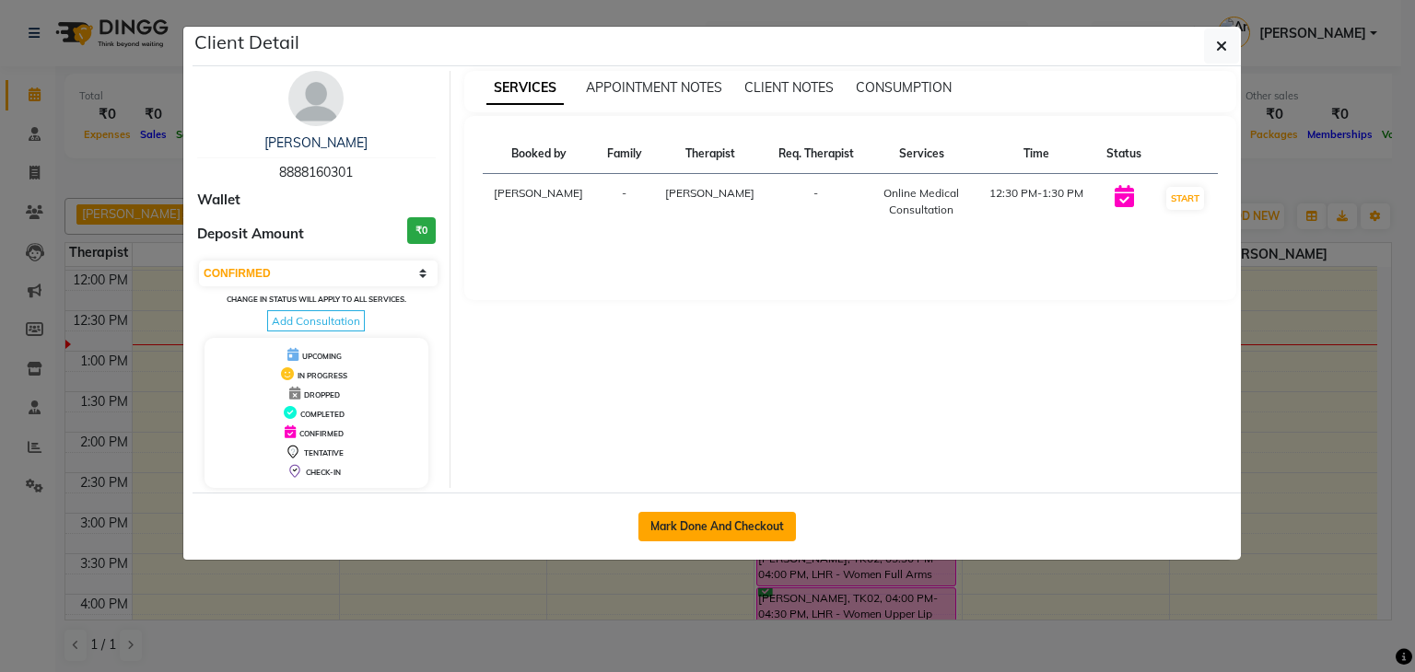
click at [685, 514] on button "Mark Done And Checkout" at bounding box center [716, 526] width 157 height 29
select select "702"
select select "service"
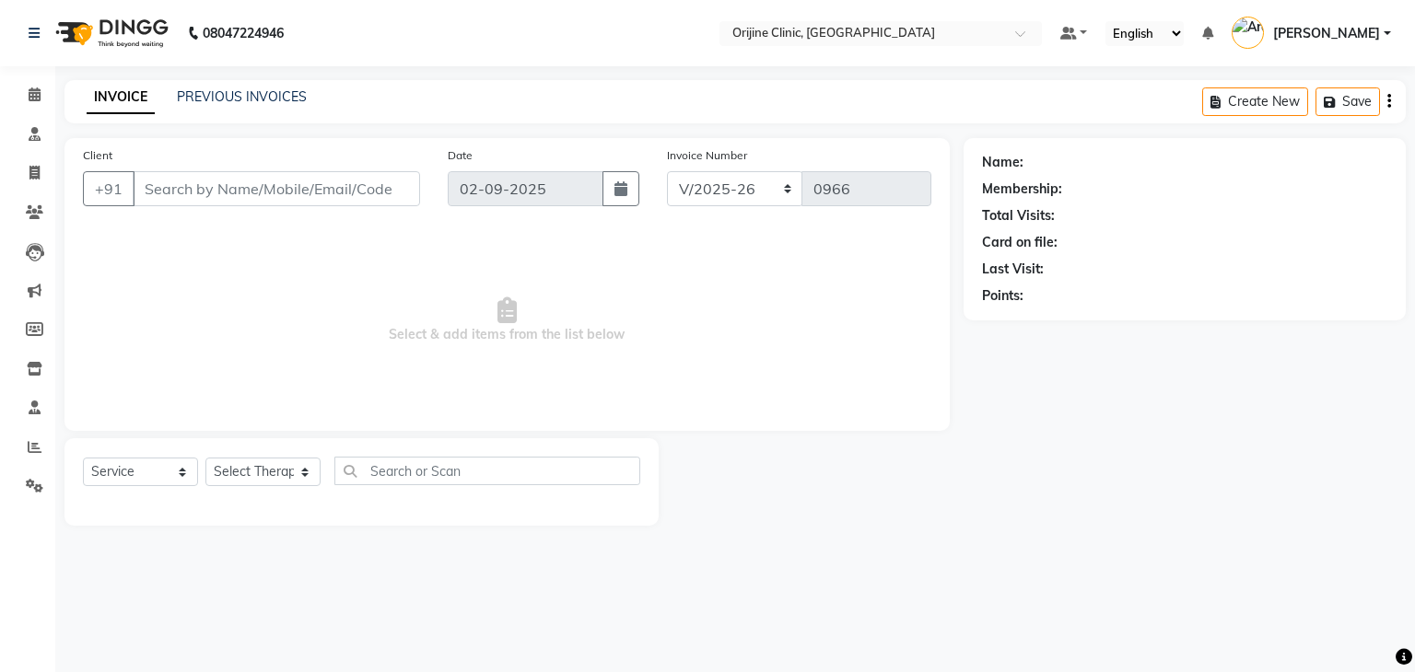
type input "88******01"
select select "10775"
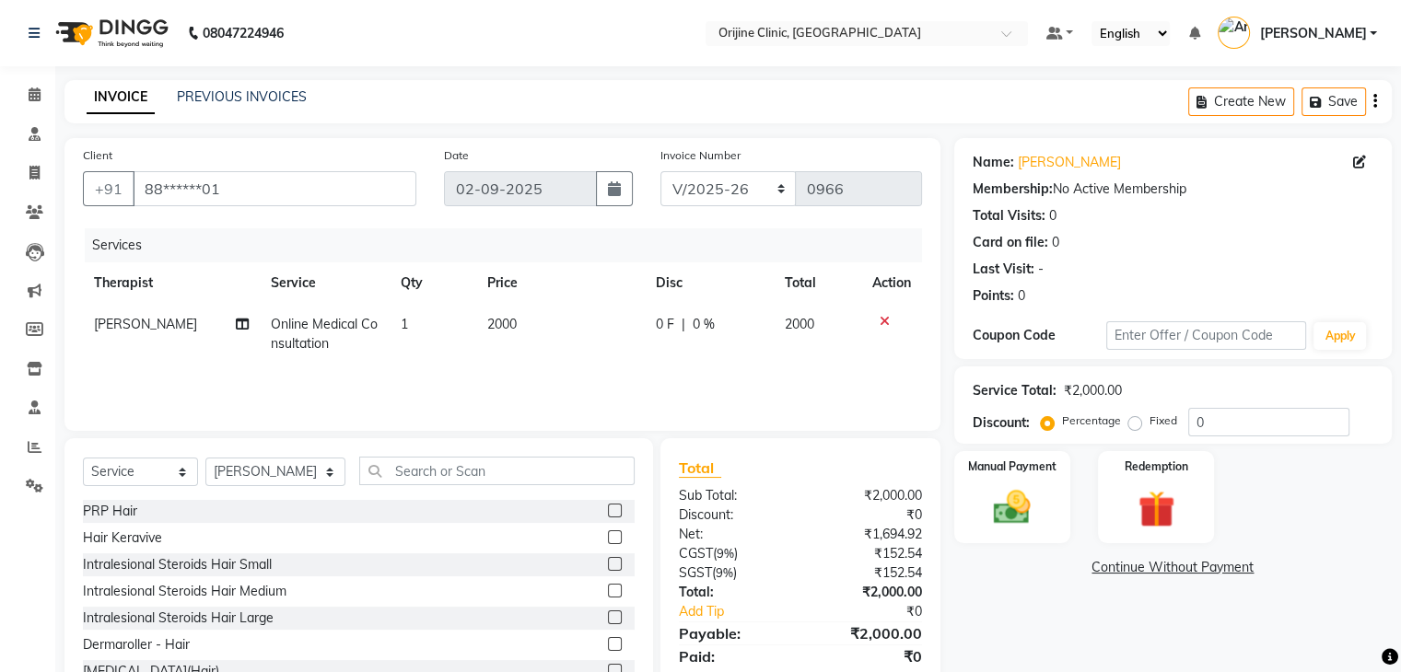
click at [1374, 101] on icon "button" at bounding box center [1375, 101] width 4 height 1
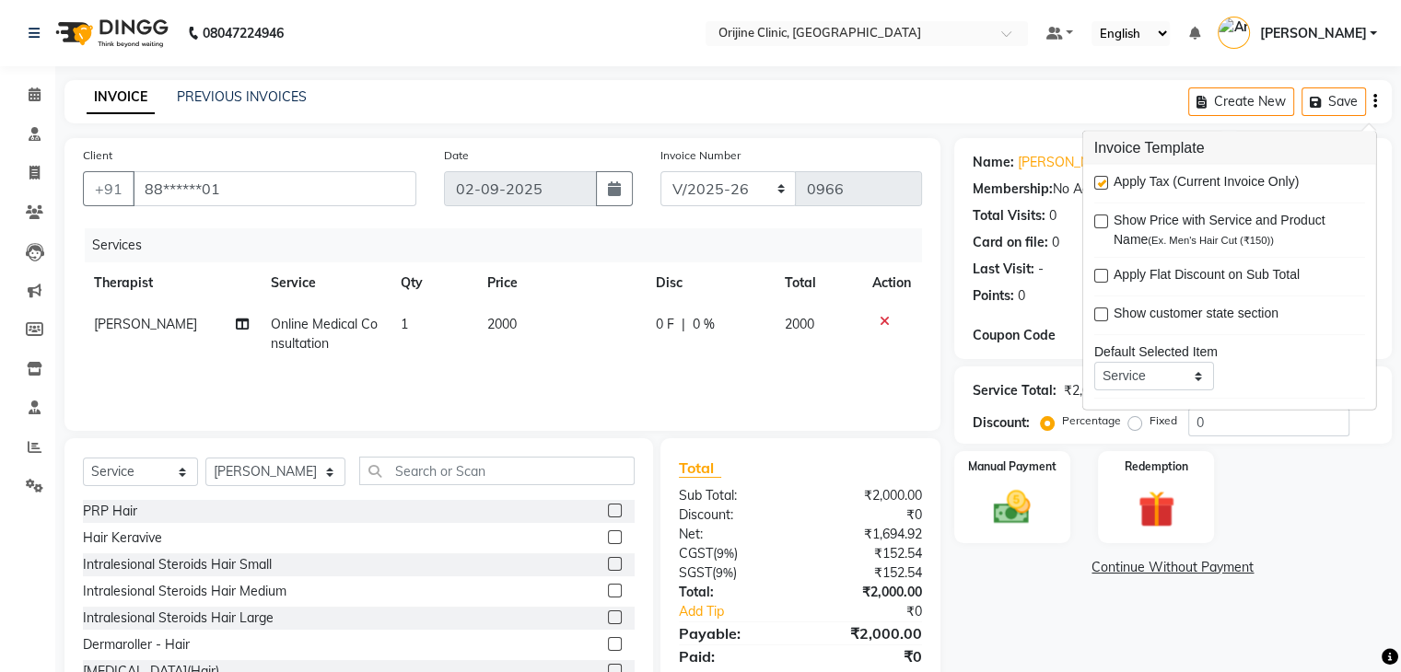
click at [1097, 181] on label at bounding box center [1101, 183] width 14 height 14
click at [1097, 181] on input "checkbox" at bounding box center [1100, 184] width 12 height 12
checkbox input "false"
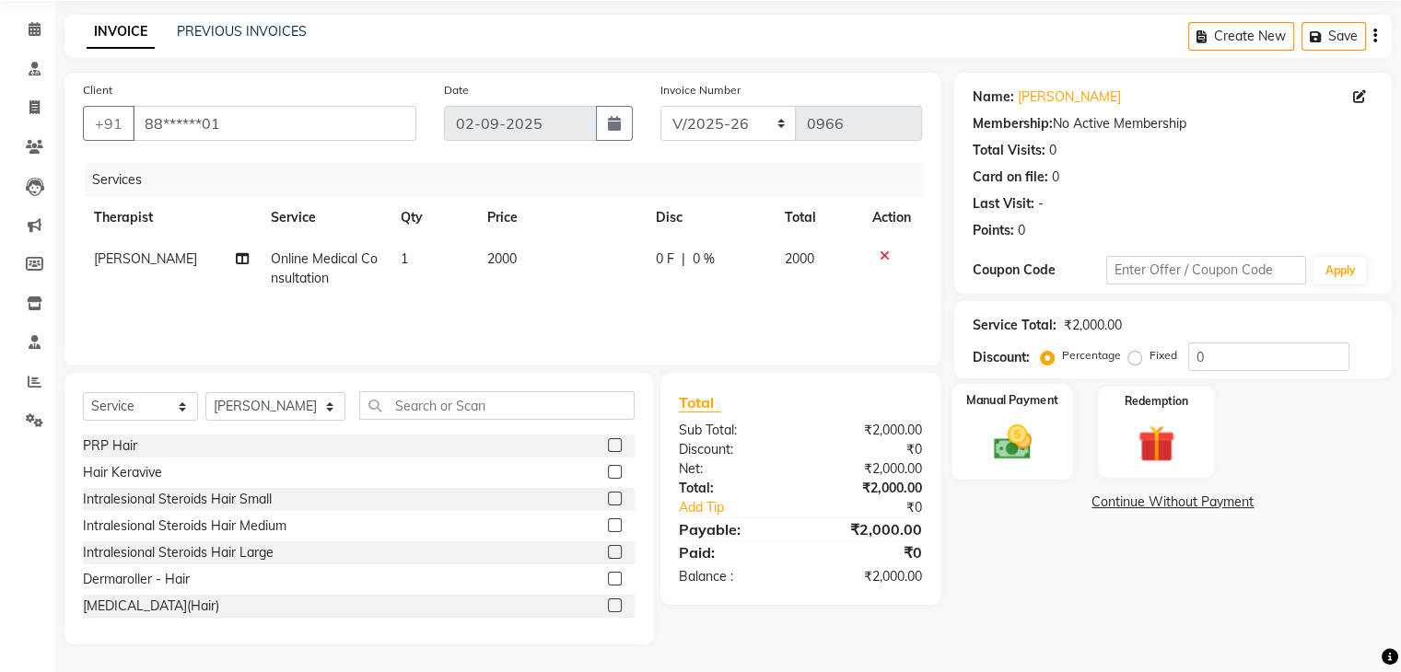
click at [997, 416] on div "Manual Payment" at bounding box center [1011, 431] width 121 height 95
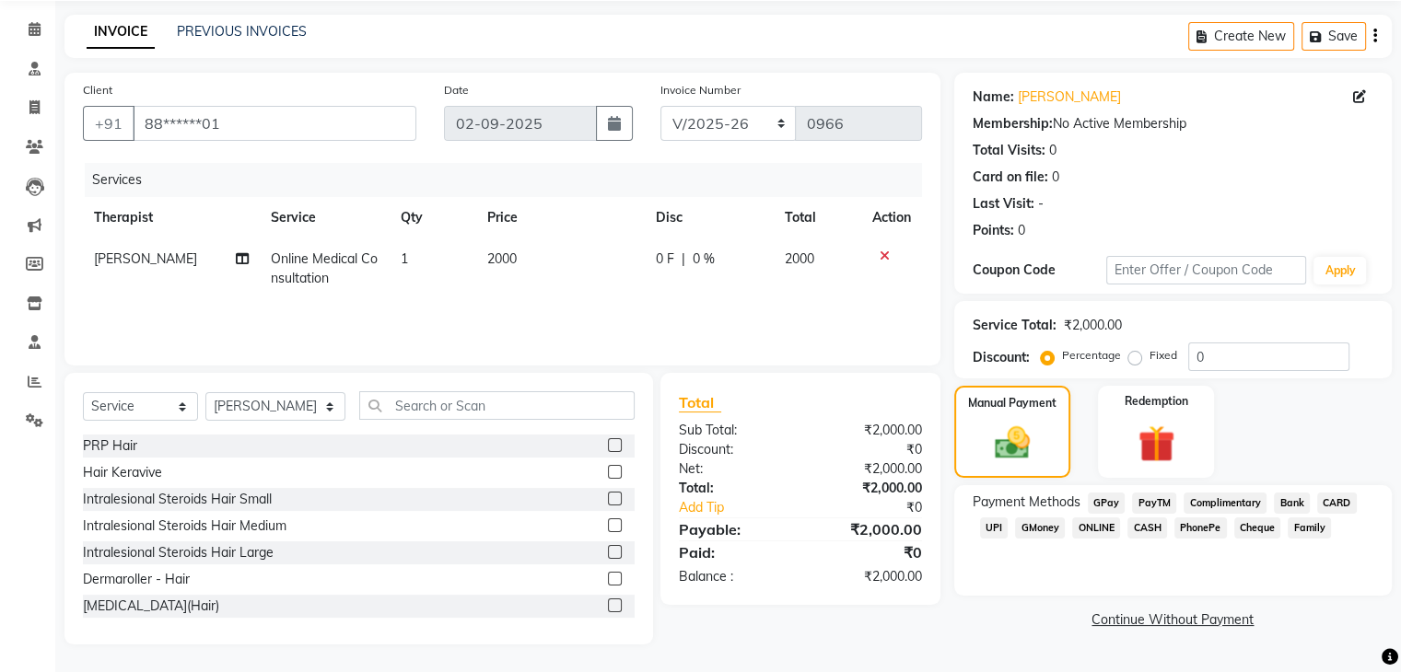
click at [1101, 506] on span "GPay" at bounding box center [1107, 503] width 38 height 21
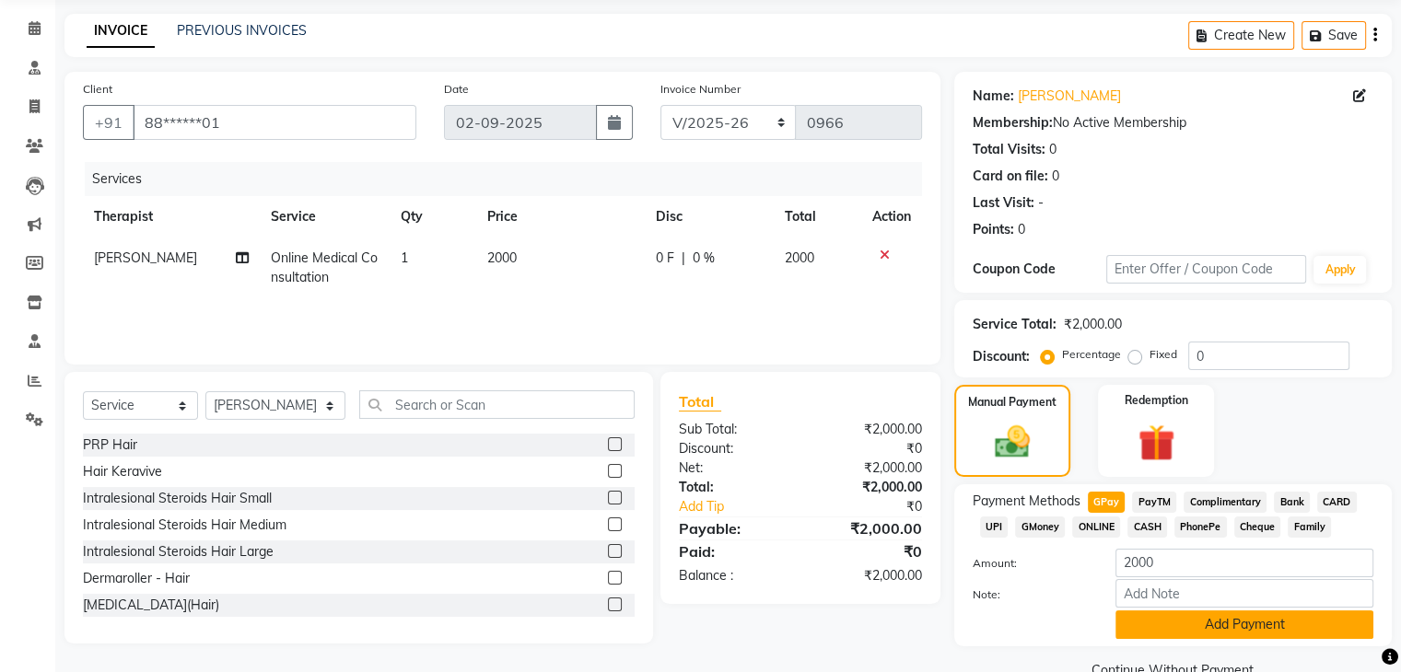
click at [1217, 630] on button "Add Payment" at bounding box center [1244, 625] width 258 height 29
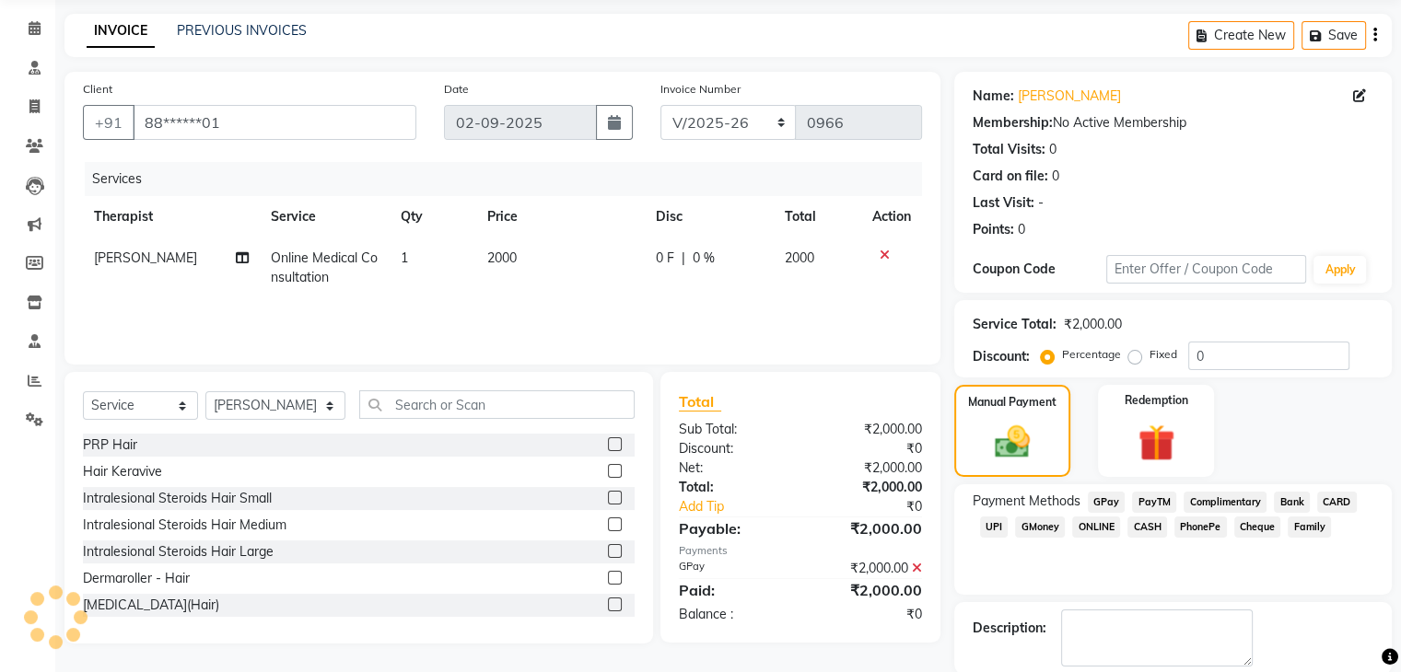
scroll to position [157, 0]
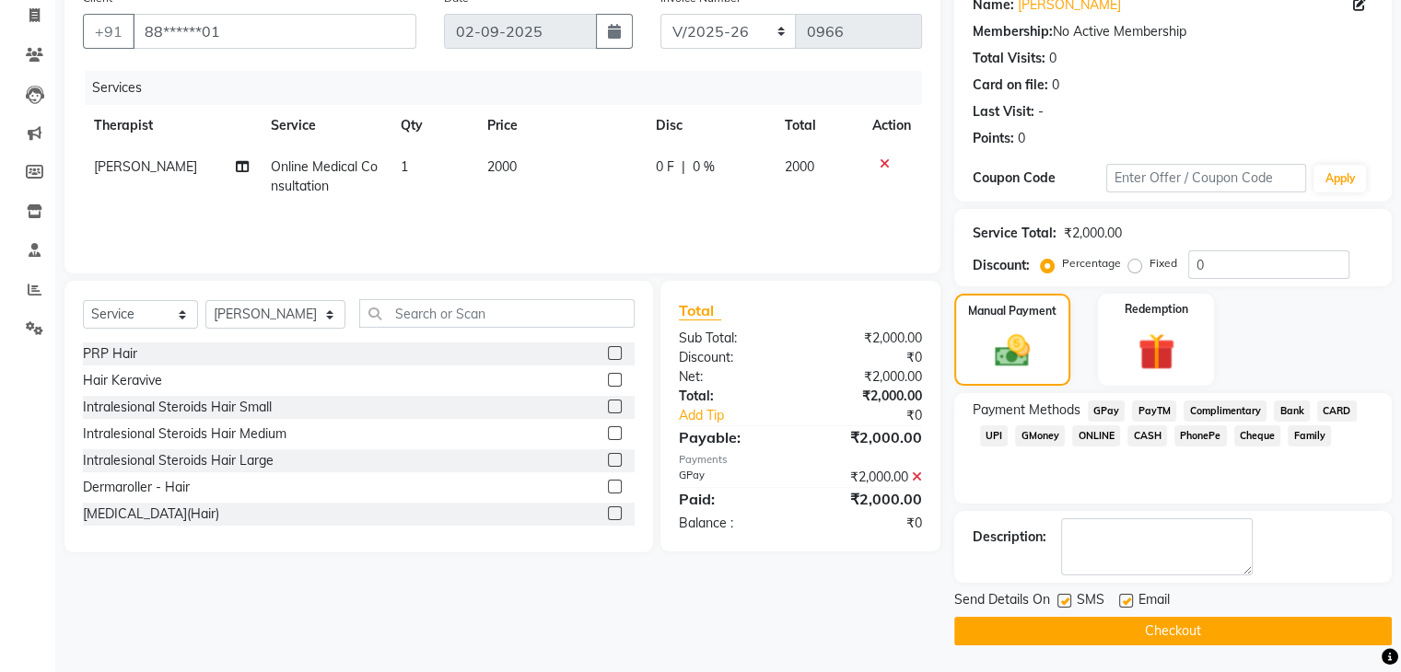
click at [1124, 598] on label at bounding box center [1126, 601] width 14 height 14
click at [1124, 598] on input "checkbox" at bounding box center [1125, 602] width 12 height 12
checkbox input "false"
click at [1063, 601] on label at bounding box center [1064, 601] width 14 height 14
click at [1063, 601] on input "checkbox" at bounding box center [1063, 602] width 12 height 12
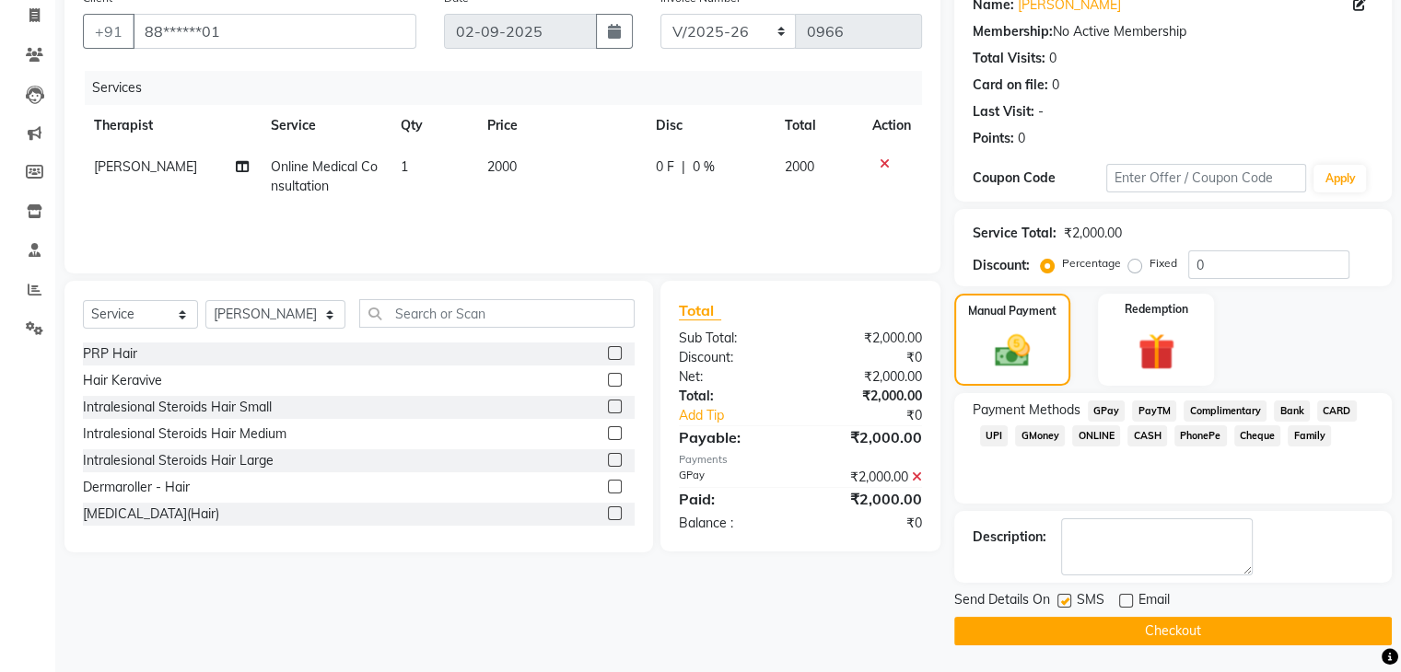
checkbox input "false"
click at [1088, 621] on button "Checkout" at bounding box center [1172, 631] width 437 height 29
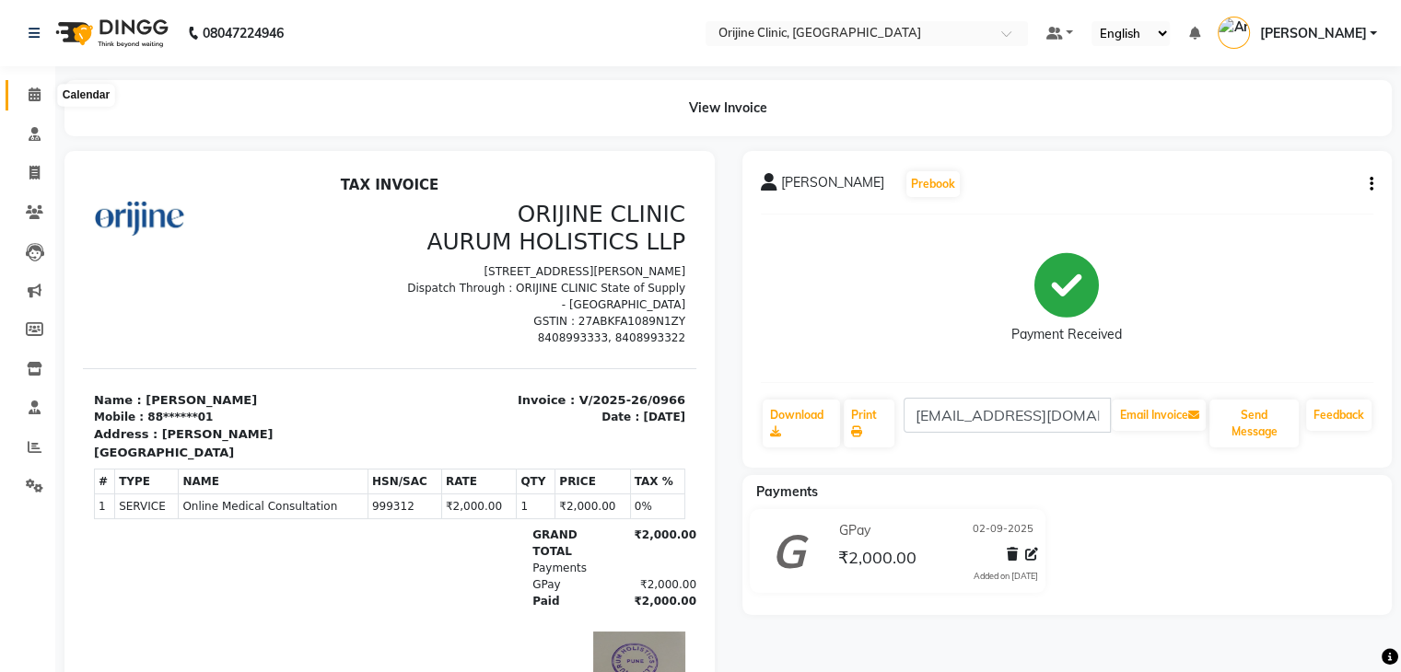
click at [32, 92] on icon at bounding box center [35, 94] width 12 height 14
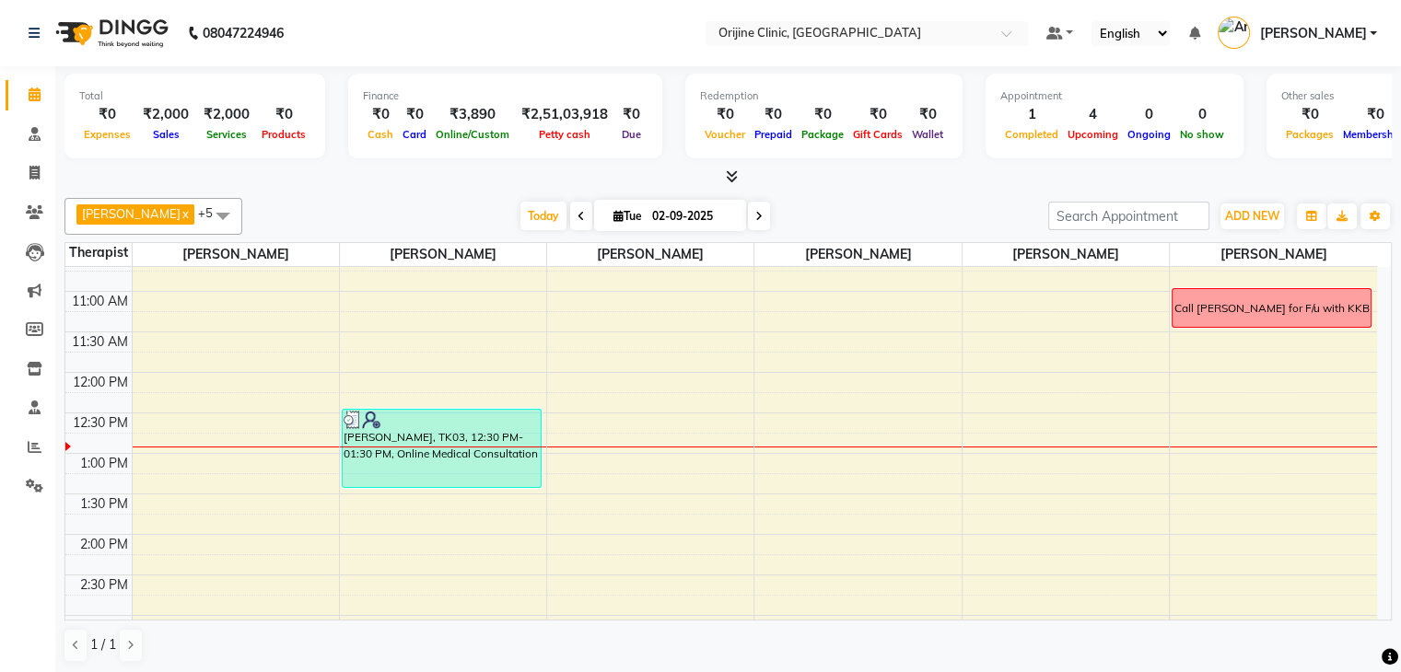
scroll to position [309, 0]
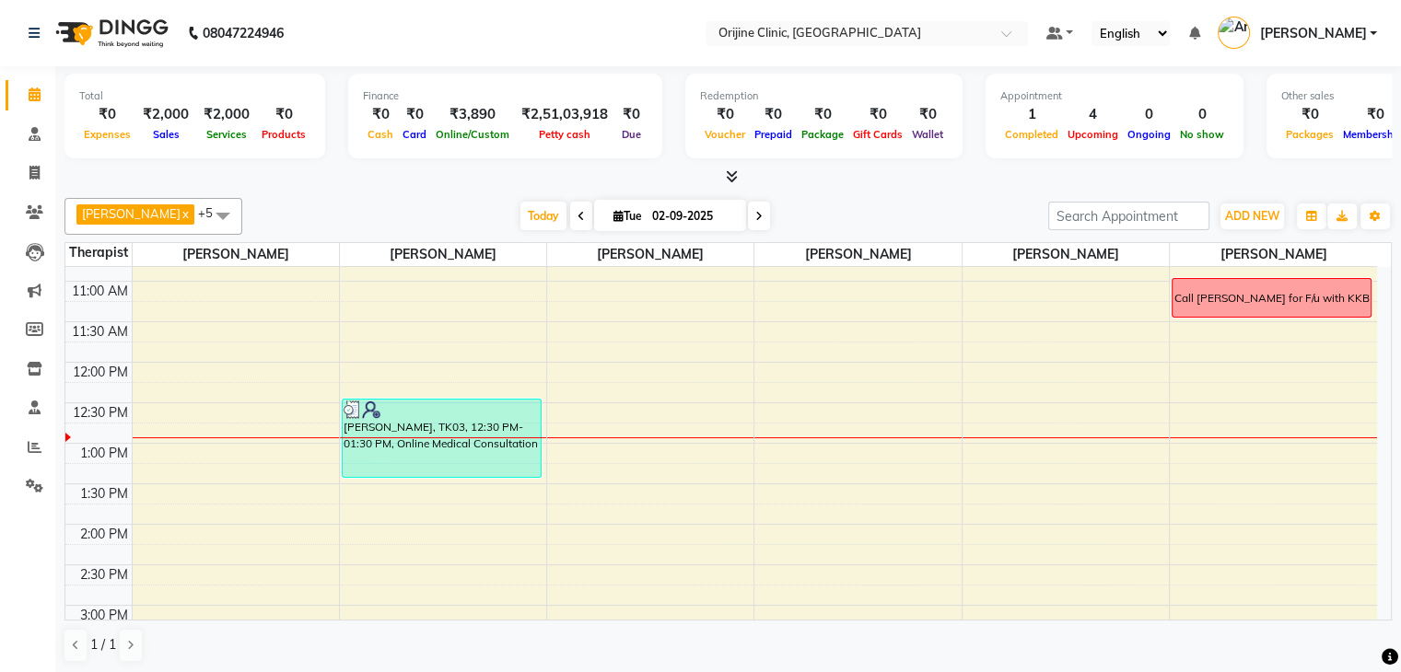
click at [613, 212] on icon at bounding box center [618, 216] width 10 height 12
select select "9"
select select "2025"
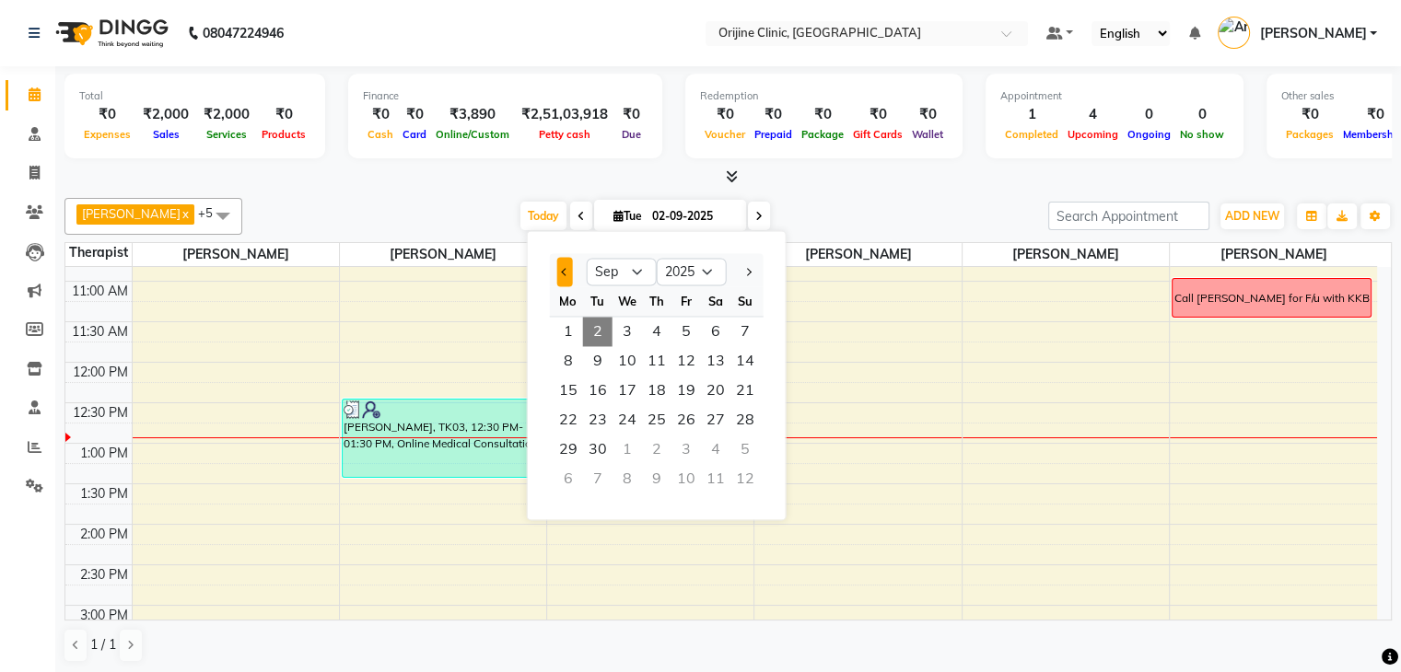
click at [561, 274] on button "Previous month" at bounding box center [565, 271] width 16 height 29
select select "8"
click at [571, 394] on span "11" at bounding box center [568, 390] width 29 height 29
type input "11-08-2025"
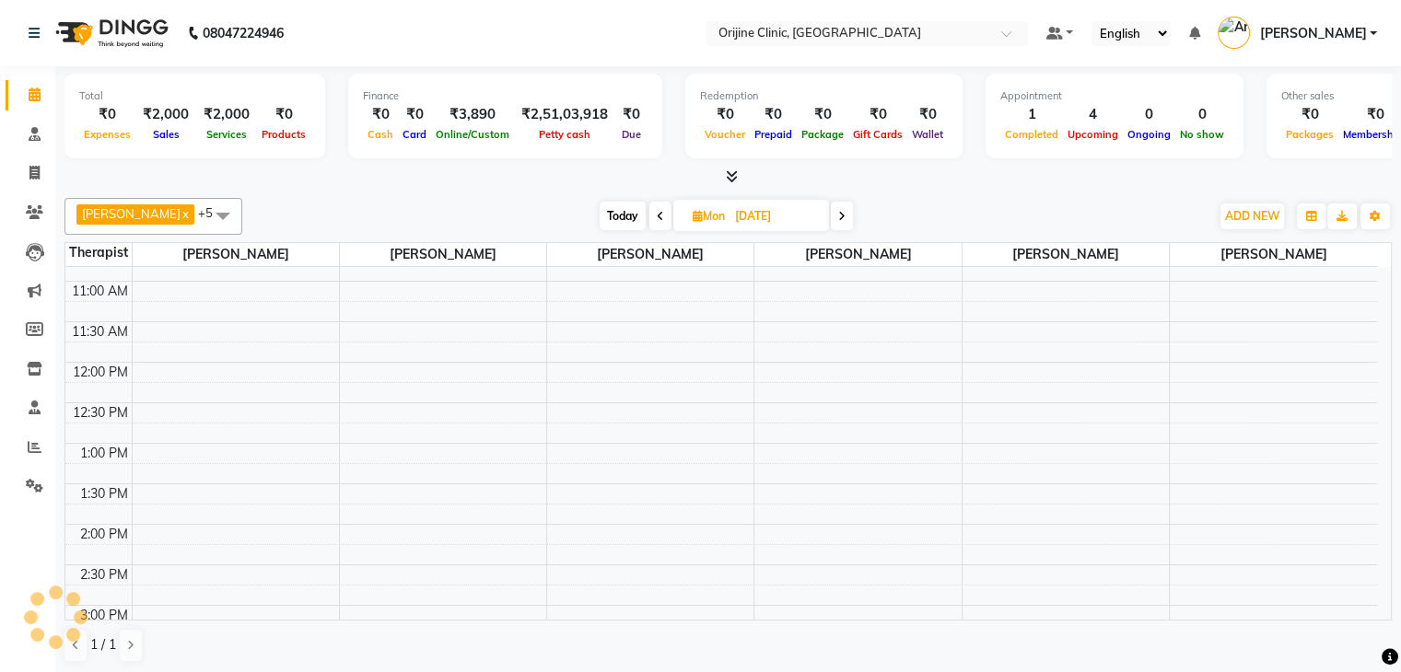
scroll to position [402, 0]
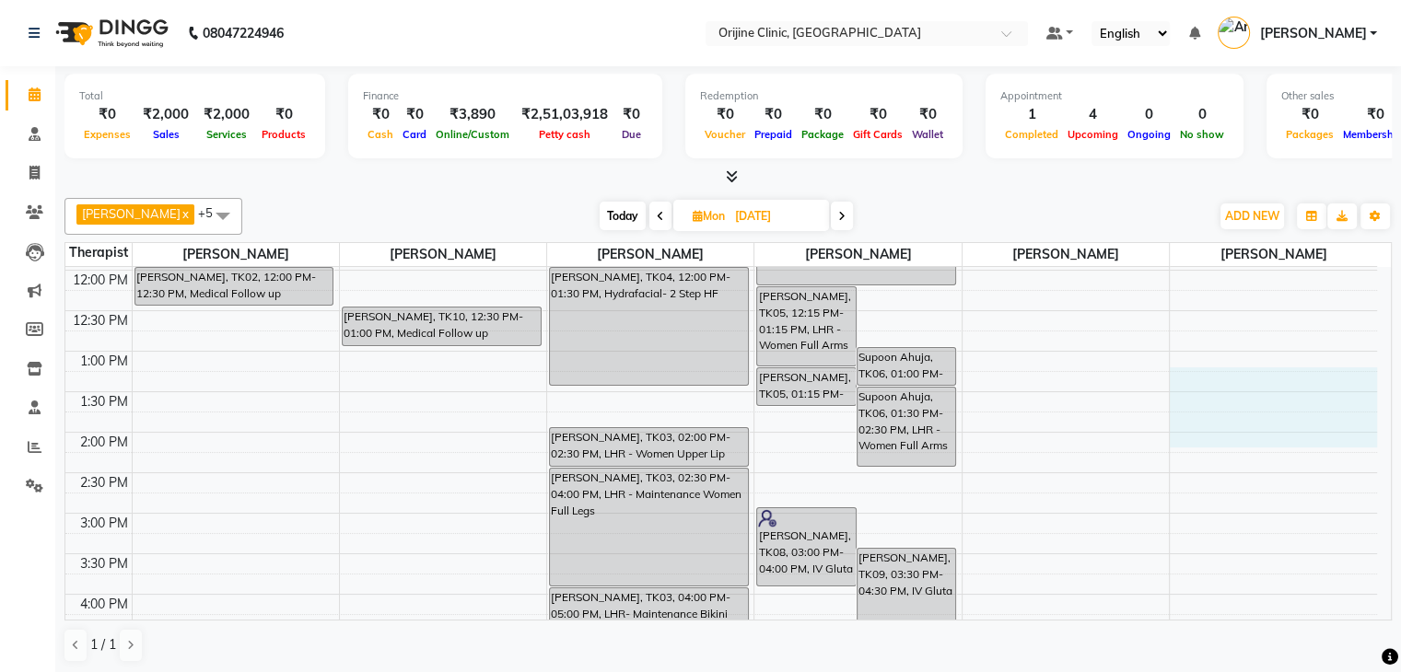
drag, startPoint x: 1375, startPoint y: 444, endPoint x: 1374, endPoint y: 375, distance: 69.1
click at [1374, 375] on div "7:00 AM 7:30 AM 8:00 AM 8:30 AM 9:00 AM 9:30 AM 10:00 AM 10:30 AM 11:00 AM 11:3…" at bounding box center [721, 392] width 1312 height 1053
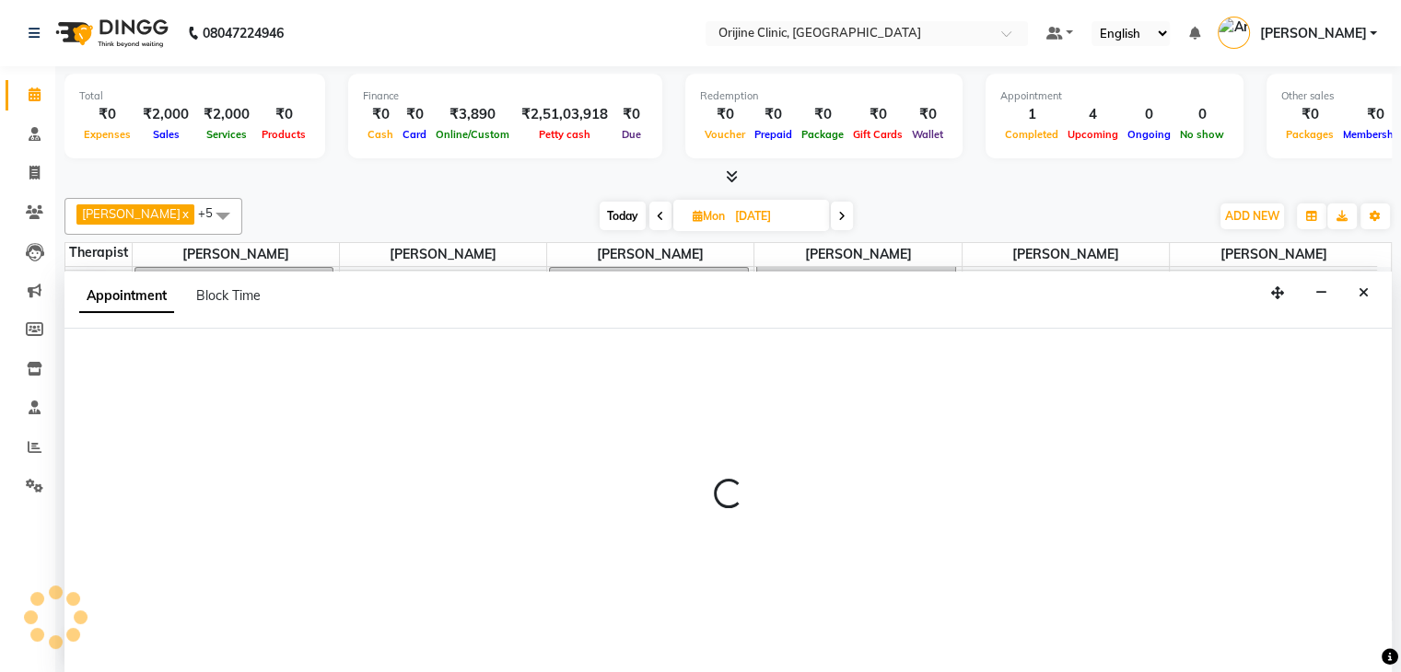
scroll to position [1, 0]
select select "37130"
select select "795"
select select "tentative"
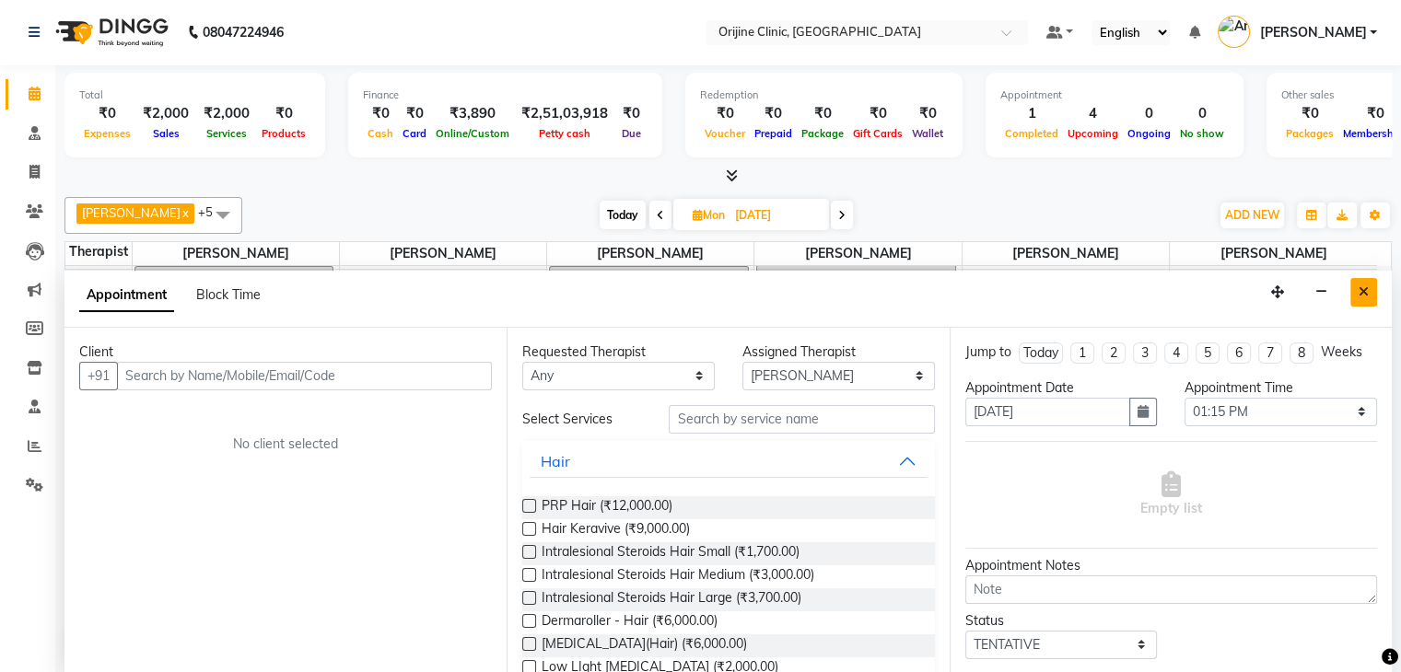
click at [1370, 293] on button "Close" at bounding box center [1363, 292] width 27 height 29
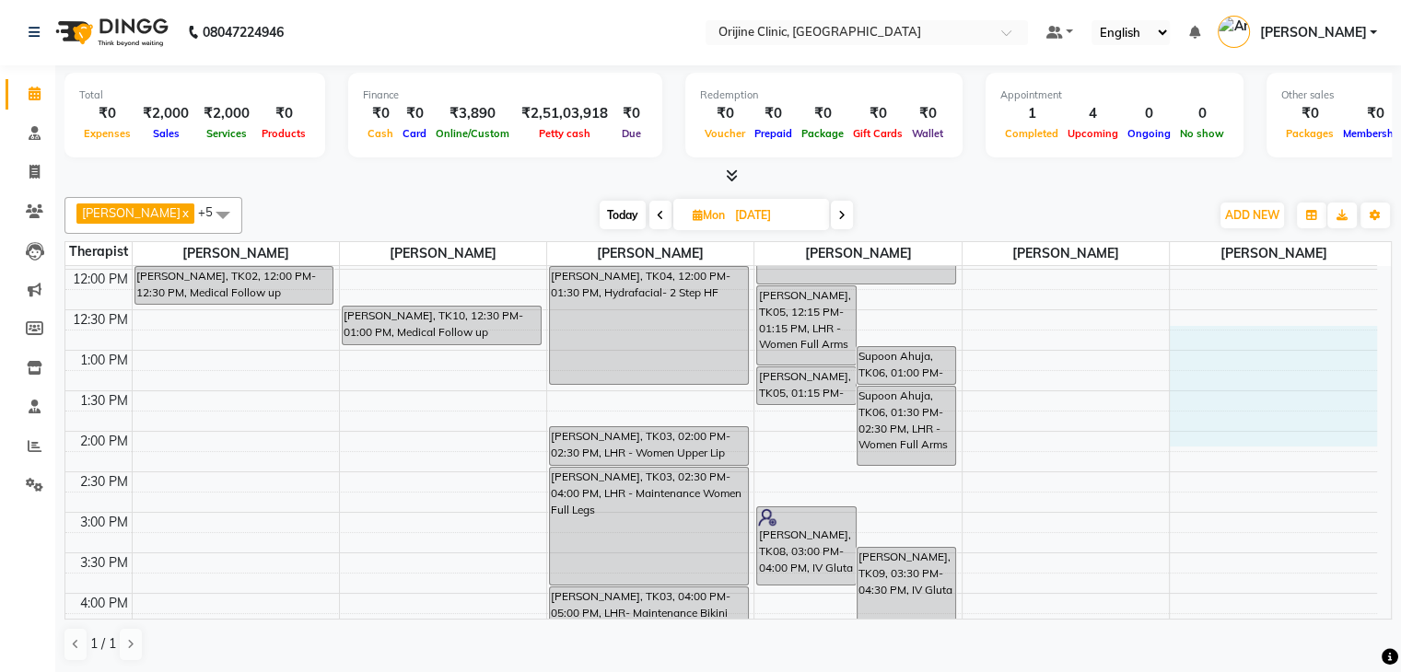
drag, startPoint x: 1356, startPoint y: 433, endPoint x: 1356, endPoint y: 342, distance: 91.2
click at [1355, 336] on div "7:00 AM 7:30 AM 8:00 AM 8:30 AM 9:00 AM 9:30 AM 10:00 AM 10:30 AM 11:00 AM 11:3…" at bounding box center [721, 391] width 1312 height 1053
select select "37130"
select select "tentative"
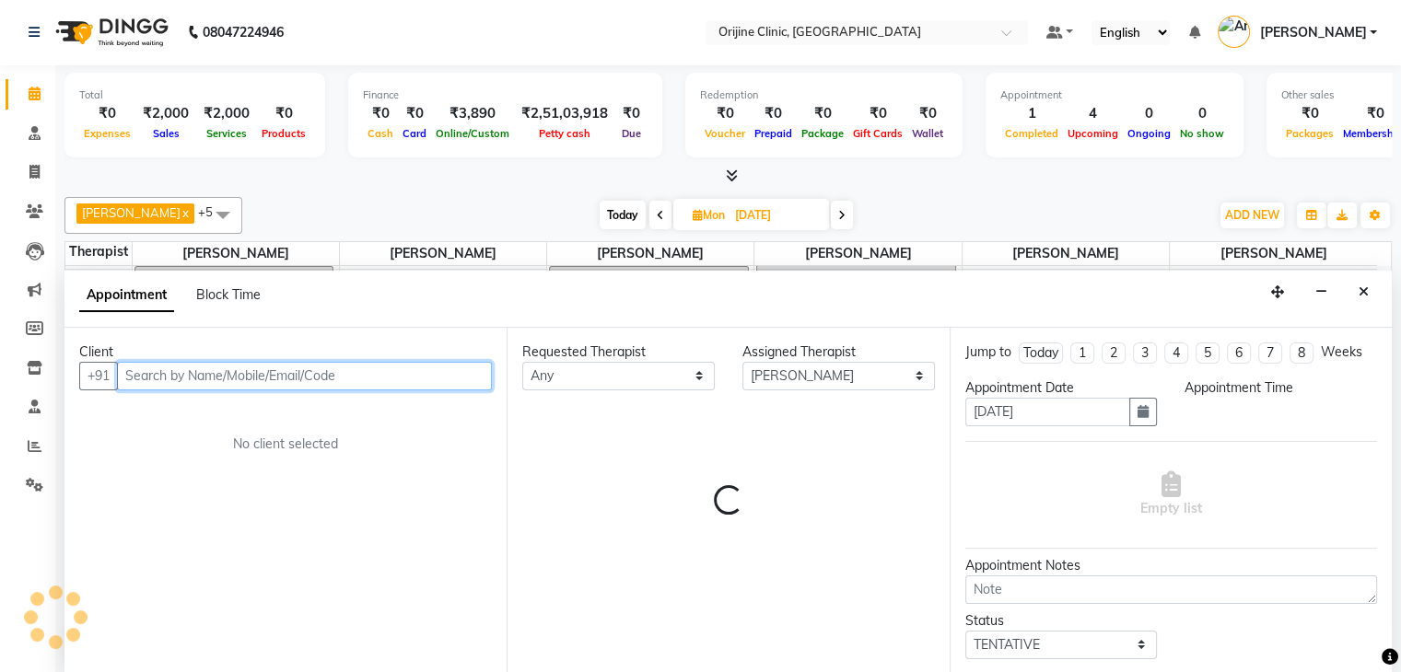
select select "765"
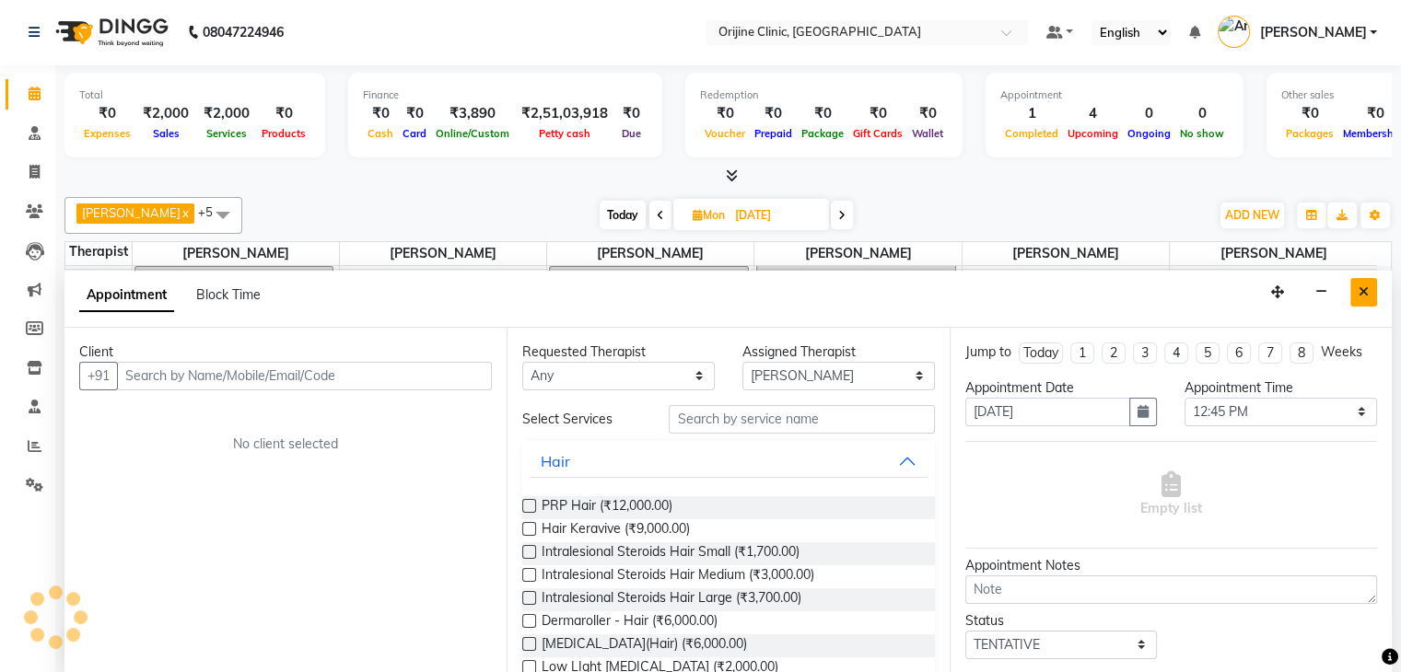
click at [1369, 292] on button "Close" at bounding box center [1363, 292] width 27 height 29
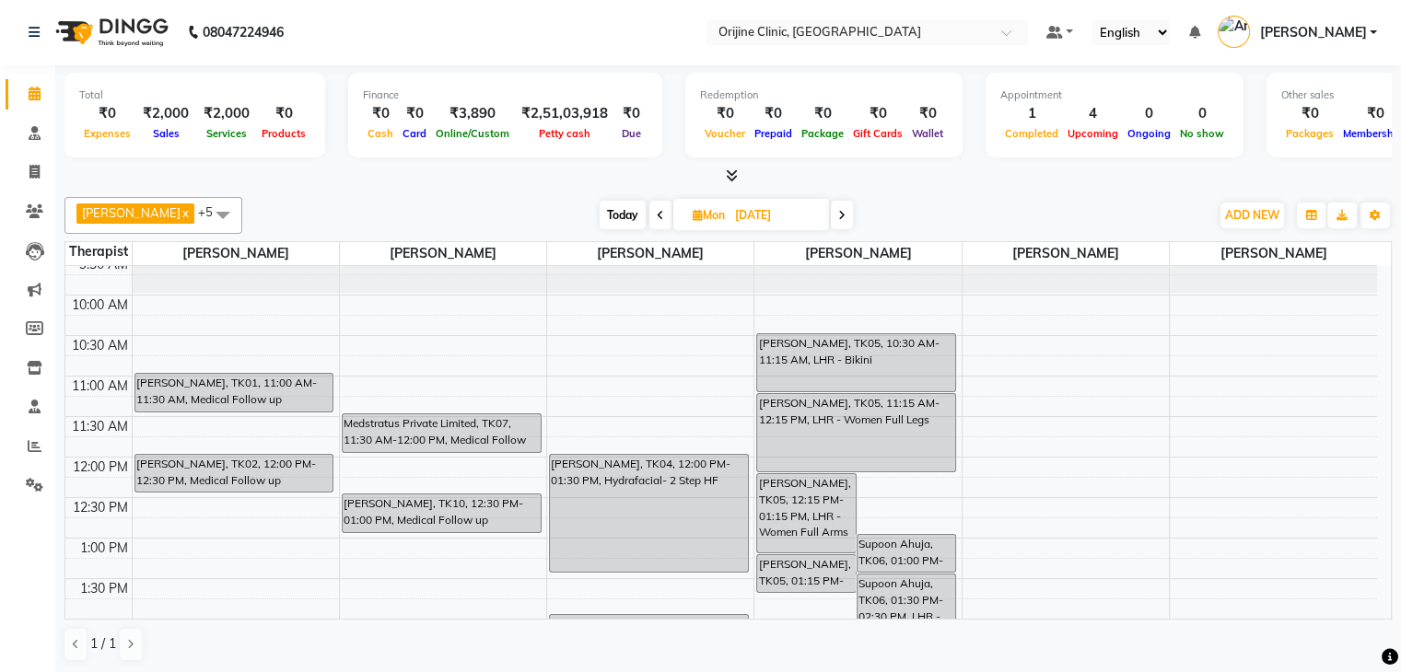
scroll to position [208, 0]
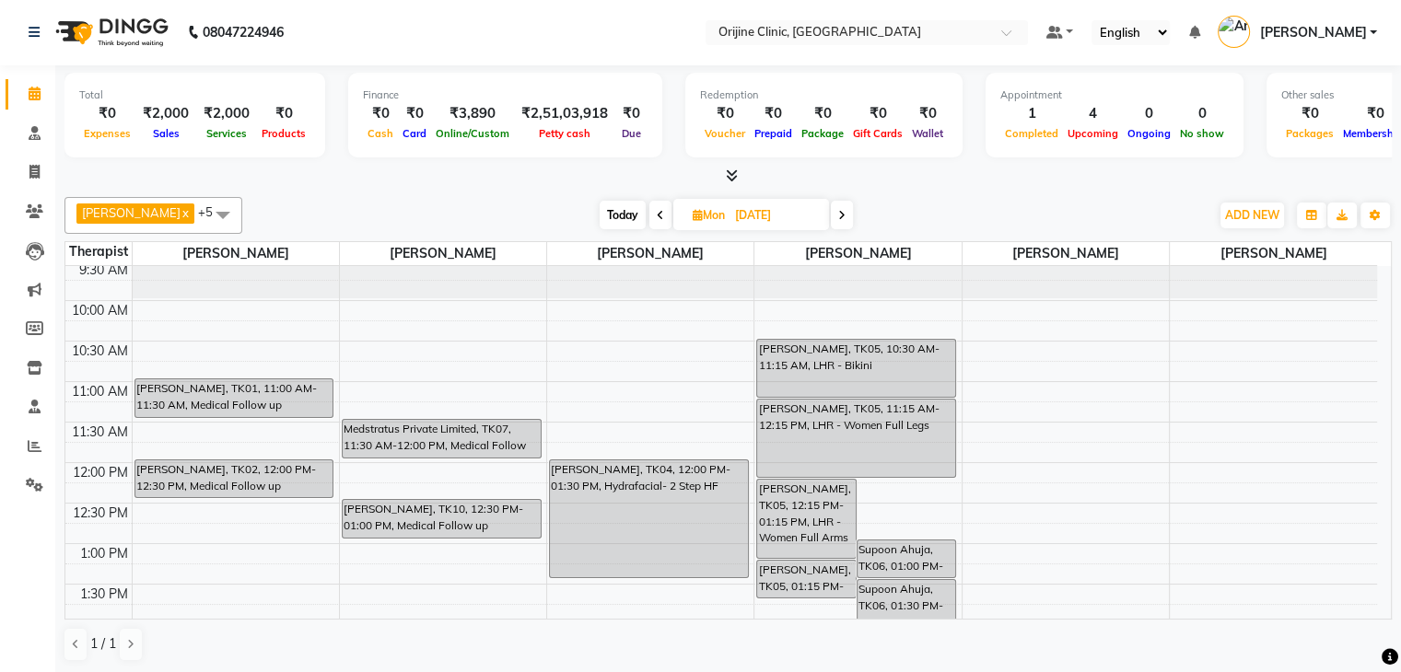
click at [700, 213] on icon at bounding box center [698, 215] width 10 height 12
select select "8"
select select "2025"
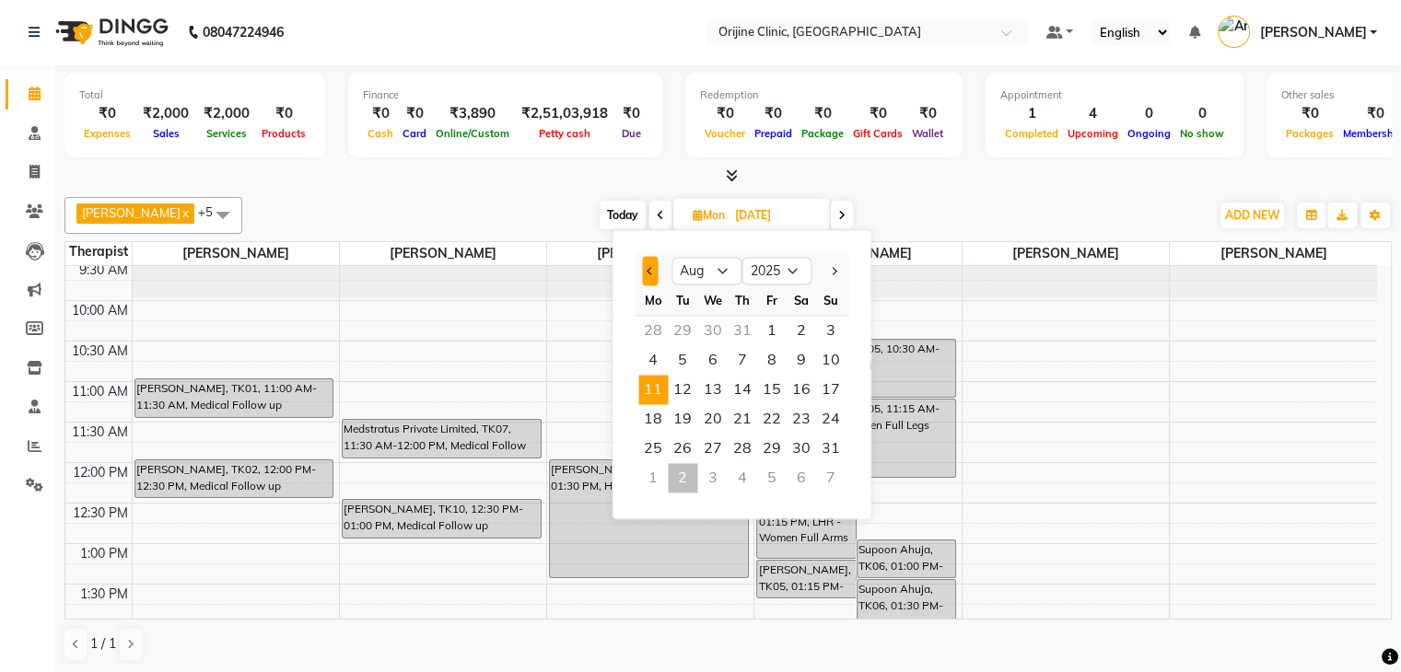
click at [652, 266] on button "Previous month" at bounding box center [650, 270] width 16 height 29
click at [834, 270] on span "Next month" at bounding box center [832, 270] width 7 height 7
select select "9"
click at [712, 330] on span "3" at bounding box center [711, 330] width 29 height 29
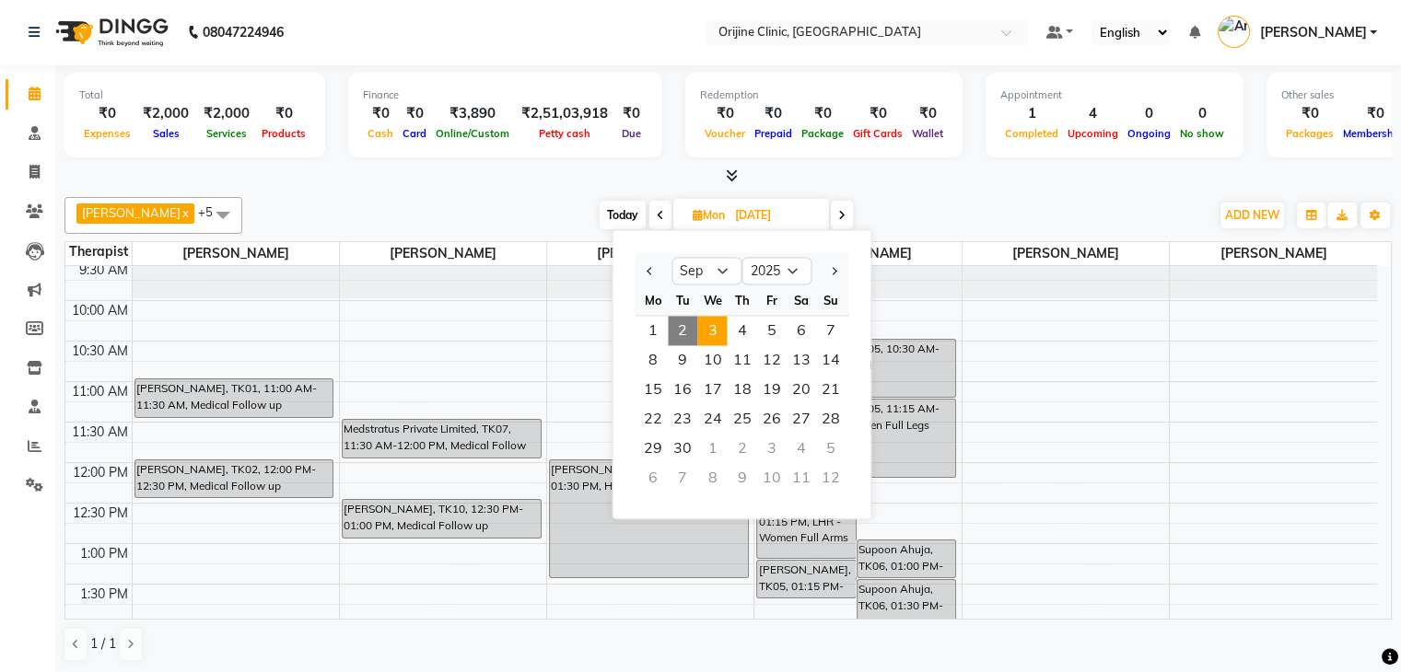
type input "03-09-2025"
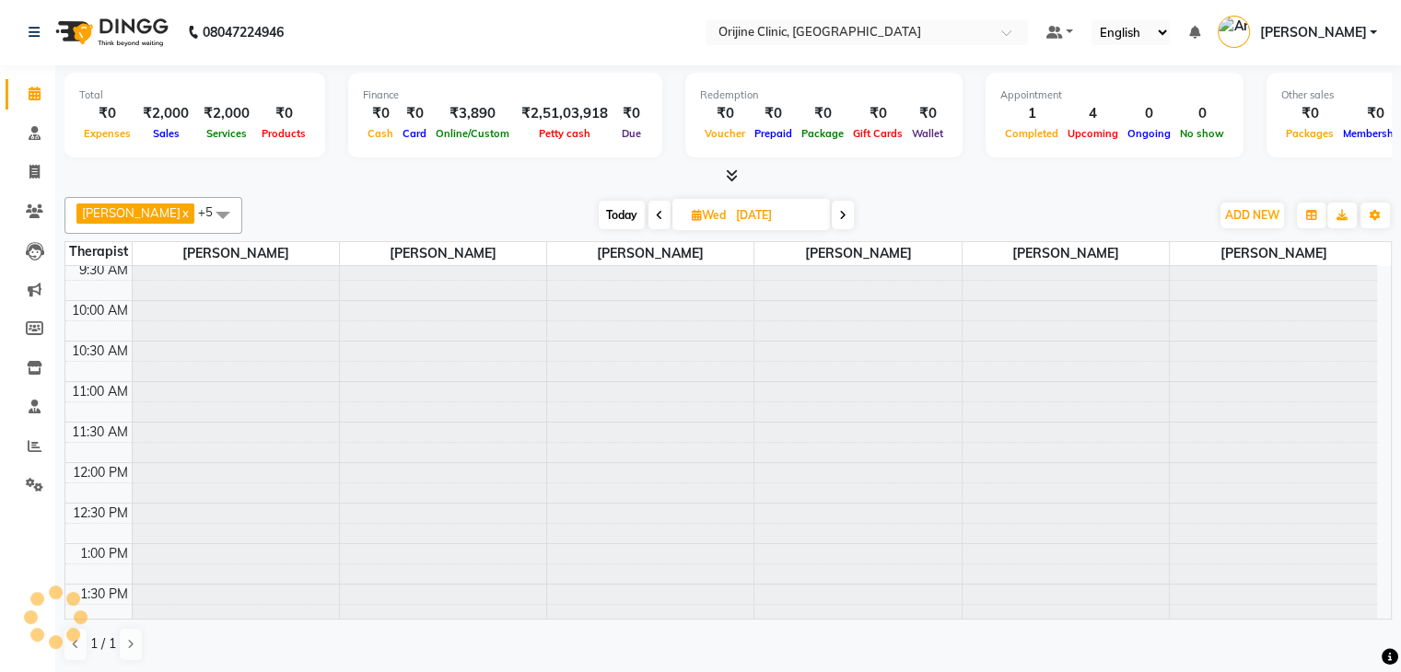
scroll to position [483, 0]
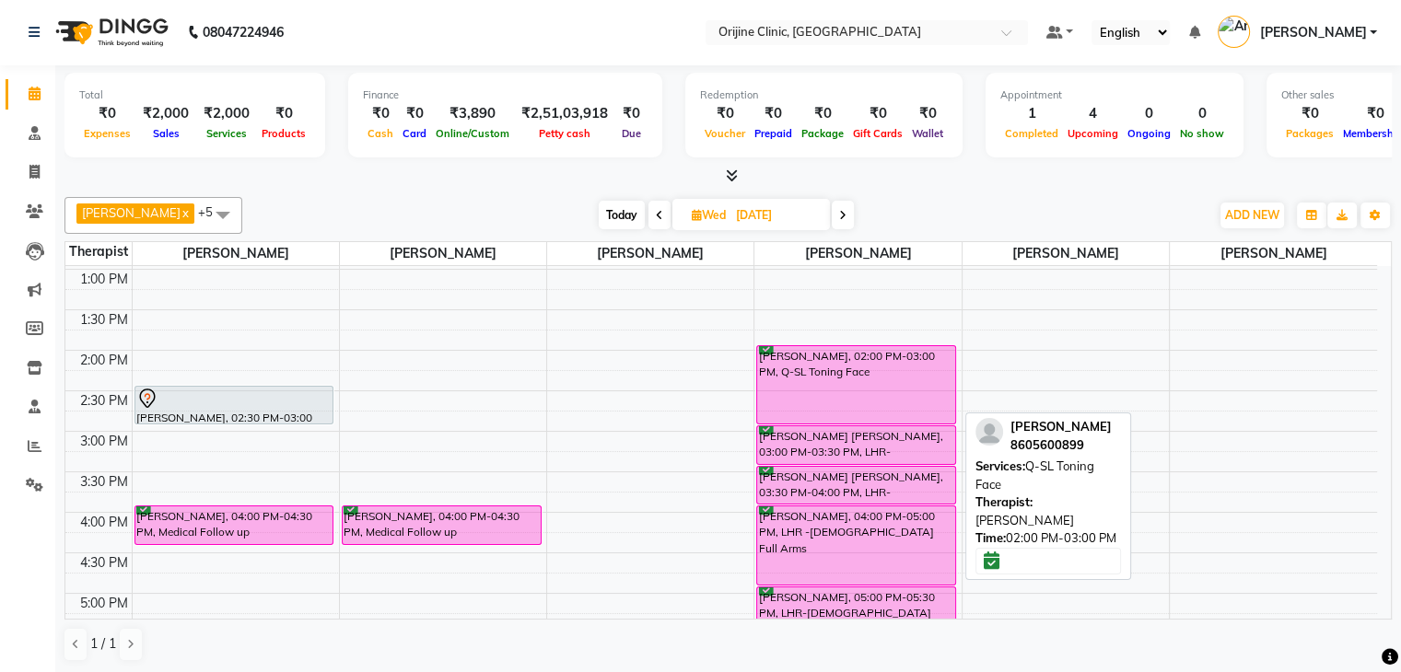
click at [796, 366] on div "Jalaja Reddy, 02:00 PM-03:00 PM, Q-SL Toning Face" at bounding box center [856, 384] width 198 height 77
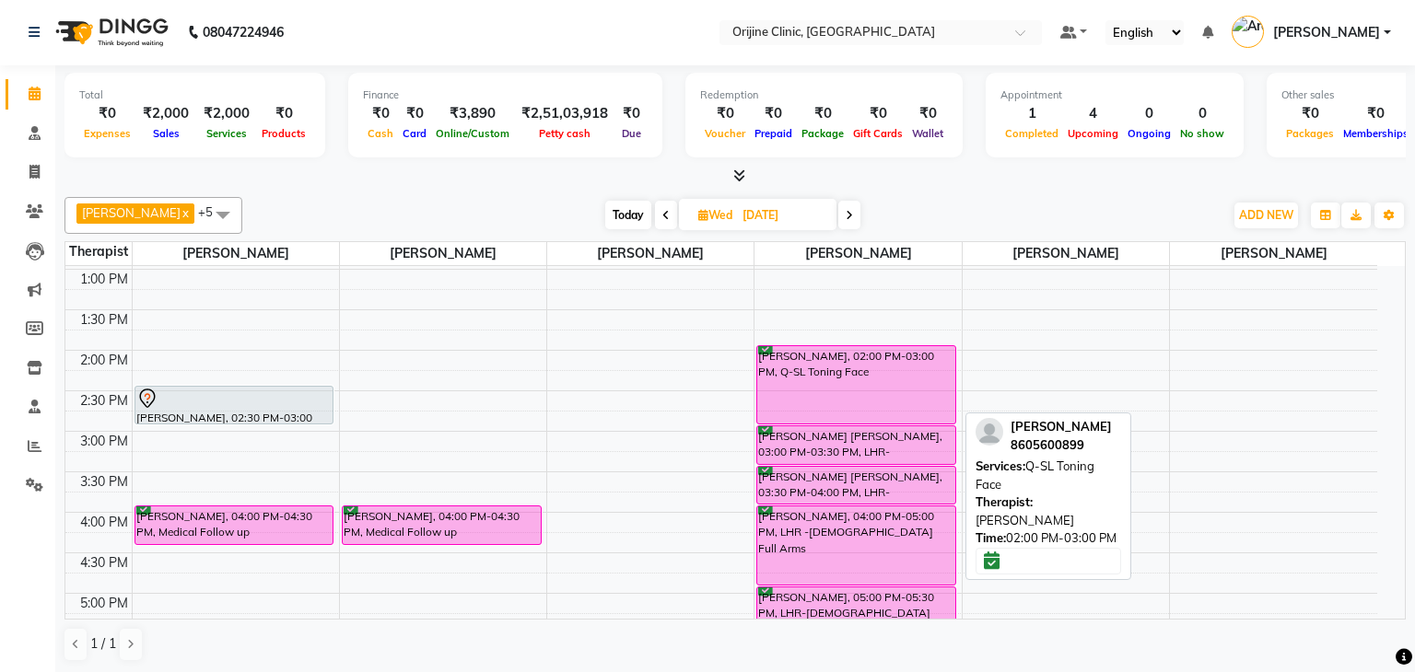
select select "6"
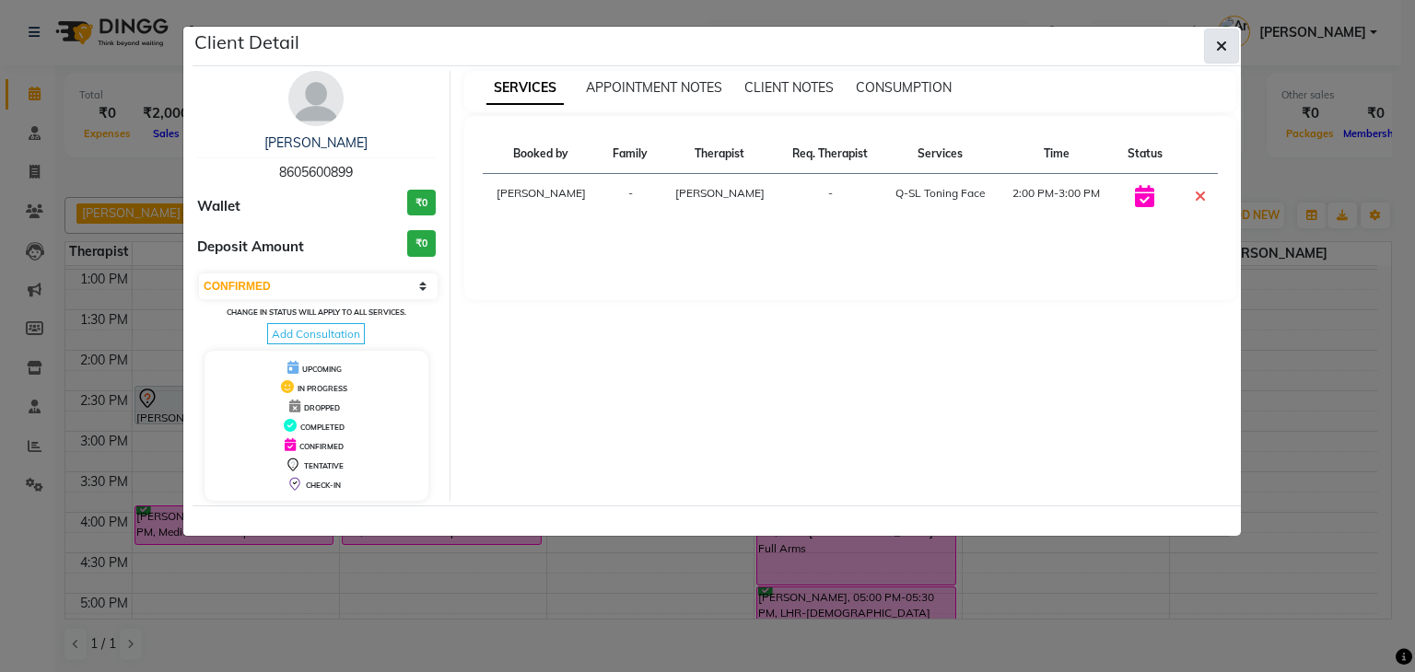
click at [1223, 45] on icon "button" at bounding box center [1221, 46] width 11 height 15
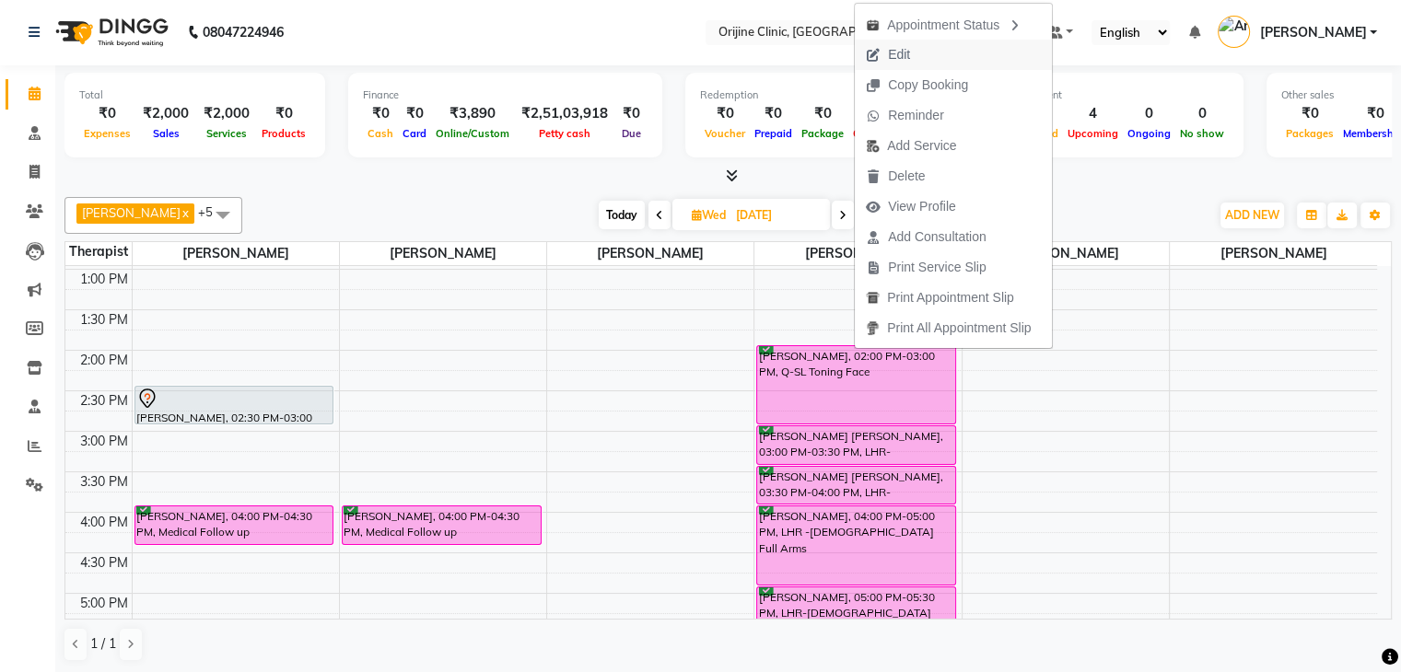
click at [910, 52] on span "Edit" at bounding box center [888, 55] width 66 height 30
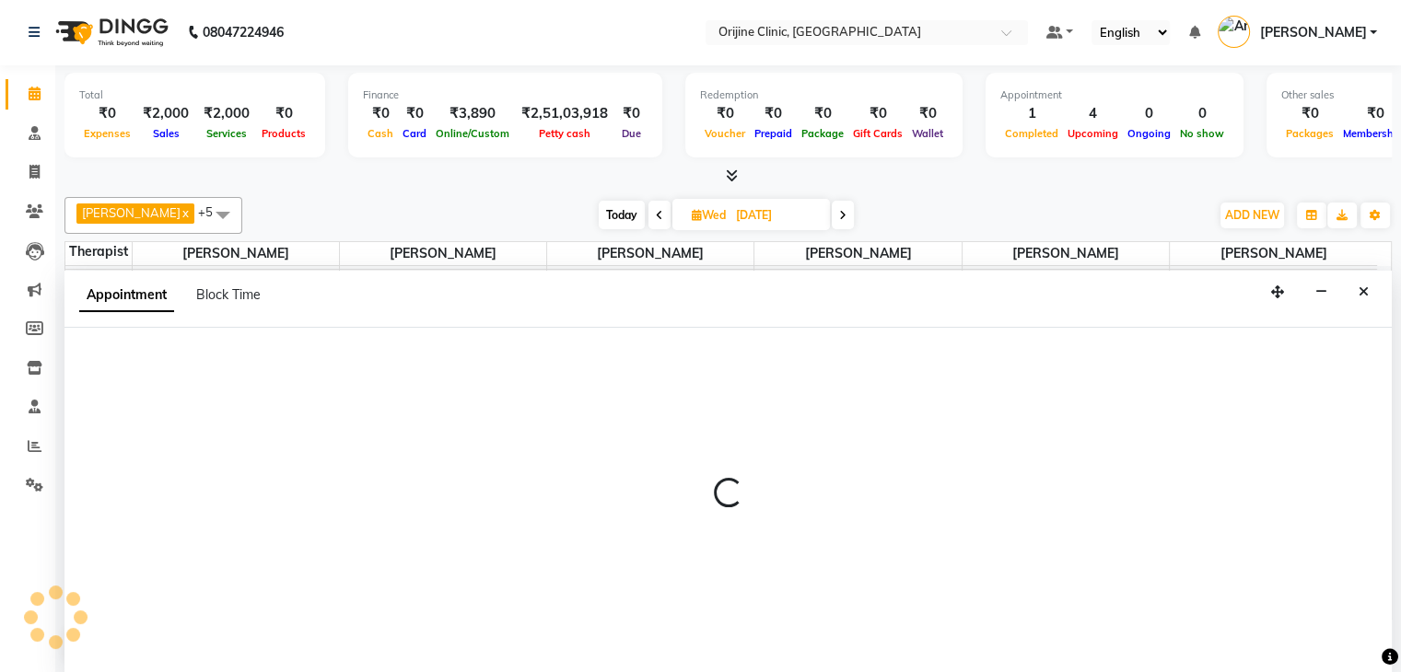
select select "confirm booking"
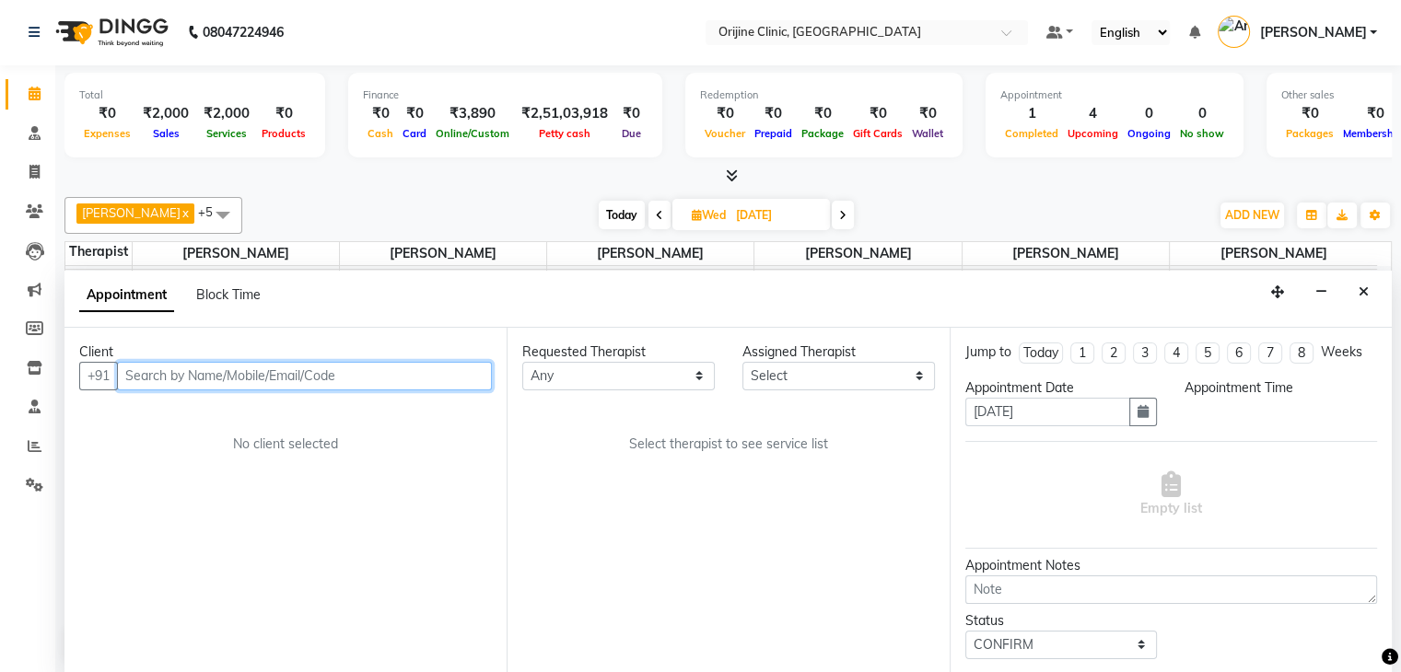
select select "10777"
select select "840"
select select "1130"
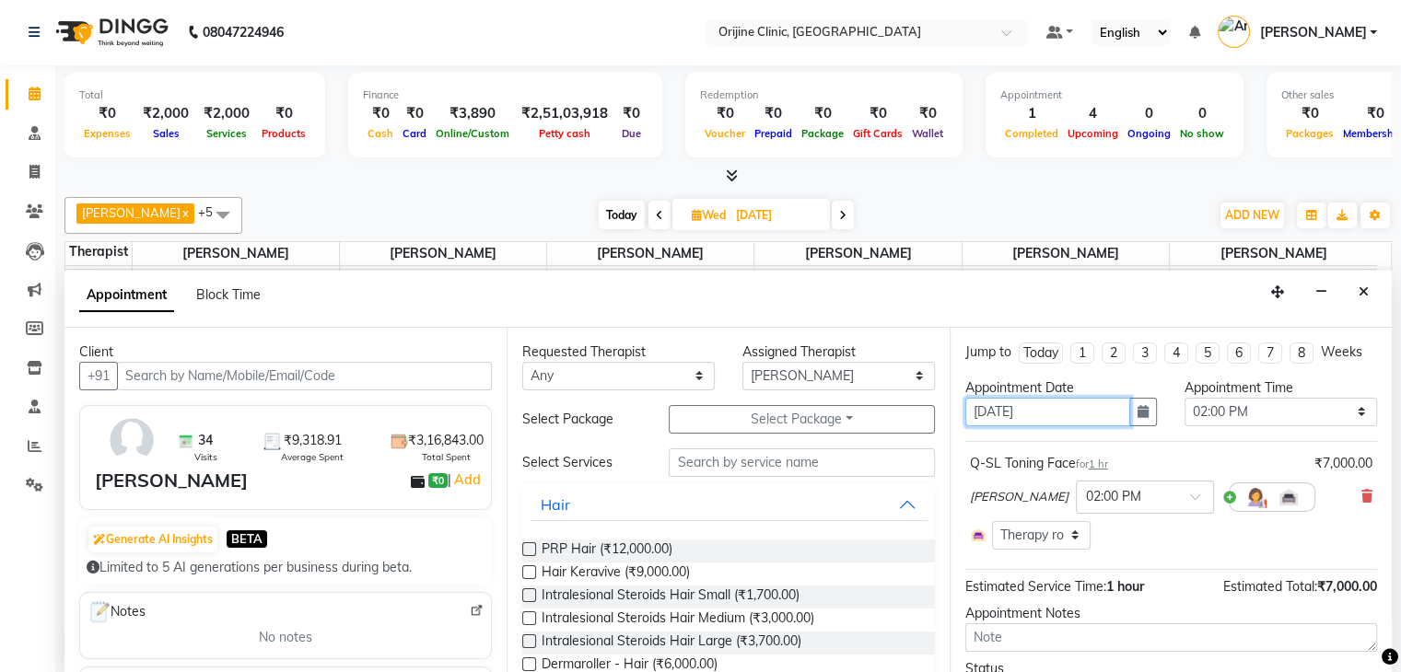
click at [1024, 417] on input "03-09-2025" at bounding box center [1048, 412] width 166 height 29
click at [1142, 414] on button "button" at bounding box center [1143, 412] width 28 height 29
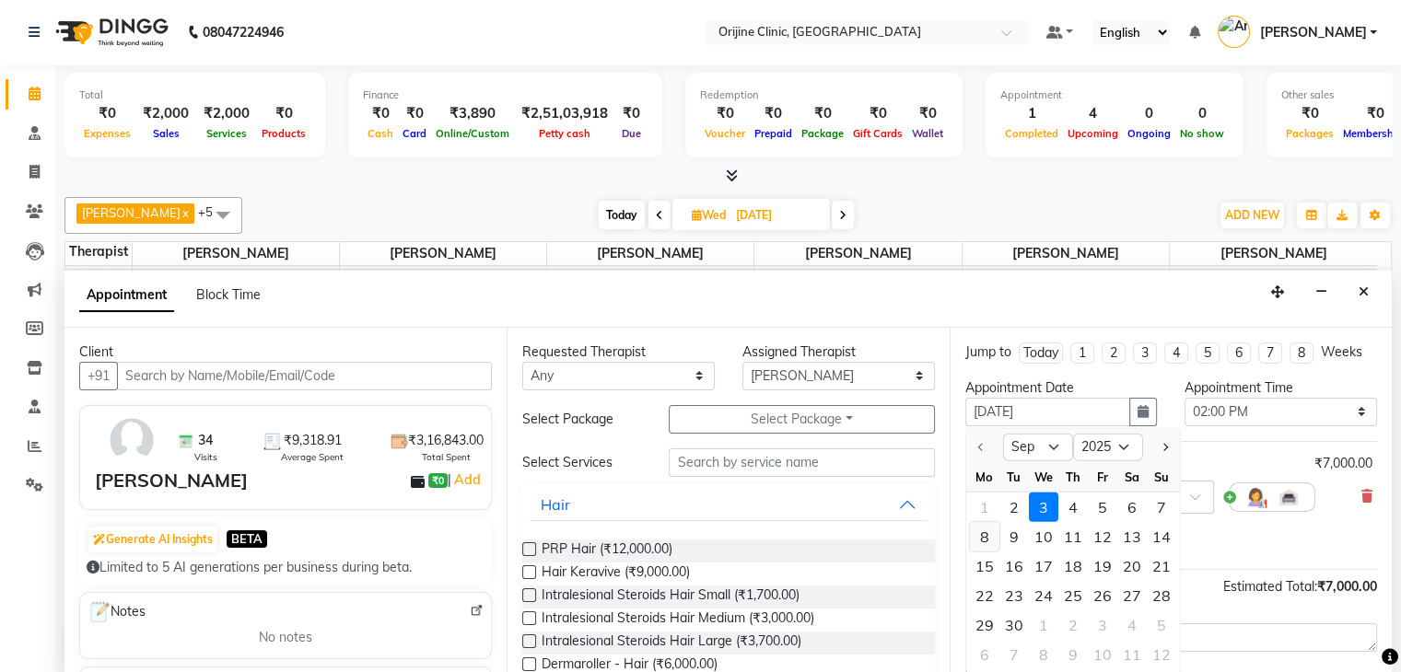
click at [985, 535] on div "8" at bounding box center [984, 536] width 29 height 29
type input "08-09-2025"
select select "840"
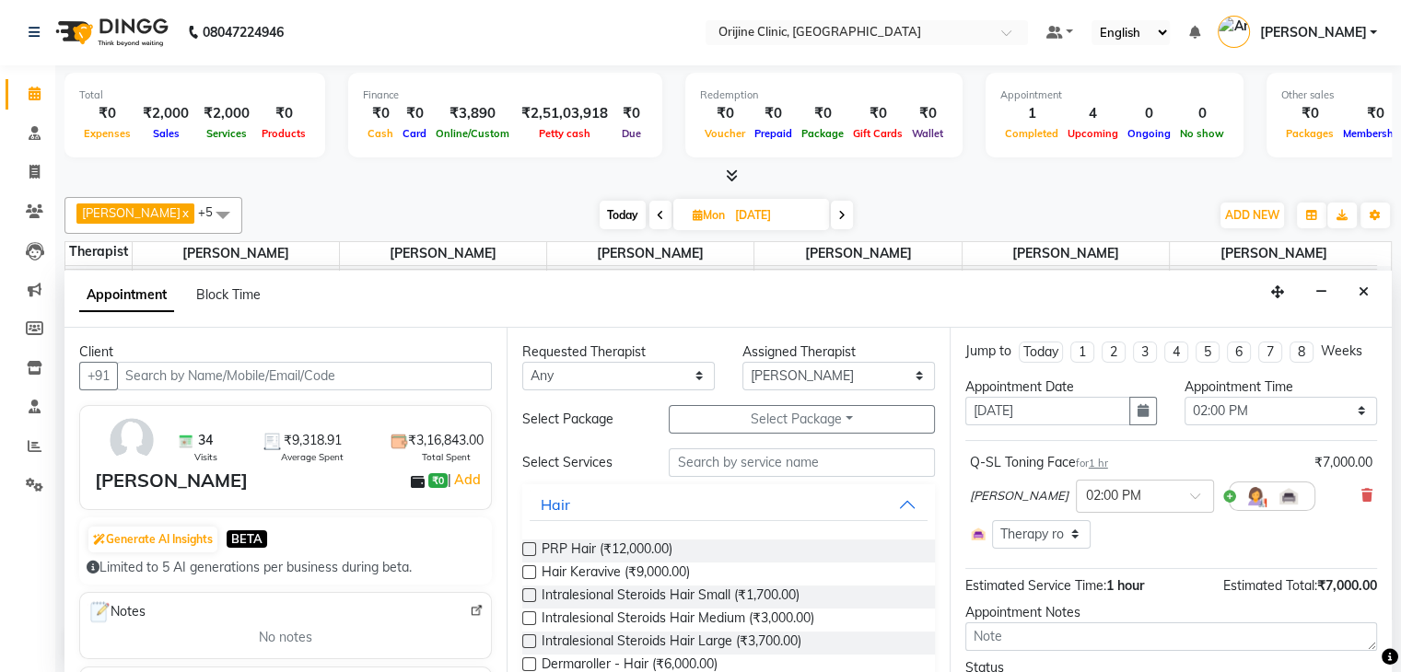
scroll to position [95, 0]
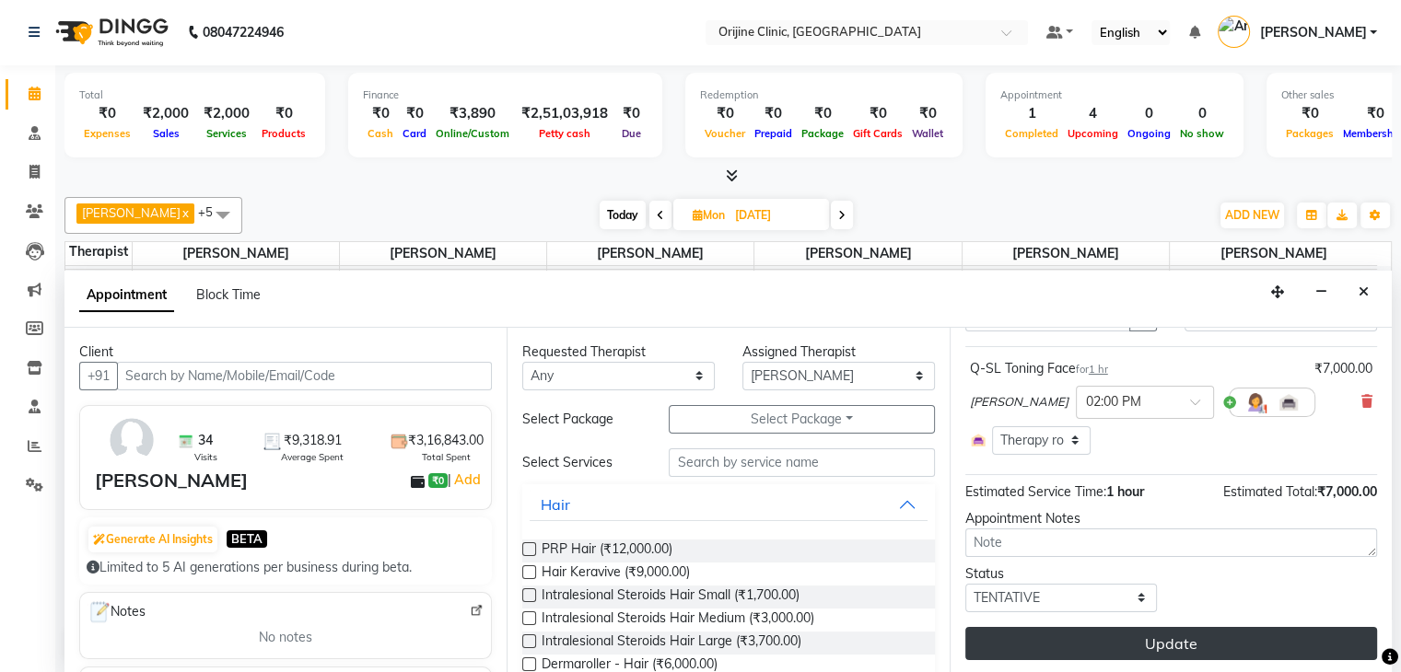
click at [1267, 647] on button "Update" at bounding box center [1171, 643] width 412 height 33
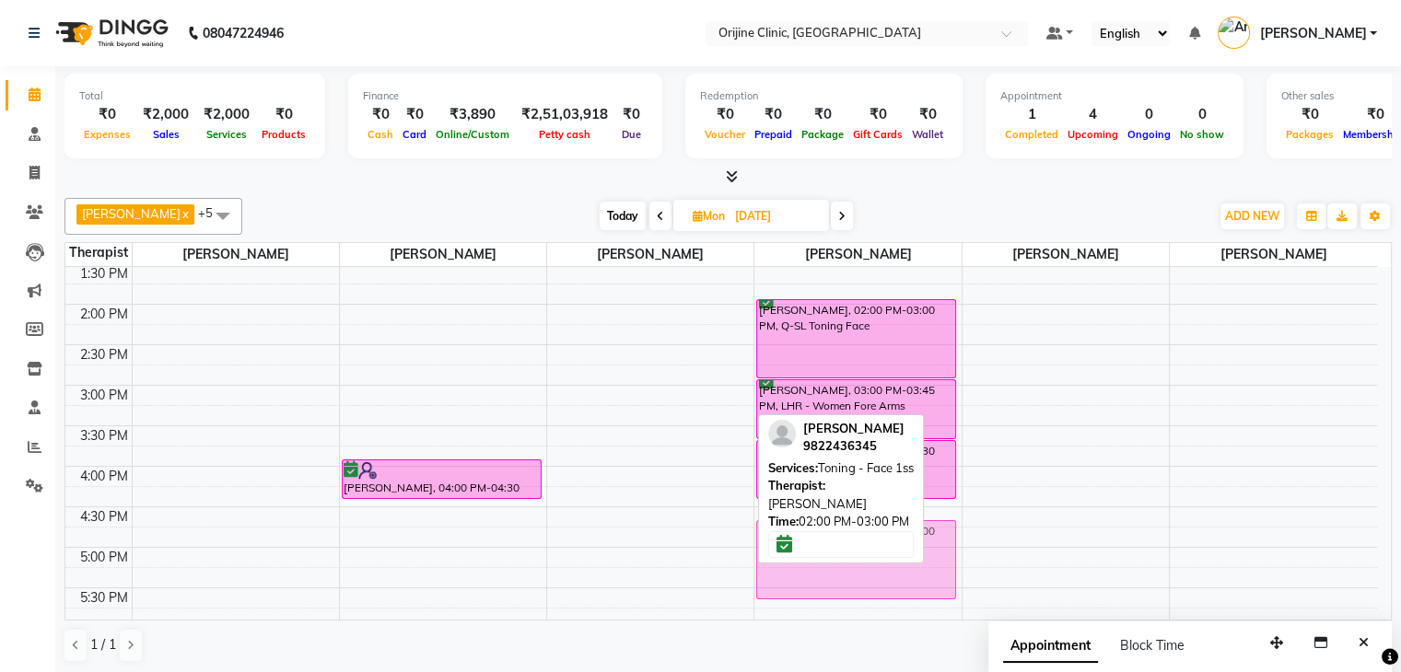
scroll to position [530, 0]
drag, startPoint x: 659, startPoint y: 359, endPoint x: 837, endPoint y: 509, distance: 232.7
click at [837, 509] on div "Dr. Kritu Bhandari x Dr. Yojana Pokarna x Neha Das x Rajiv Kumar x Sarika Kadam…" at bounding box center [727, 431] width 1327 height 480
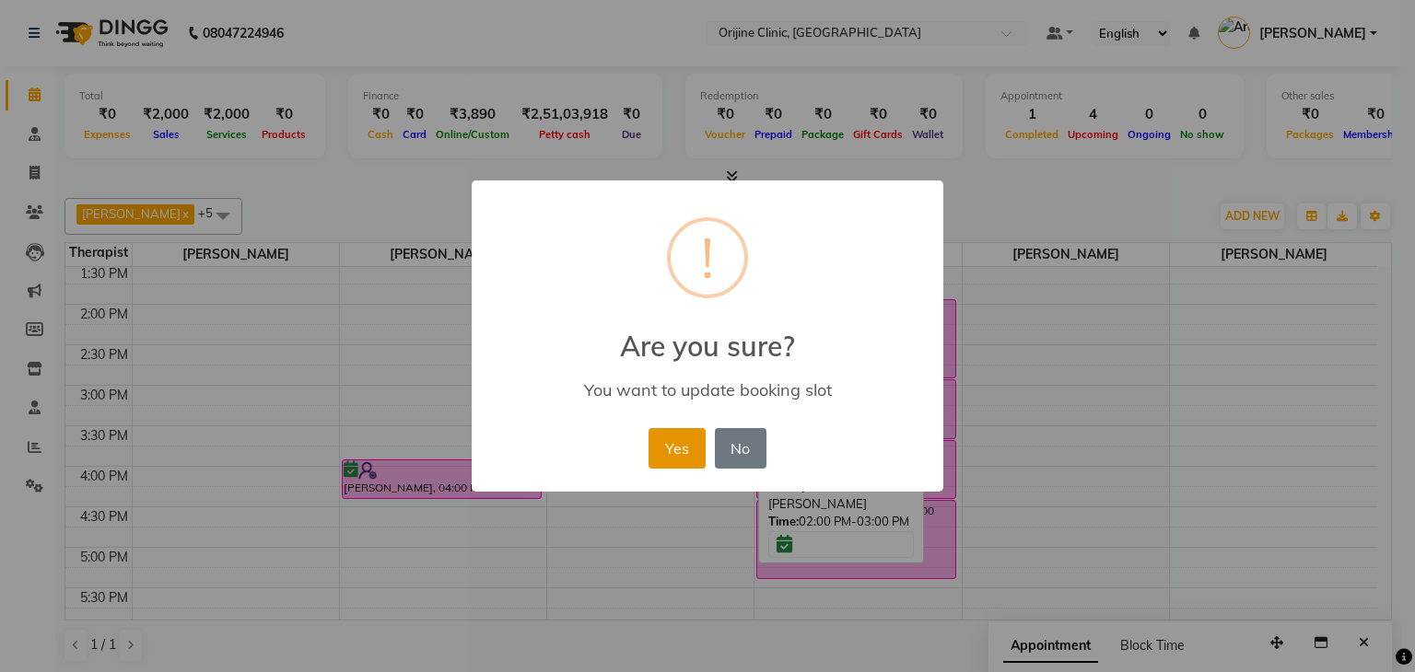
click at [692, 435] on button "Yes" at bounding box center [676, 448] width 56 height 41
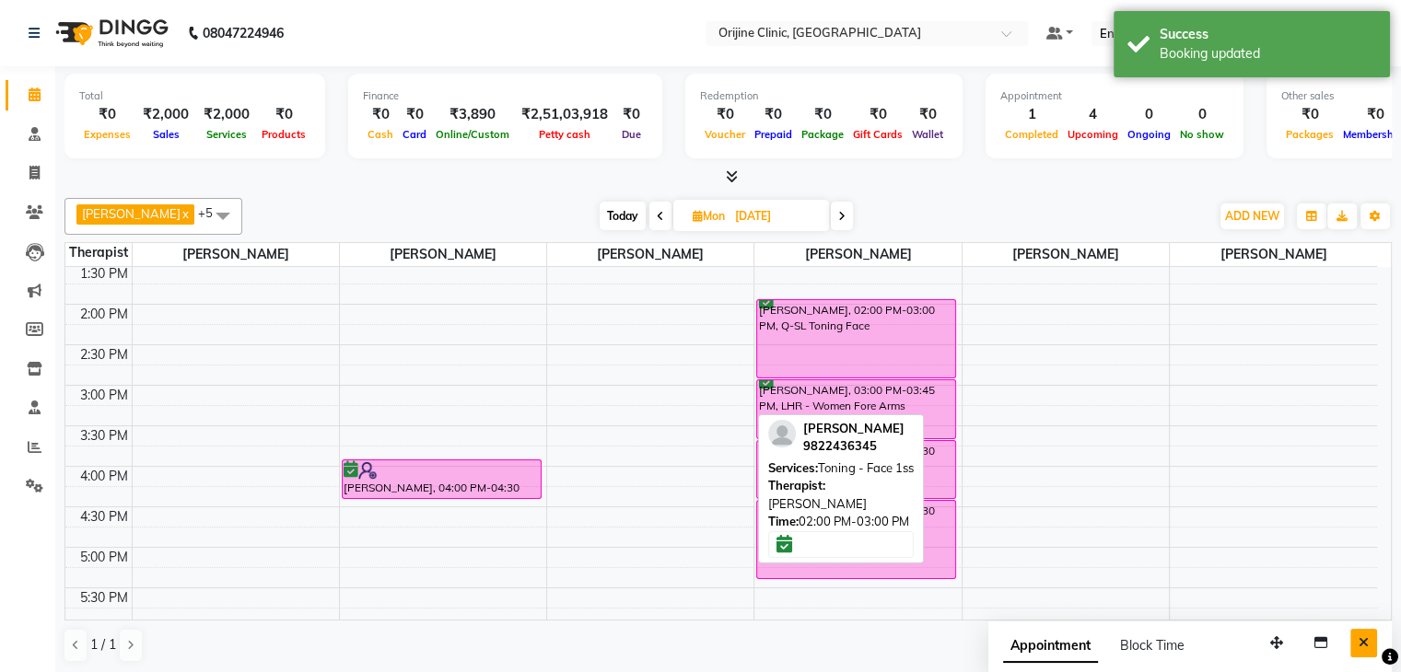
click at [1367, 637] on icon "Close" at bounding box center [1363, 642] width 10 height 13
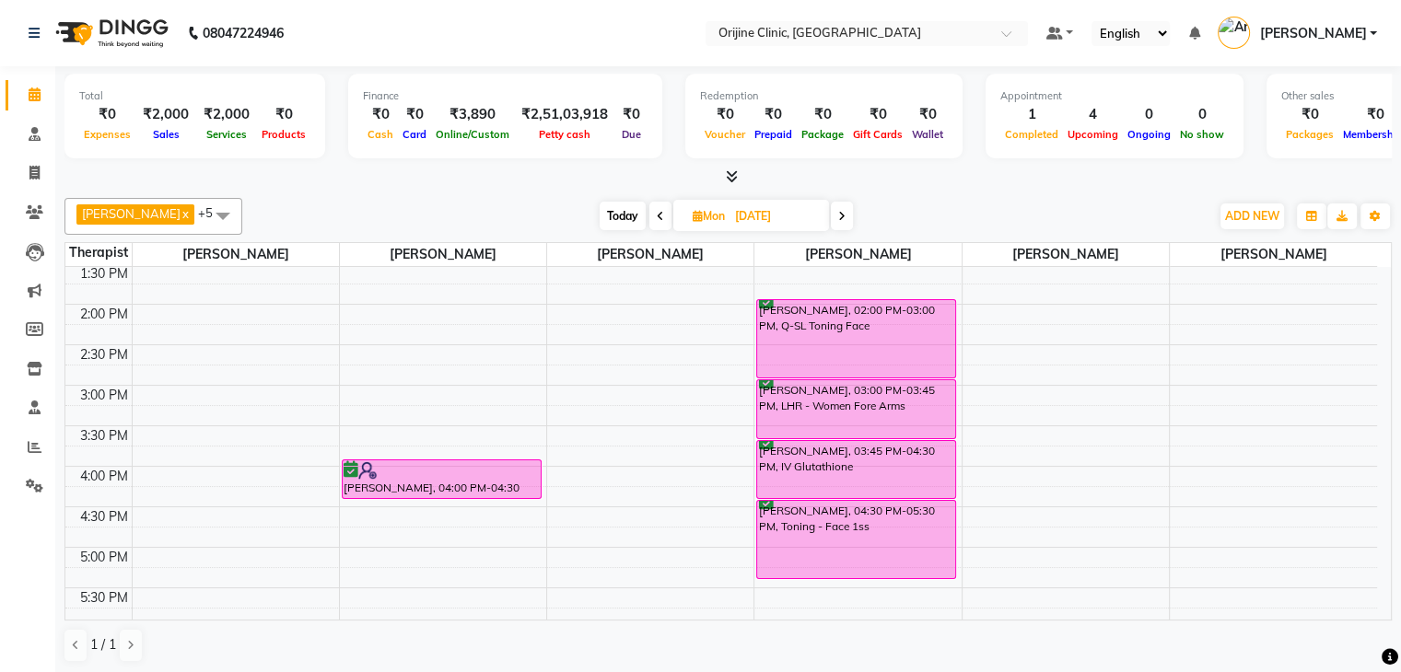
click at [693, 213] on icon at bounding box center [698, 216] width 10 height 12
select select "9"
select select "2025"
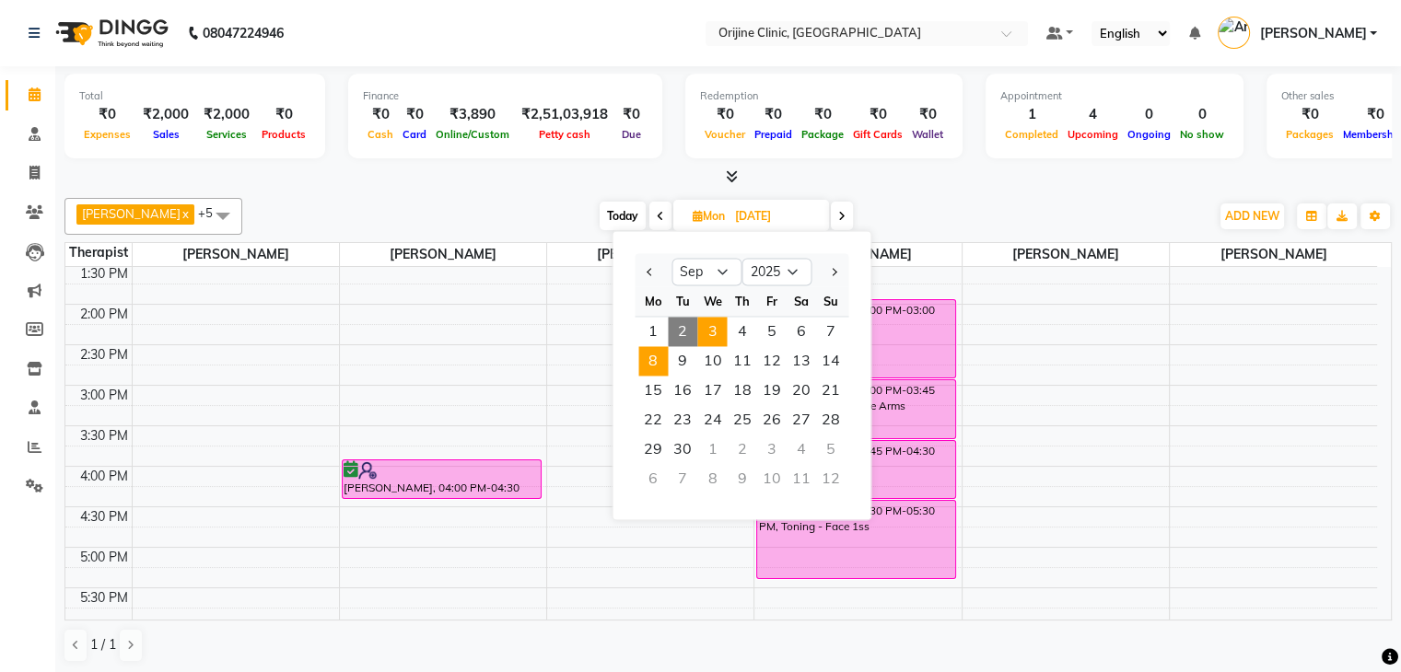
click at [707, 328] on span "3" at bounding box center [711, 331] width 29 height 29
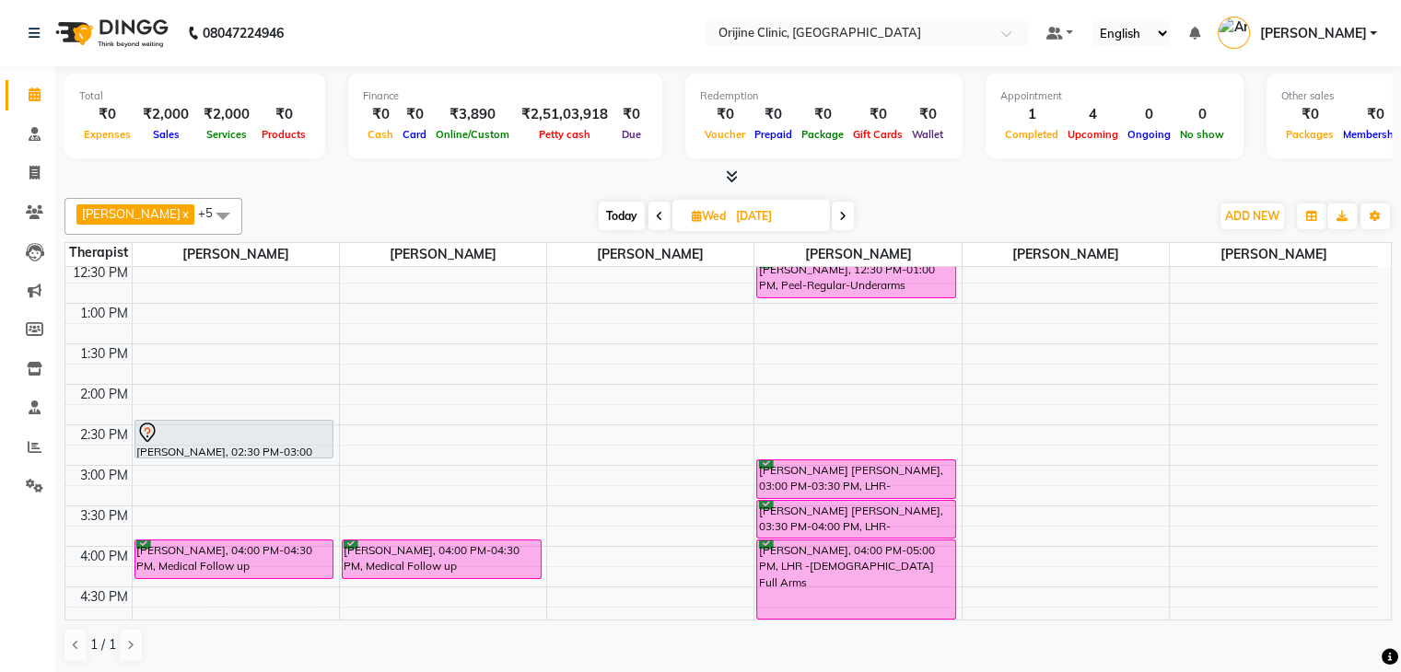
scroll to position [424, 0]
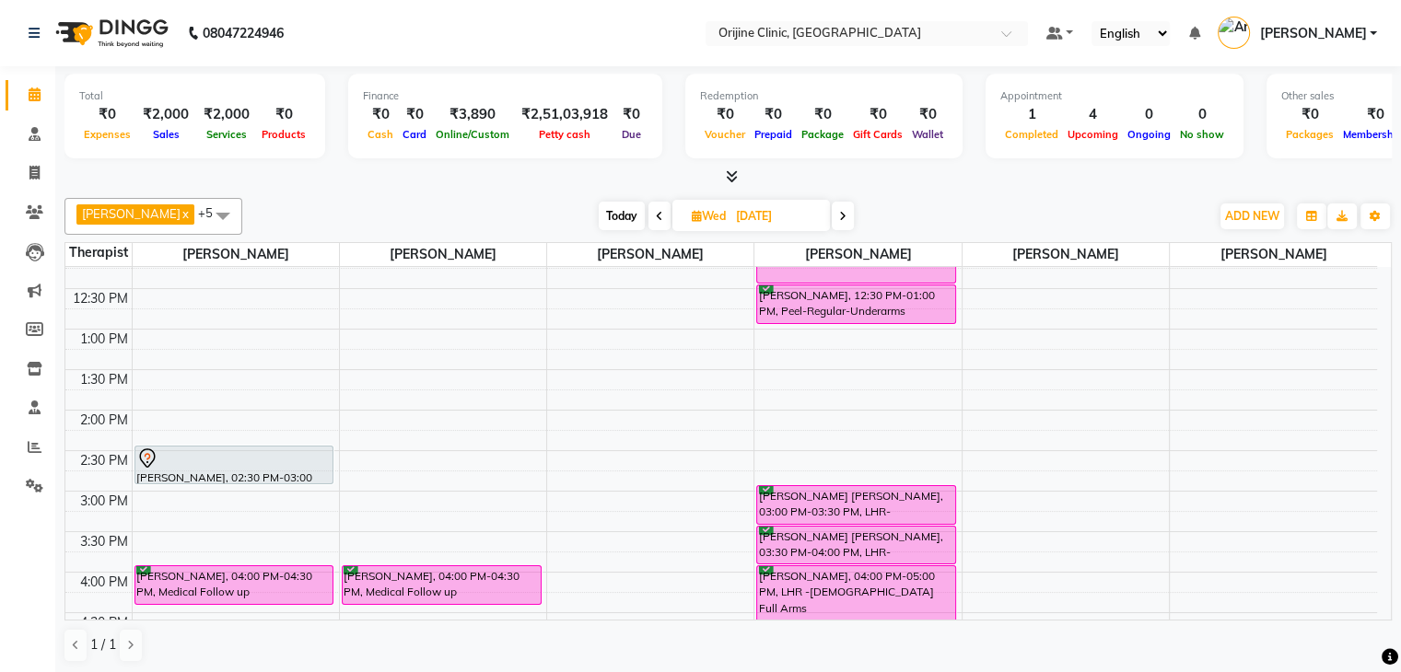
click at [845, 215] on icon at bounding box center [842, 216] width 7 height 11
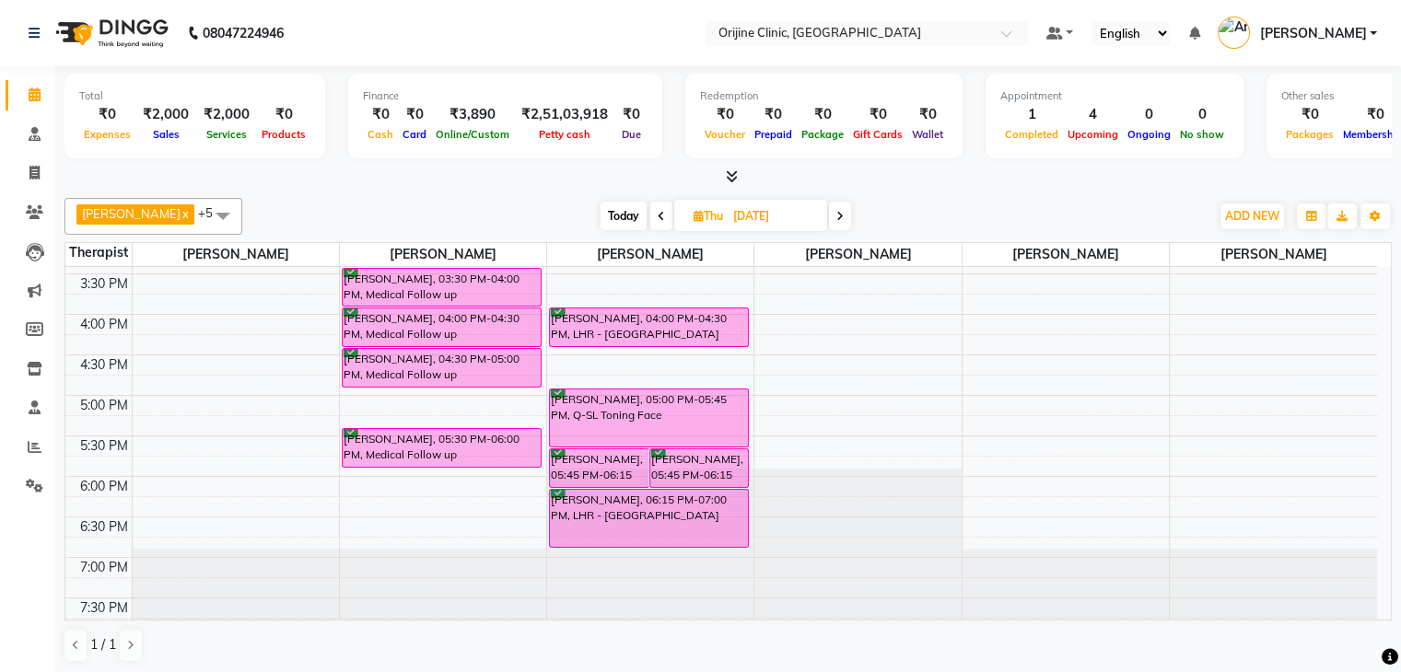
scroll to position [690, 0]
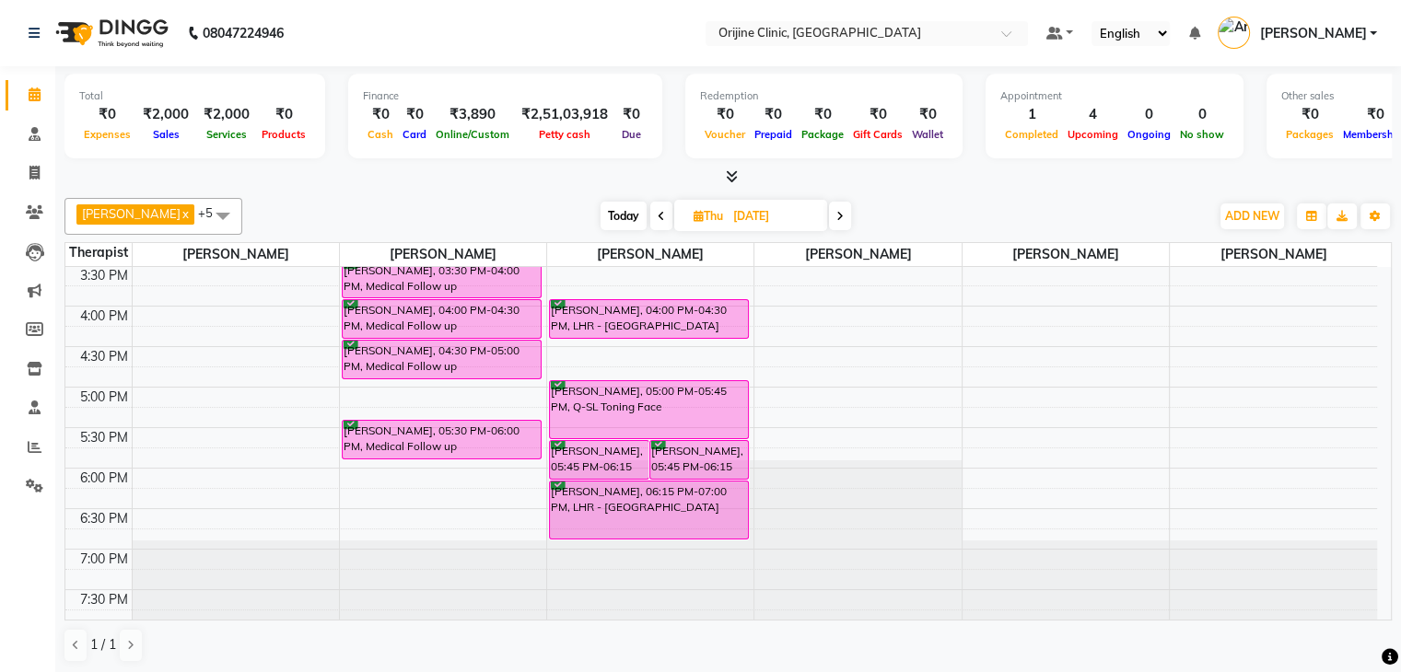
click at [835, 210] on span at bounding box center [840, 216] width 22 height 29
type input "05-09-2025"
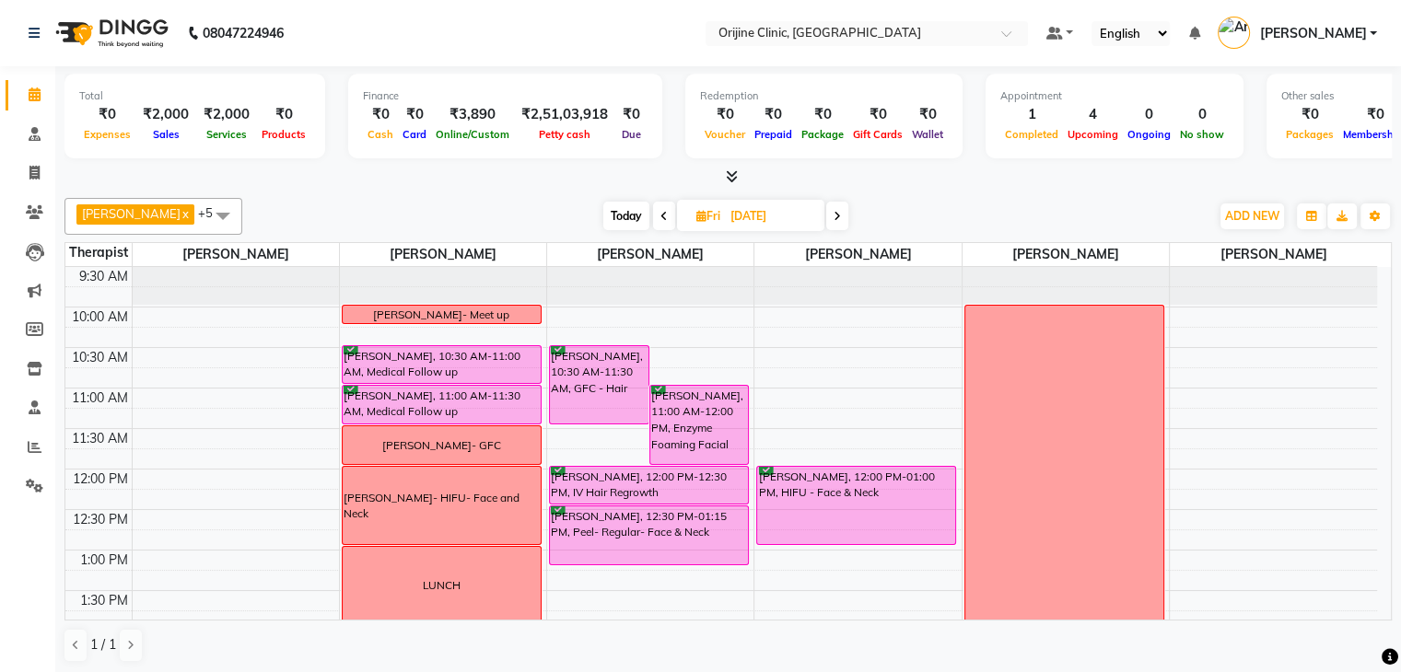
scroll to position [200, 0]
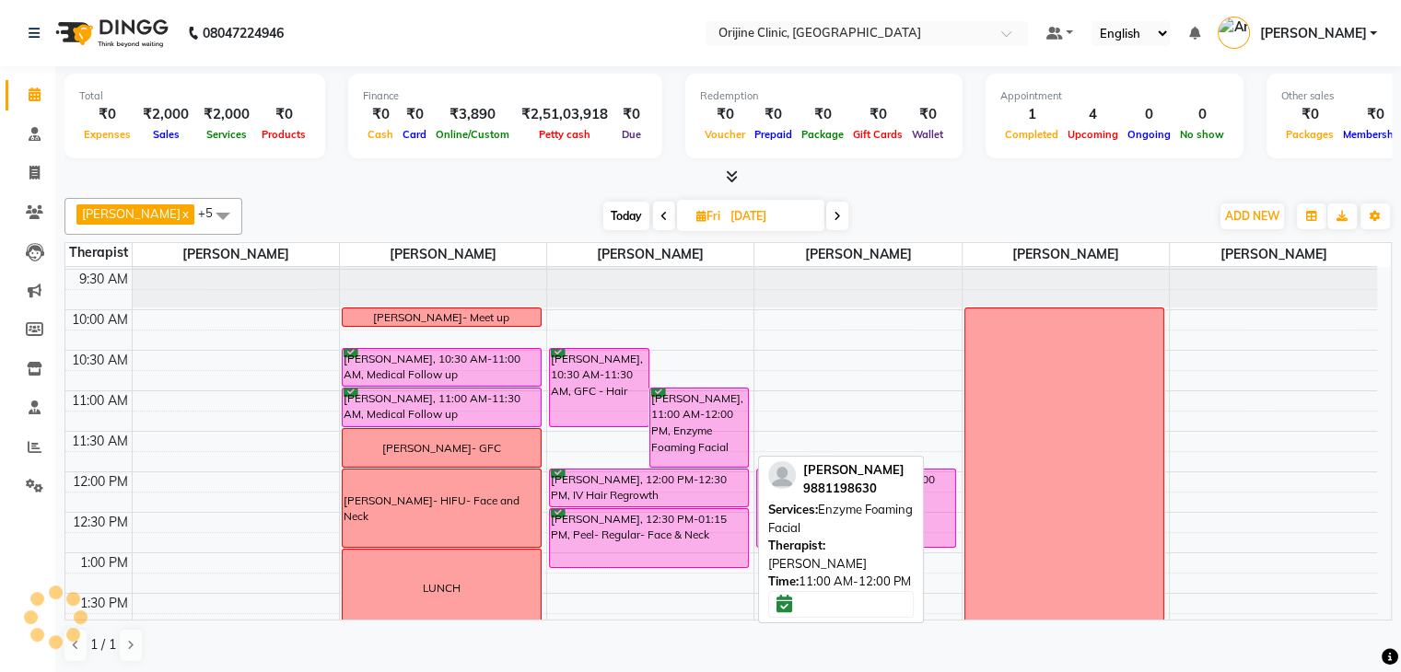
click at [700, 406] on div "Tarsha Kohli, 11:00 AM-12:00 PM, Enzyme Foaming Facial" at bounding box center [699, 428] width 98 height 78
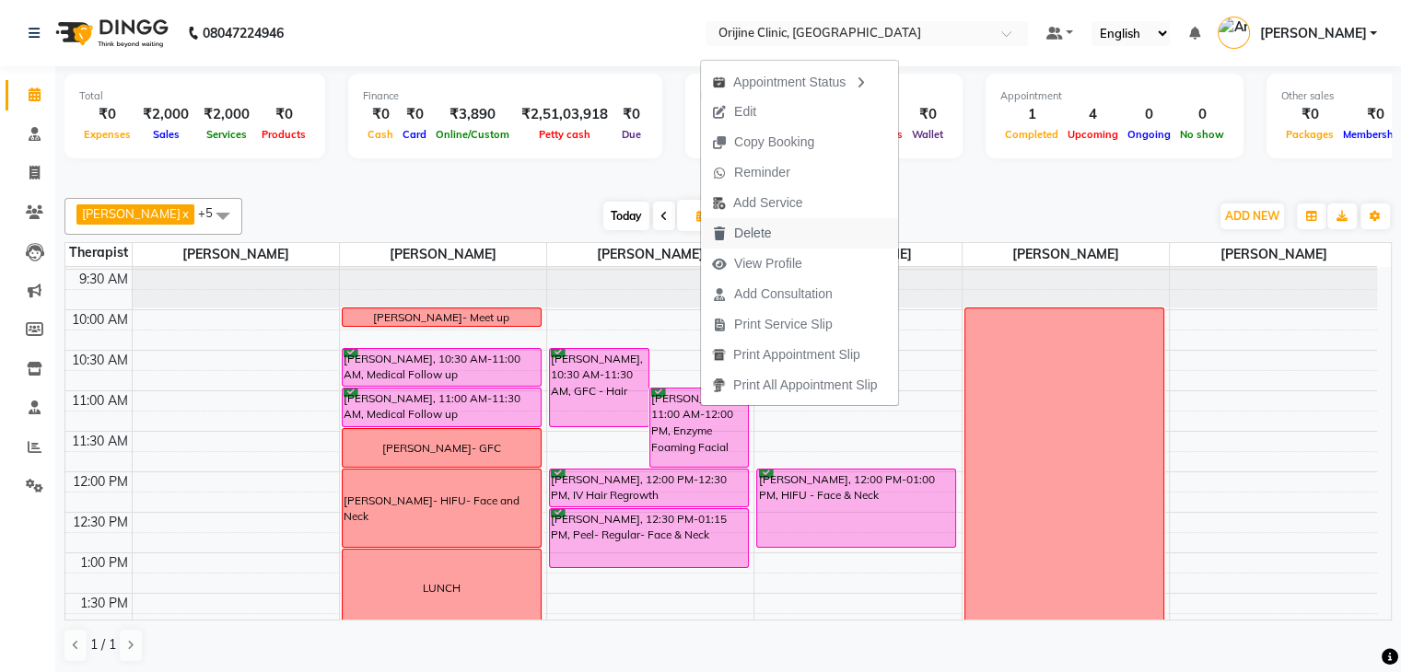
click at [754, 234] on span "Delete" at bounding box center [752, 233] width 37 height 19
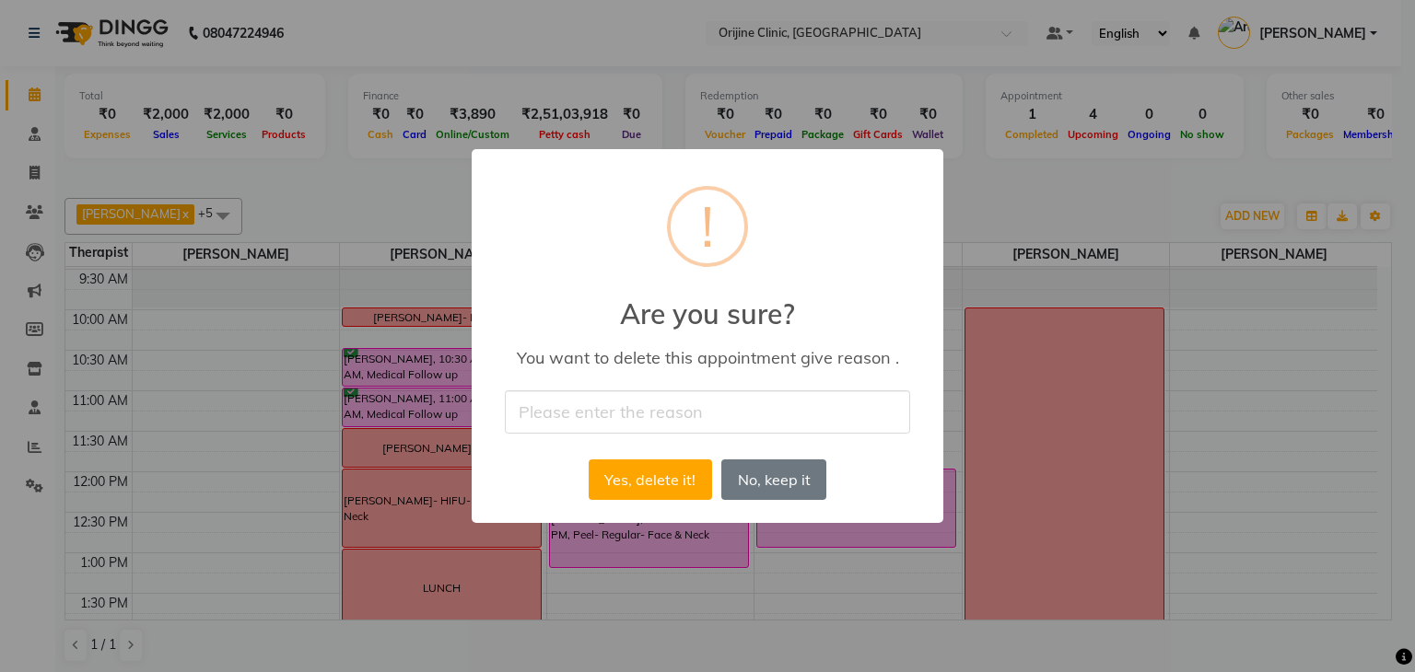
click at [631, 418] on input "text" at bounding box center [707, 412] width 405 height 43
type input "Cancelled"
click at [655, 484] on button "Yes, delete it!" at bounding box center [650, 480] width 123 height 41
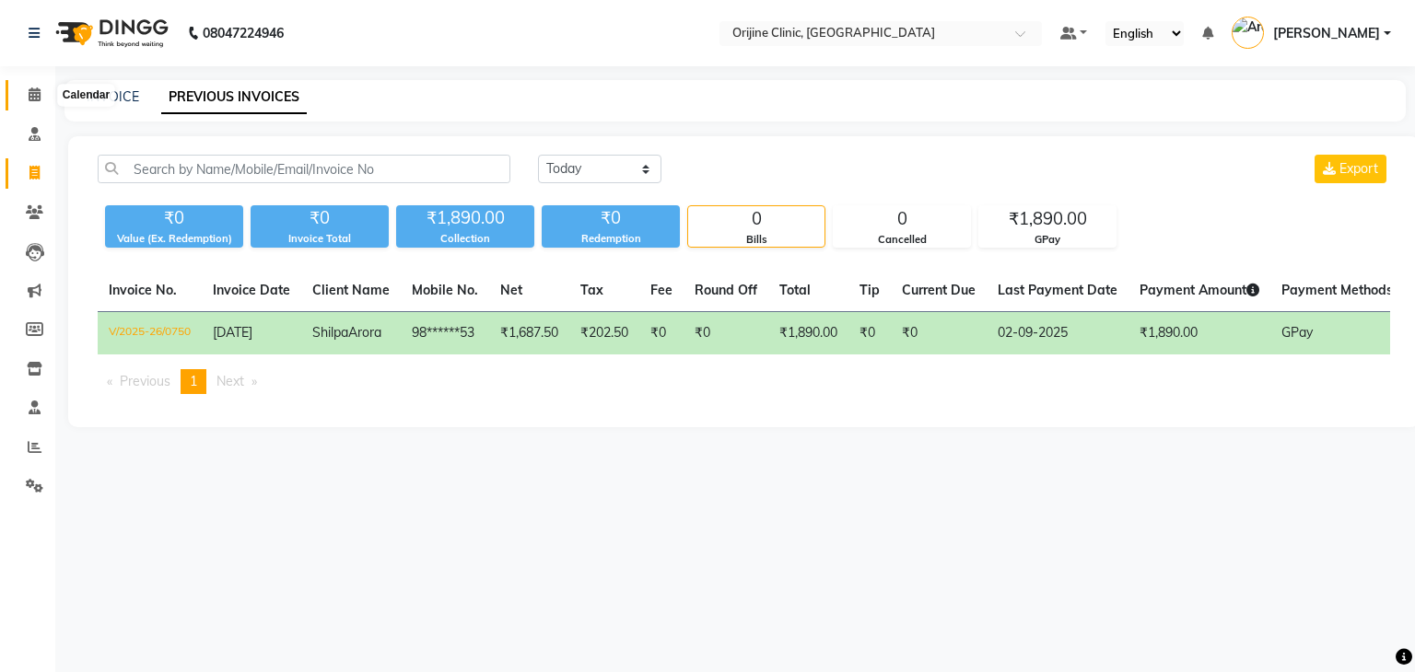
click at [33, 89] on icon at bounding box center [35, 94] width 12 height 14
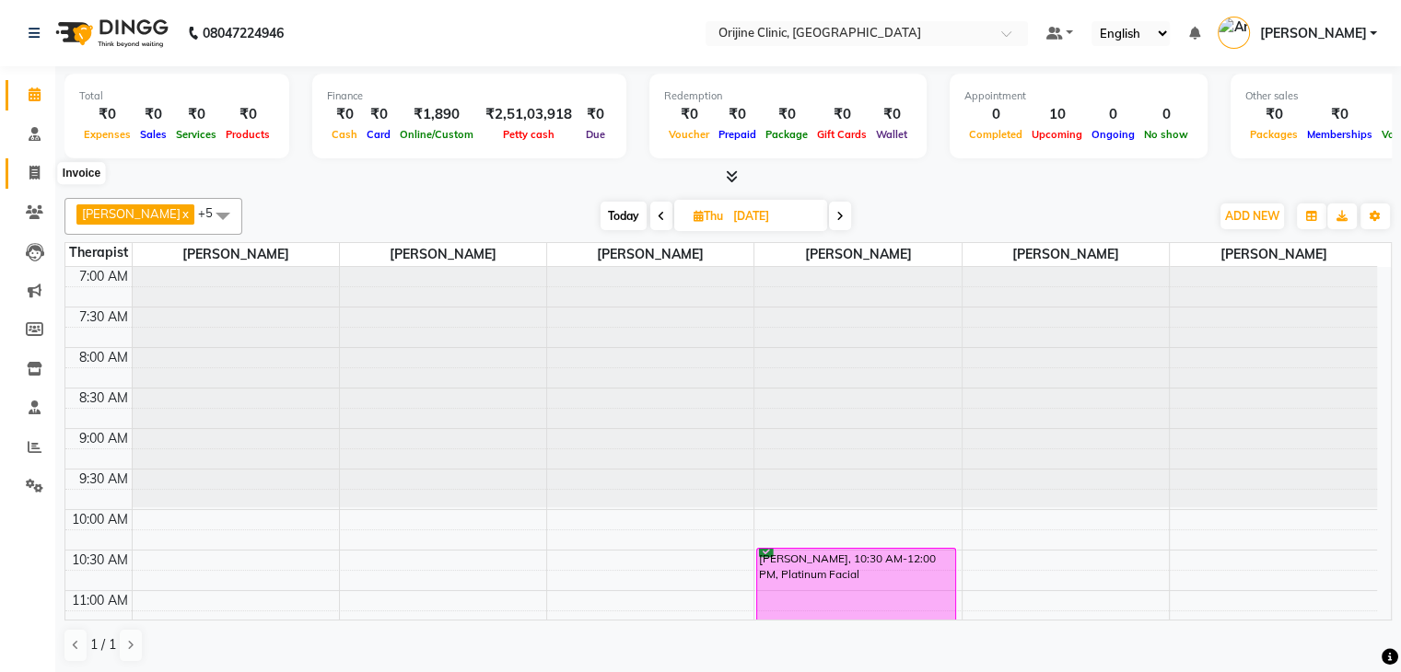
click at [33, 169] on icon at bounding box center [34, 173] width 10 height 14
select select "702"
select select "service"
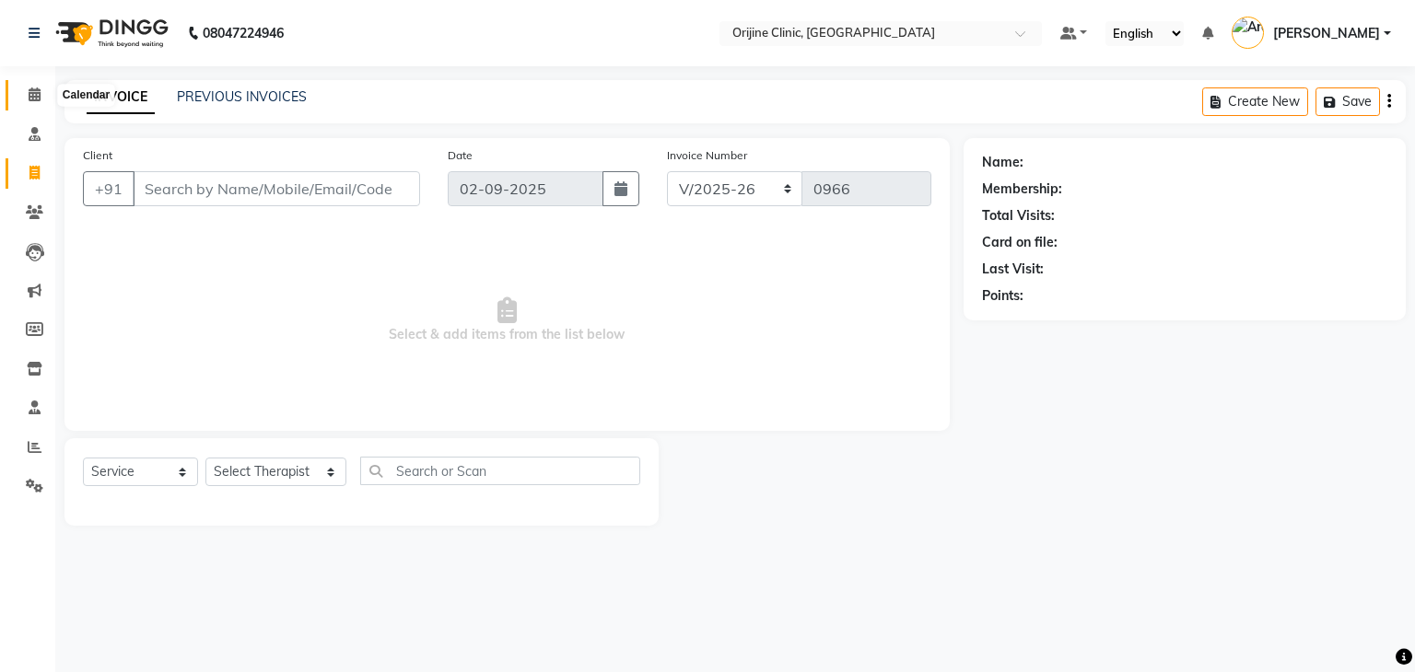
click at [37, 94] on icon at bounding box center [35, 94] width 12 height 14
